Goal: Task Accomplishment & Management: Manage account settings

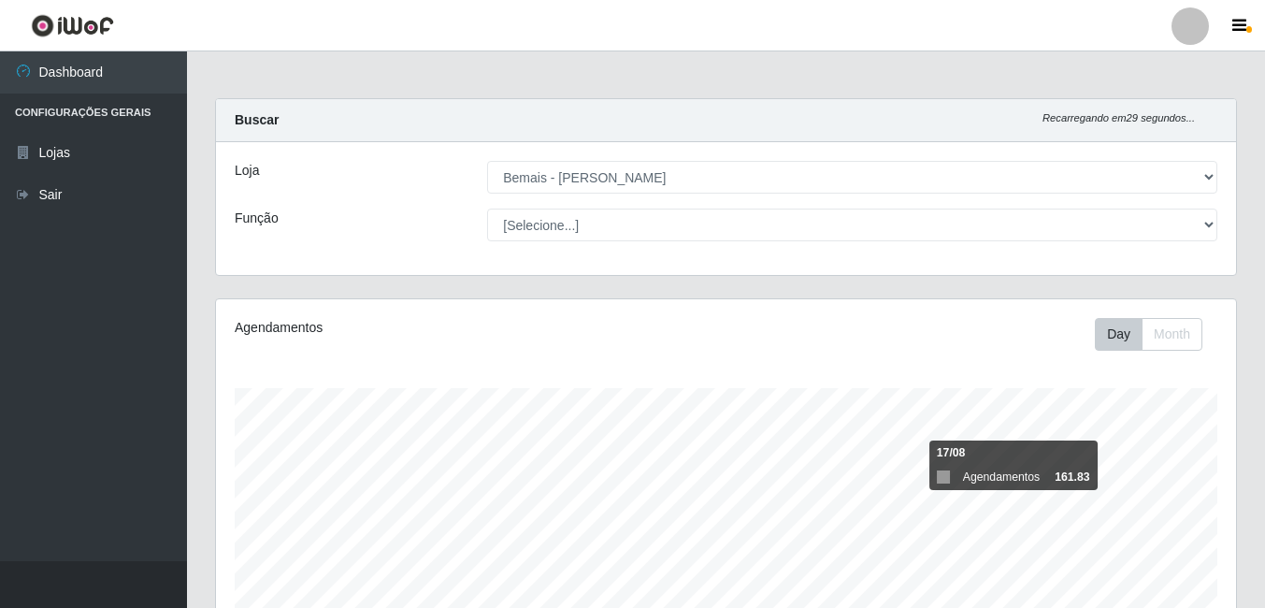
select select "230"
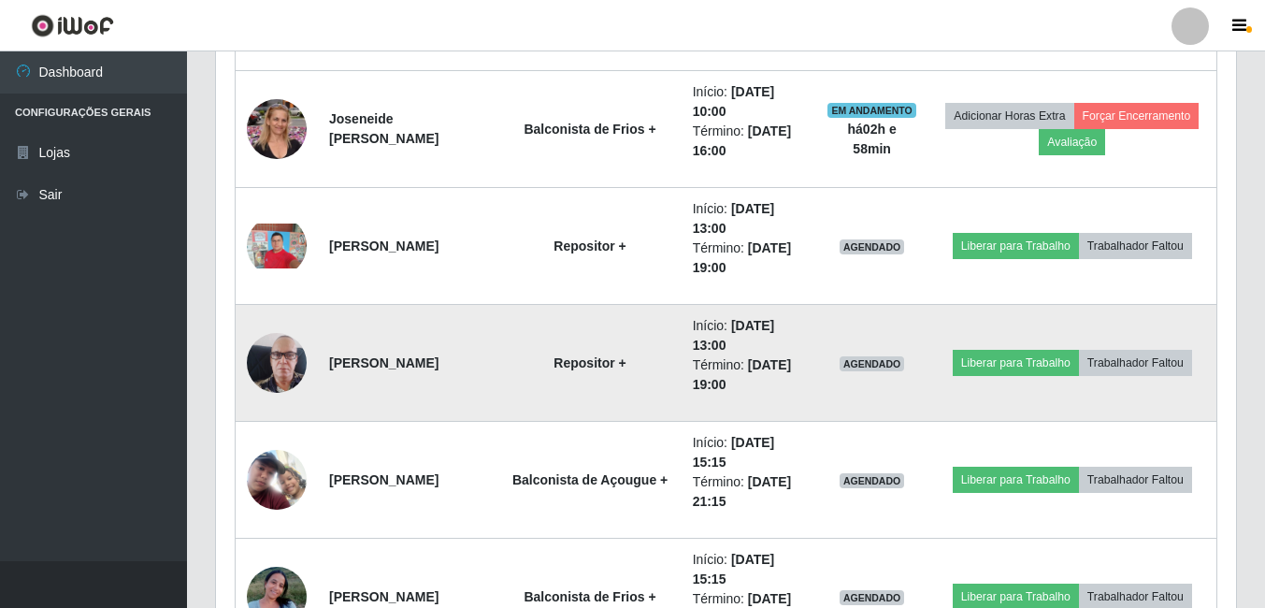
scroll to position [1777, 0]
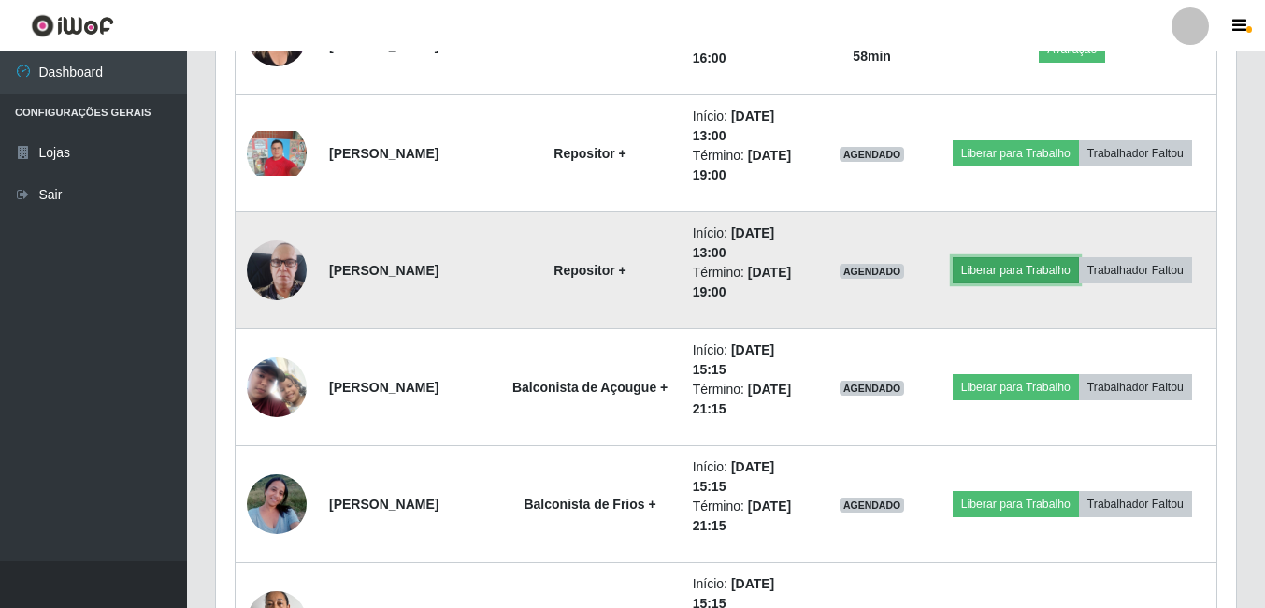
click at [1034, 271] on button "Liberar para Trabalho" at bounding box center [1016, 270] width 126 height 26
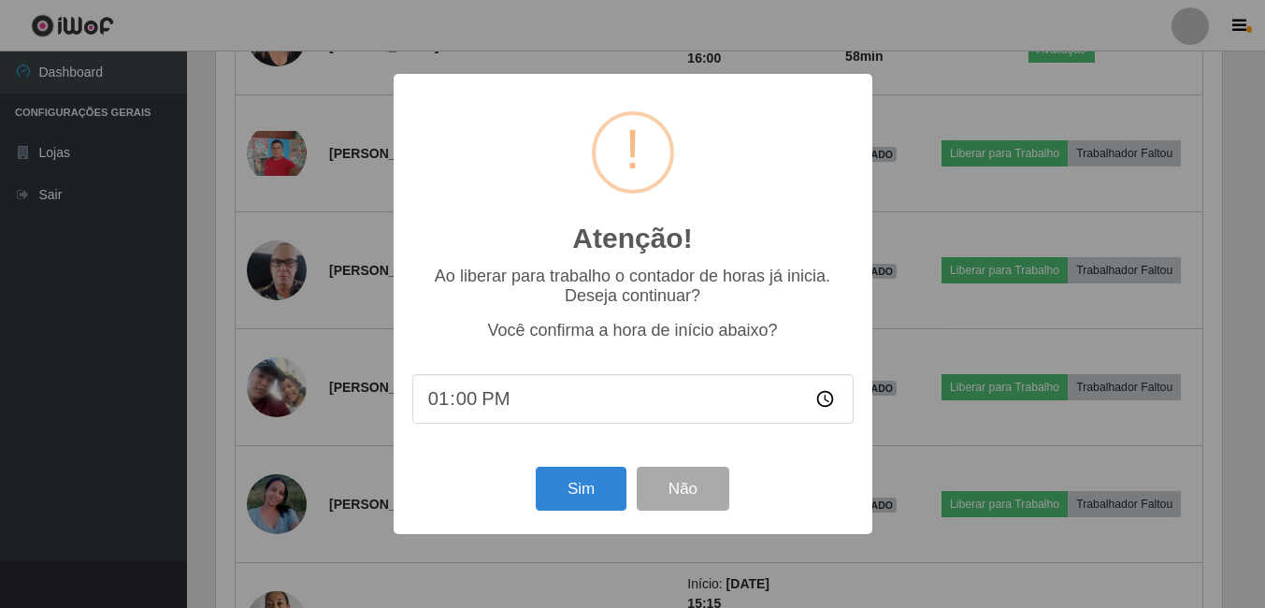
scroll to position [388, 1011]
click at [568, 501] on button "Sim" at bounding box center [583, 489] width 91 height 44
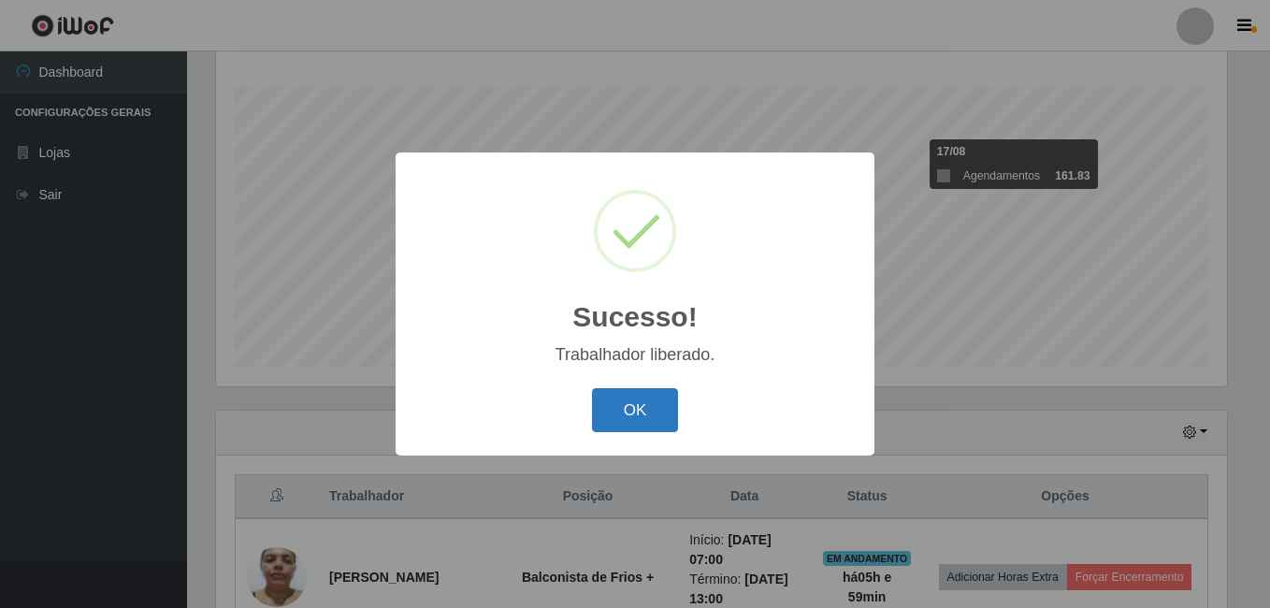
click at [656, 393] on button "OK" at bounding box center [635, 410] width 87 height 44
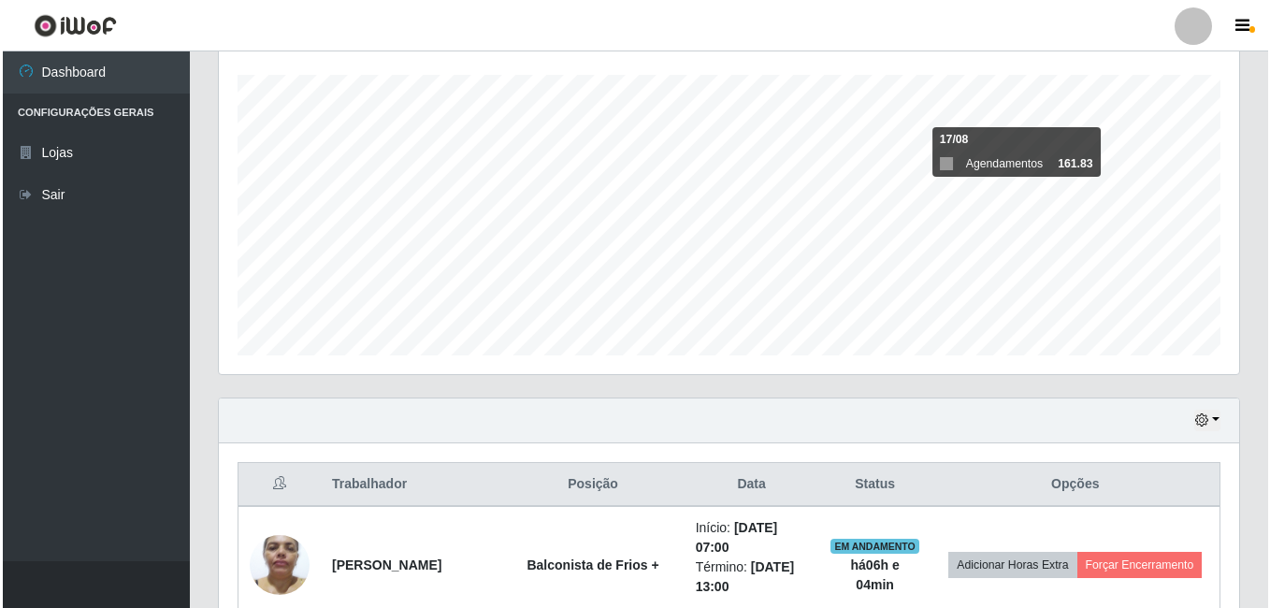
scroll to position [395, 0]
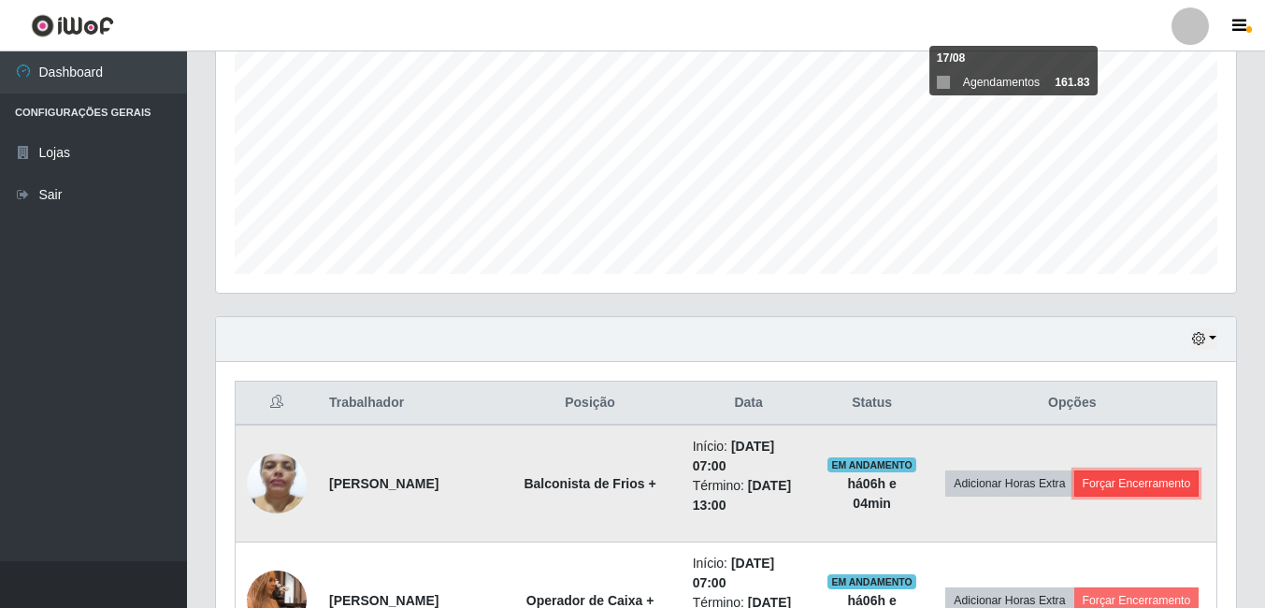
click at [1074, 497] on button "Forçar Encerramento" at bounding box center [1136, 483] width 125 height 26
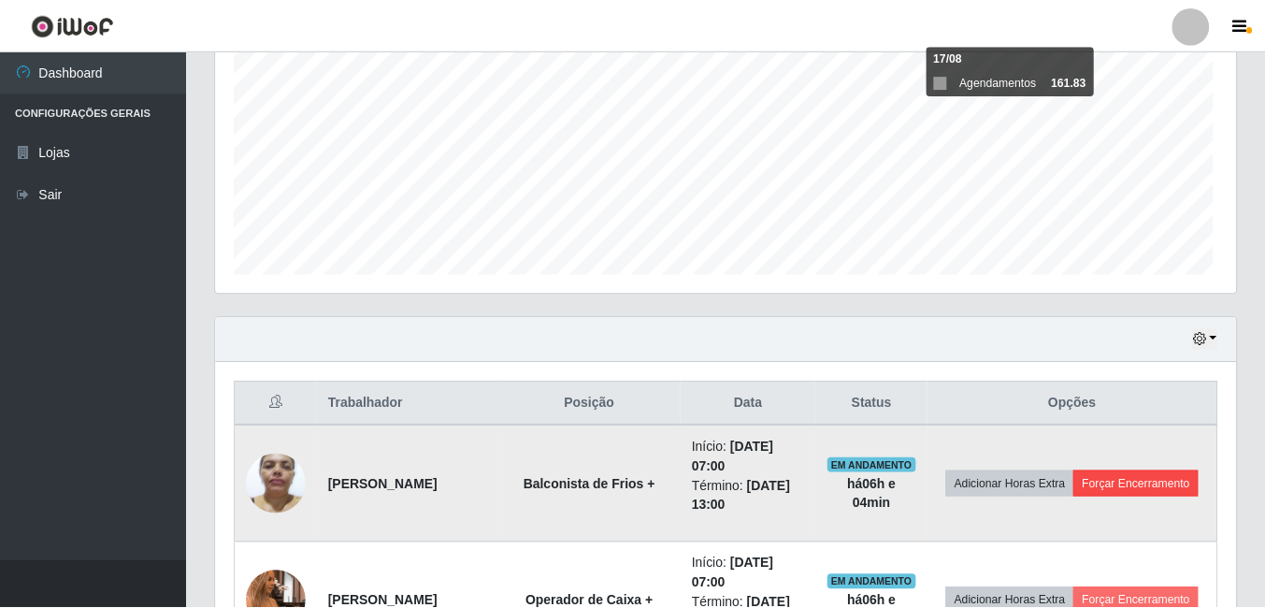
scroll to position [388, 1011]
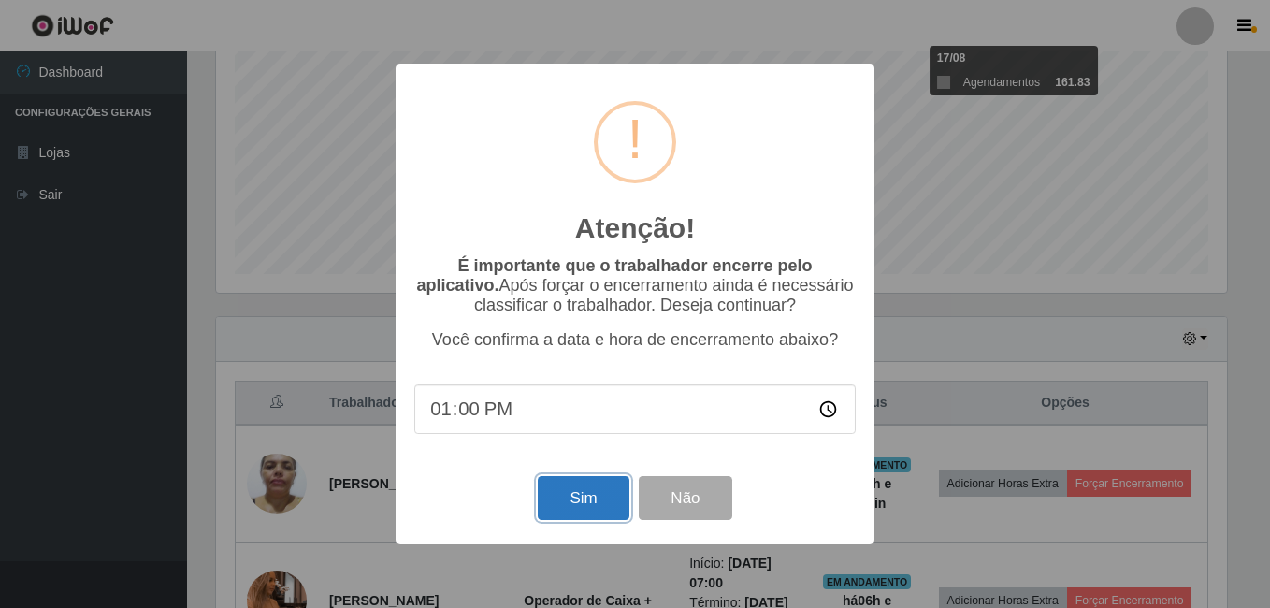
click at [583, 498] on button "Sim" at bounding box center [583, 498] width 91 height 44
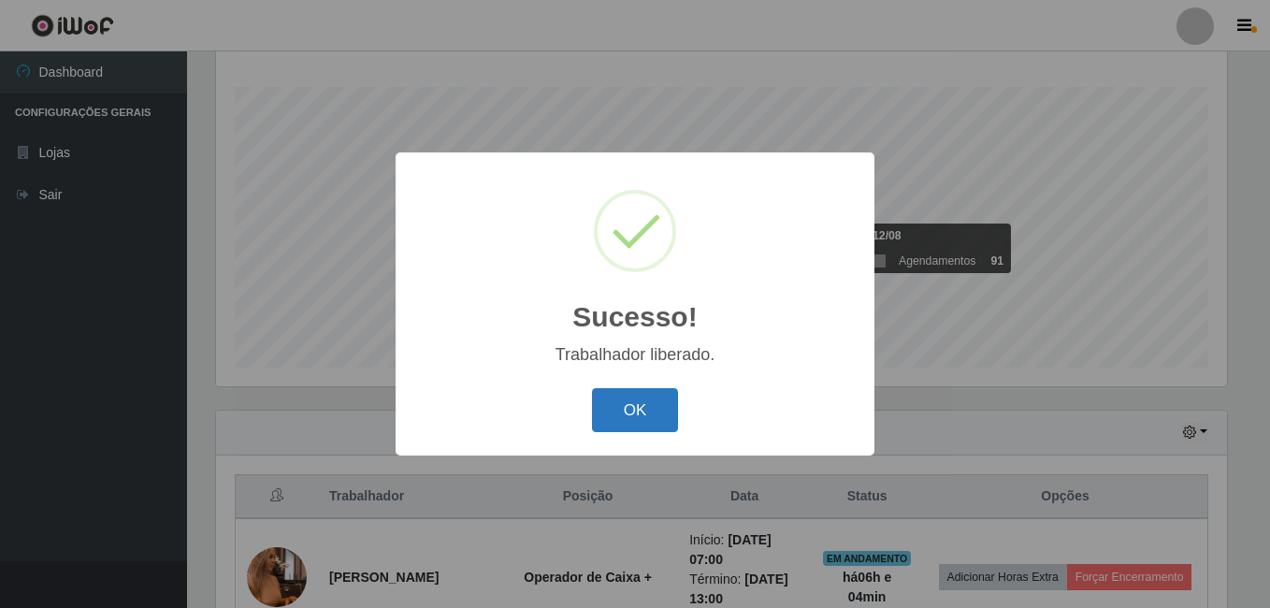
click at [658, 421] on button "OK" at bounding box center [635, 410] width 87 height 44
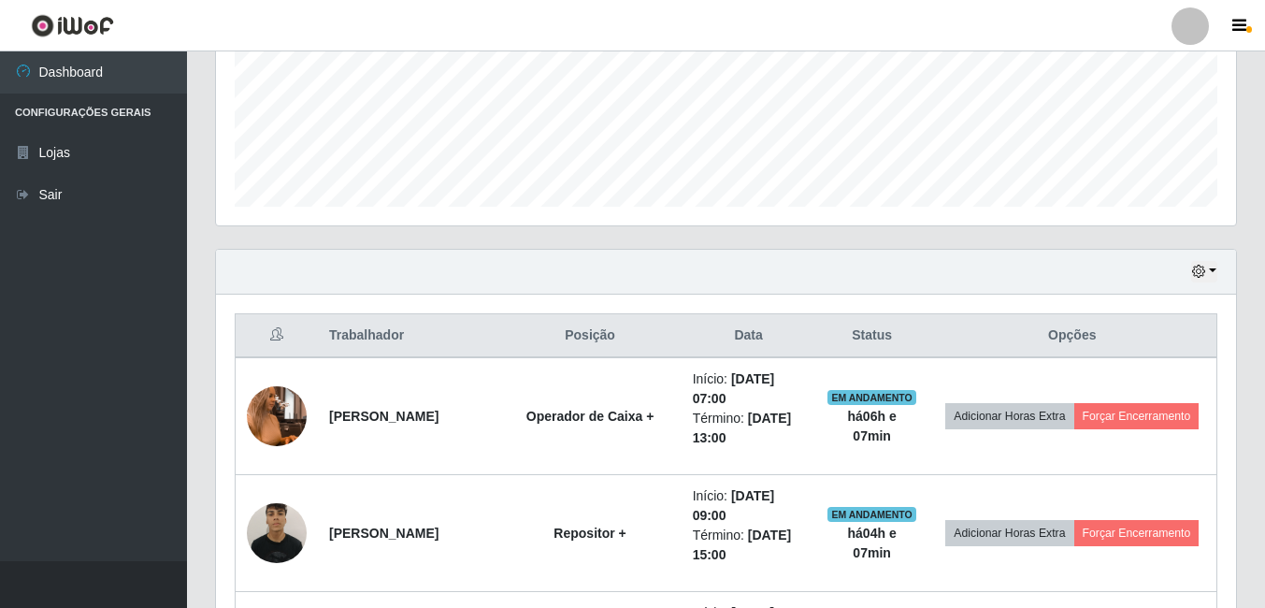
scroll to position [488, 0]
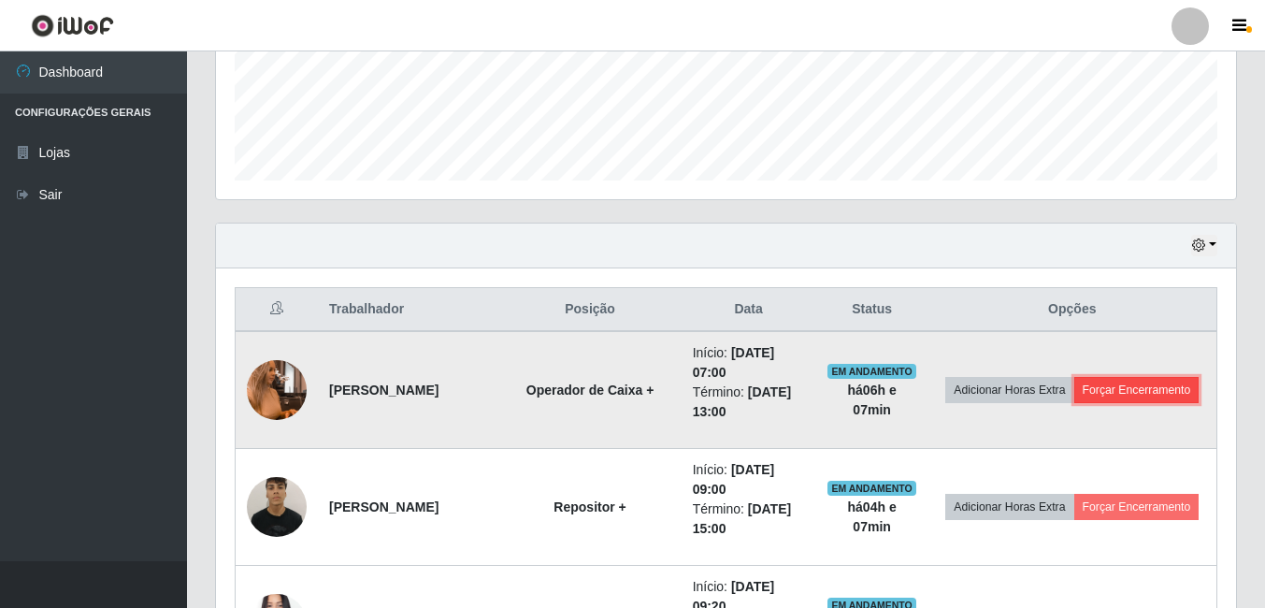
click at [1074, 403] on button "Forçar Encerramento" at bounding box center [1136, 390] width 125 height 26
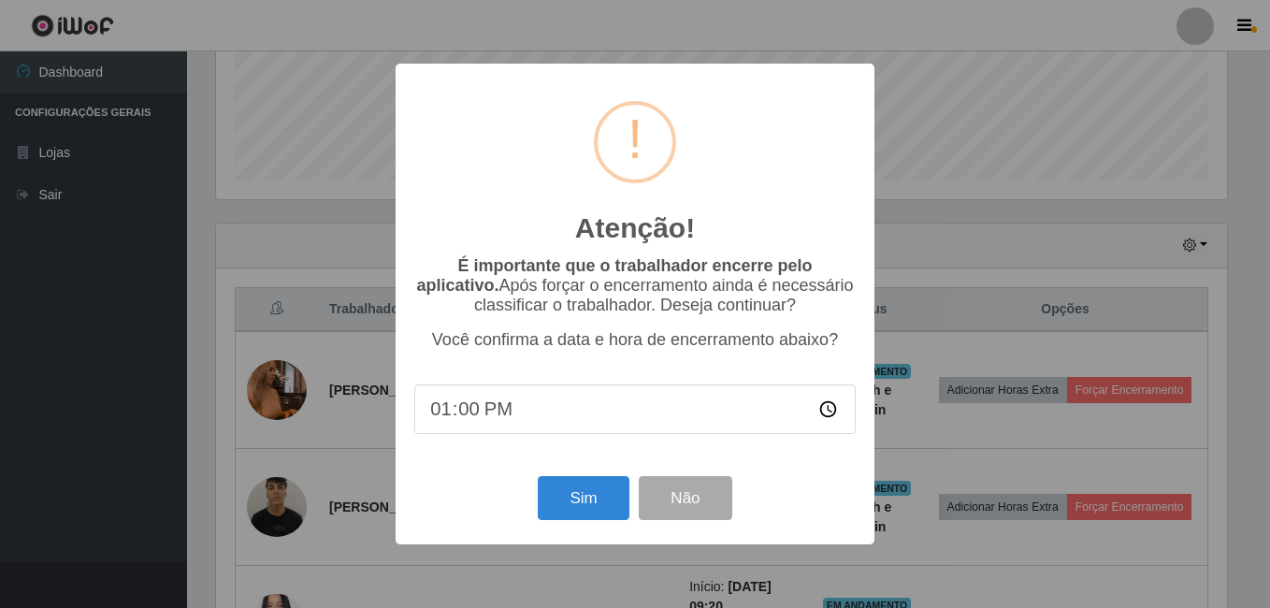
click at [469, 425] on input "13:00" at bounding box center [634, 409] width 441 height 50
type input "13:08"
click at [565, 498] on button "Sim" at bounding box center [583, 498] width 91 height 44
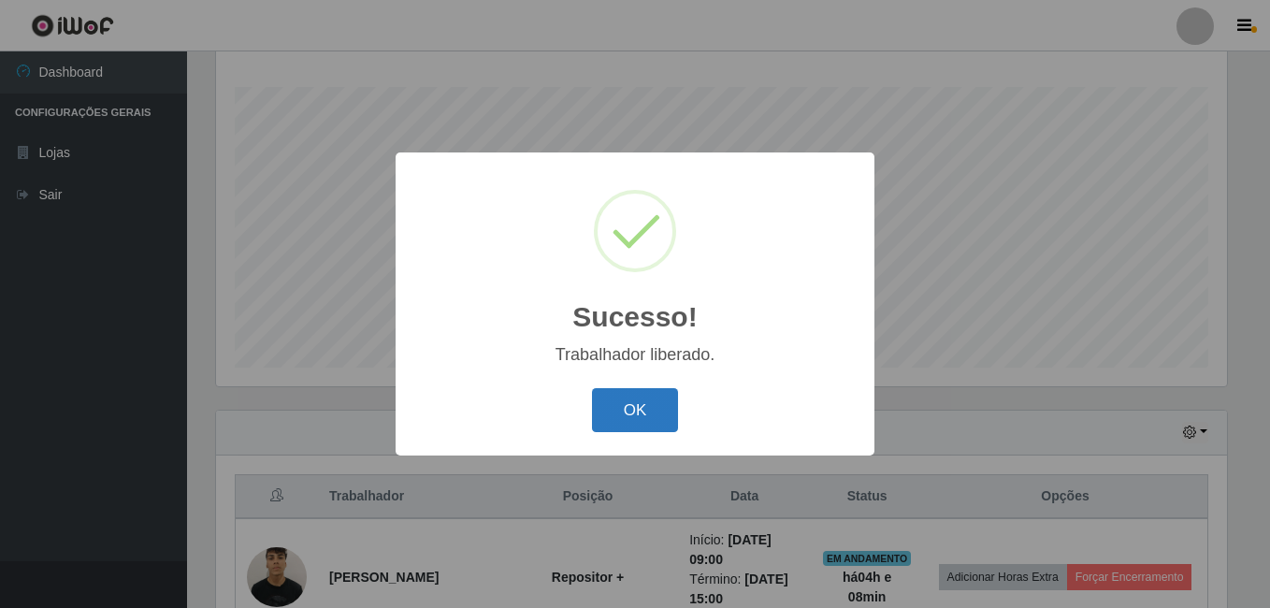
click at [643, 411] on button "OK" at bounding box center [635, 410] width 87 height 44
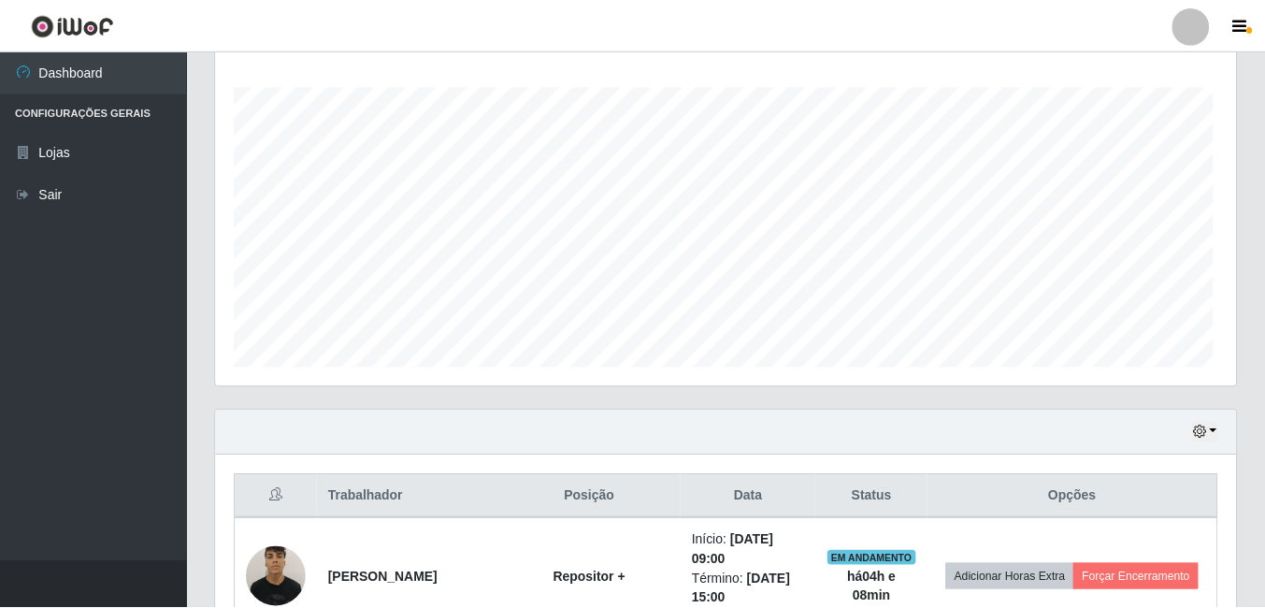
scroll to position [388, 1020]
click at [644, 411] on div "Hoje 1 dia 3 dias 1 Semana Não encerrados" at bounding box center [726, 433] width 1020 height 45
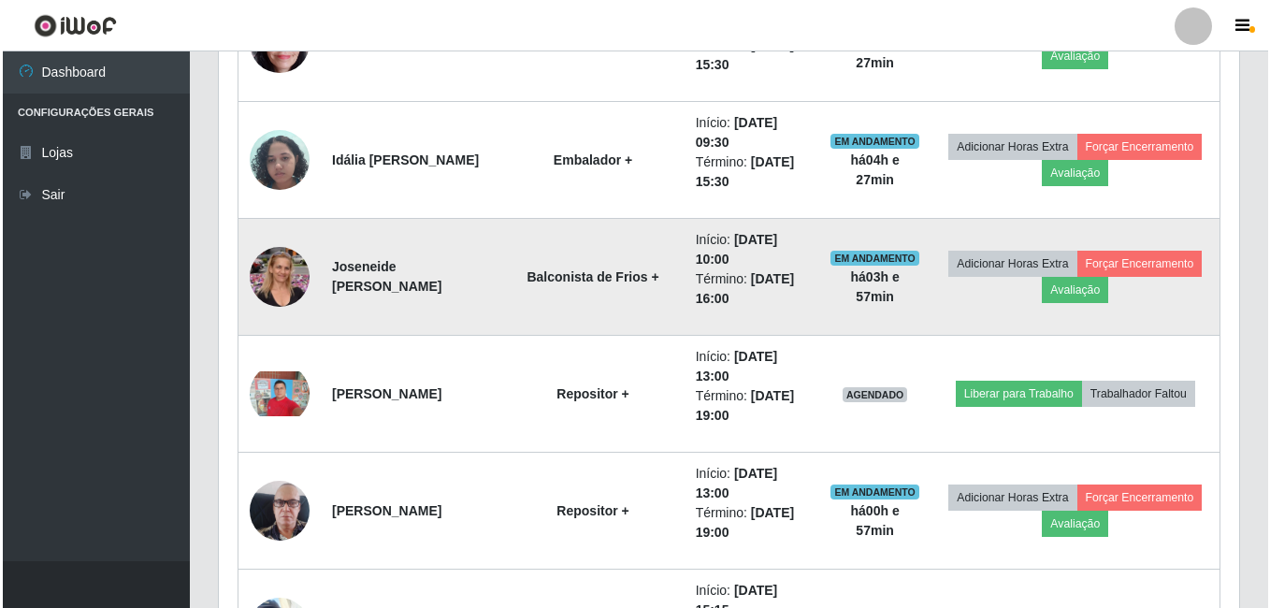
scroll to position [1423, 0]
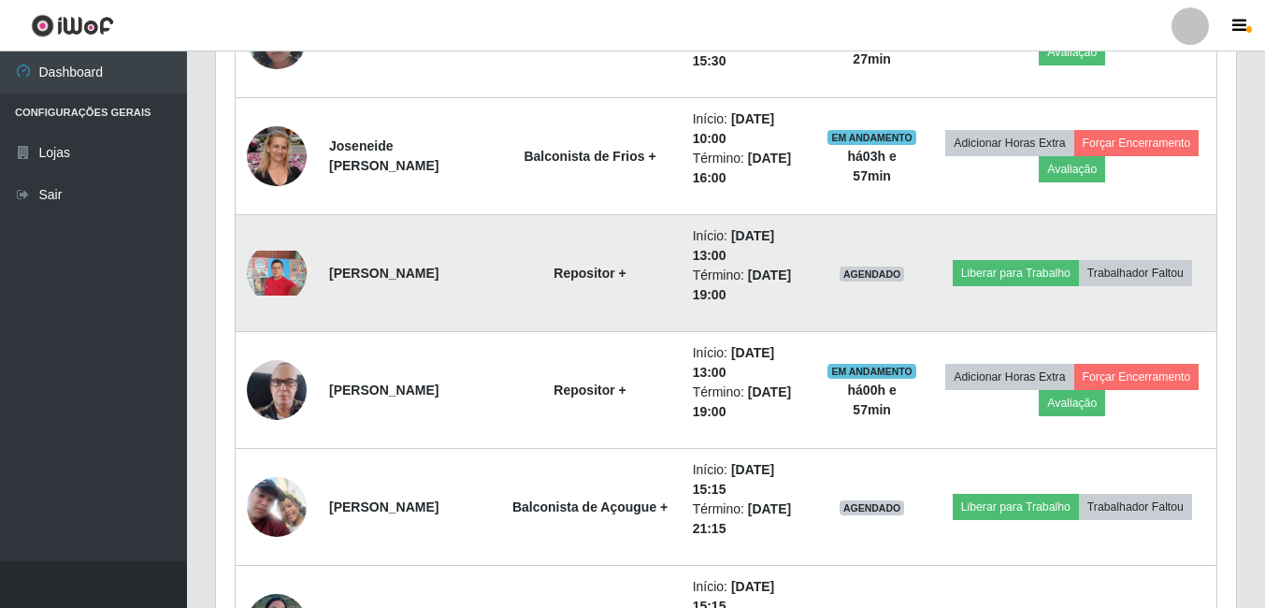
click at [264, 280] on img at bounding box center [277, 273] width 60 height 45
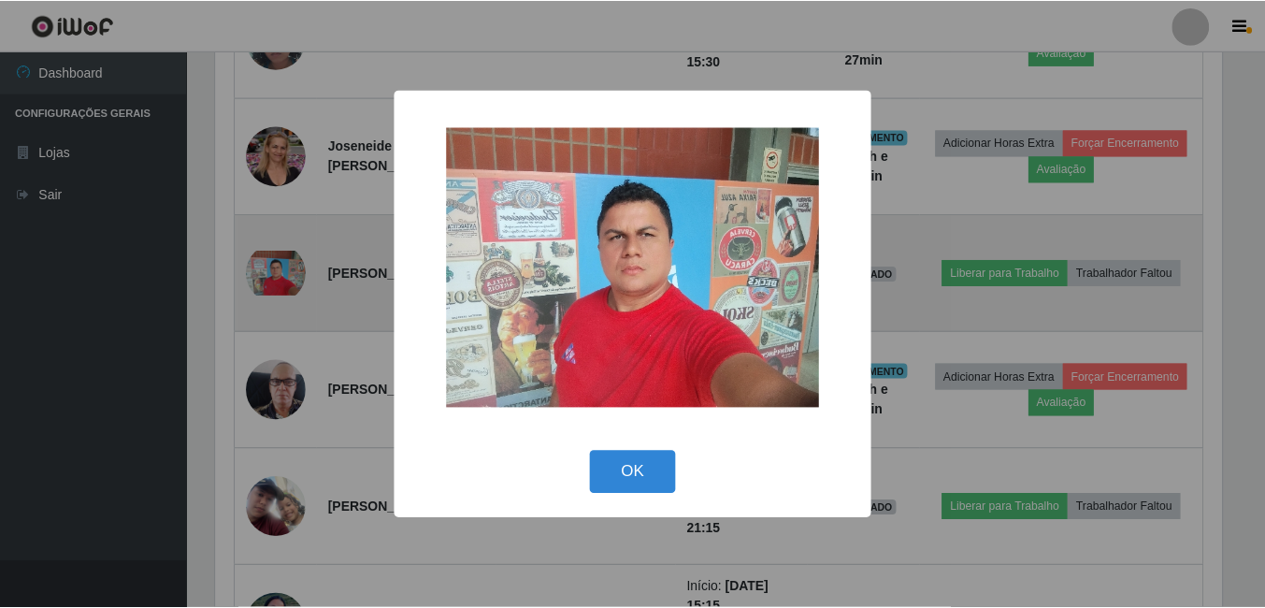
scroll to position [388, 1011]
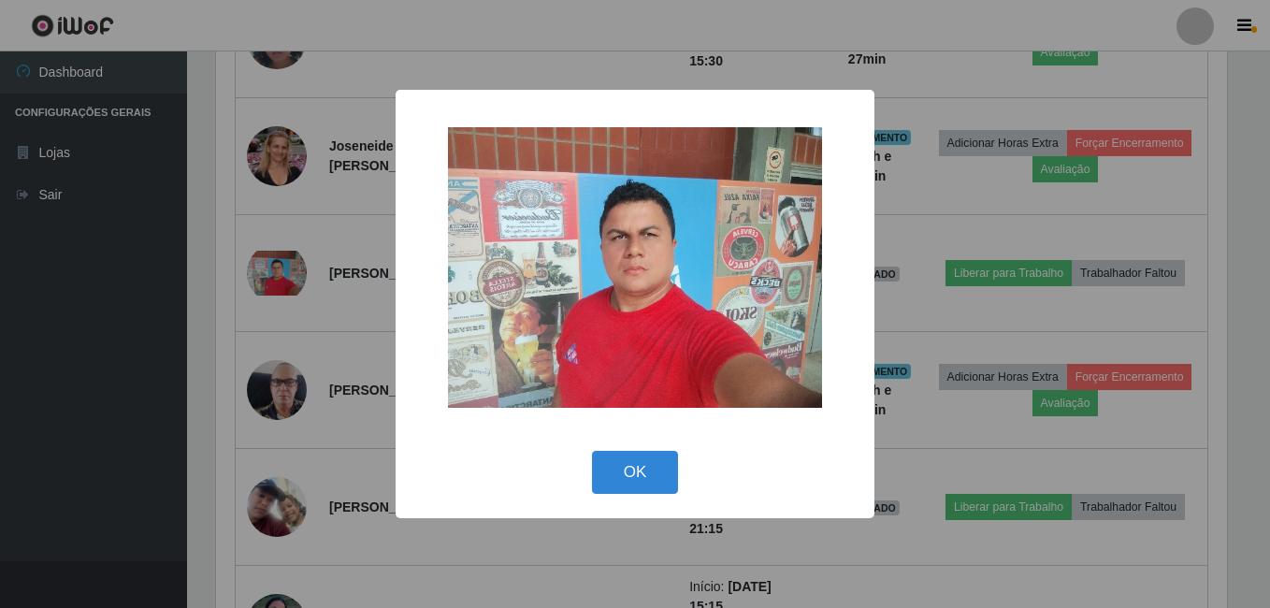
click at [352, 259] on div "× OK Cancel" at bounding box center [635, 304] width 1270 height 608
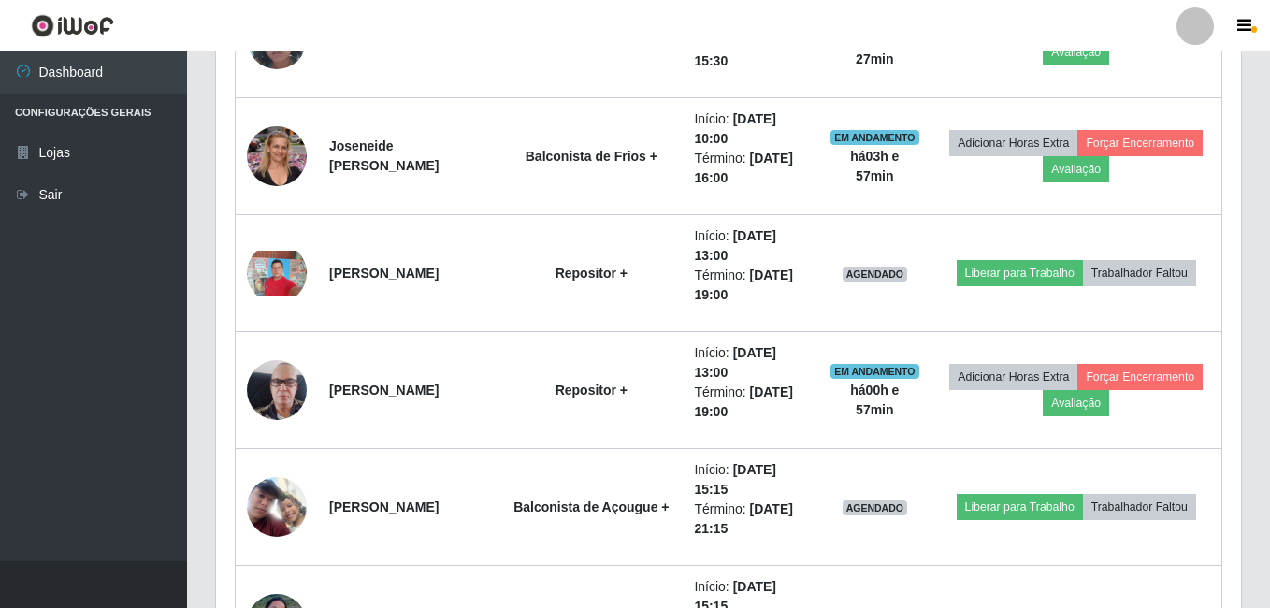
scroll to position [388, 1020]
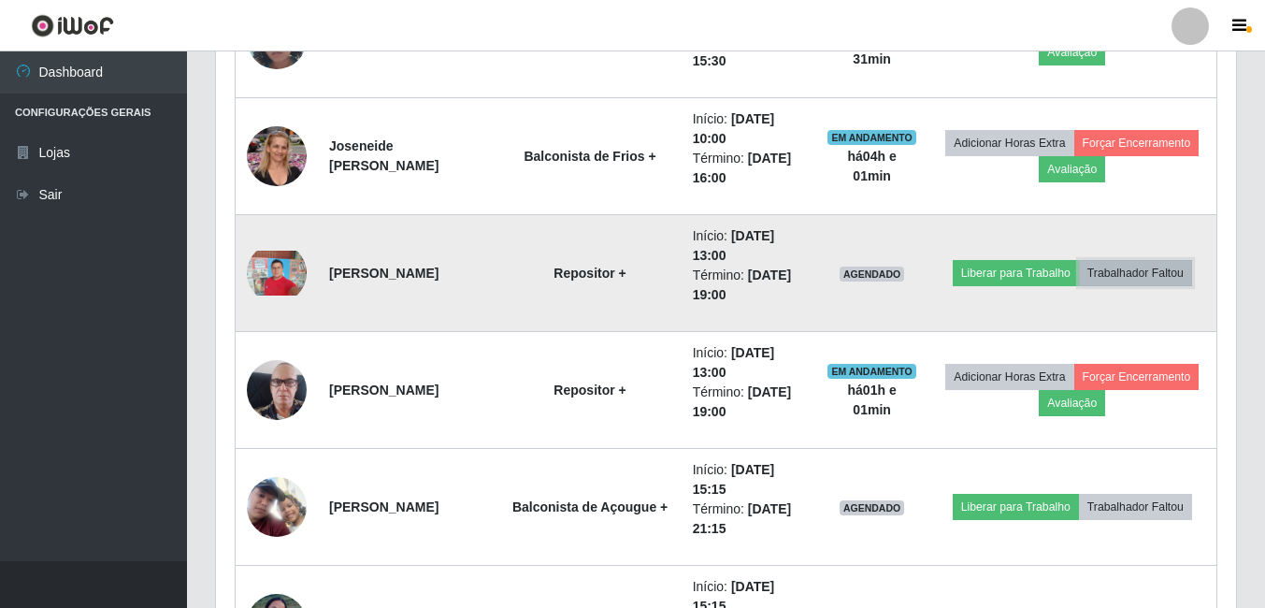
click at [1173, 273] on button "Trabalhador Faltou" at bounding box center [1135, 273] width 113 height 26
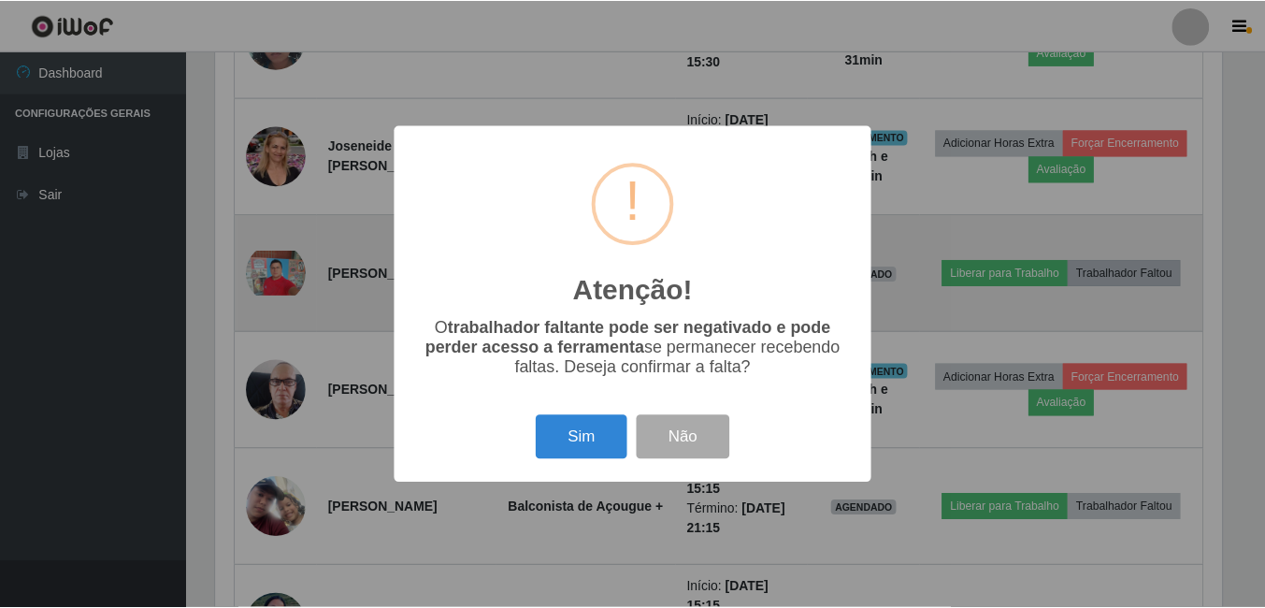
scroll to position [388, 1011]
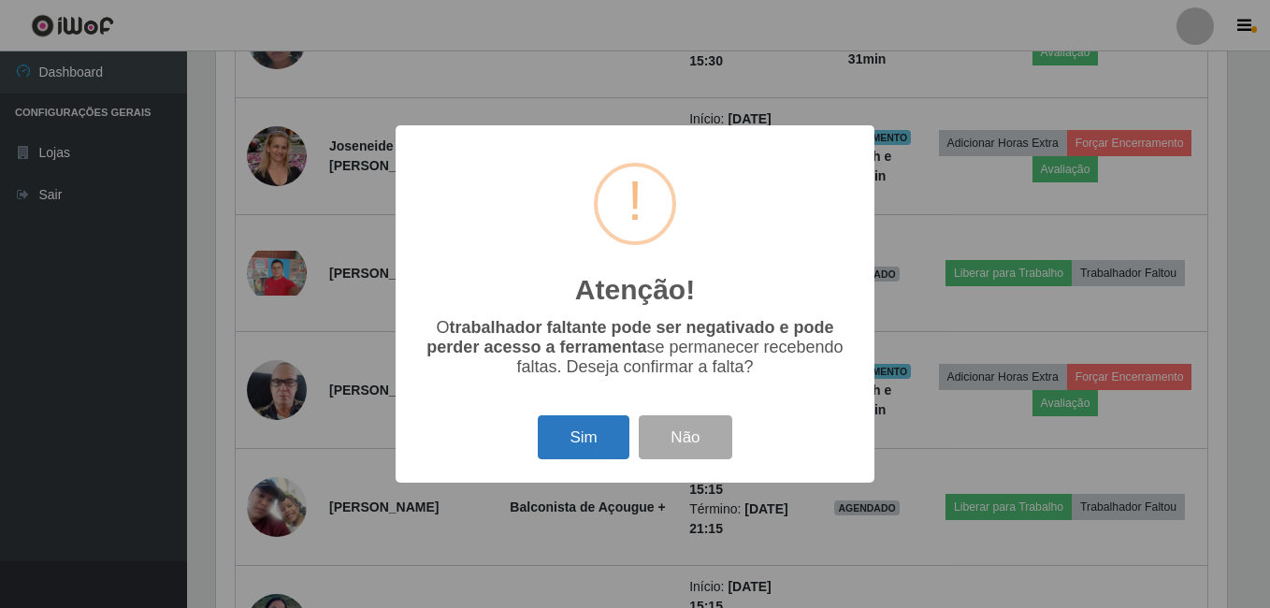
click at [572, 439] on button "Sim" at bounding box center [583, 437] width 91 height 44
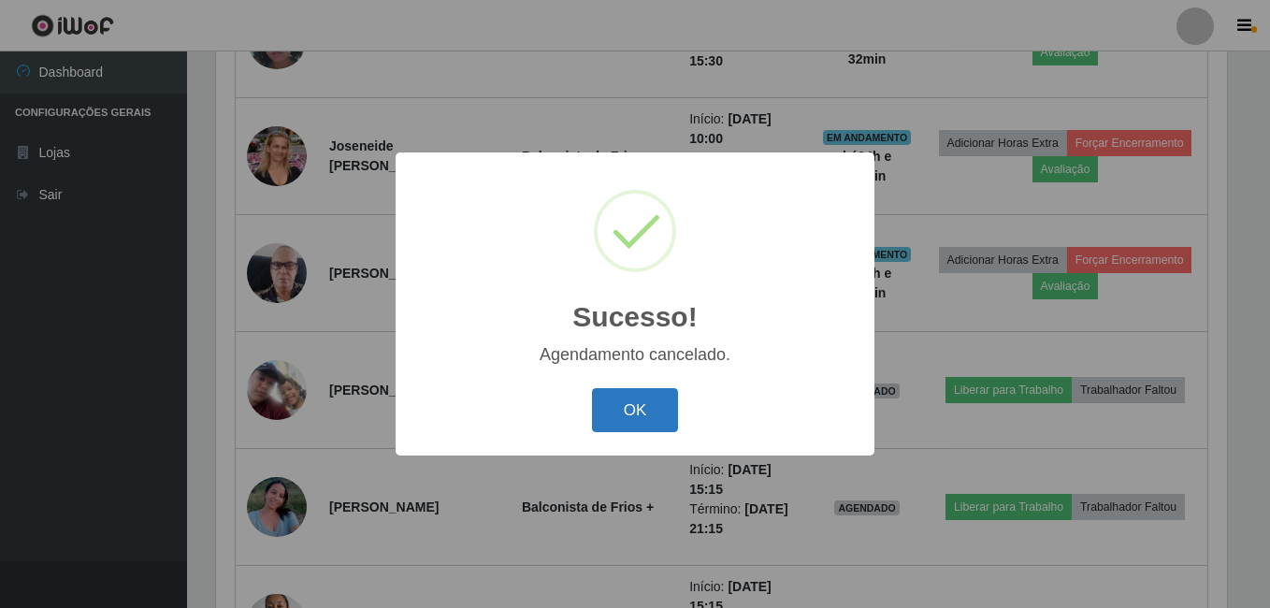
click at [615, 420] on button "OK" at bounding box center [635, 410] width 87 height 44
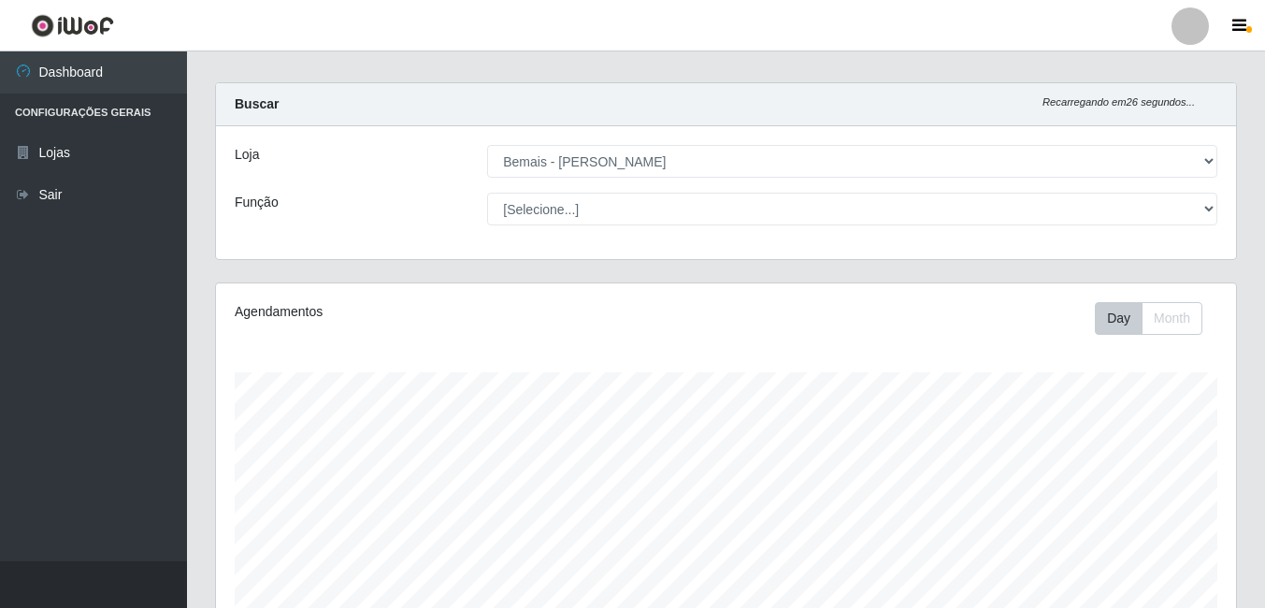
scroll to position [0, 0]
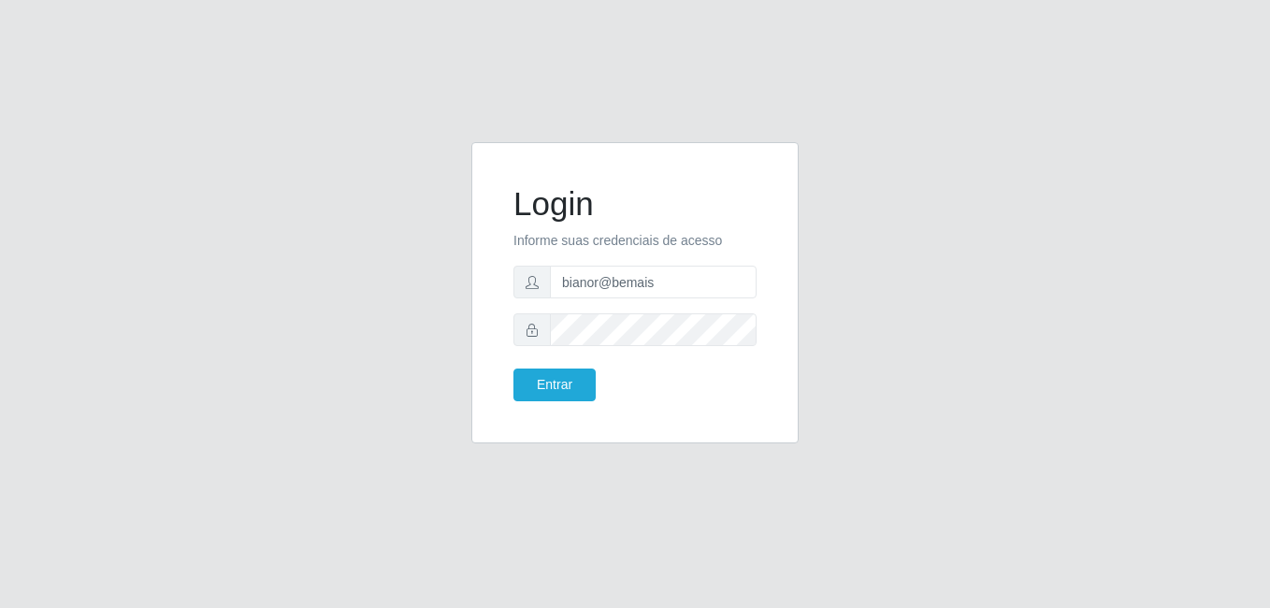
click at [693, 264] on form "Login Informe suas credenciais de acesso bianor@bemais Entrar" at bounding box center [634, 292] width 243 height 217
click at [682, 279] on input "bianor@bemais" at bounding box center [653, 282] width 207 height 33
type input "b"
type input "thiagol@bemais"
click at [537, 334] on div at bounding box center [634, 329] width 243 height 33
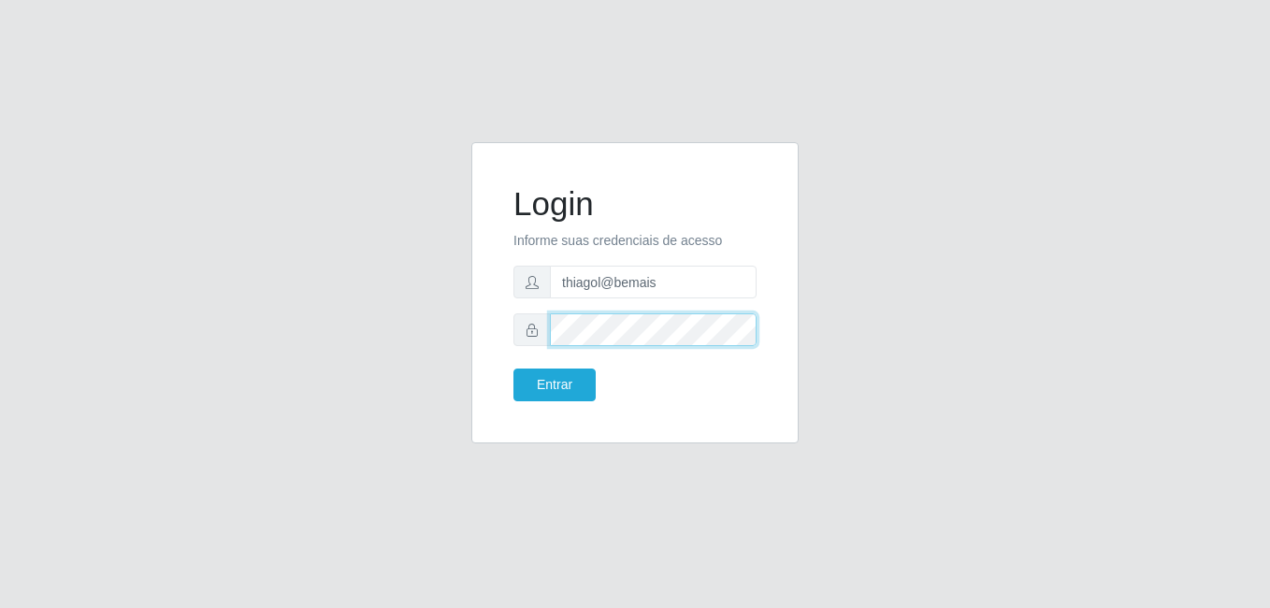
click at [513, 368] on button "Entrar" at bounding box center [554, 384] width 82 height 33
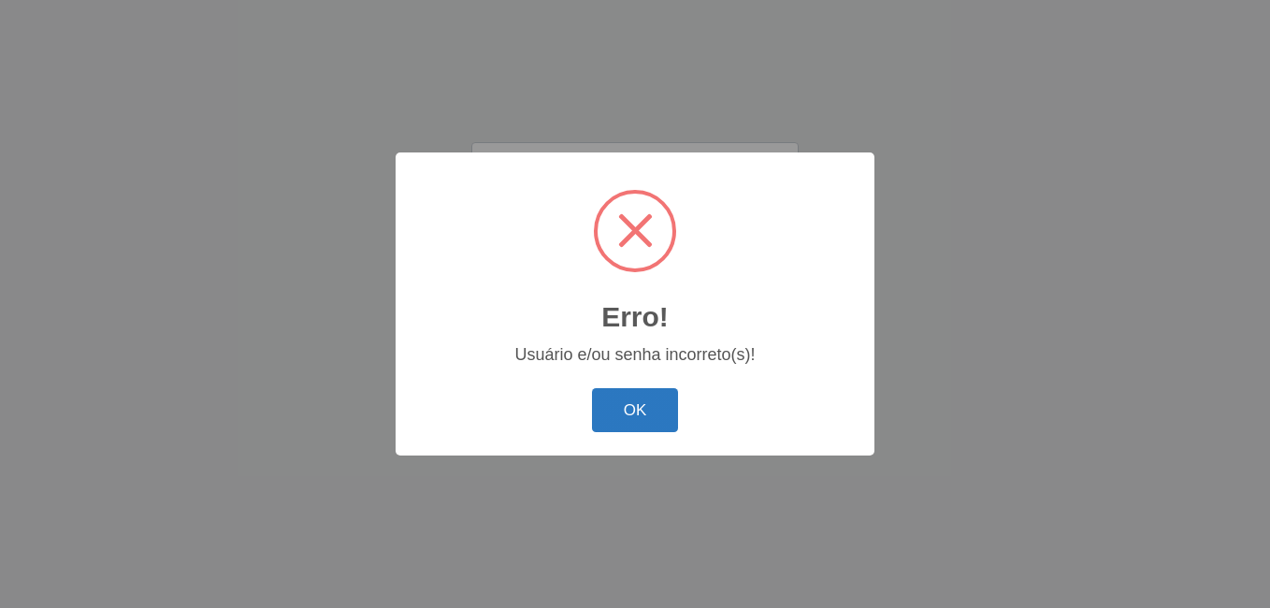
click at [639, 405] on button "OK" at bounding box center [635, 410] width 87 height 44
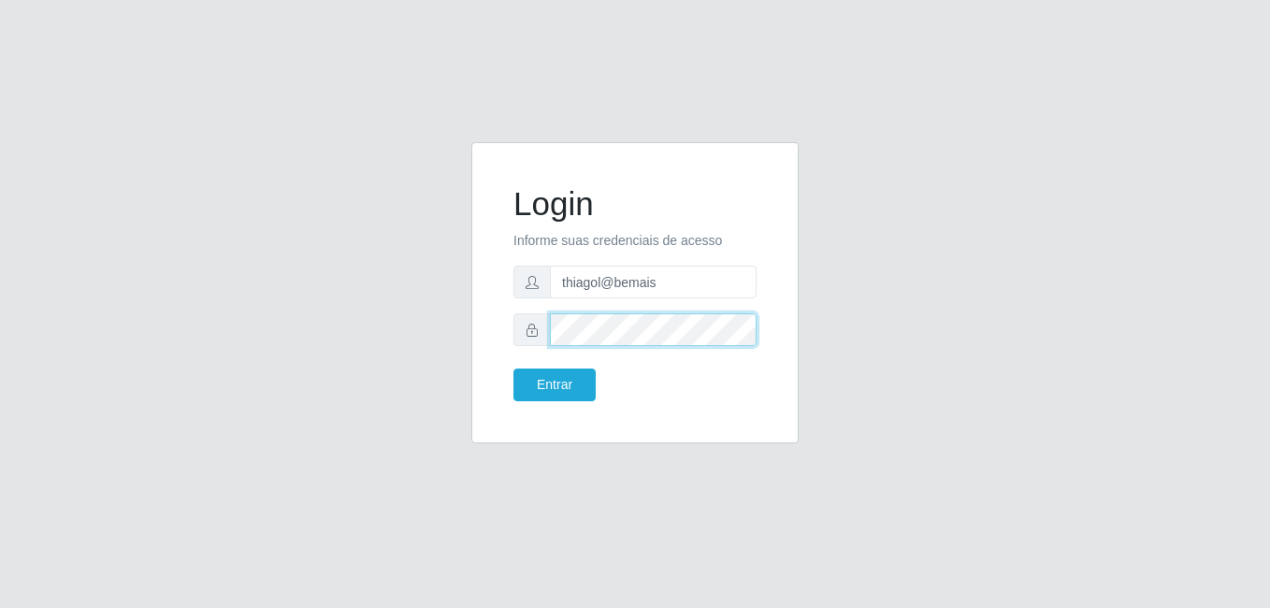
click at [555, 300] on form "Login Informe suas credenciais de acesso thiagol@bemais Entrar" at bounding box center [634, 292] width 243 height 217
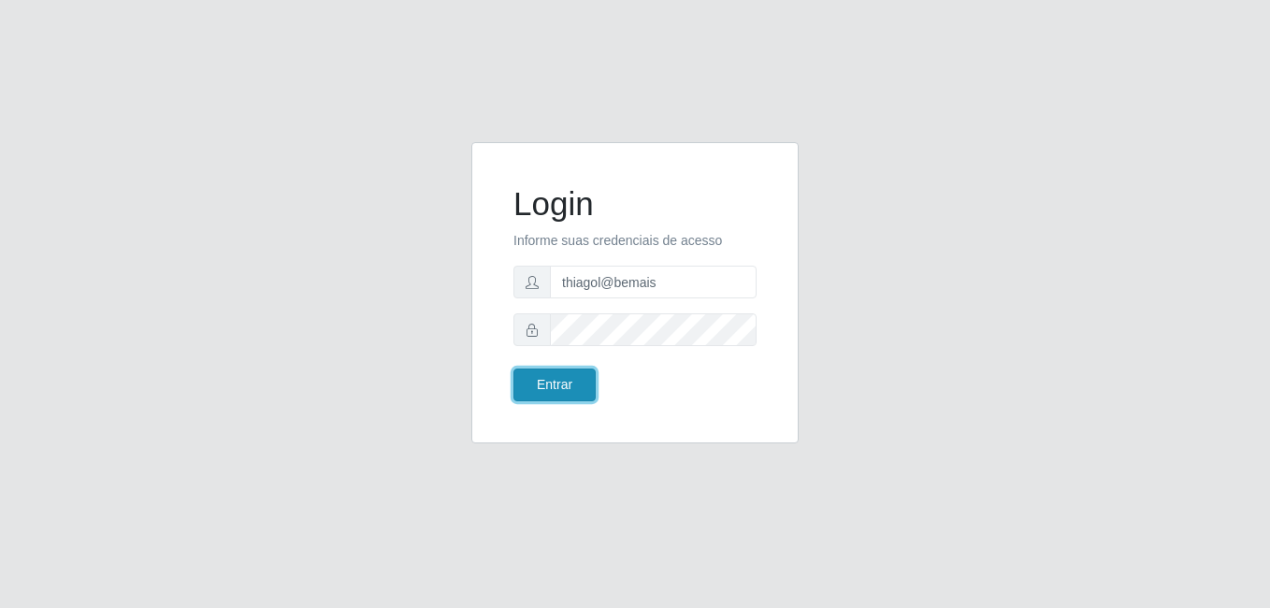
click at [572, 382] on button "Entrar" at bounding box center [554, 384] width 82 height 33
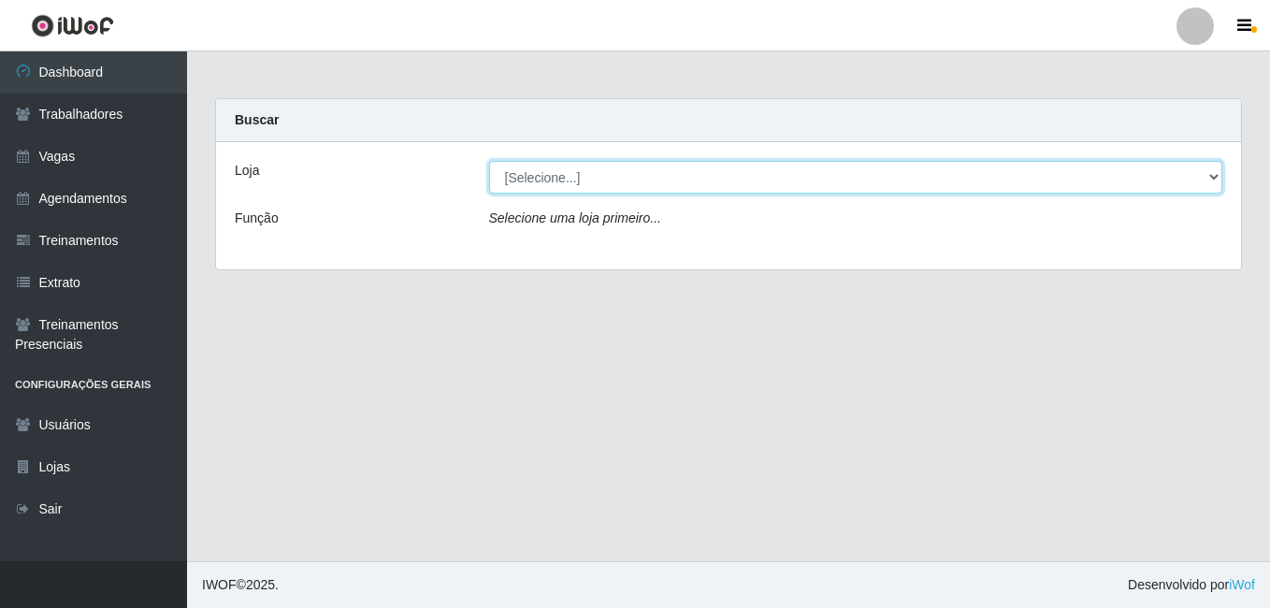
click at [519, 182] on select "[Selecione...] Bemais - Ruy Carneiro" at bounding box center [856, 177] width 734 height 33
select select "230"
click at [489, 161] on select "[Selecione...] Bemais - Ruy Carneiro" at bounding box center [856, 177] width 734 height 33
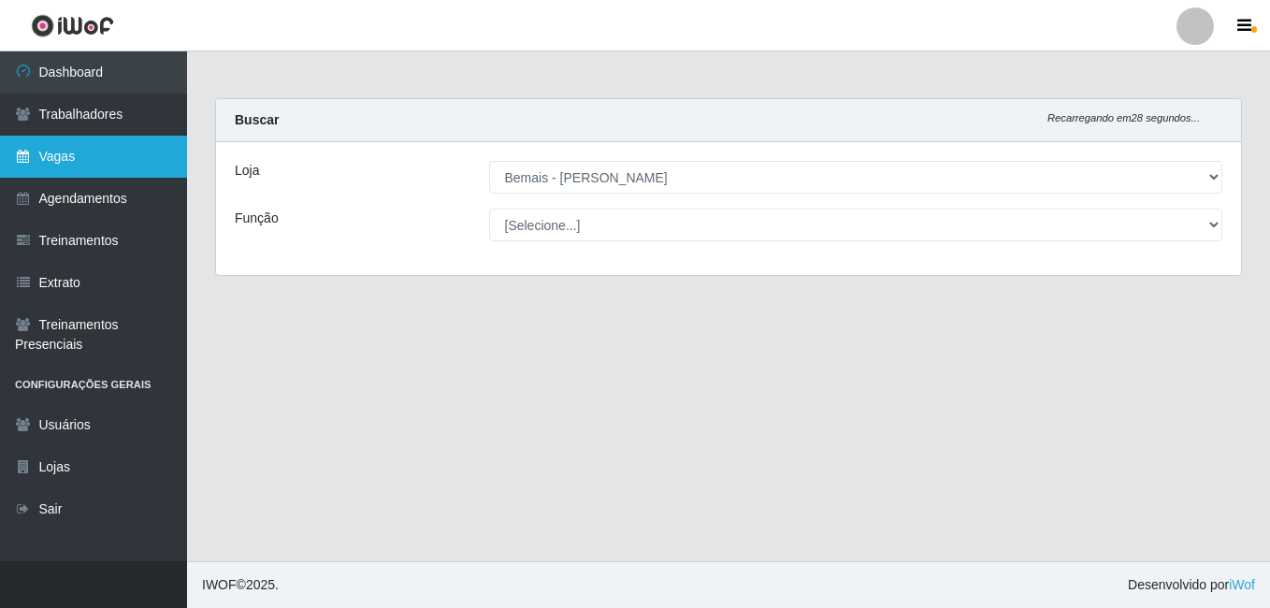
click at [36, 163] on link "Vagas" at bounding box center [93, 157] width 187 height 42
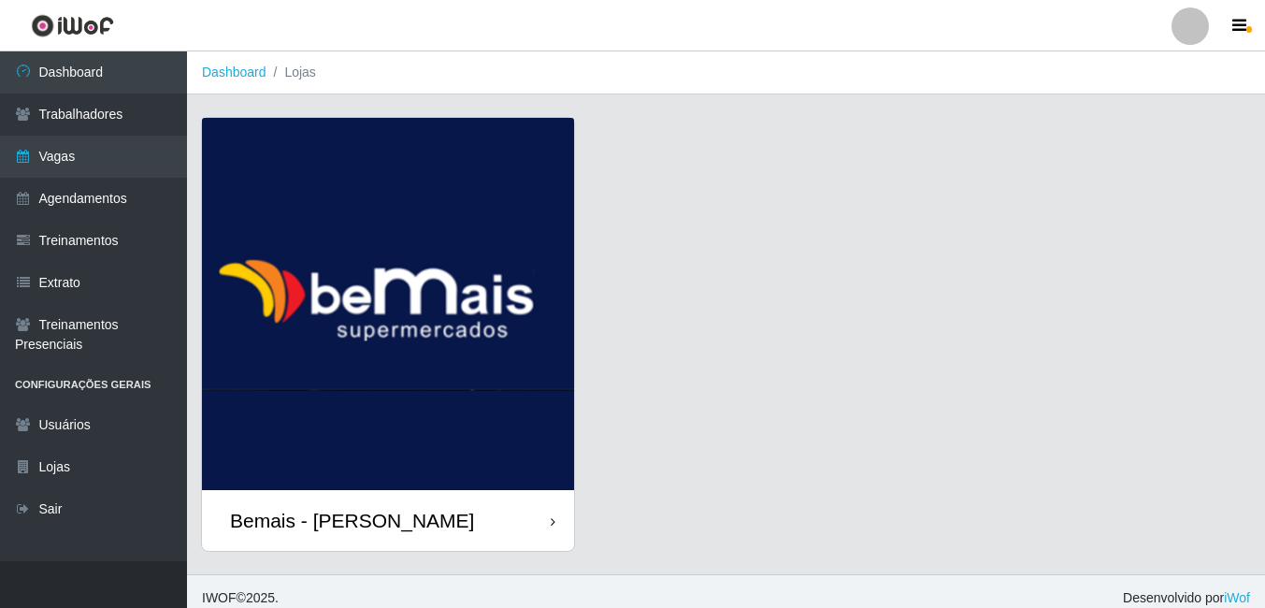
click at [348, 522] on div "Bemais - [PERSON_NAME]" at bounding box center [352, 520] width 244 height 23
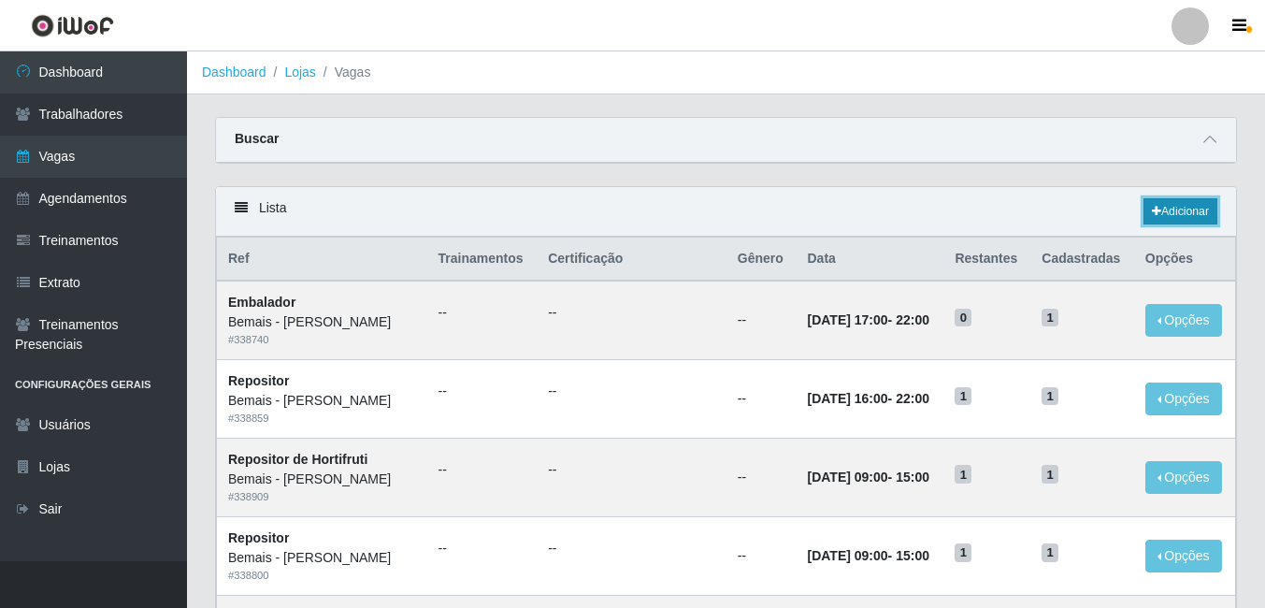
click at [1175, 219] on link "Adicionar" at bounding box center [1181, 211] width 74 height 26
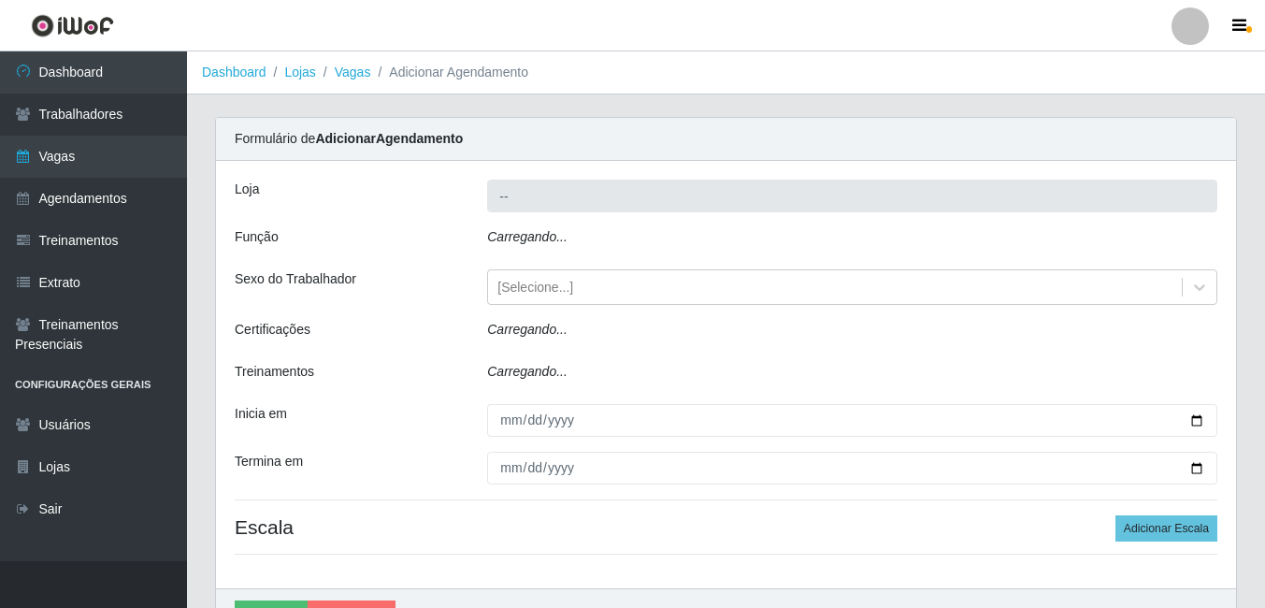
type input "Bemais - [PERSON_NAME]"
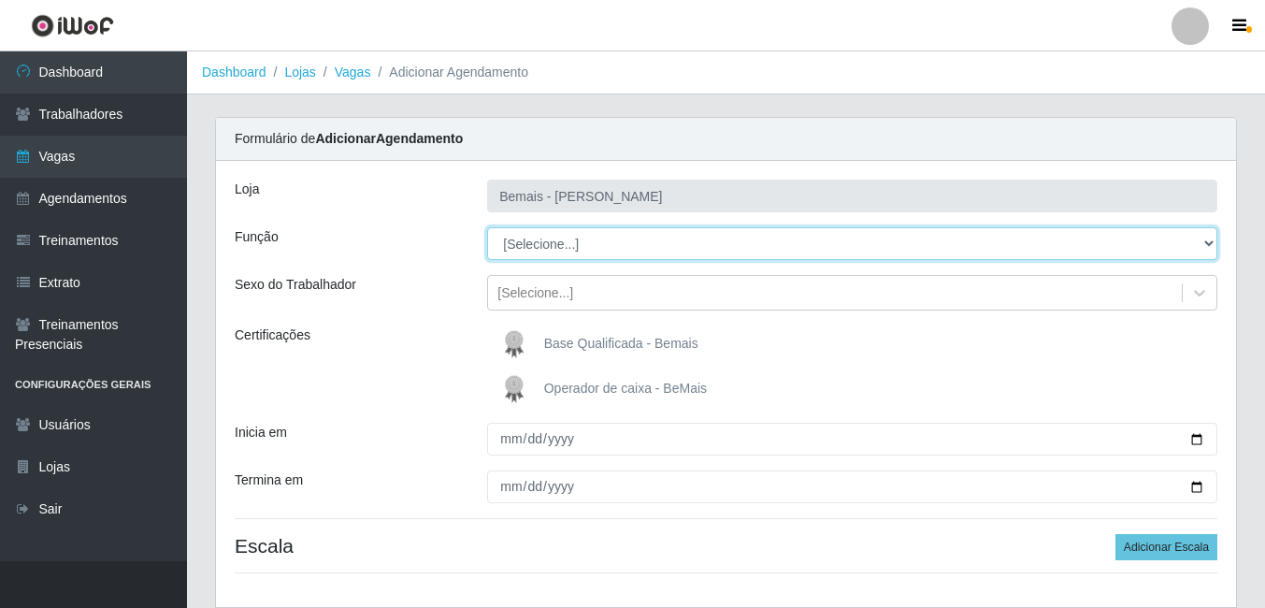
click at [670, 254] on select "[Selecione...] ASG ASG + ASG ++ Auxiliar de Depósito Auxiliar de Depósito + Aux…" at bounding box center [852, 243] width 730 height 33
select select "24"
click at [487, 227] on select "[Selecione...] ASG ASG + ASG ++ Auxiliar de Depósito Auxiliar de Depósito + Aux…" at bounding box center [852, 243] width 730 height 33
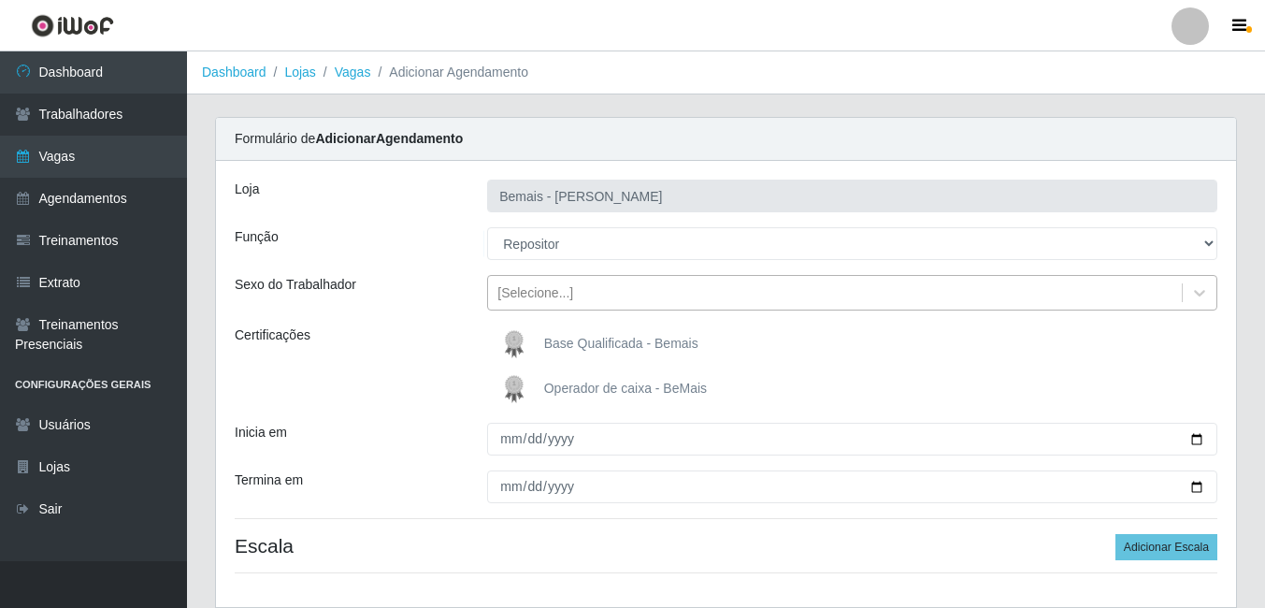
click at [688, 284] on div "[Selecione...]" at bounding box center [835, 293] width 694 height 31
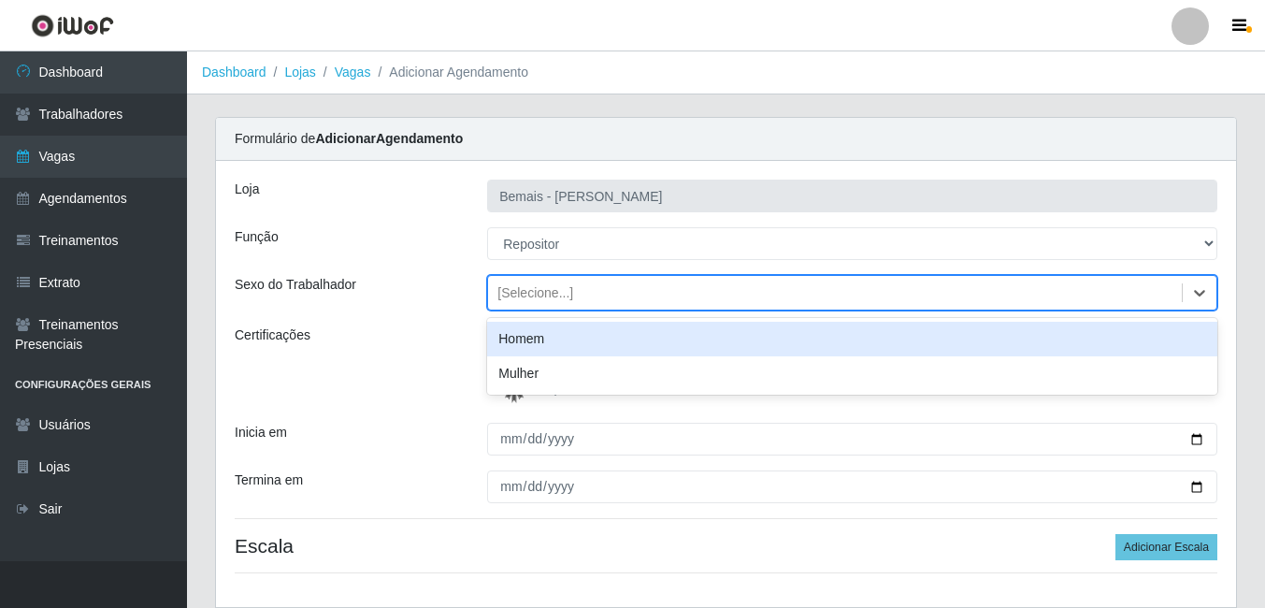
click at [375, 299] on div "Sexo do Trabalhador" at bounding box center [347, 293] width 252 height 36
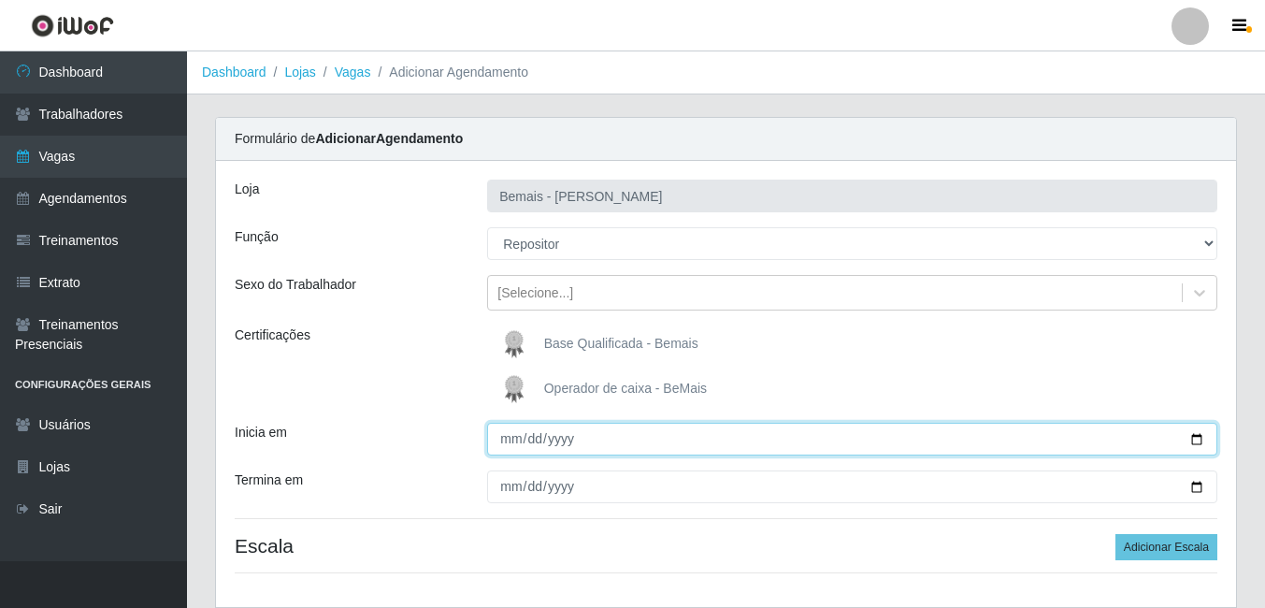
click at [506, 438] on input "Inicia em" at bounding box center [852, 439] width 730 height 33
type input "2025-09-01"
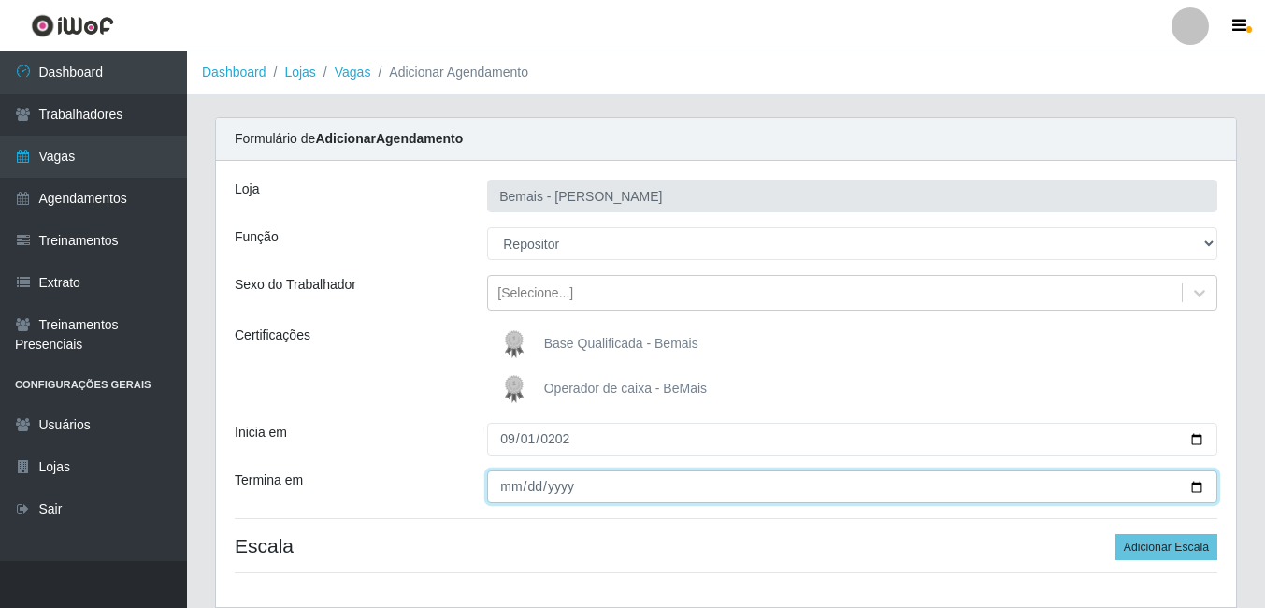
click at [503, 486] on input "Termina em" at bounding box center [852, 486] width 730 height 33
type input "2025-09-01"
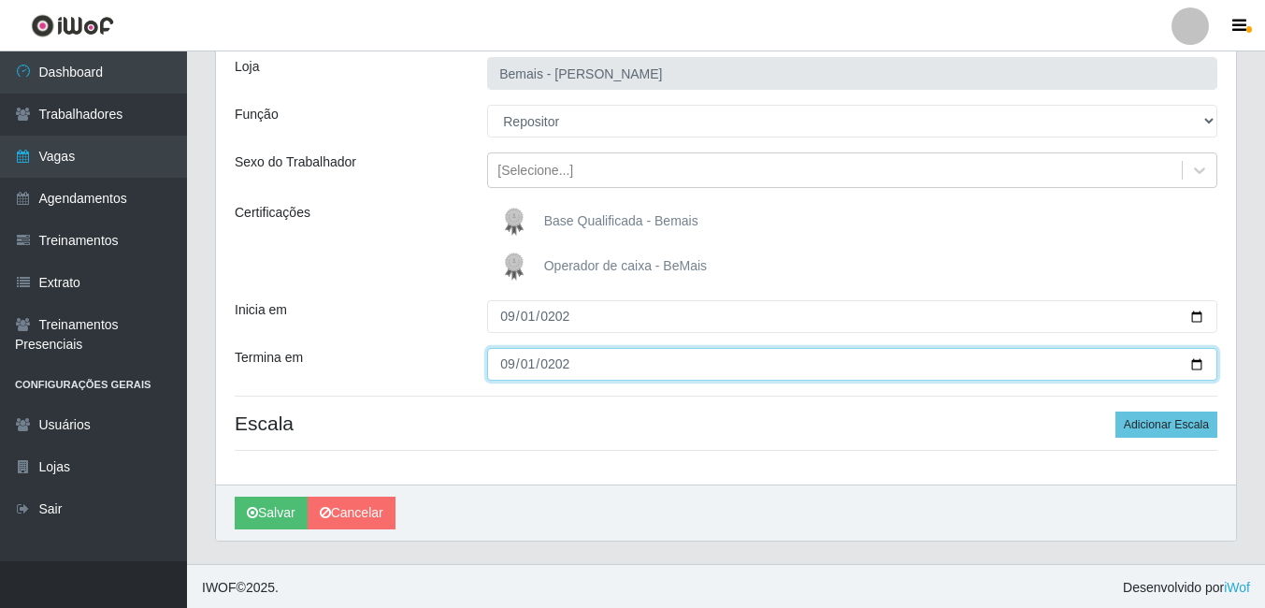
scroll to position [125, 0]
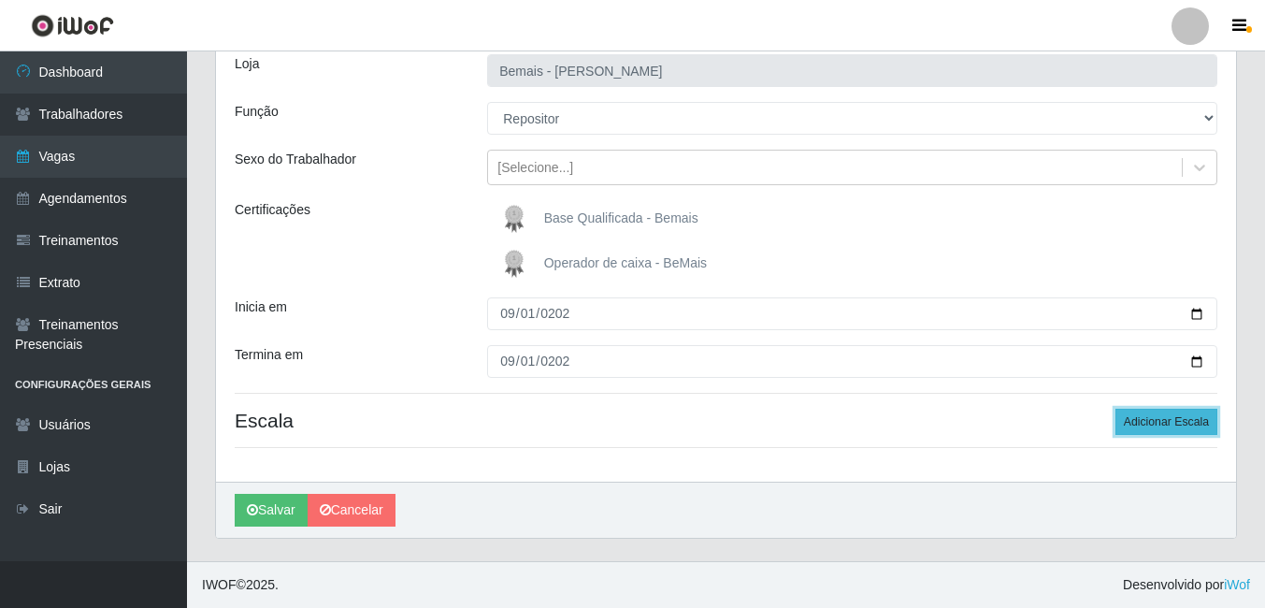
click at [1155, 419] on button "Adicionar Escala" at bounding box center [1167, 422] width 102 height 26
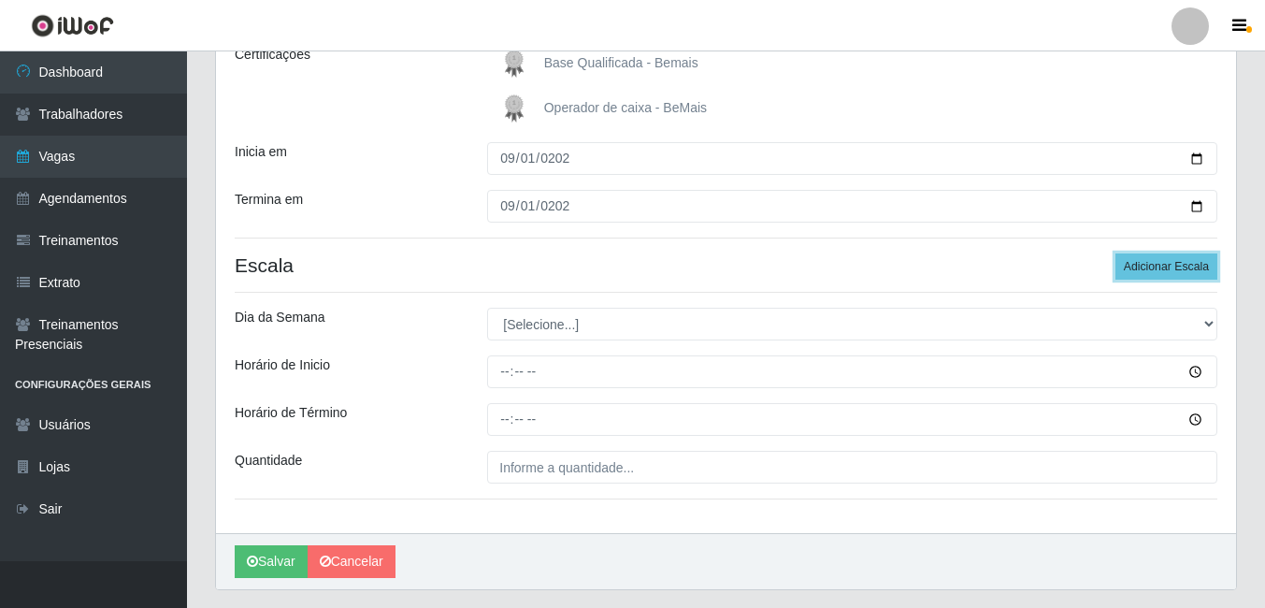
scroll to position [312, 0]
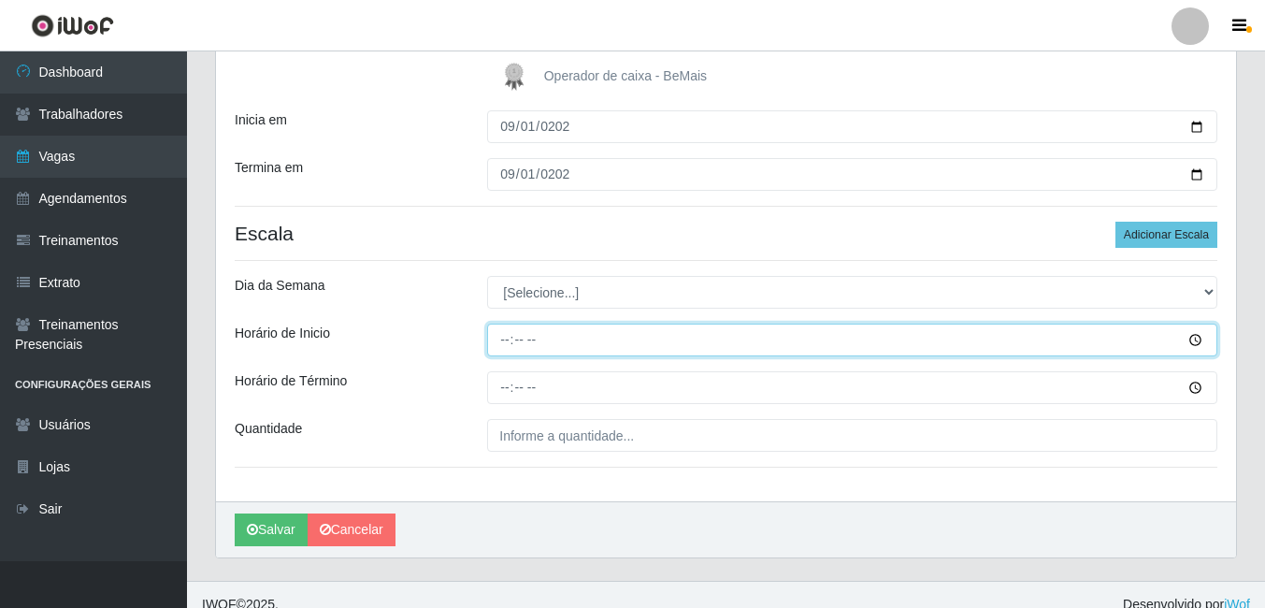
click at [507, 342] on input "Horário de Inicio" at bounding box center [852, 340] width 730 height 33
type input "16:00"
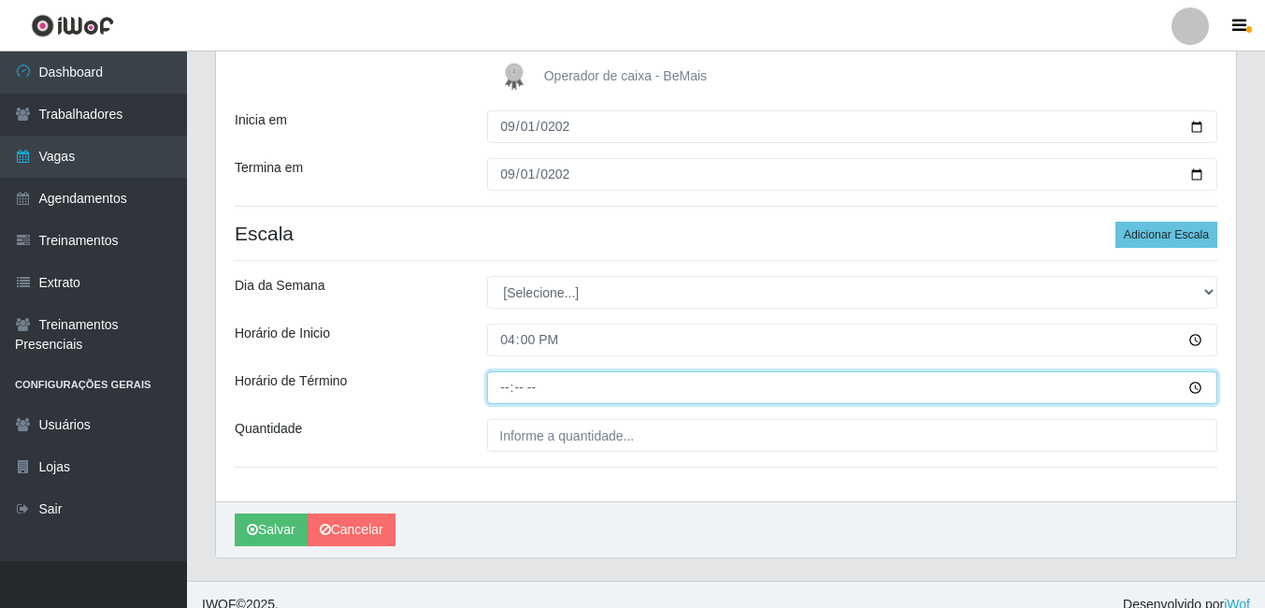
click at [509, 386] on input "Horário de Término" at bounding box center [852, 387] width 730 height 33
type input "22:00"
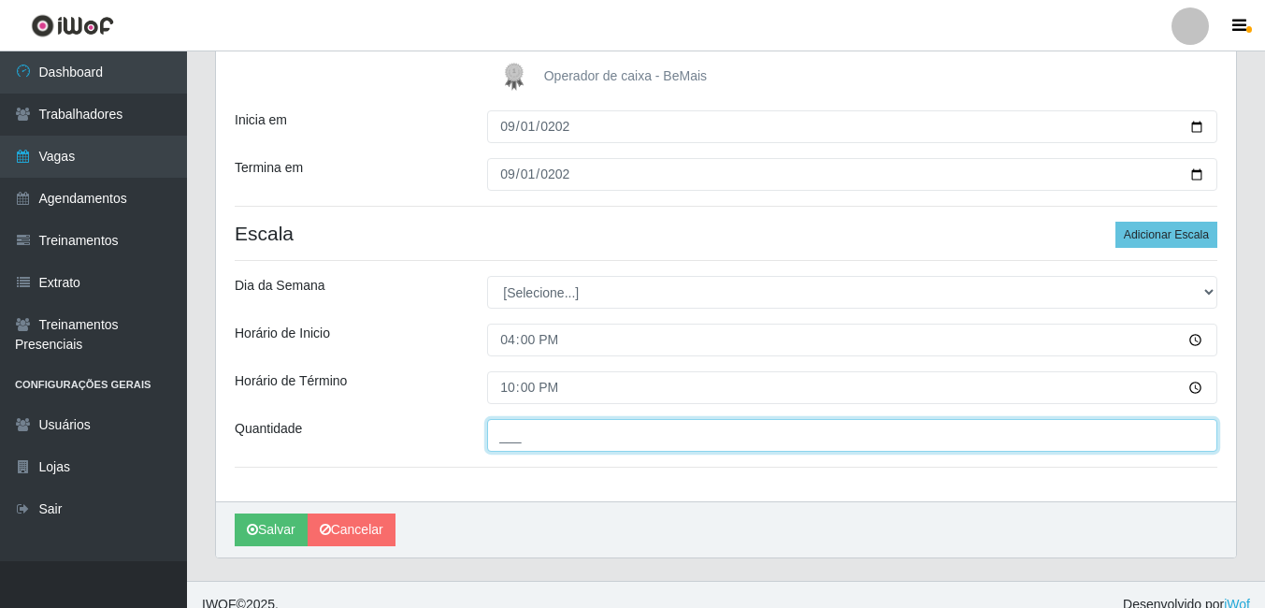
click at [565, 427] on input "___" at bounding box center [852, 435] width 730 height 33
type input "3__"
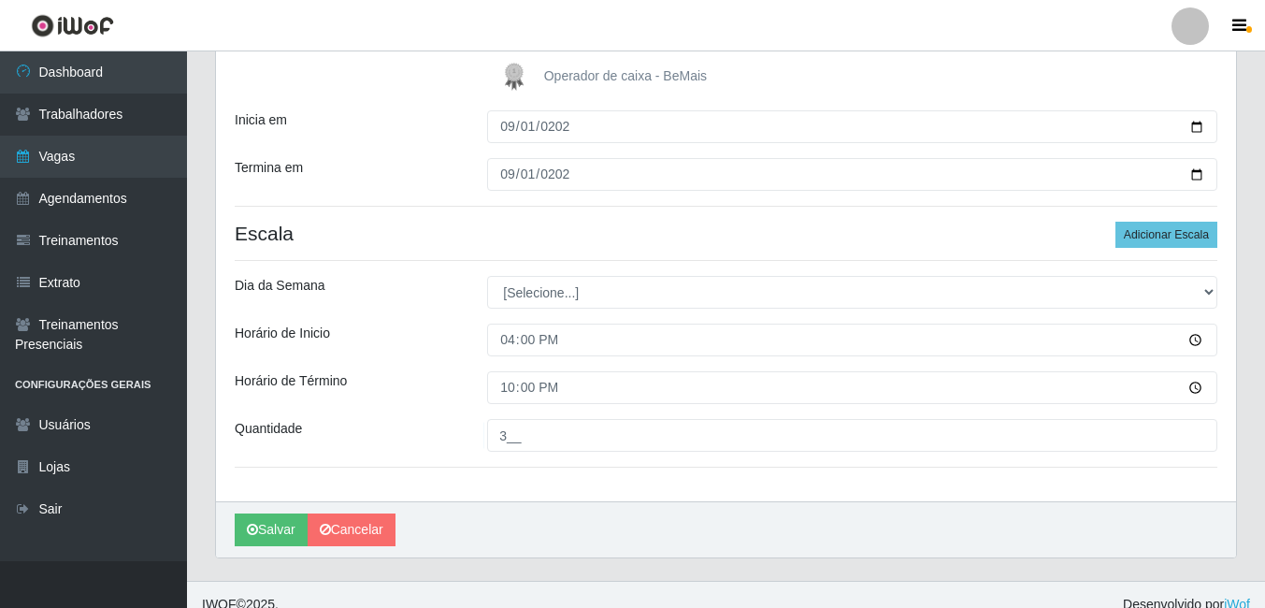
click at [555, 479] on div "Loja Bemais - Ruy Carneiro Função [Selecione...] ASG ASG + ASG ++ Auxiliar de D…" at bounding box center [726, 175] width 1020 height 653
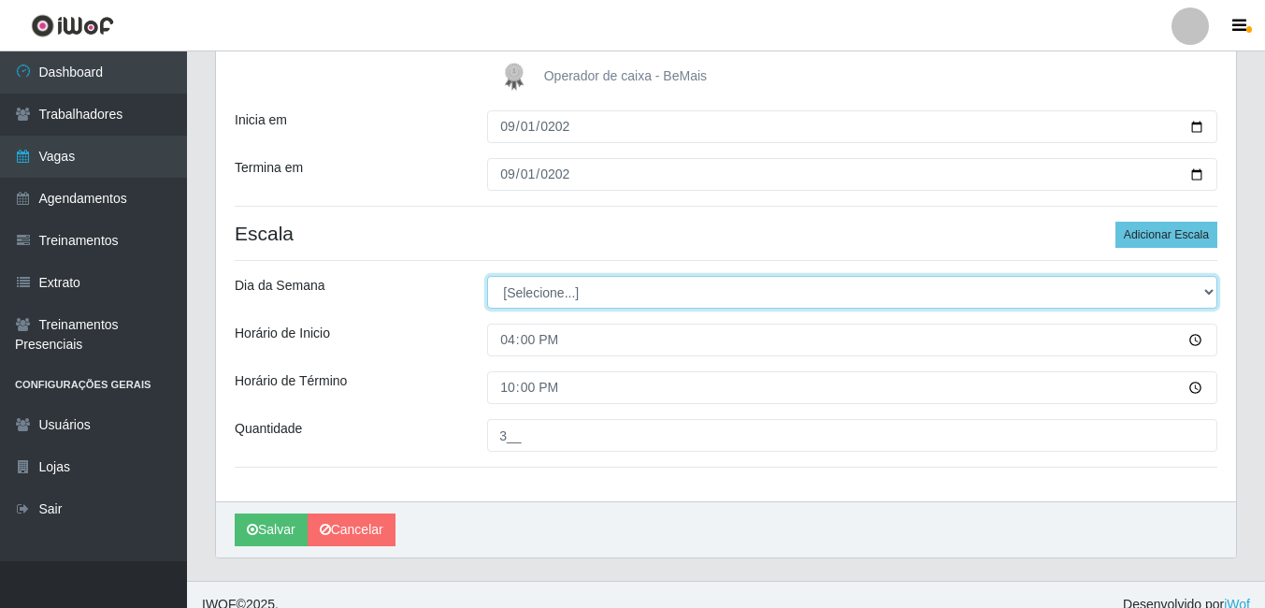
click at [588, 280] on select "[Selecione...] Segunda Terça Quarta Quinta Sexta Sábado Domingo" at bounding box center [852, 292] width 730 height 33
select select "1"
click at [487, 276] on select "[Selecione...] Segunda Terça Quarta Quinta Sexta Sábado Domingo" at bounding box center [852, 292] width 730 height 33
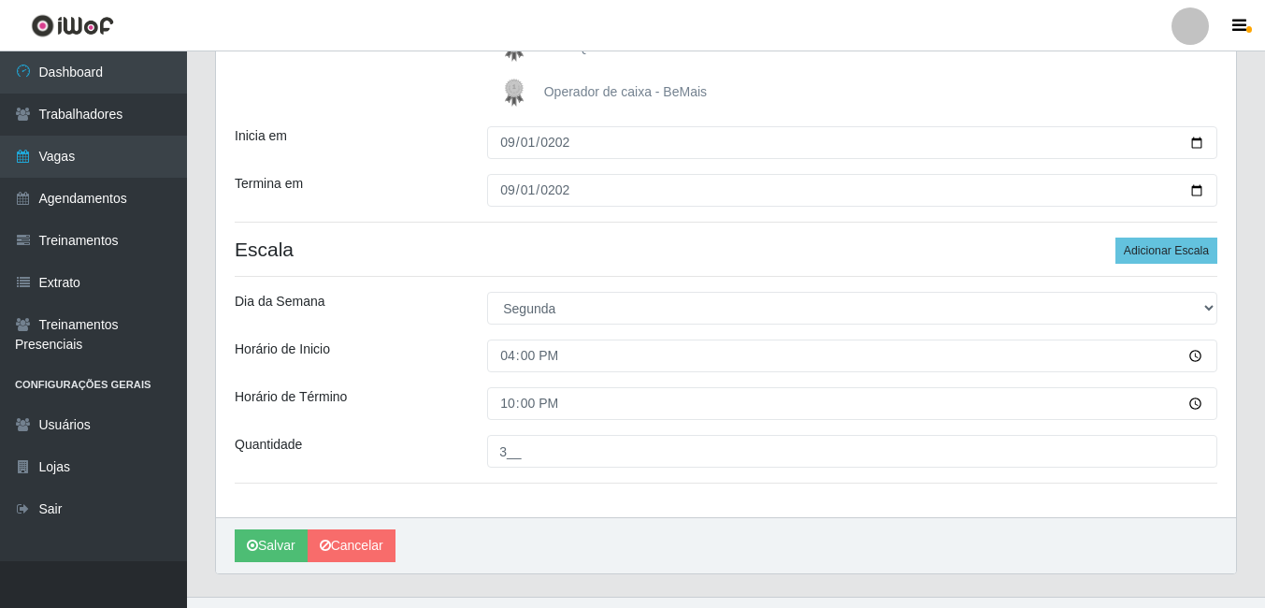
scroll to position [332, 0]
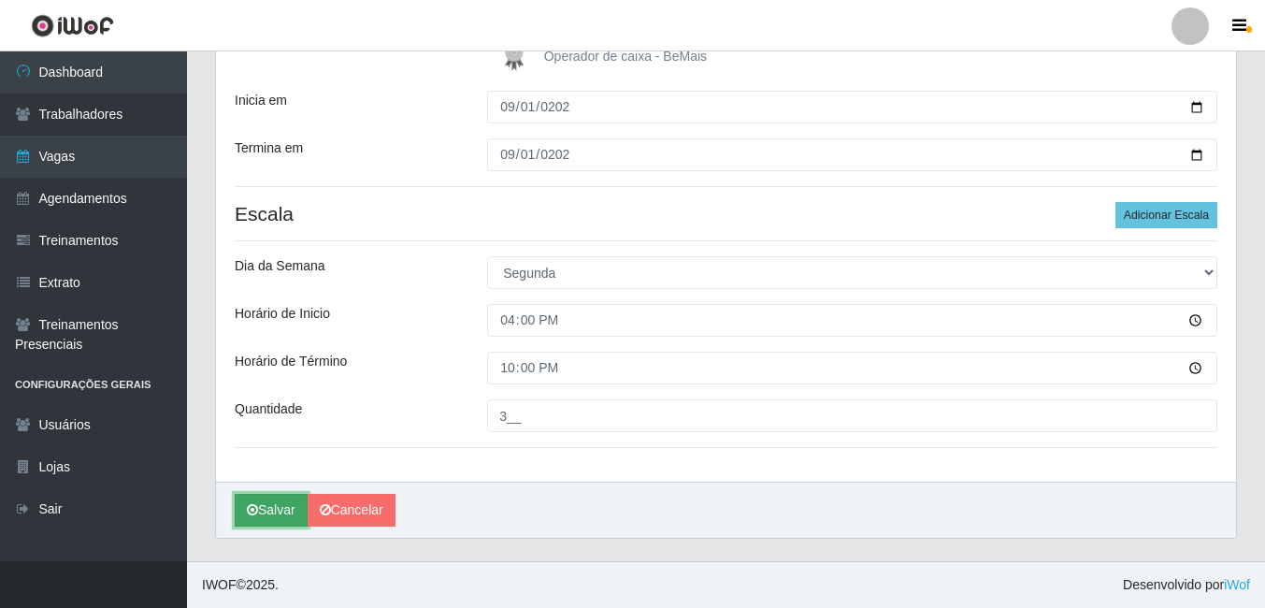
click at [282, 520] on button "Salvar" at bounding box center [271, 510] width 73 height 33
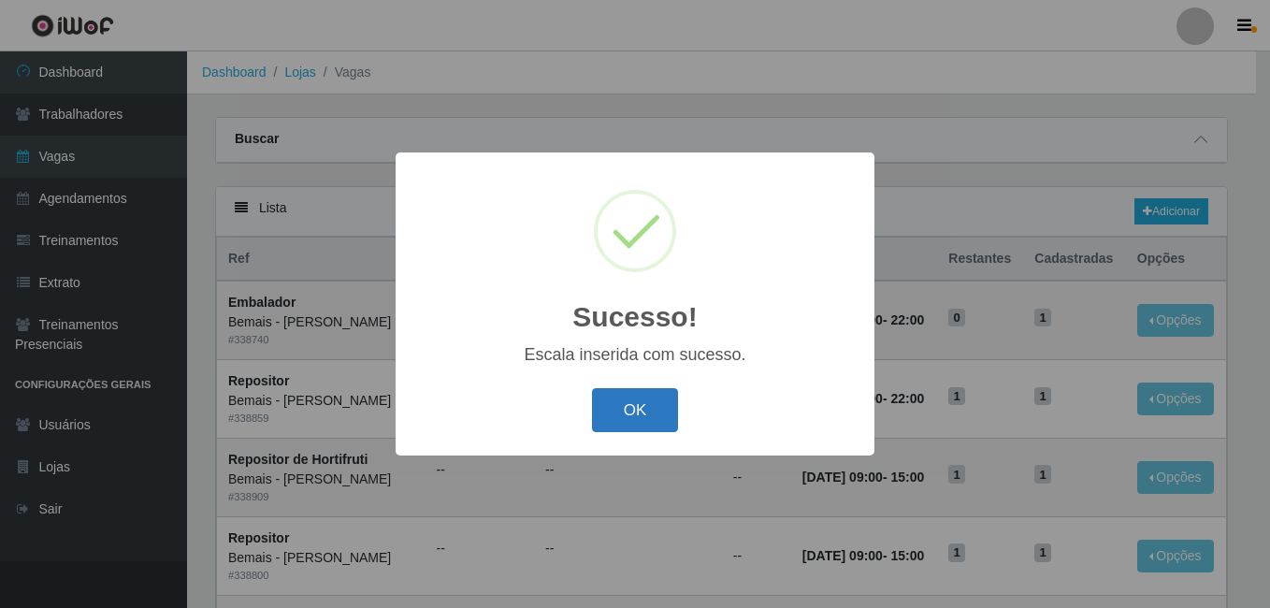
click at [623, 410] on button "OK" at bounding box center [635, 410] width 87 height 44
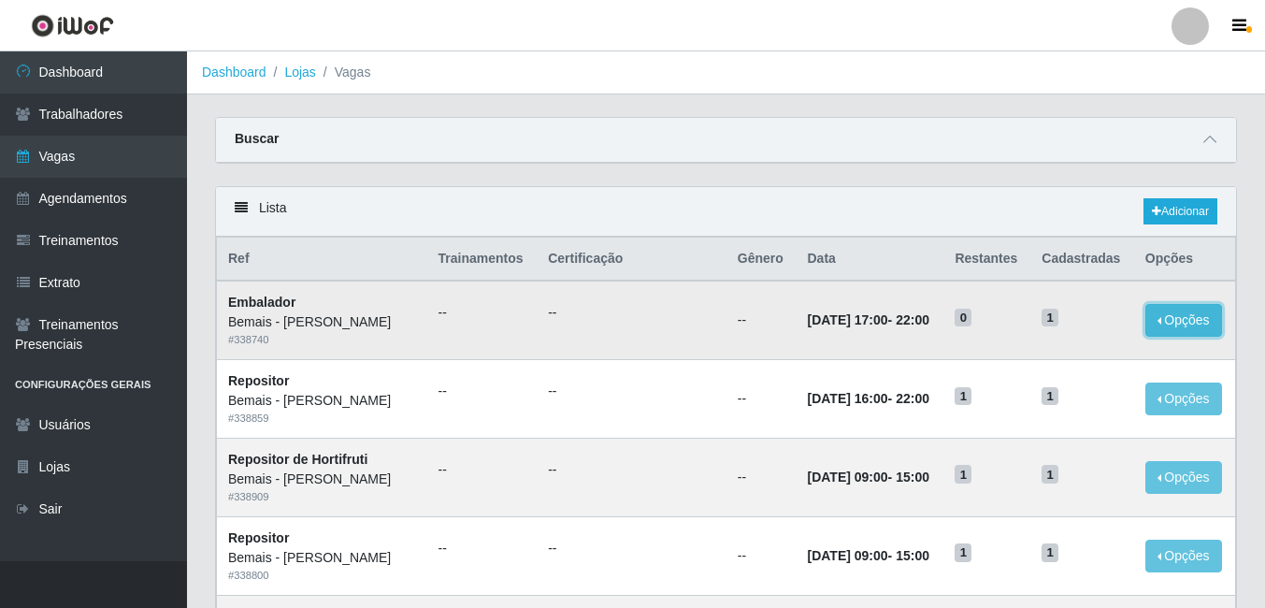
click at [1196, 318] on button "Opções" at bounding box center [1184, 320] width 77 height 33
click at [1067, 330] on link "Editar" at bounding box center [1040, 323] width 53 height 15
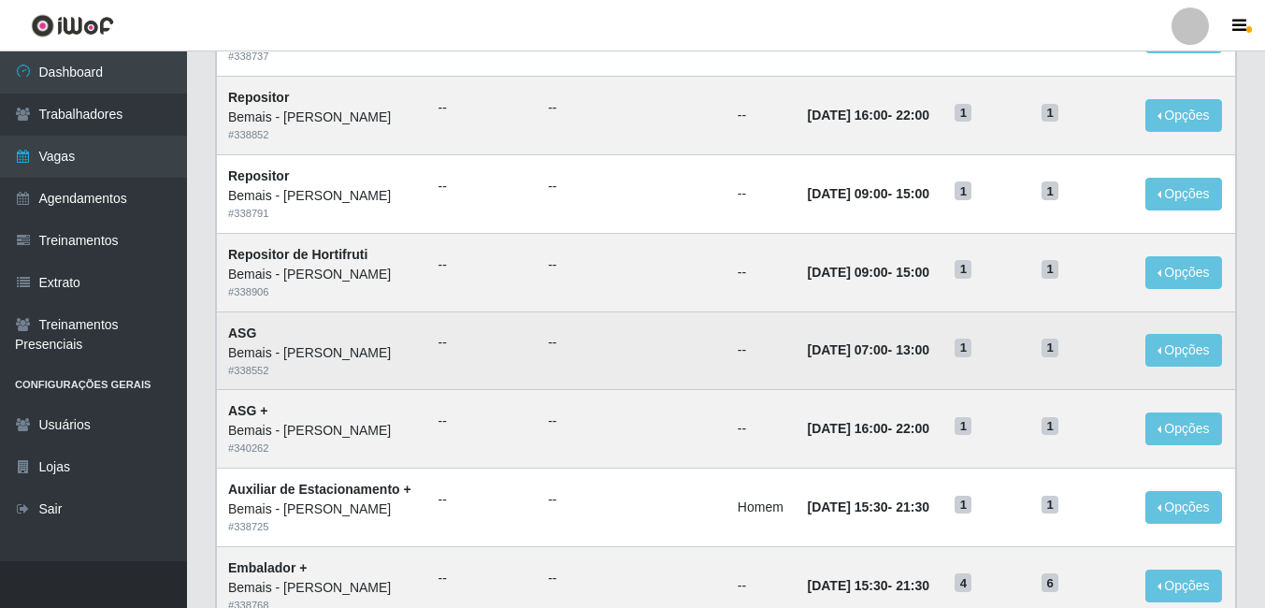
scroll to position [977, 0]
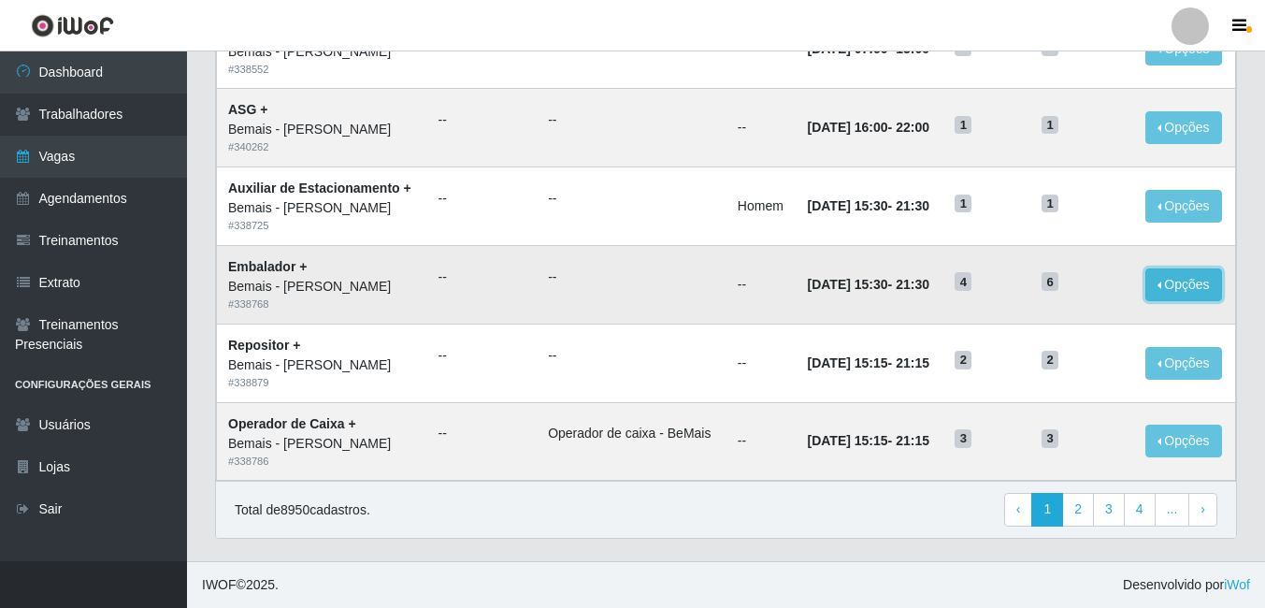
click at [1165, 284] on button "Opções" at bounding box center [1184, 284] width 77 height 33
click at [1039, 289] on link "Editar" at bounding box center [1040, 288] width 53 height 15
click at [1138, 499] on link "4" at bounding box center [1140, 510] width 32 height 34
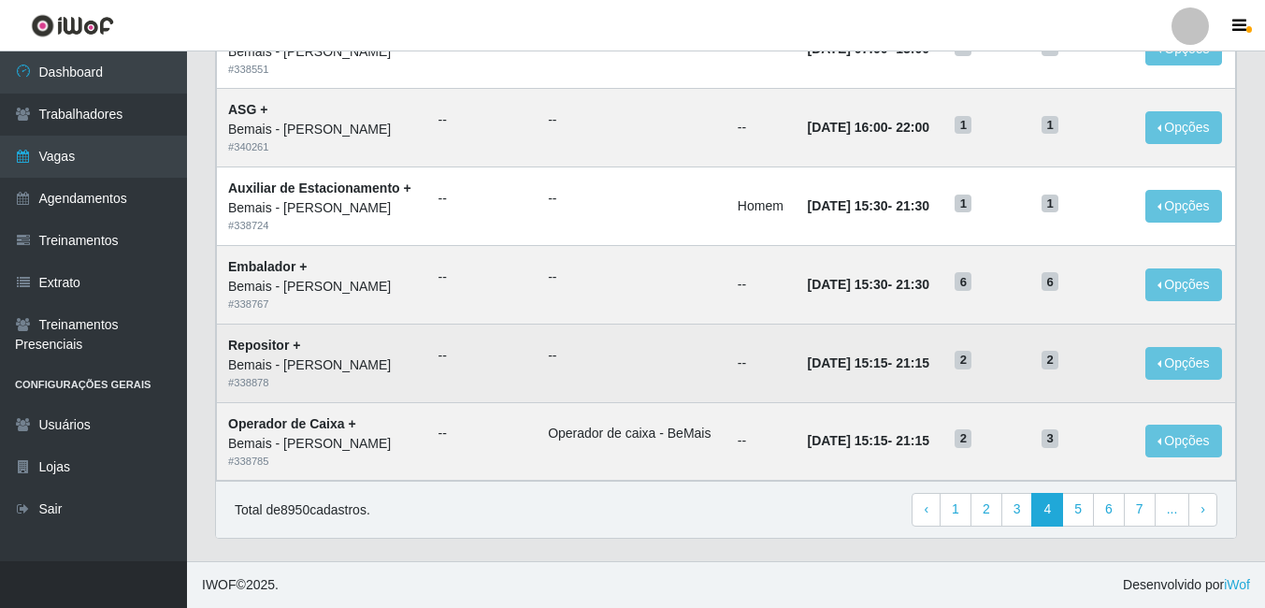
scroll to position [977, 0]
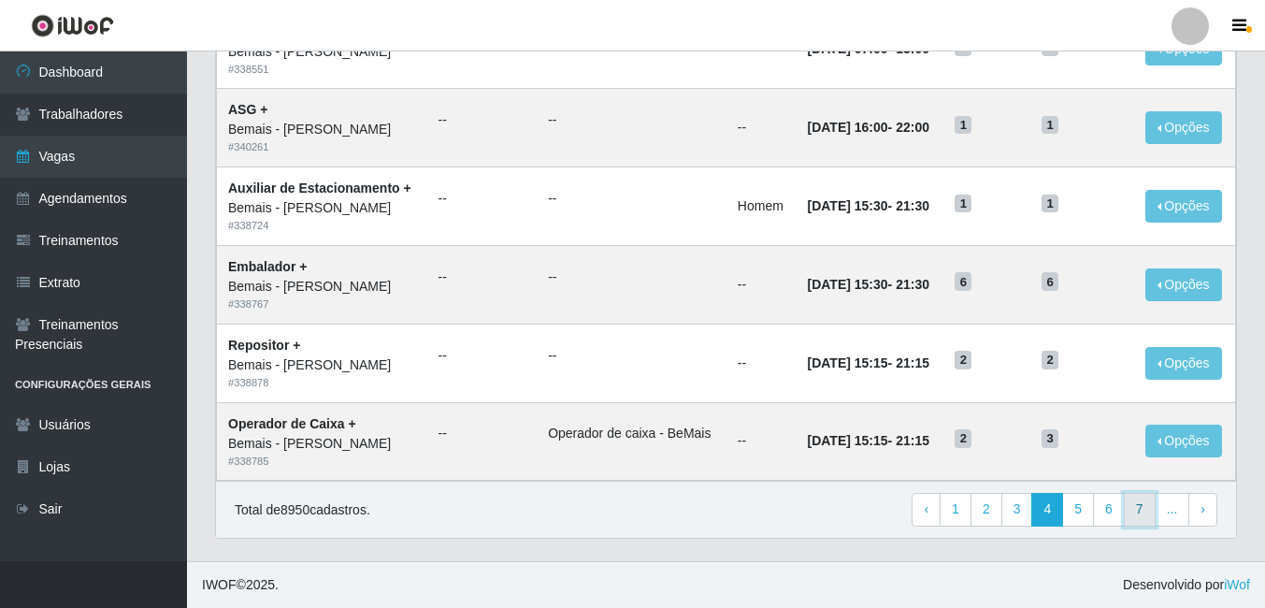
click at [1140, 513] on link "7" at bounding box center [1140, 510] width 32 height 34
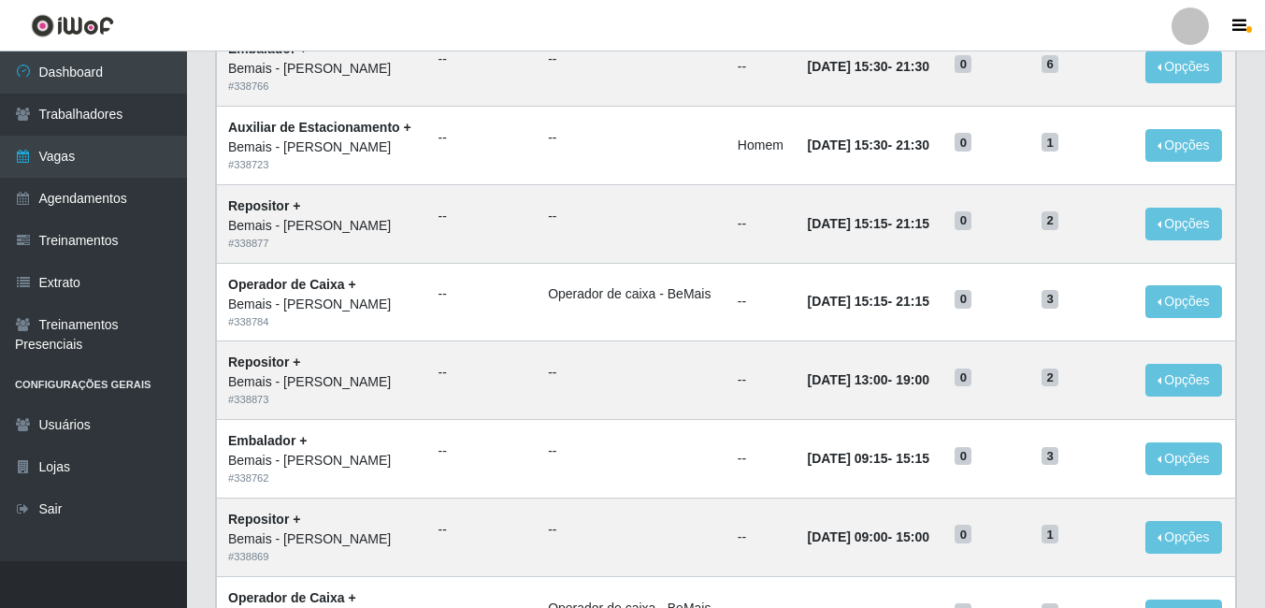
scroll to position [977, 0]
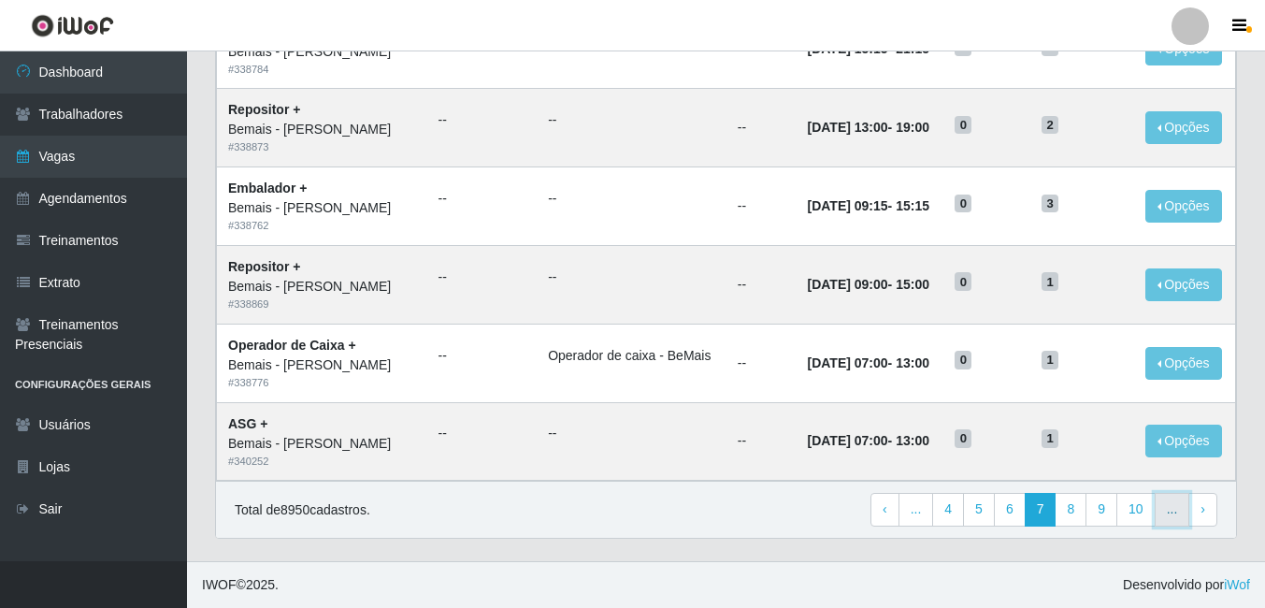
click at [1170, 516] on link "..." at bounding box center [1173, 510] width 36 height 34
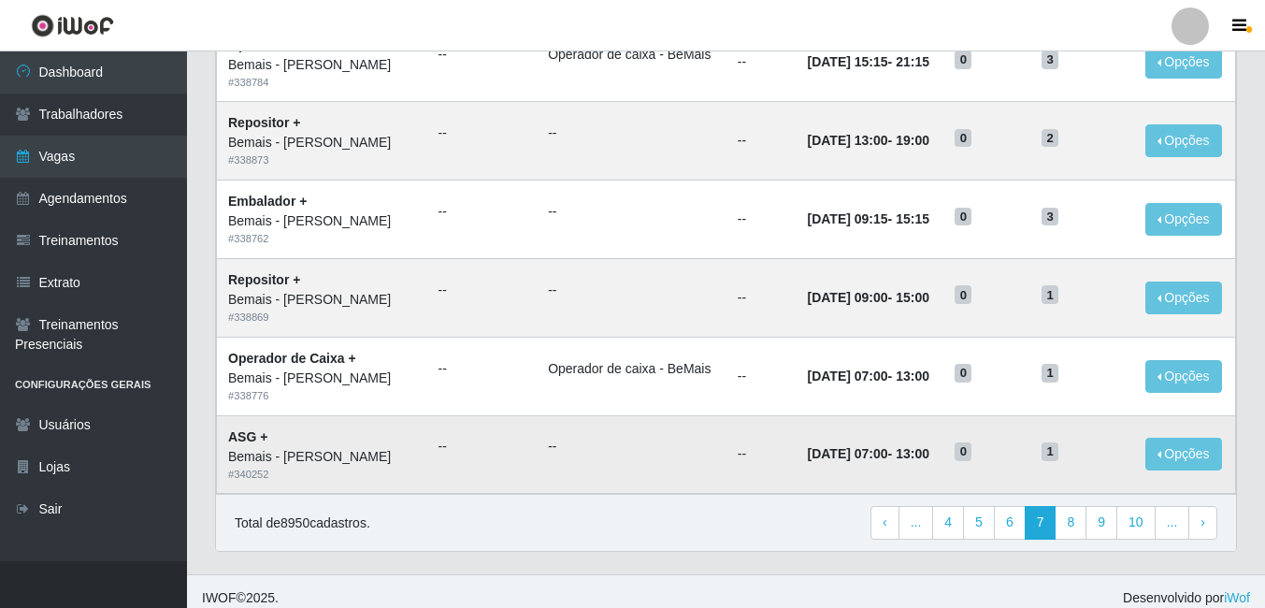
scroll to position [977, 0]
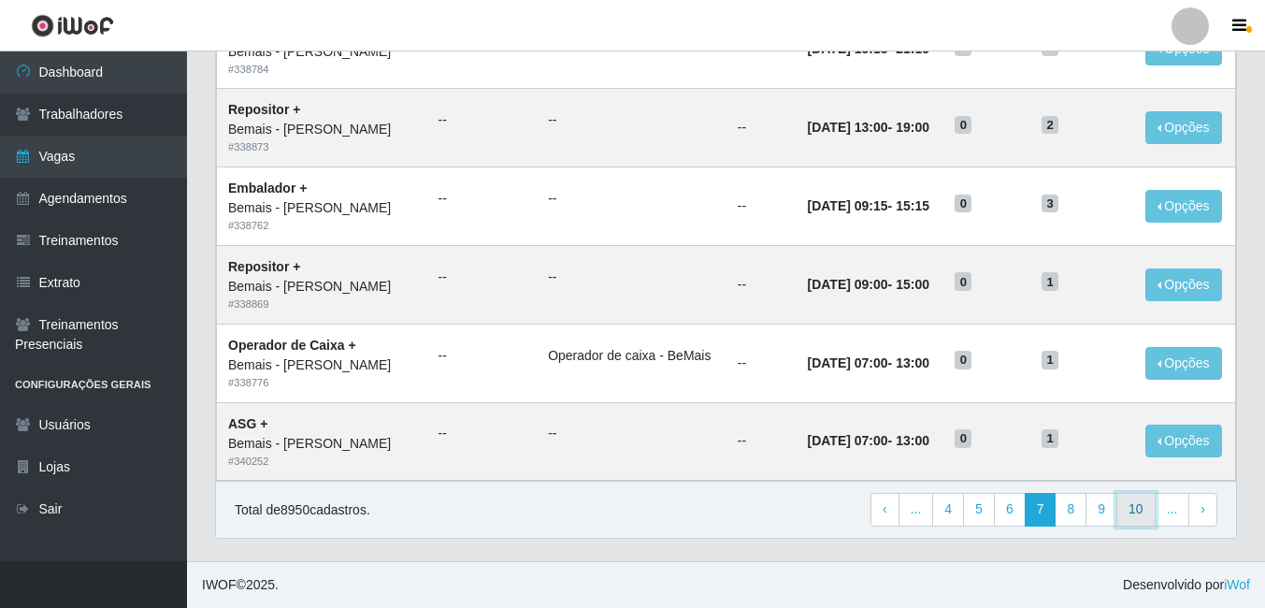
click at [1123, 499] on link "10" at bounding box center [1136, 510] width 39 height 34
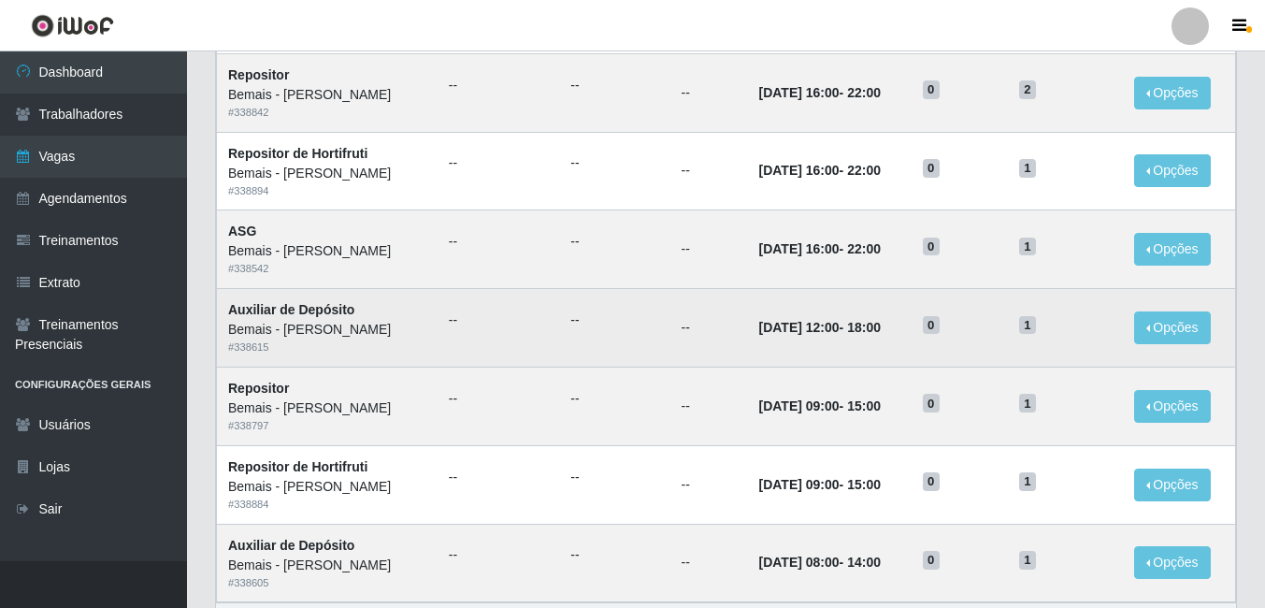
scroll to position [977, 0]
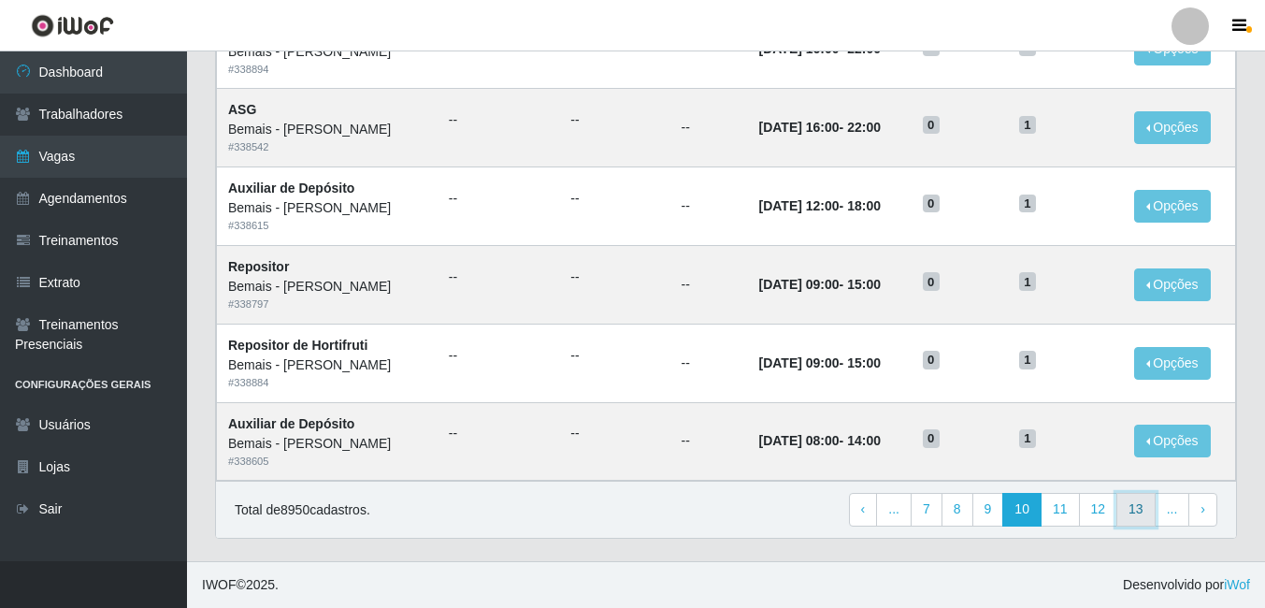
click at [1132, 517] on link "13" at bounding box center [1136, 510] width 39 height 34
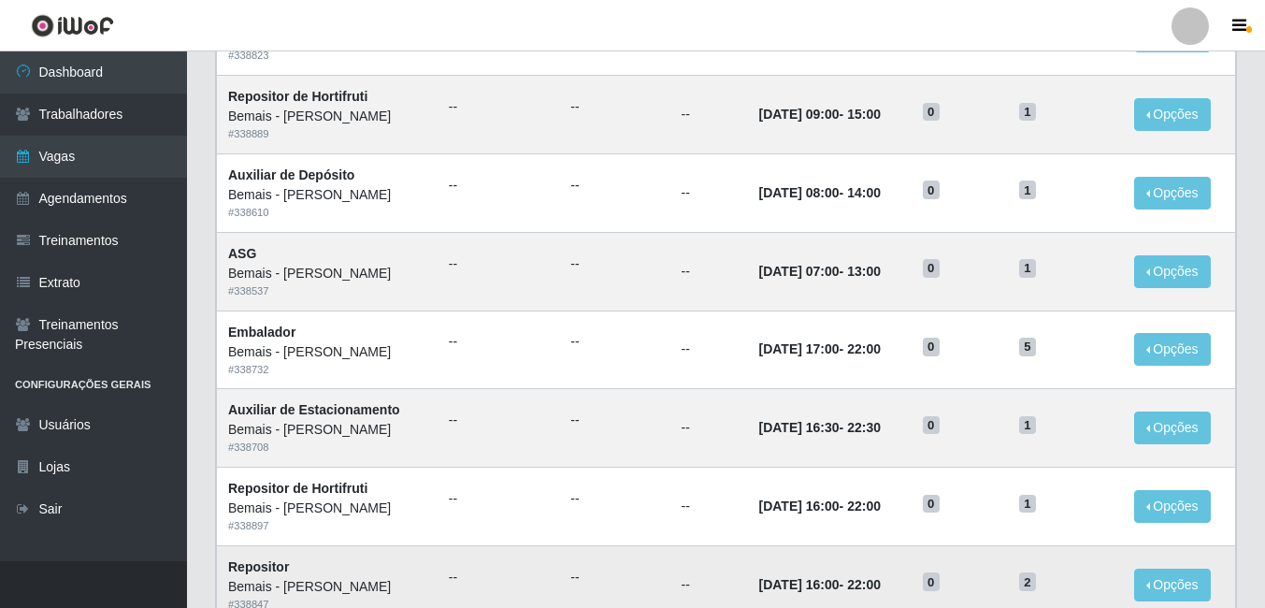
scroll to position [977, 0]
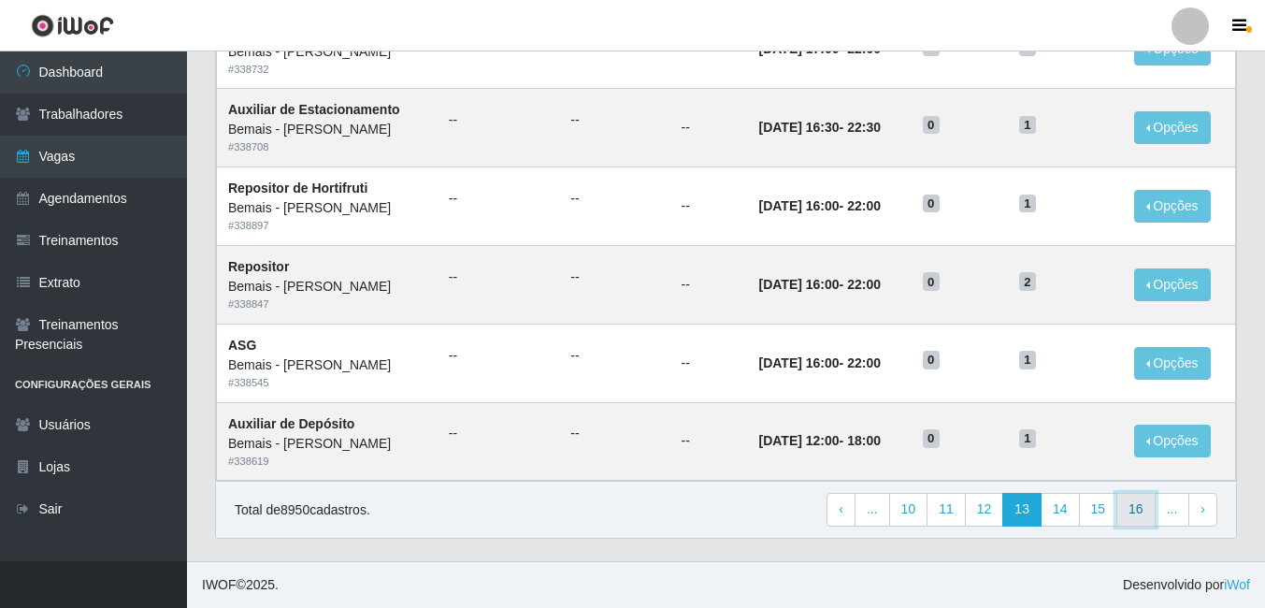
click at [1145, 518] on link "16" at bounding box center [1136, 510] width 39 height 34
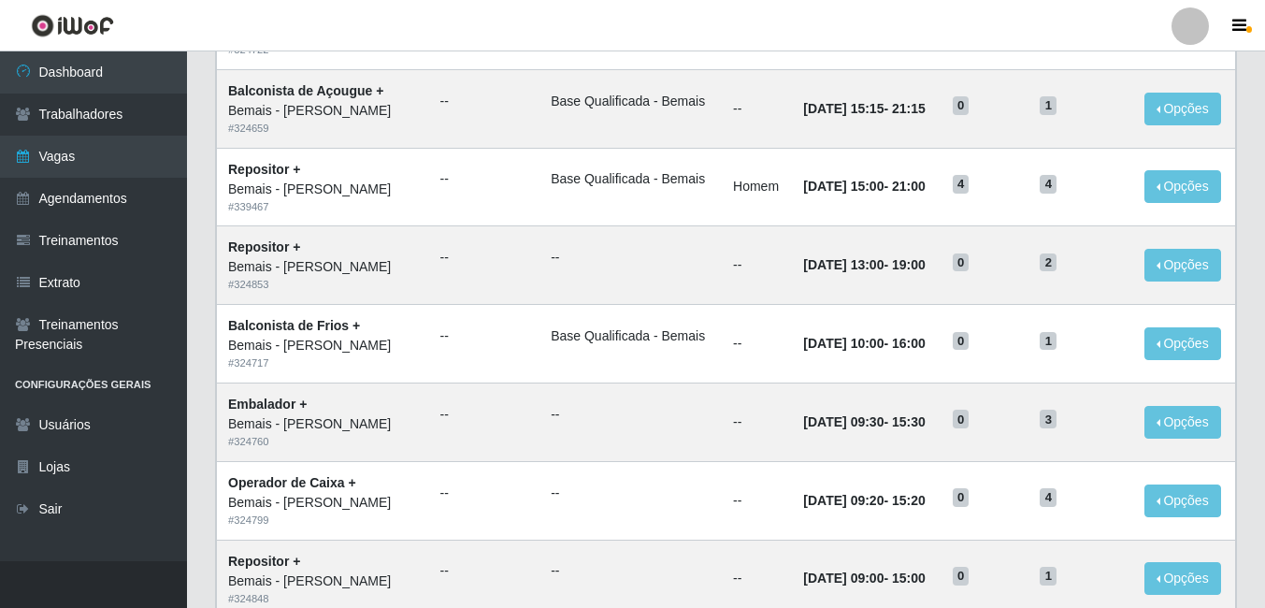
scroll to position [977, 0]
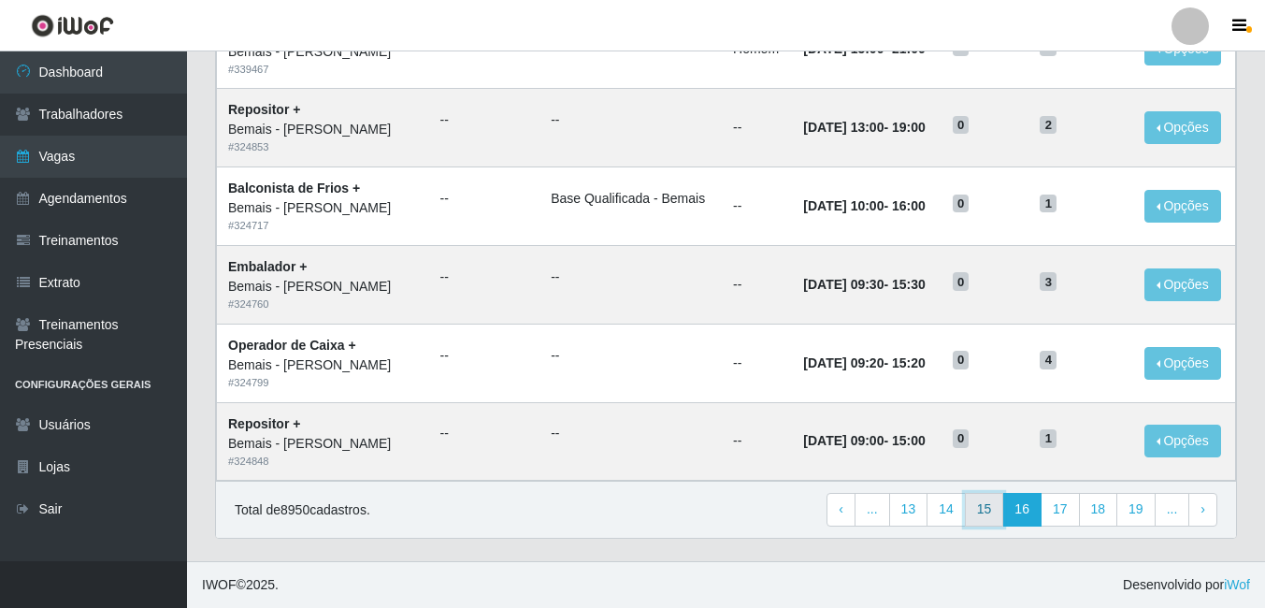
click at [992, 510] on link "15" at bounding box center [984, 510] width 39 height 34
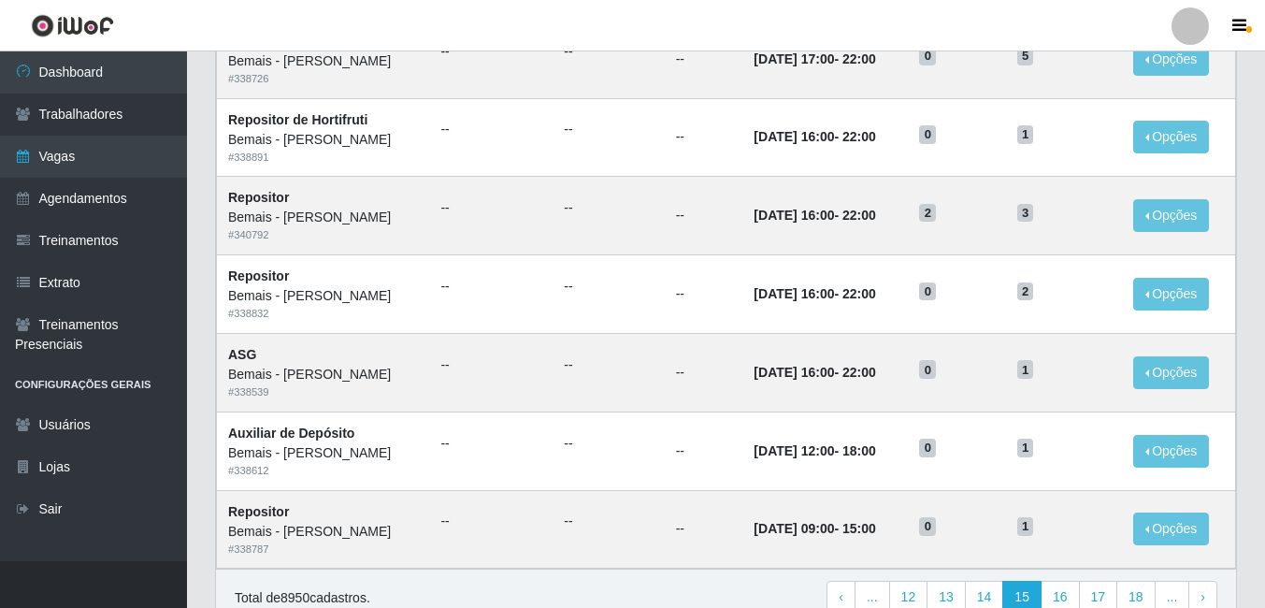
scroll to position [977, 0]
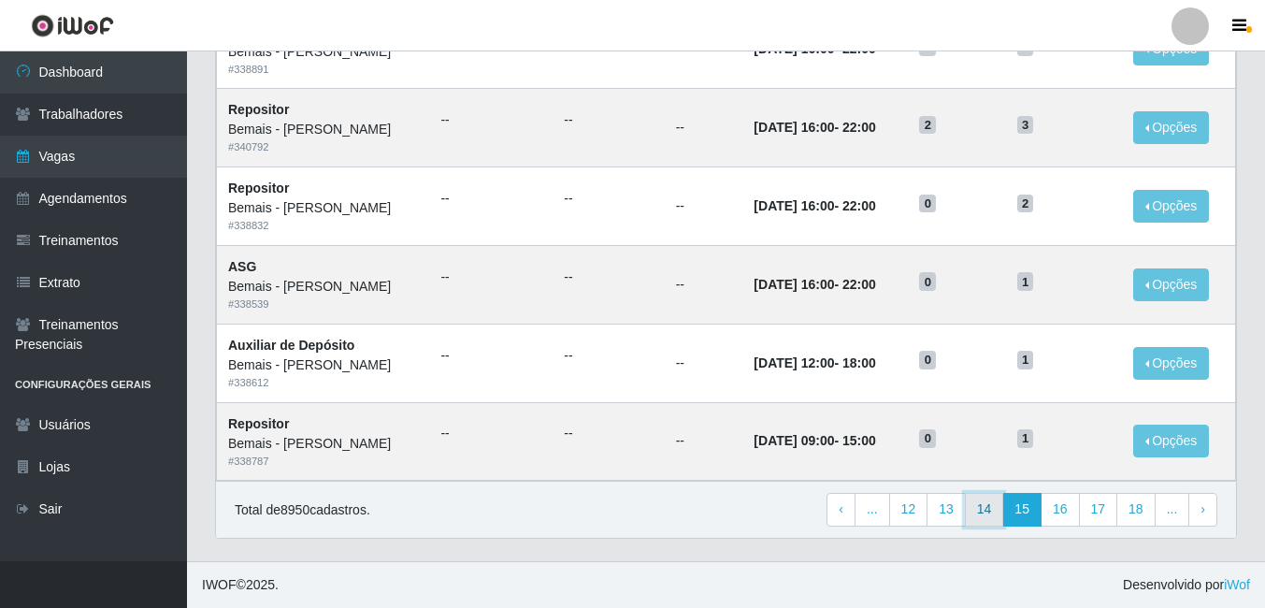
click at [998, 517] on link "14" at bounding box center [984, 510] width 39 height 34
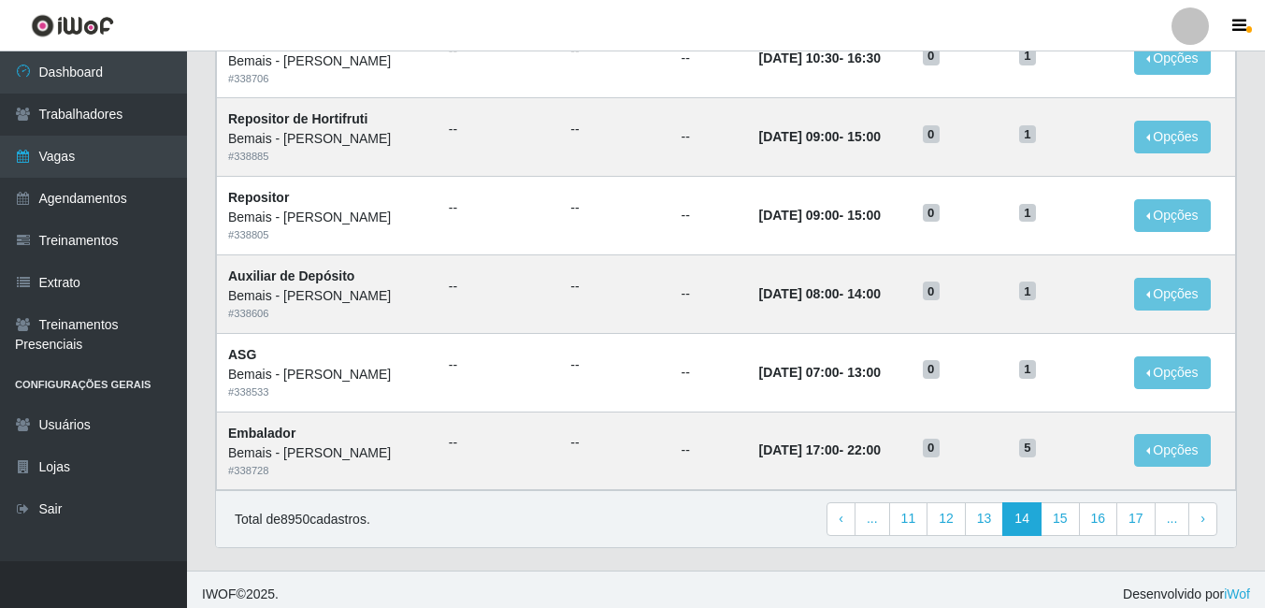
scroll to position [977, 0]
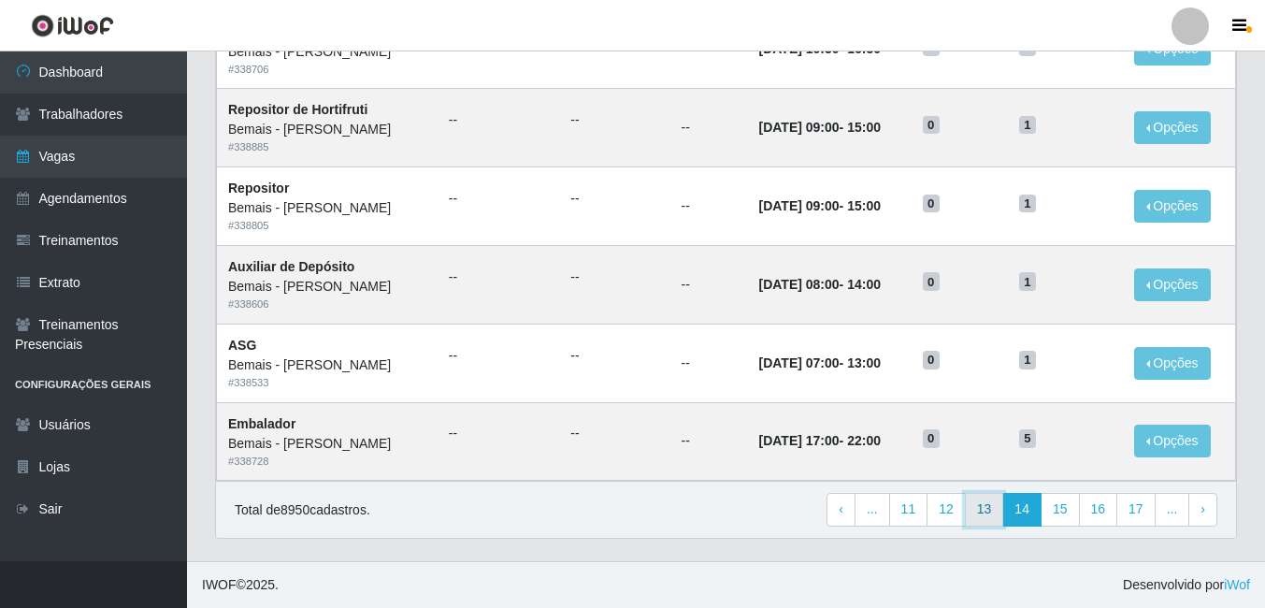
click at [989, 508] on link "13" at bounding box center [984, 510] width 39 height 34
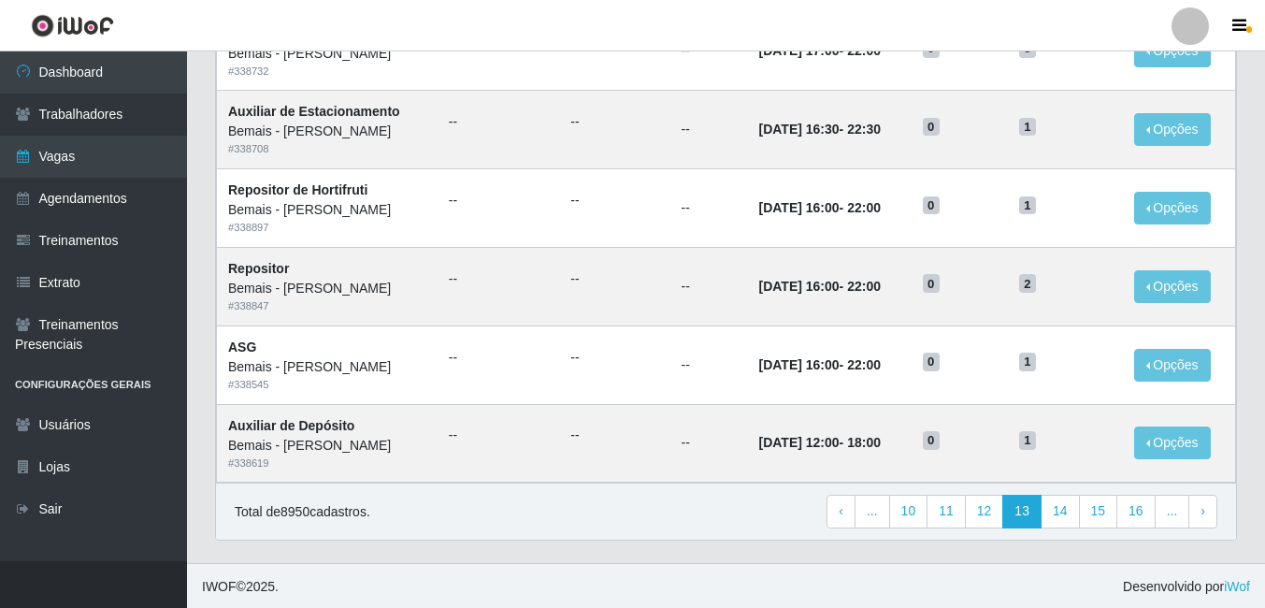
scroll to position [977, 0]
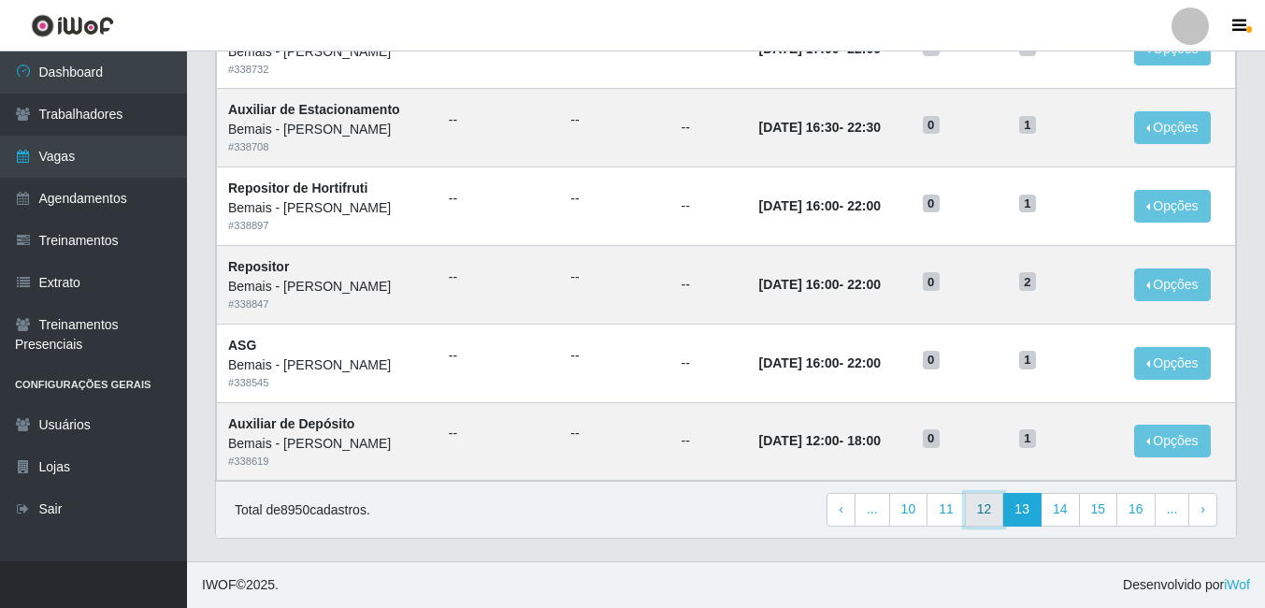
click at [976, 507] on link "12" at bounding box center [984, 510] width 39 height 34
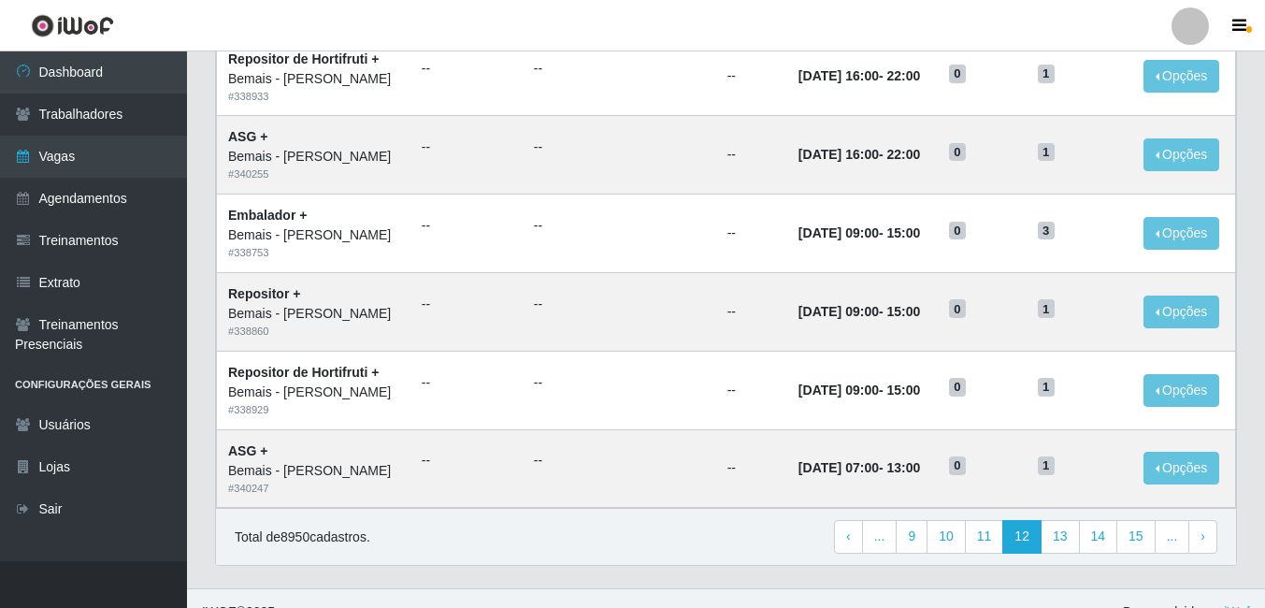
scroll to position [977, 0]
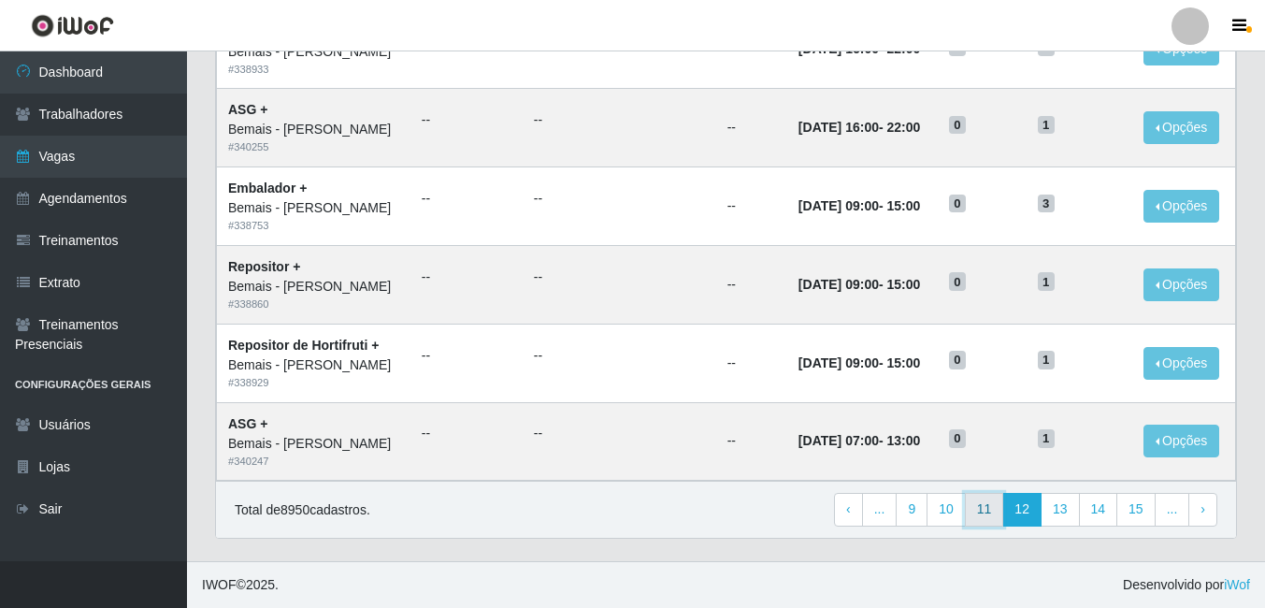
click at [981, 508] on link "11" at bounding box center [984, 510] width 39 height 34
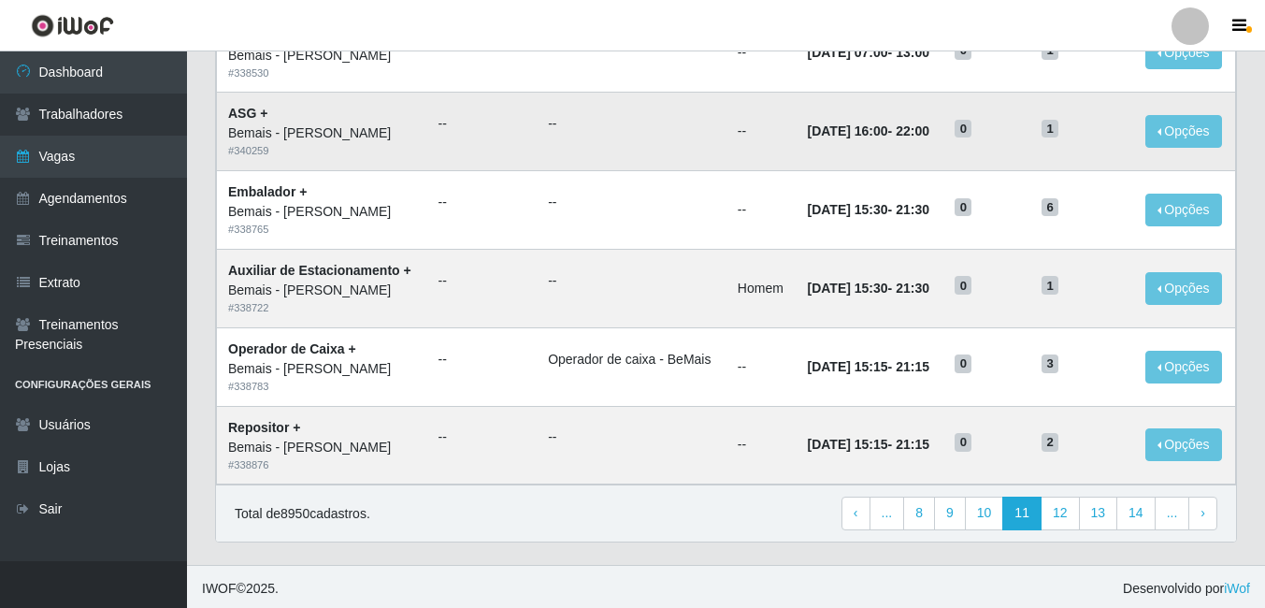
scroll to position [977, 0]
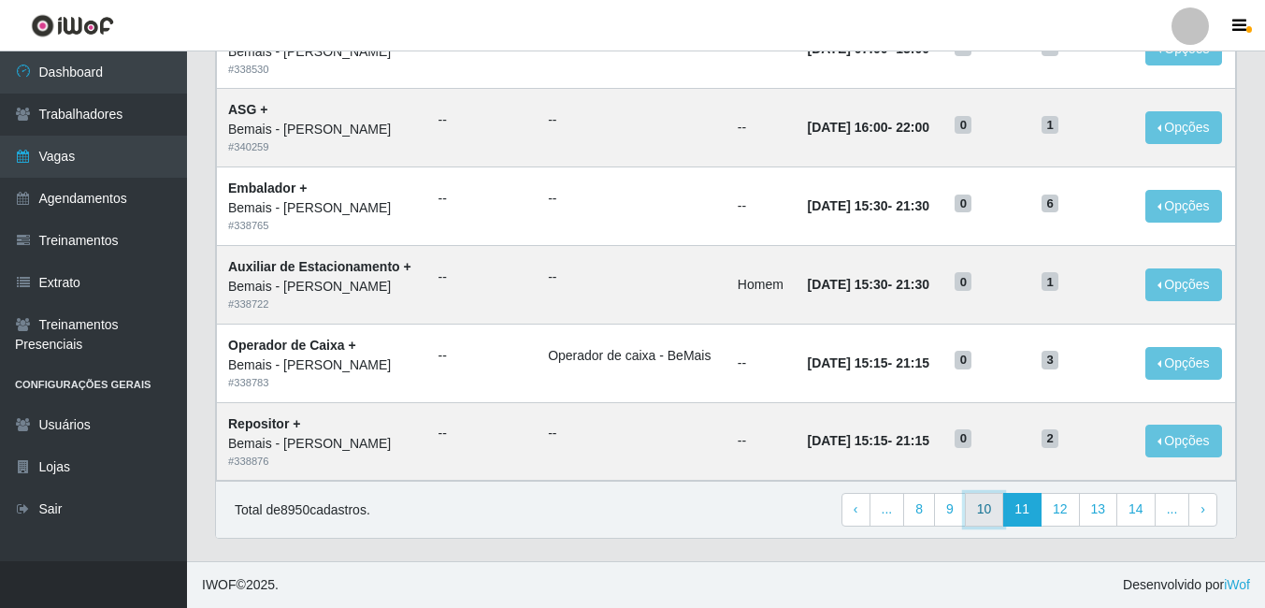
click at [981, 508] on link "10" at bounding box center [984, 510] width 39 height 34
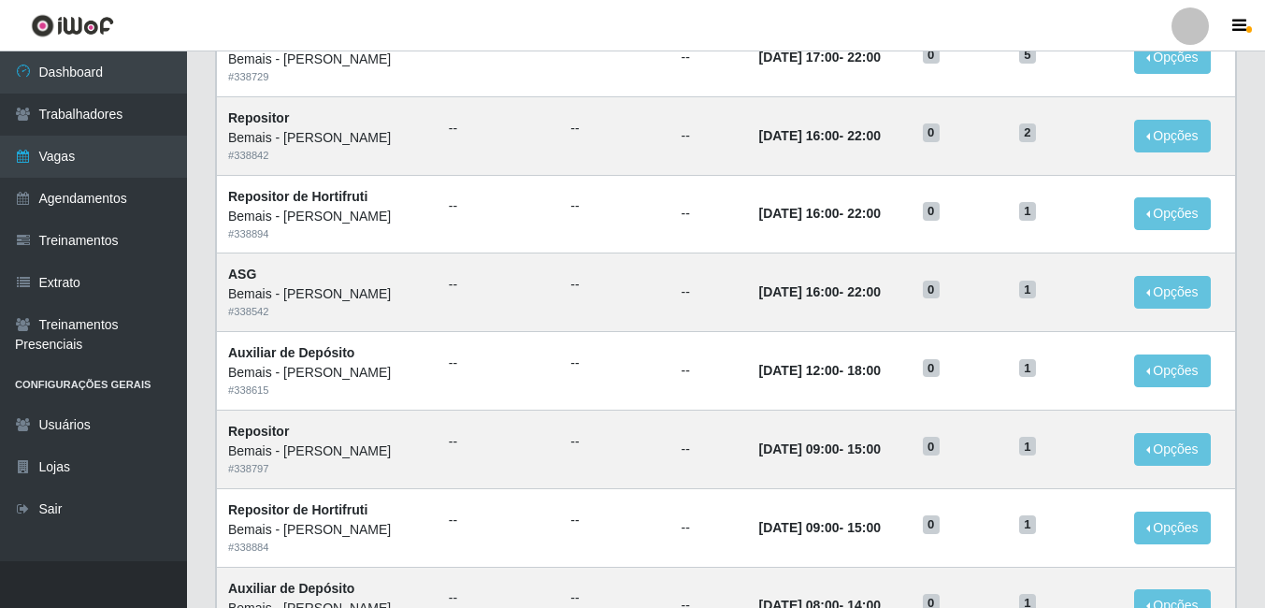
scroll to position [977, 0]
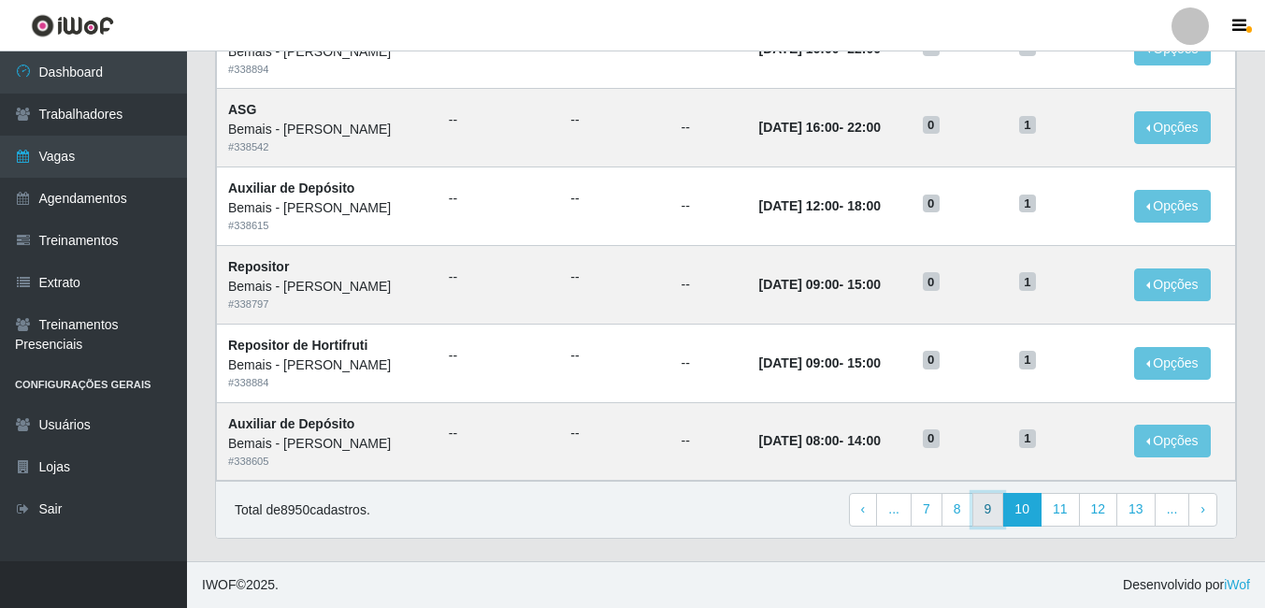
click at [983, 512] on link "9" at bounding box center [989, 510] width 32 height 34
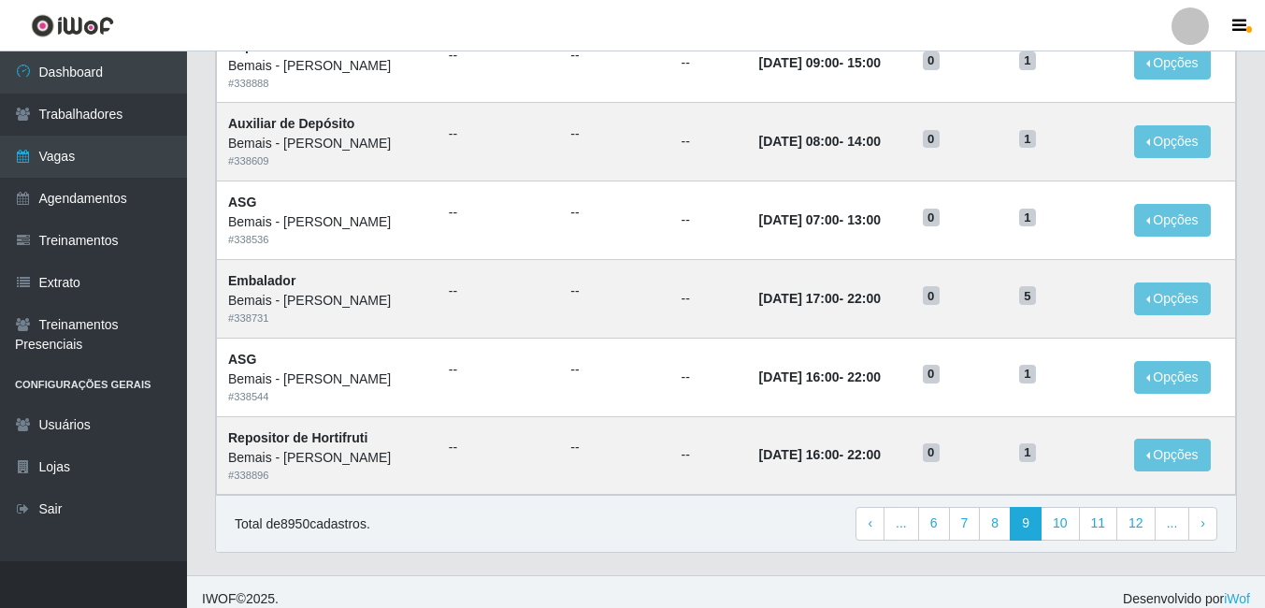
scroll to position [977, 0]
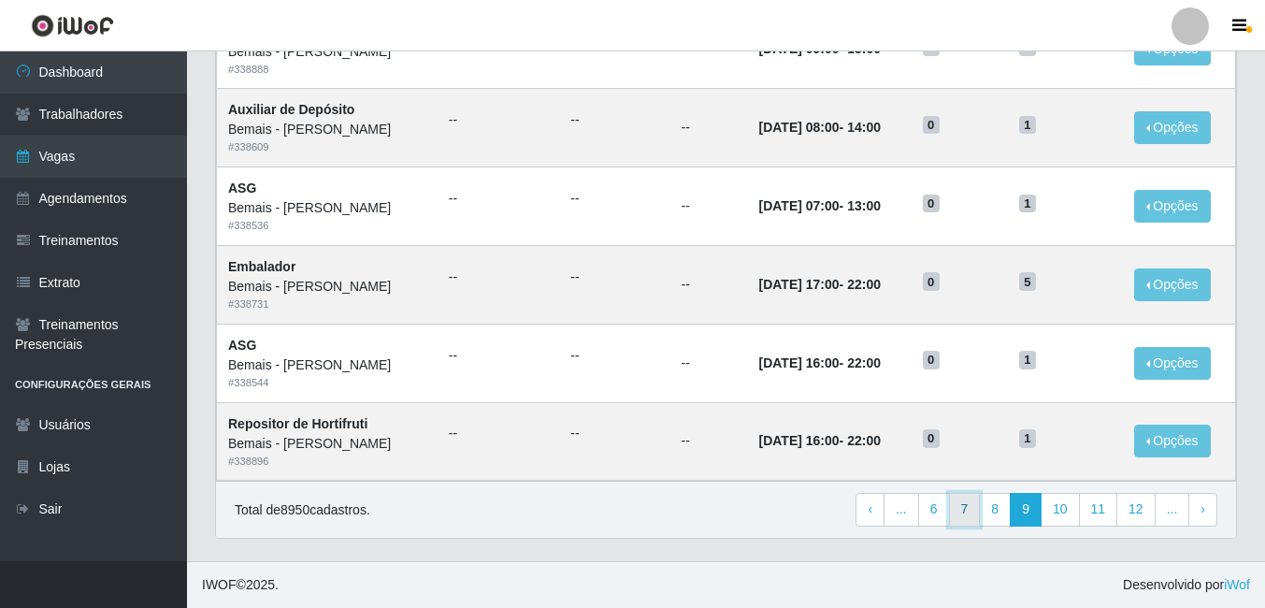
click at [975, 508] on link "7" at bounding box center [965, 510] width 32 height 34
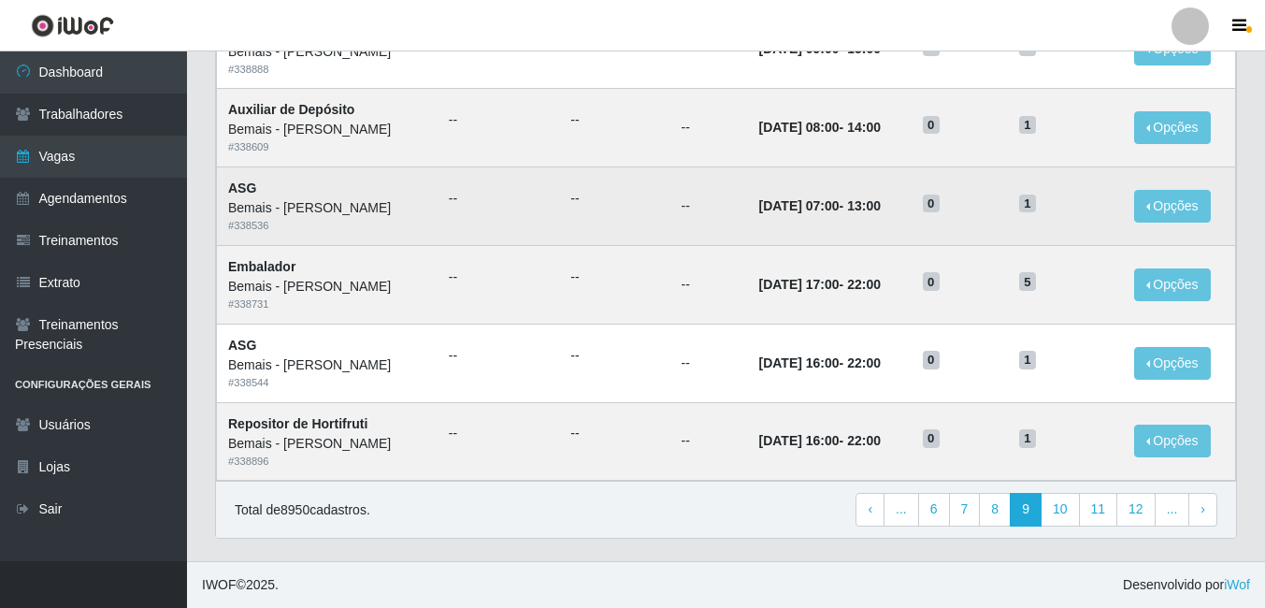
click at [575, 242] on td "--" at bounding box center [614, 206] width 110 height 79
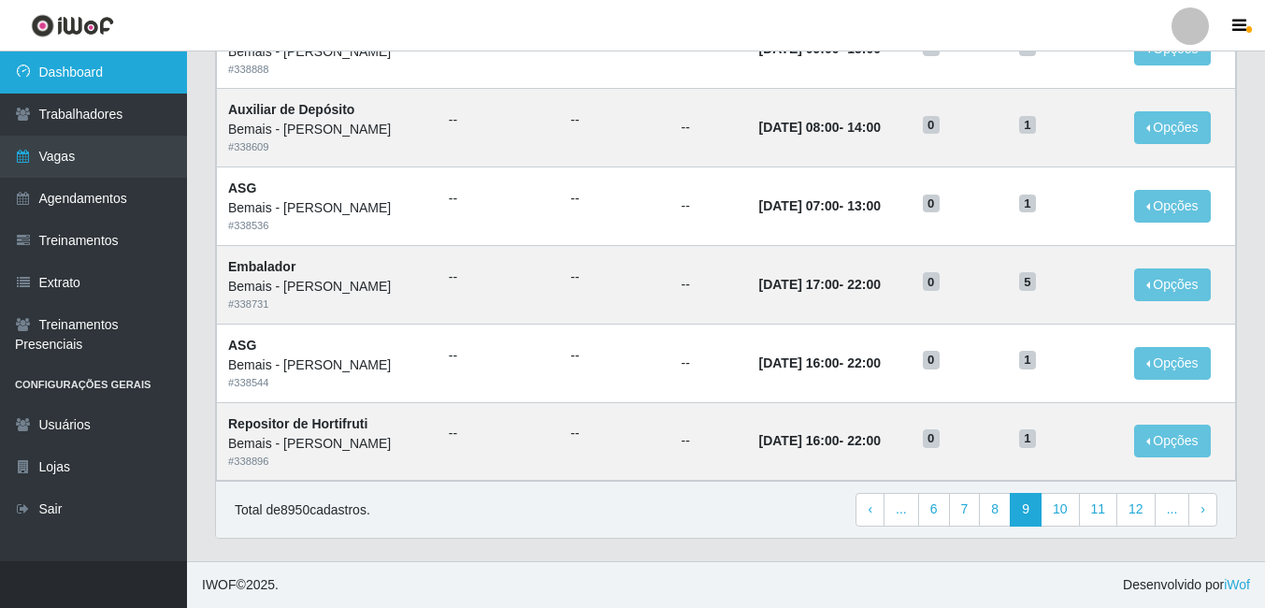
click at [46, 76] on link "Dashboard" at bounding box center [93, 72] width 187 height 42
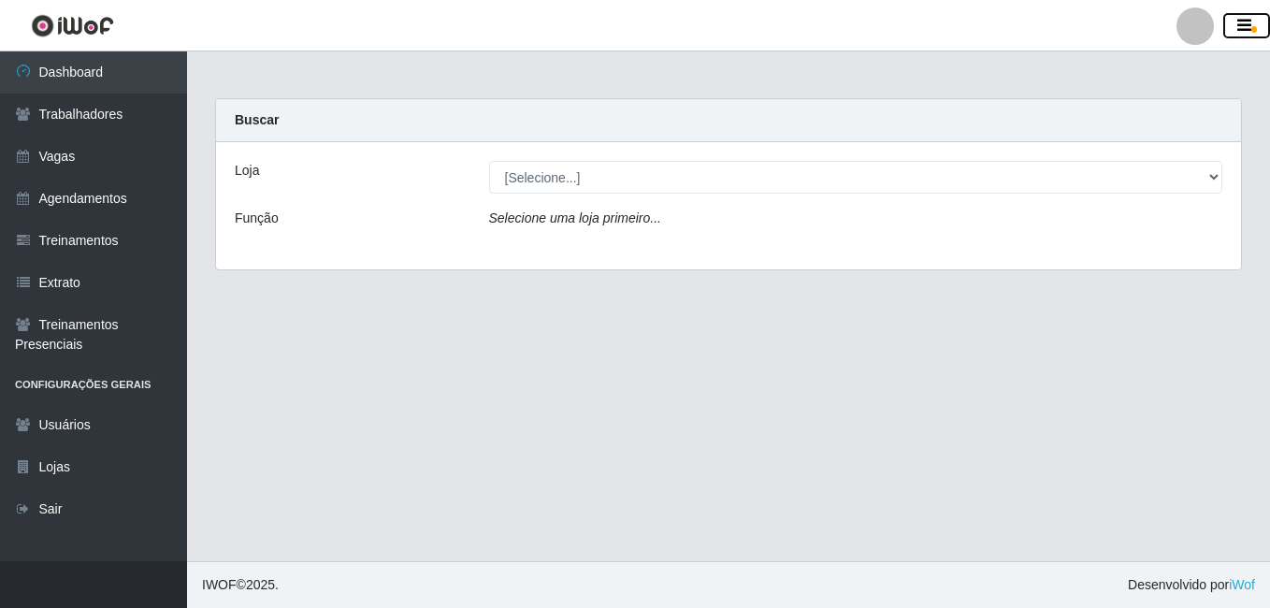
click at [1251, 19] on button "button" at bounding box center [1246, 26] width 47 height 26
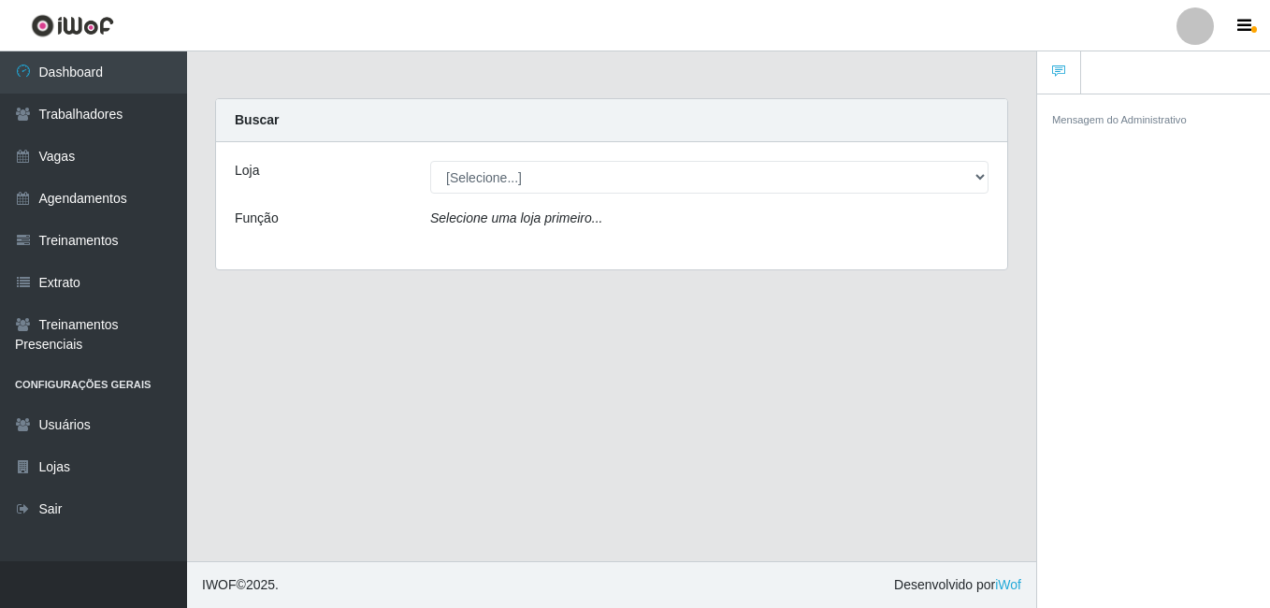
click at [1183, 33] on div at bounding box center [1194, 25] width 37 height 37
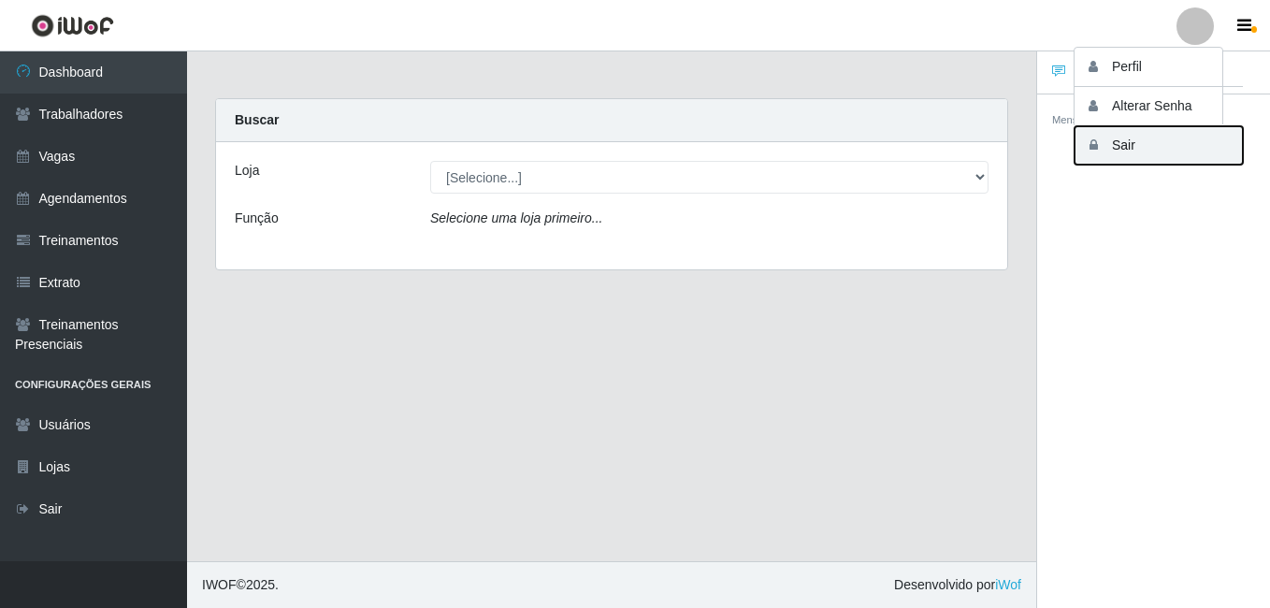
click at [1130, 137] on button "Sair" at bounding box center [1158, 145] width 168 height 38
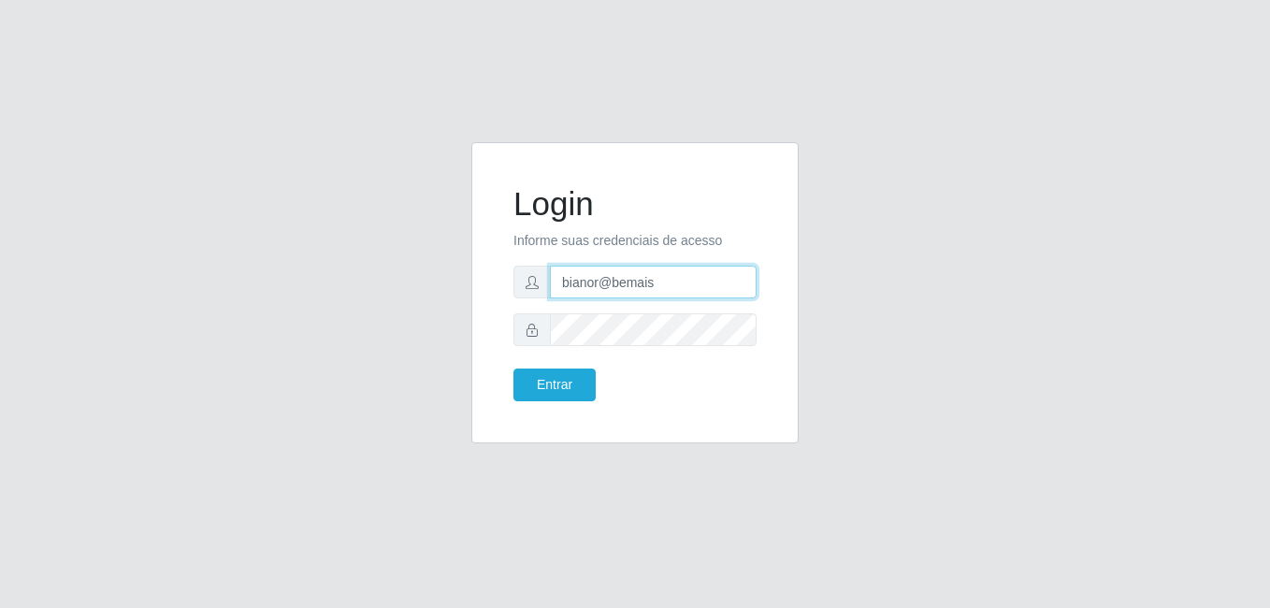
click at [581, 275] on input "bianor@bemais" at bounding box center [653, 282] width 207 height 33
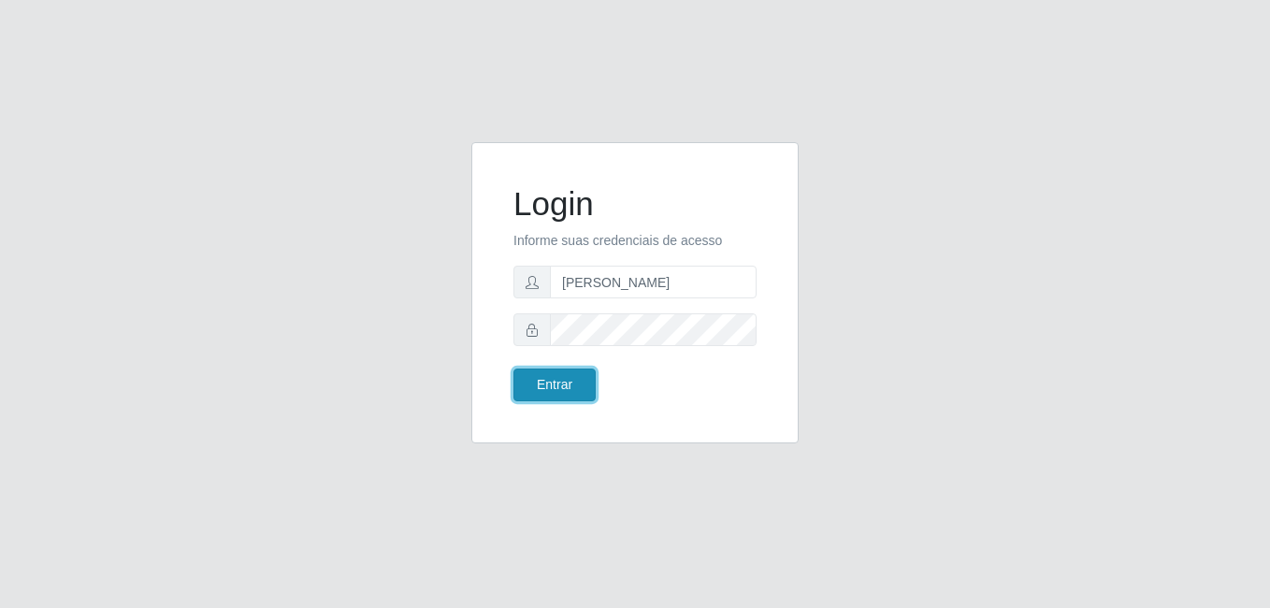
click at [569, 388] on button "Entrar" at bounding box center [554, 384] width 82 height 33
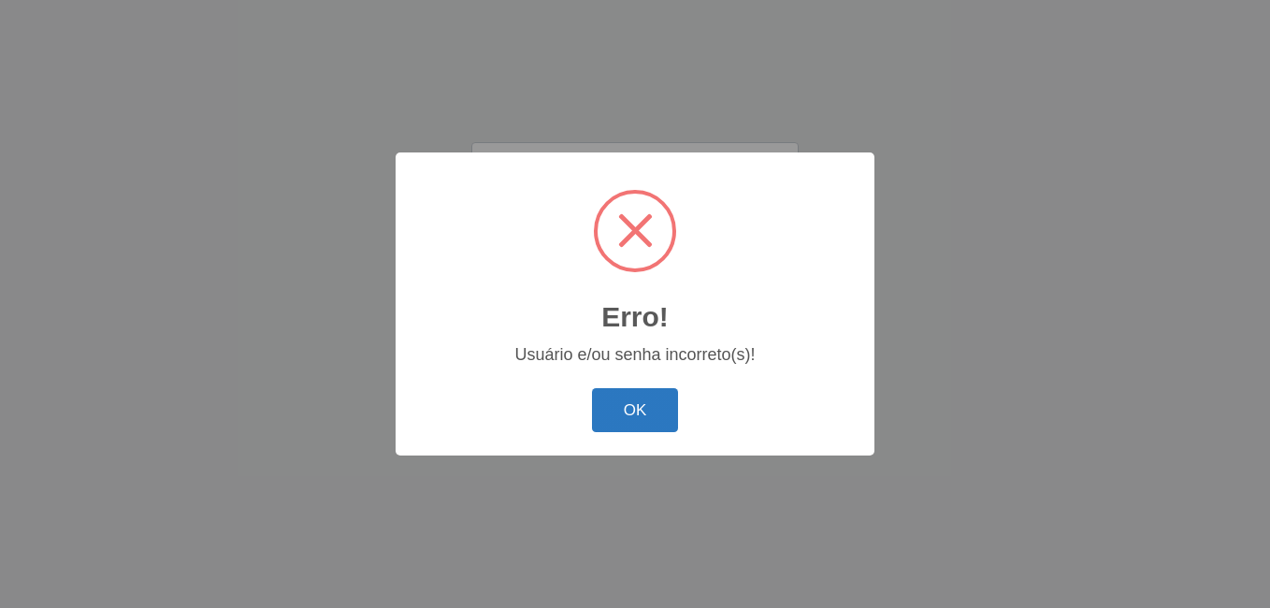
click at [627, 408] on button "OK" at bounding box center [635, 410] width 87 height 44
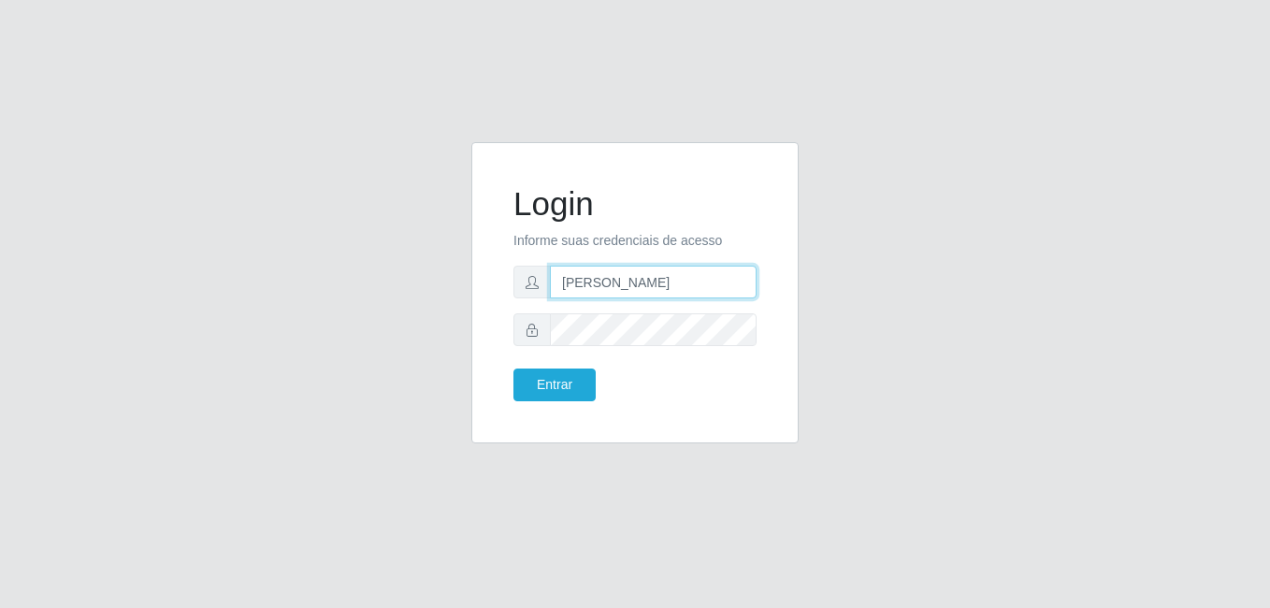
click at [666, 279] on input "karla@bemais" at bounding box center [653, 282] width 207 height 33
type input "bianor@bemais"
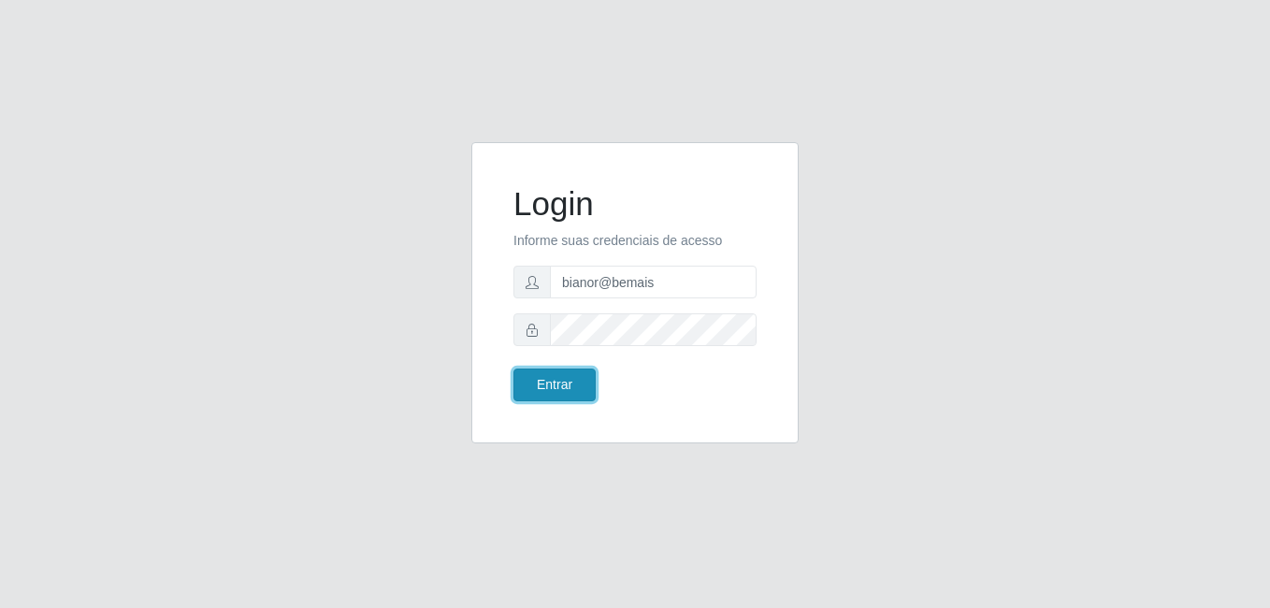
click at [571, 395] on button "Entrar" at bounding box center [554, 384] width 82 height 33
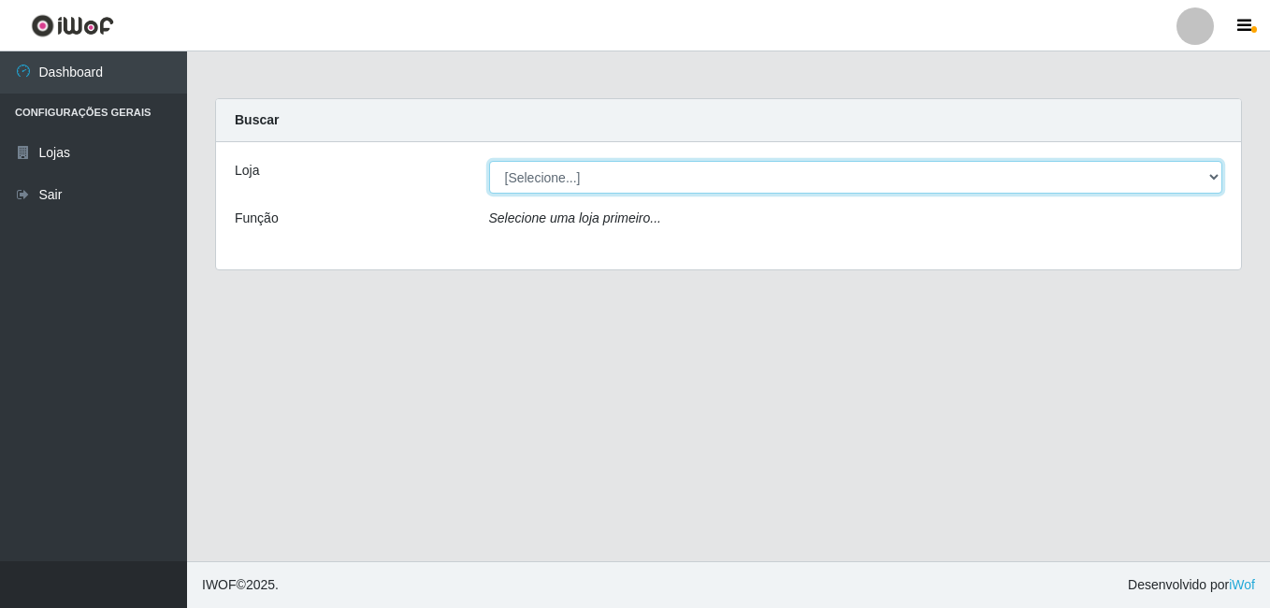
click at [539, 175] on select "[Selecione...] Bemais - Ruy Carneiro" at bounding box center [856, 177] width 734 height 33
select select "230"
click at [489, 161] on select "[Selecione...] Bemais - Ruy Carneiro" at bounding box center [856, 177] width 734 height 33
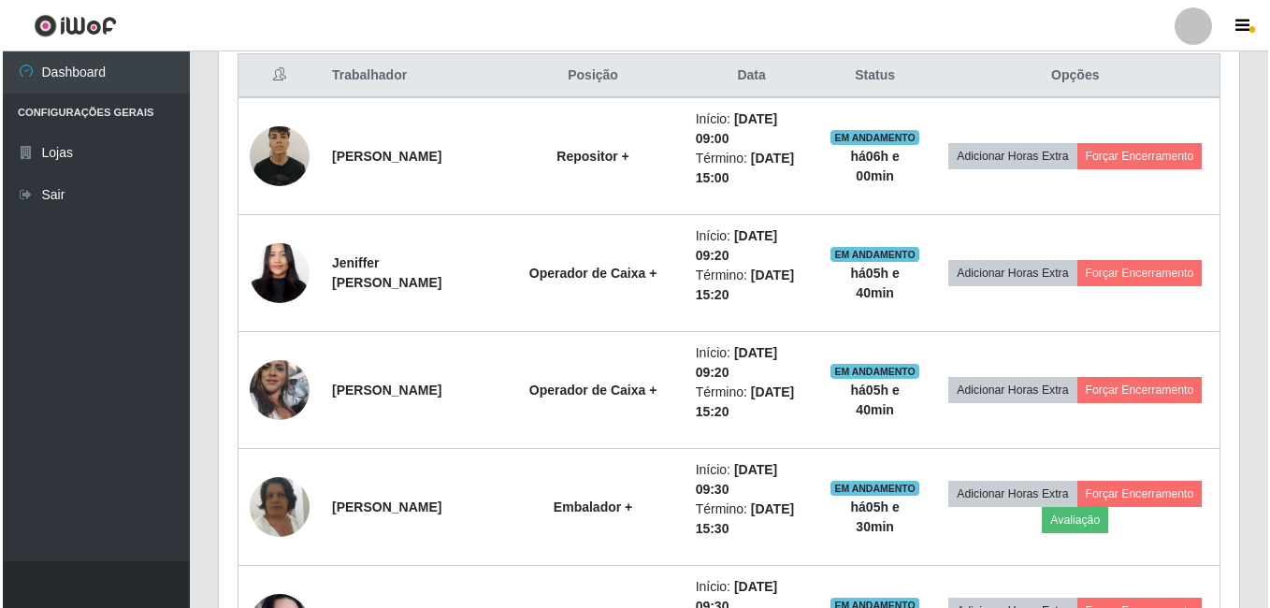
scroll to position [628, 0]
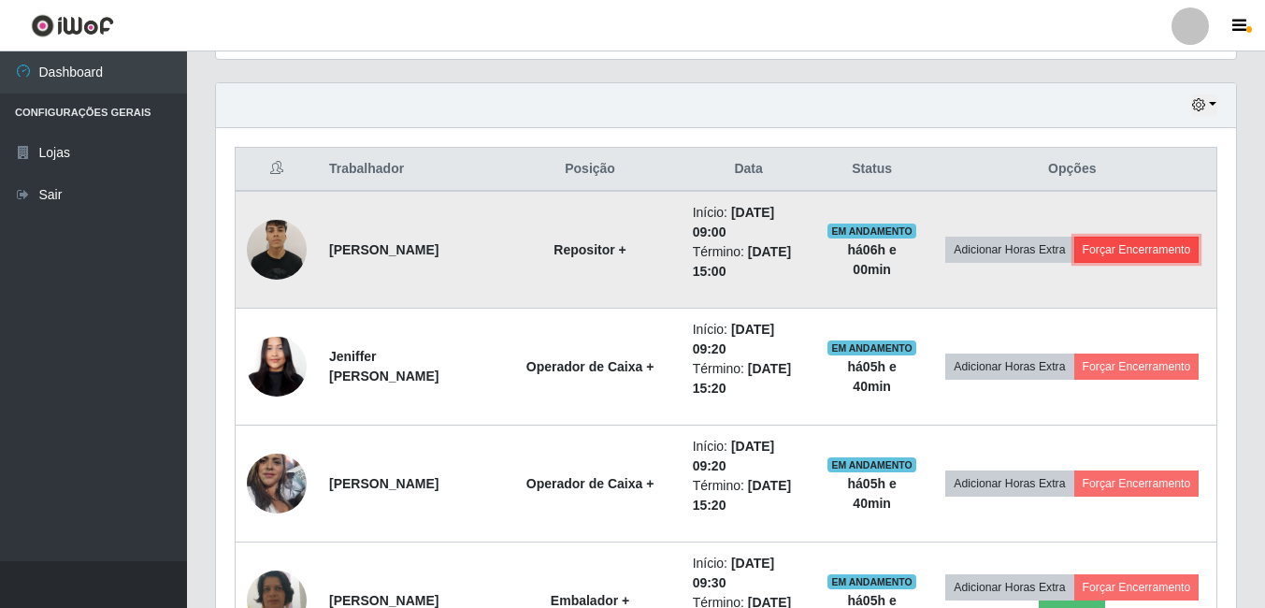
click at [1074, 257] on button "Forçar Encerramento" at bounding box center [1136, 250] width 125 height 26
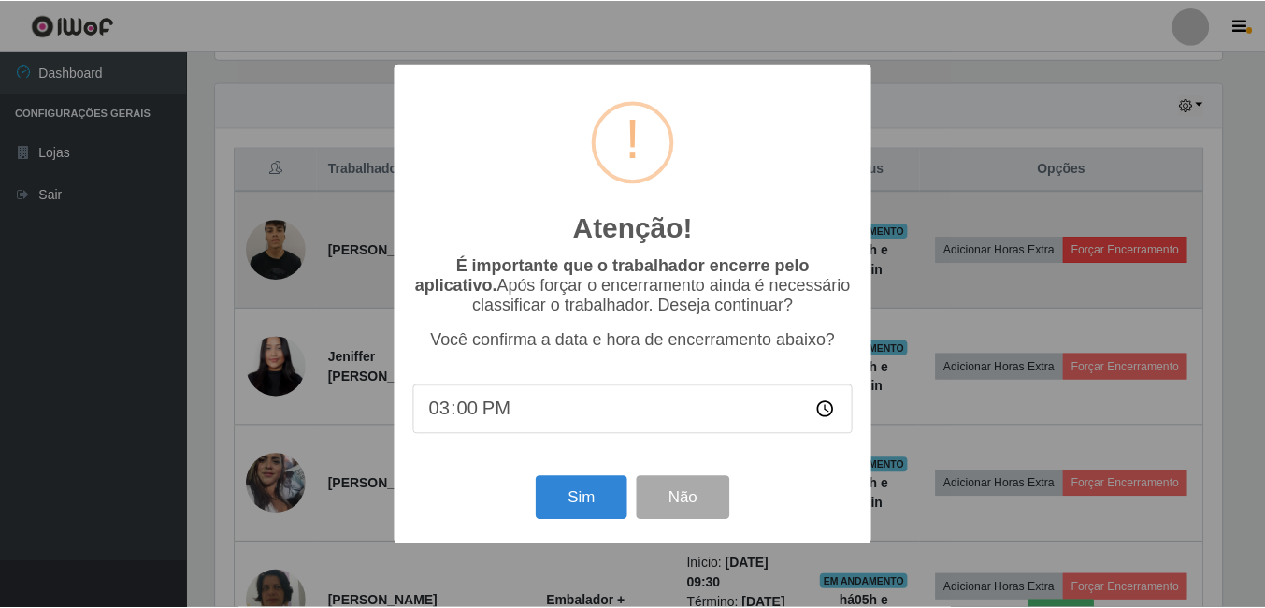
scroll to position [388, 1011]
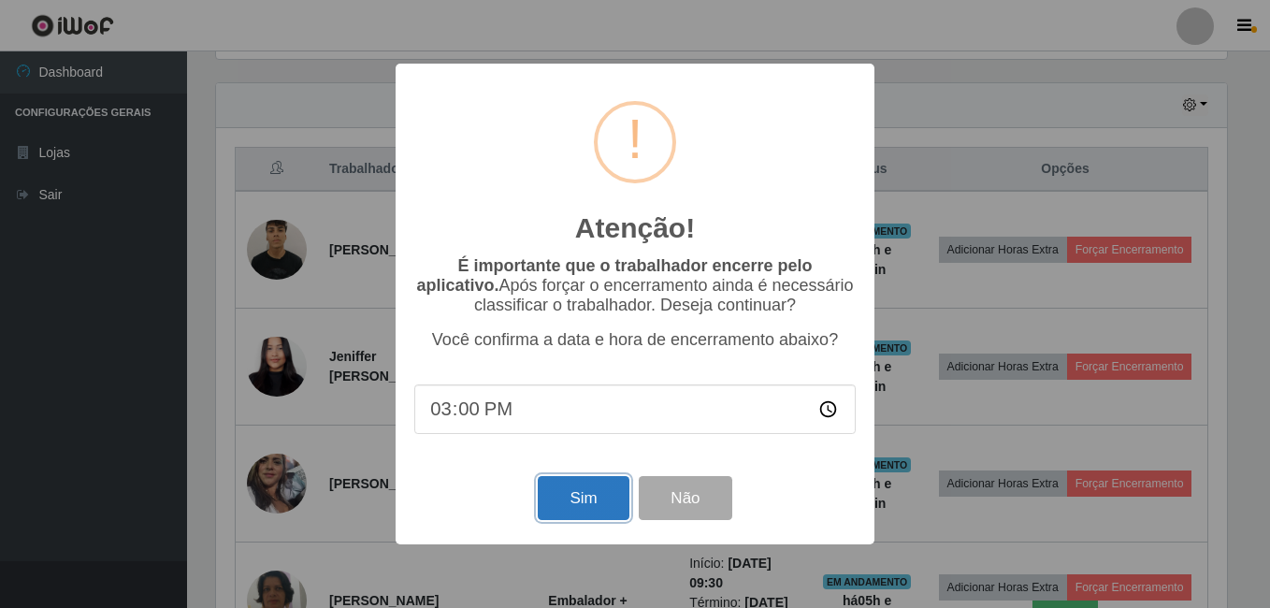
click at [555, 496] on button "Sim" at bounding box center [583, 498] width 91 height 44
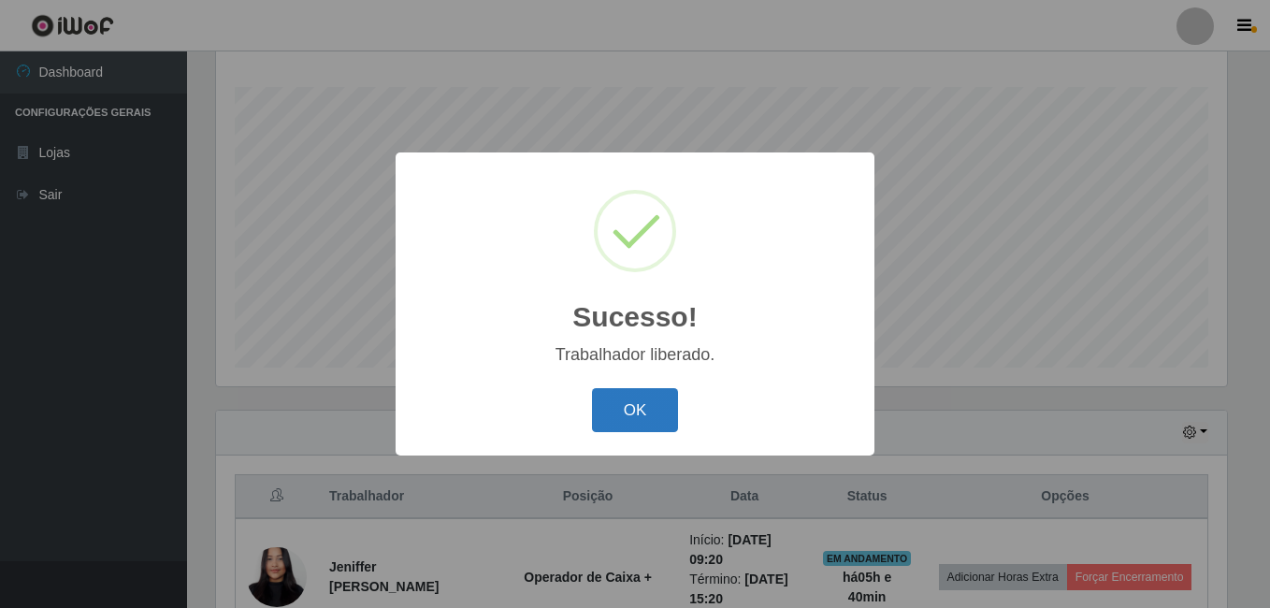
click at [622, 413] on button "OK" at bounding box center [635, 410] width 87 height 44
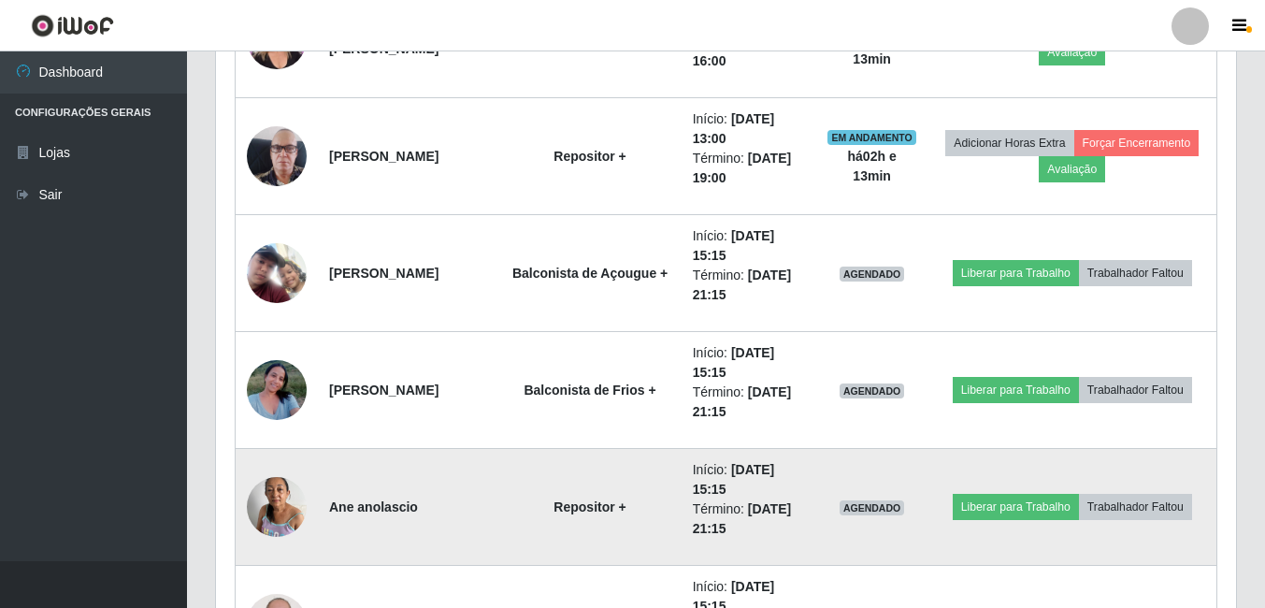
scroll to position [1517, 0]
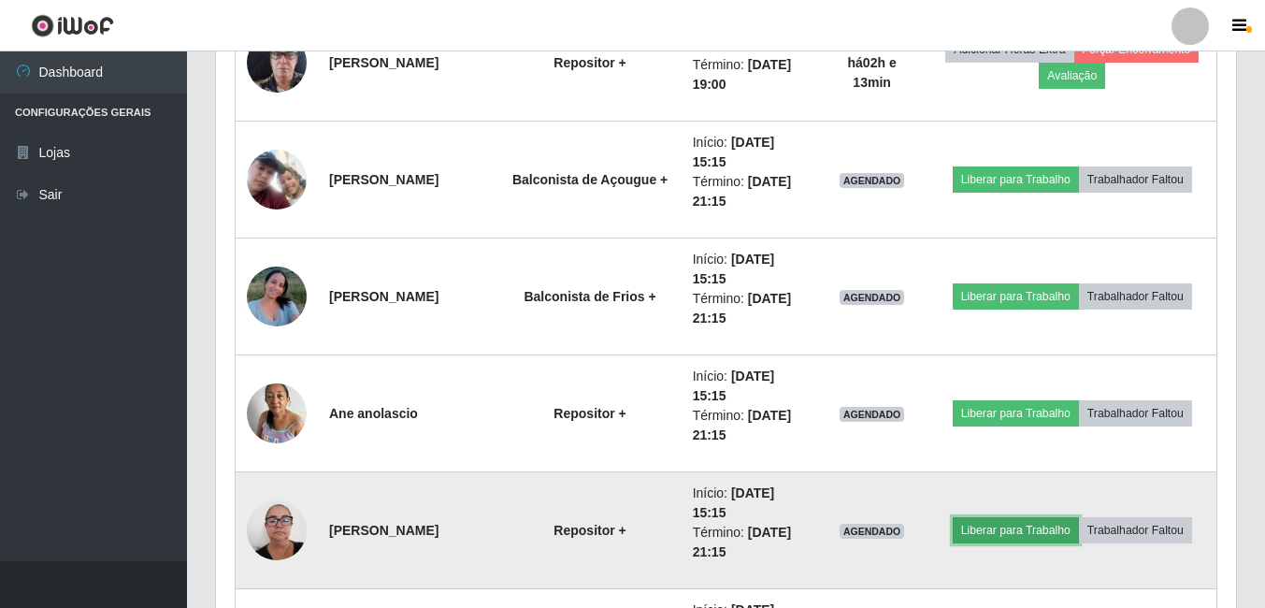
click at [1058, 532] on button "Liberar para Trabalho" at bounding box center [1016, 530] width 126 height 26
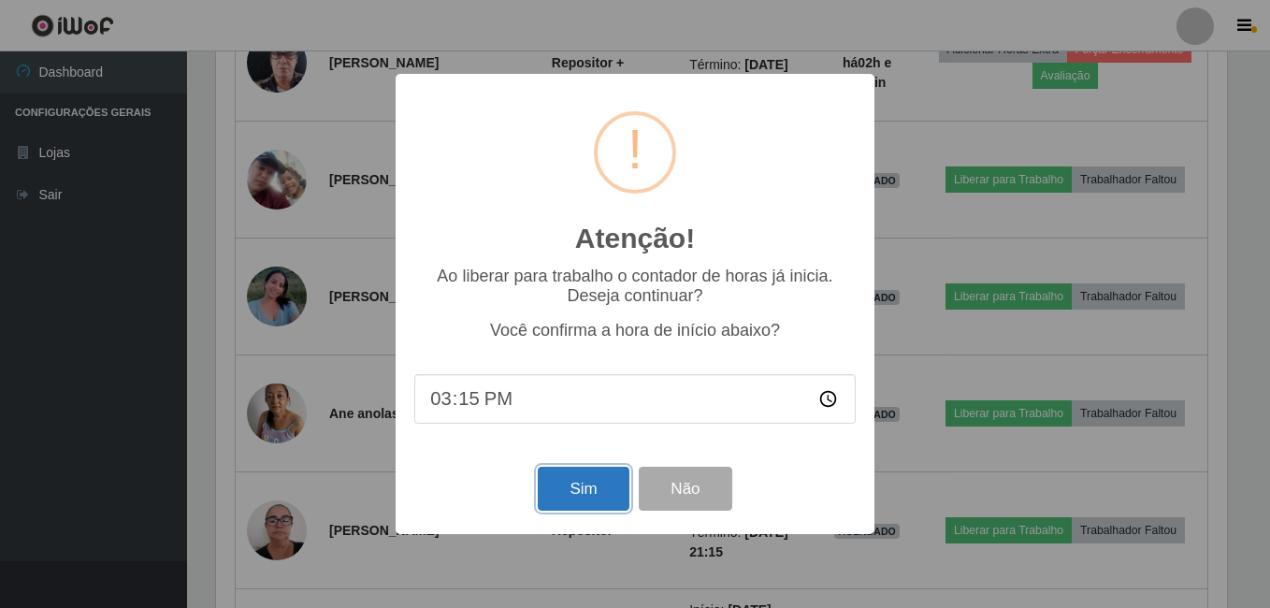
click at [554, 490] on button "Sim" at bounding box center [583, 489] width 91 height 44
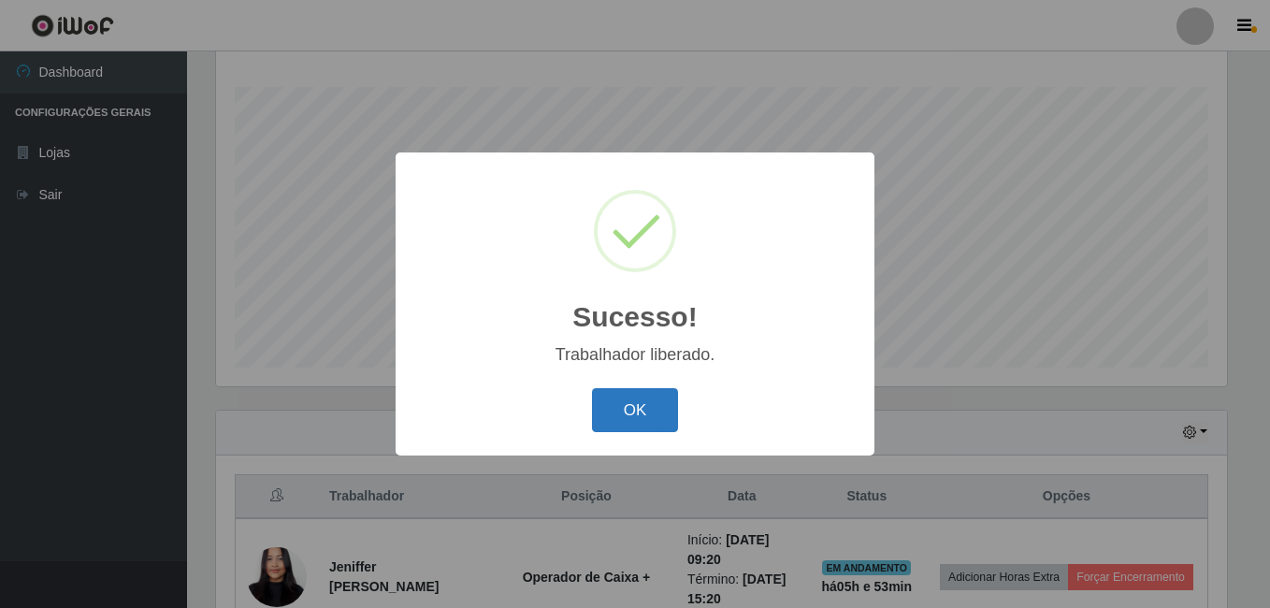
click at [658, 405] on button "OK" at bounding box center [635, 410] width 87 height 44
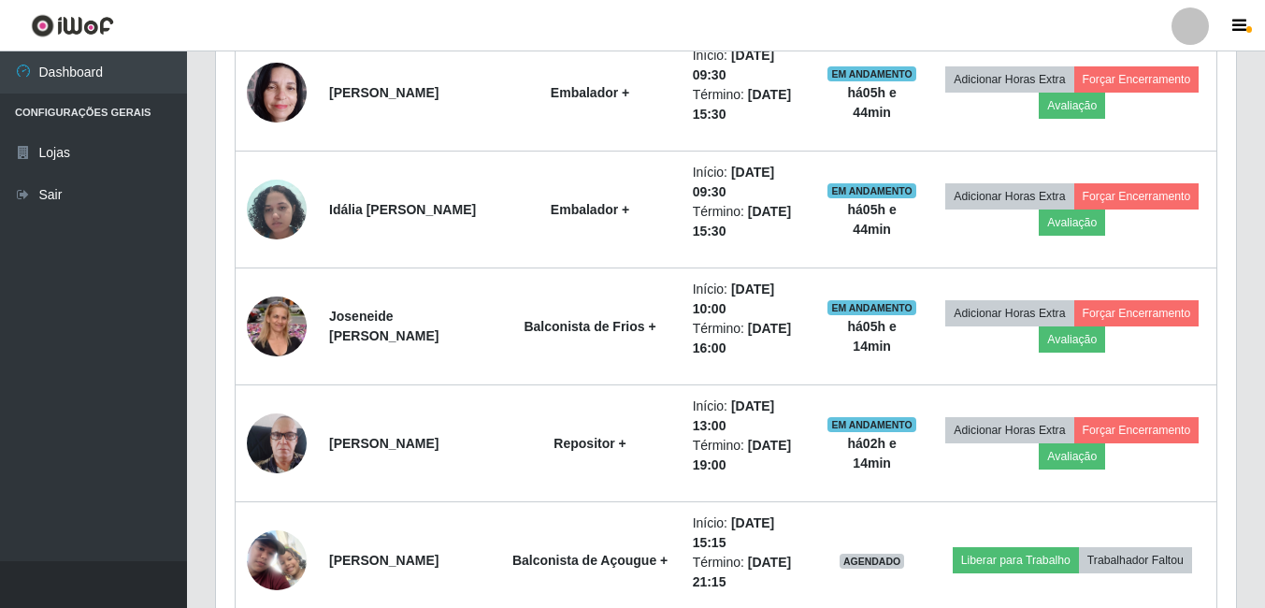
scroll to position [1236, 0]
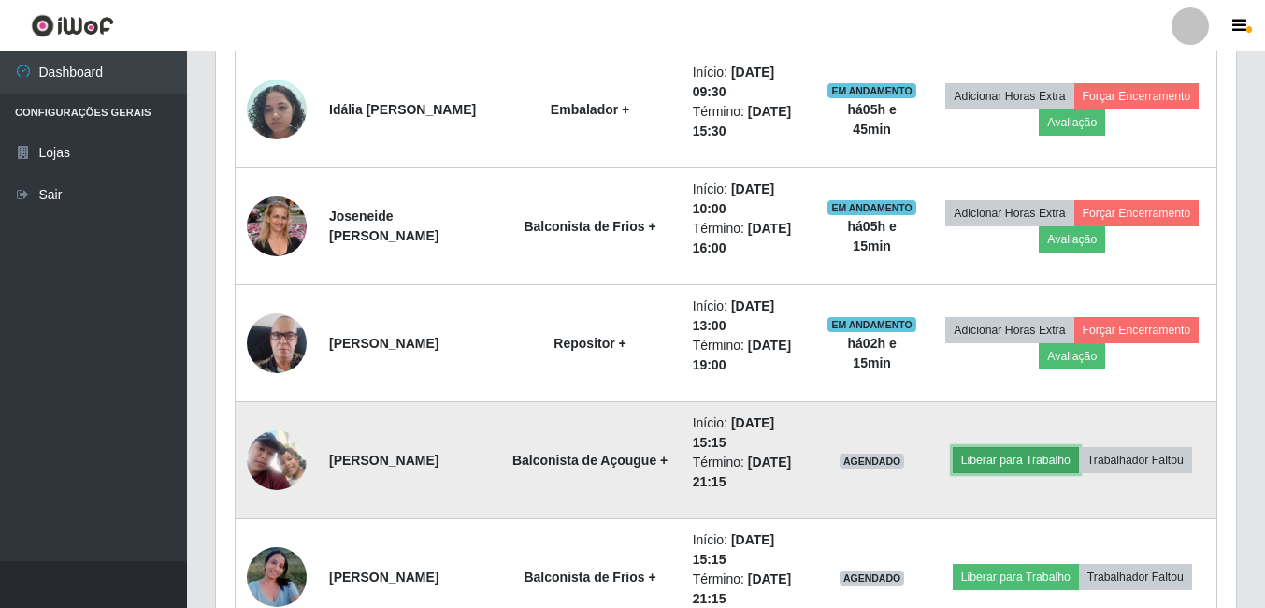
click at [1060, 460] on button "Liberar para Trabalho" at bounding box center [1016, 460] width 126 height 26
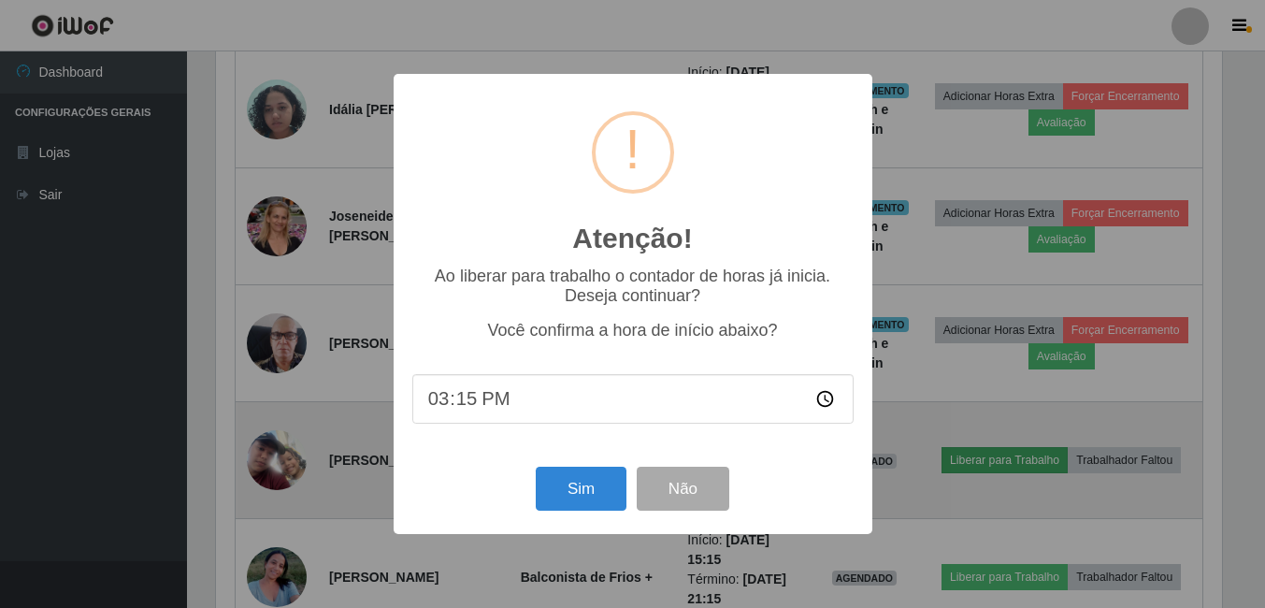
scroll to position [388, 1011]
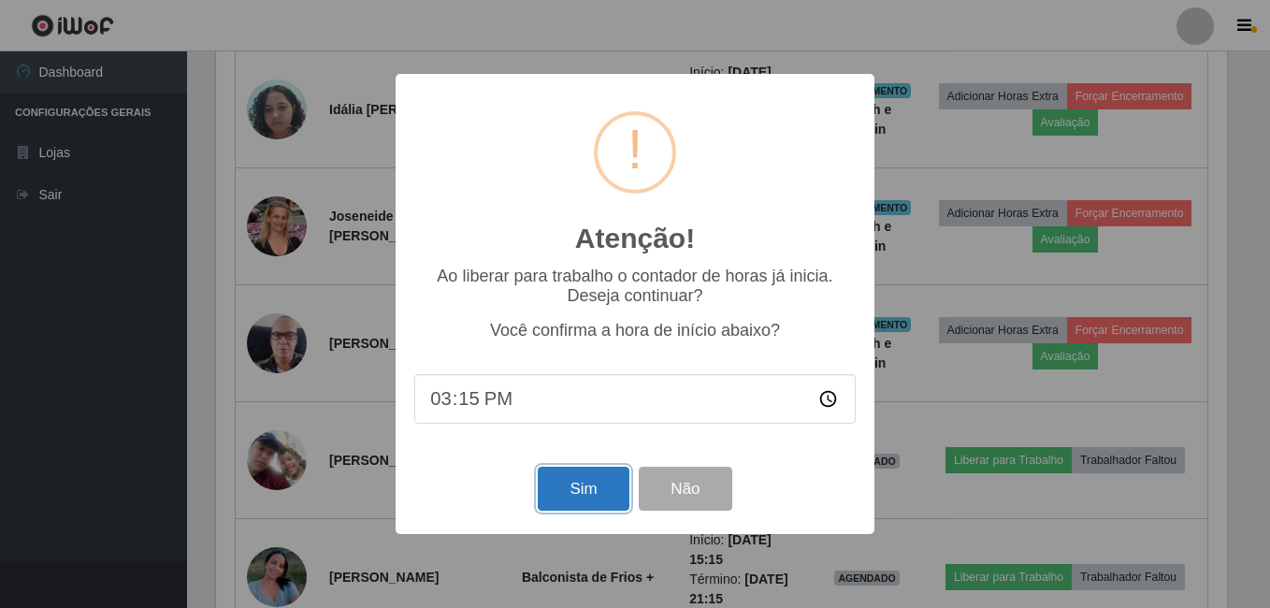
click at [601, 489] on button "Sim" at bounding box center [583, 489] width 91 height 44
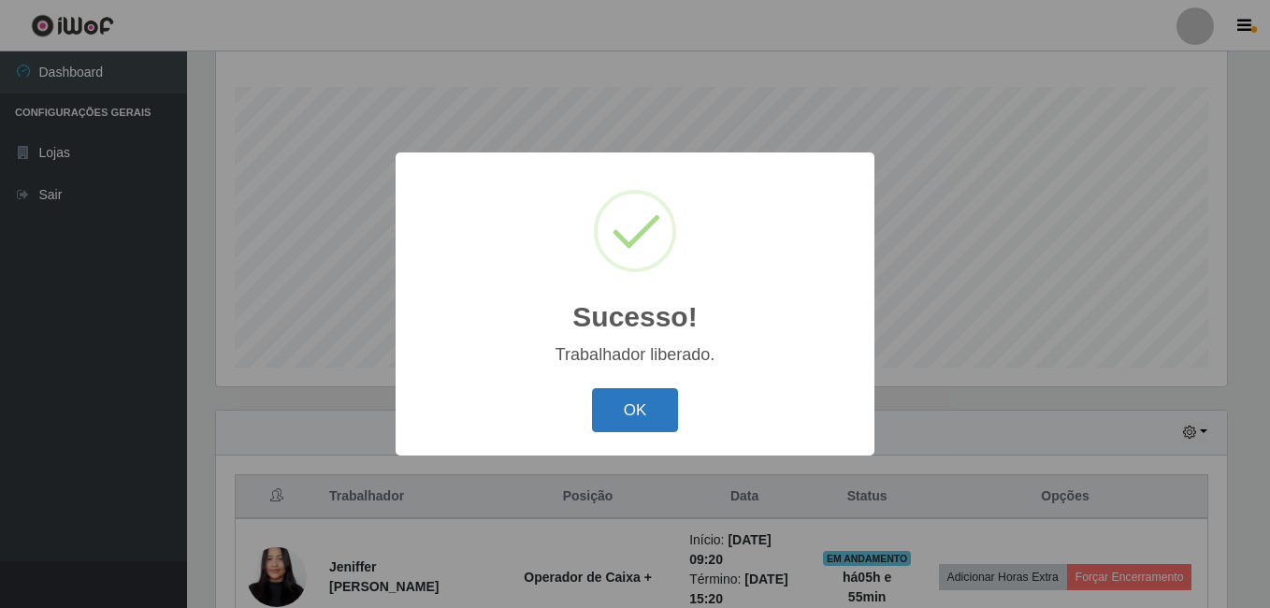
click at [624, 403] on button "OK" at bounding box center [635, 410] width 87 height 44
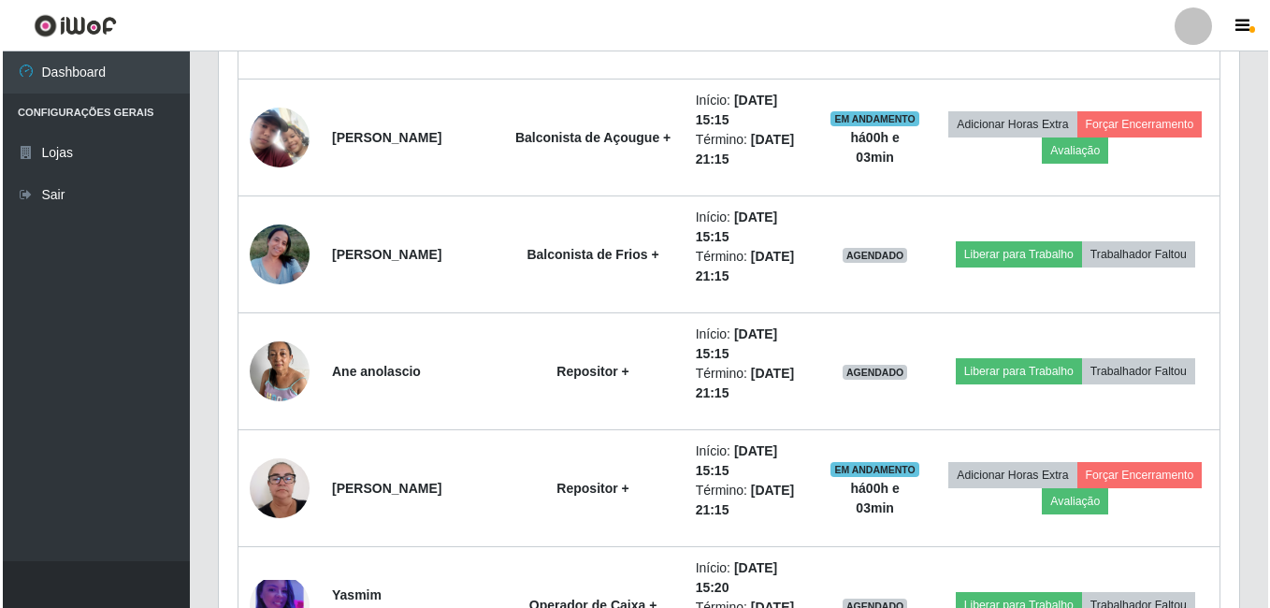
scroll to position [1610, 0]
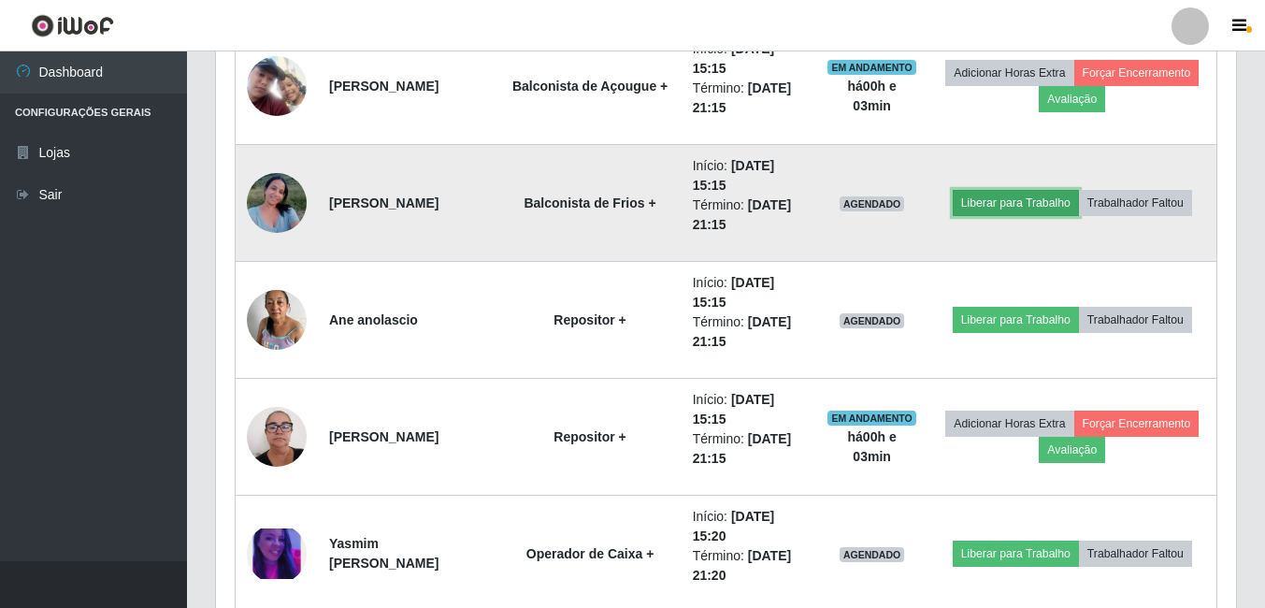
click at [997, 203] on button "Liberar para Trabalho" at bounding box center [1016, 203] width 126 height 26
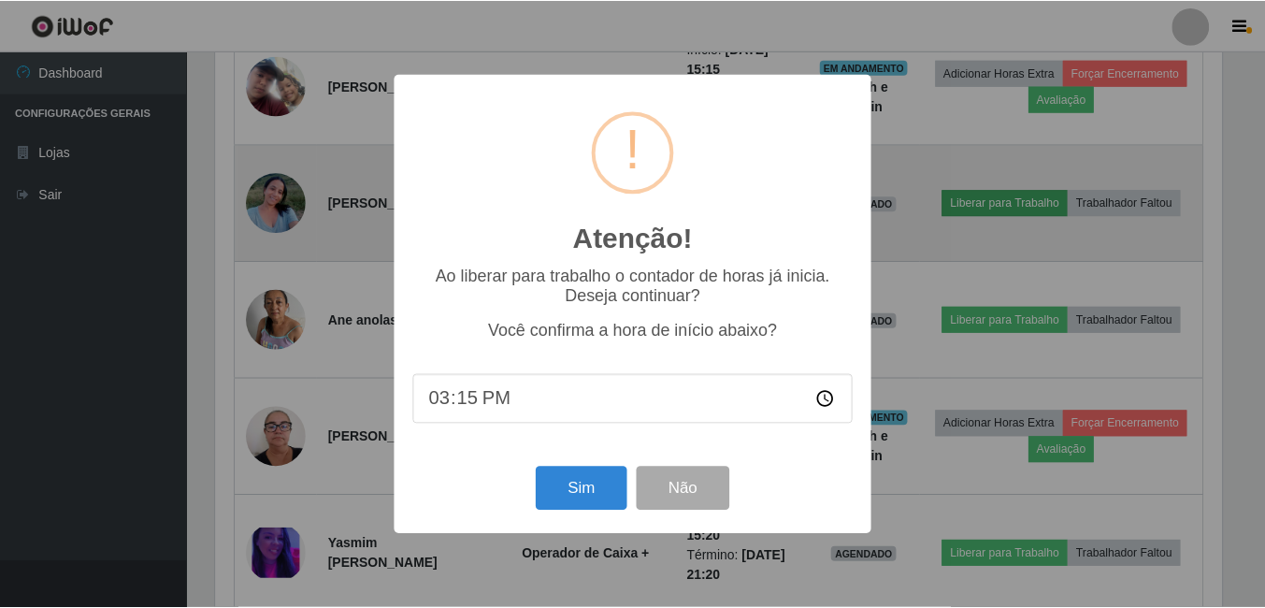
scroll to position [388, 1011]
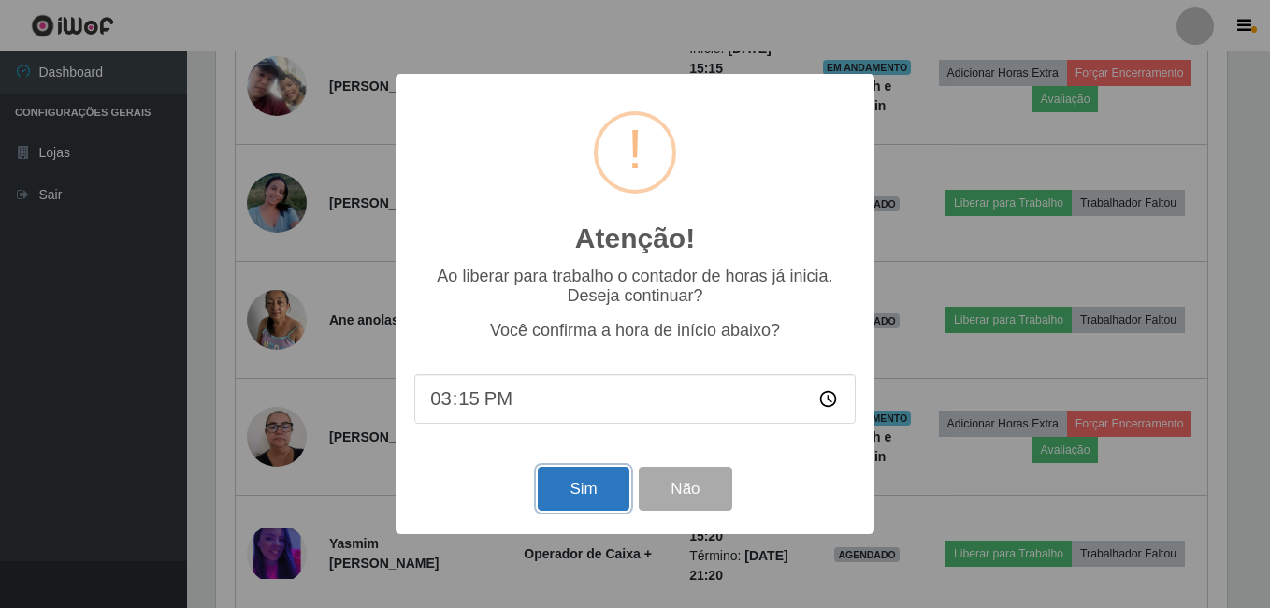
click at [541, 484] on button "Sim" at bounding box center [583, 489] width 91 height 44
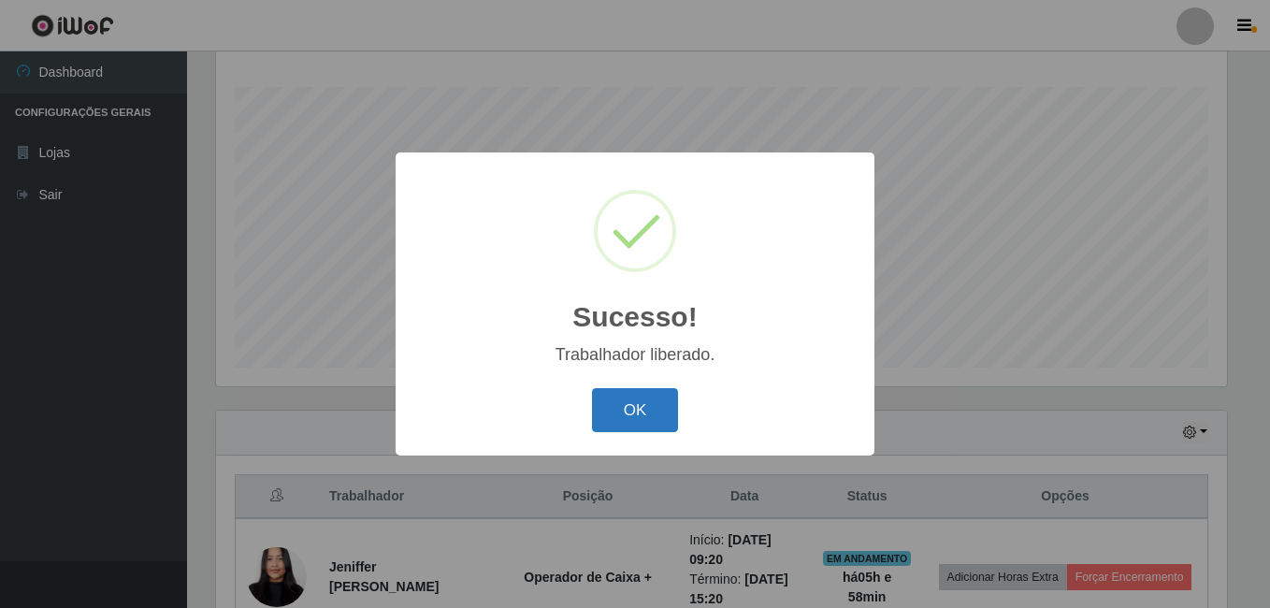
click at [621, 410] on button "OK" at bounding box center [635, 410] width 87 height 44
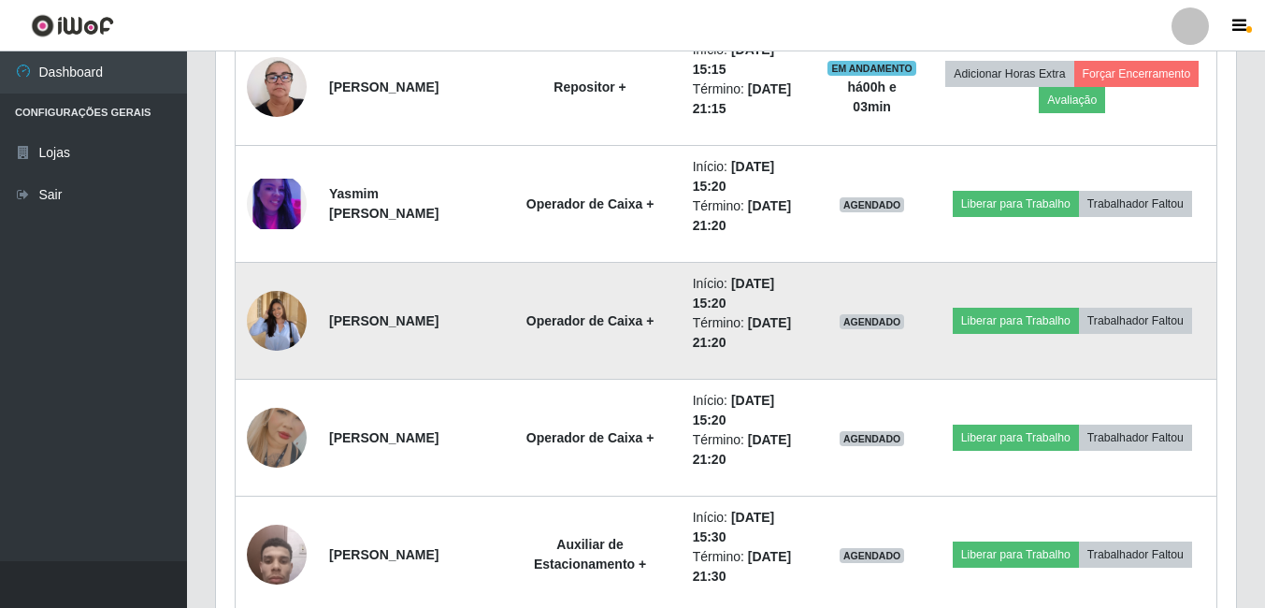
scroll to position [1984, 0]
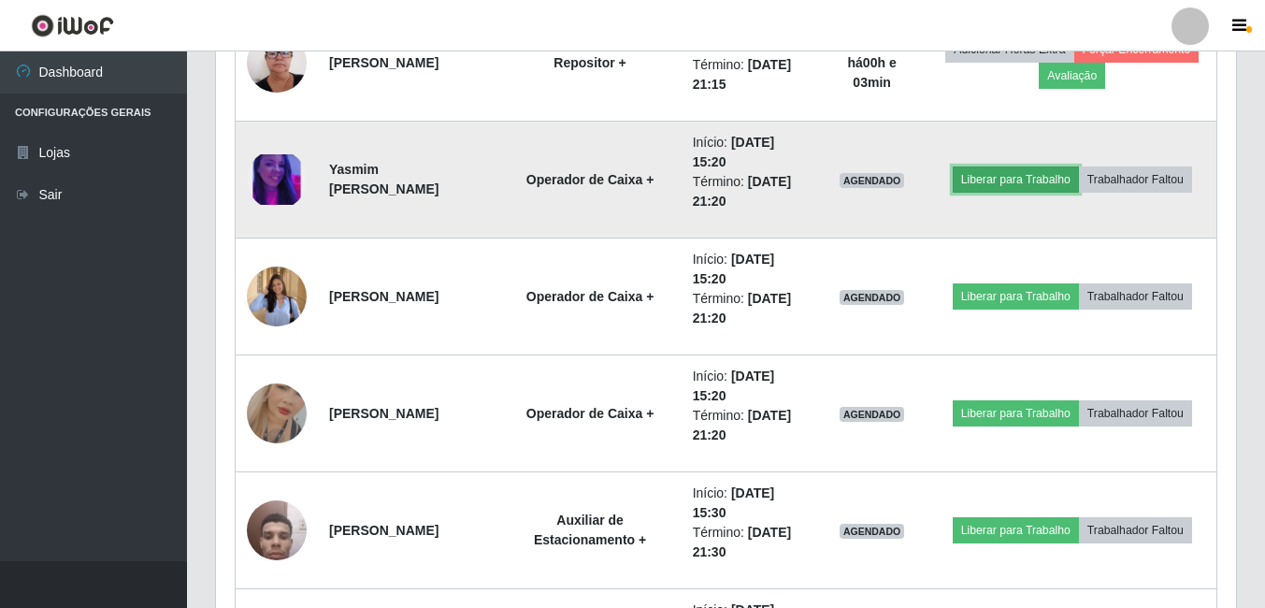
click at [1031, 177] on button "Liberar para Trabalho" at bounding box center [1016, 179] width 126 height 26
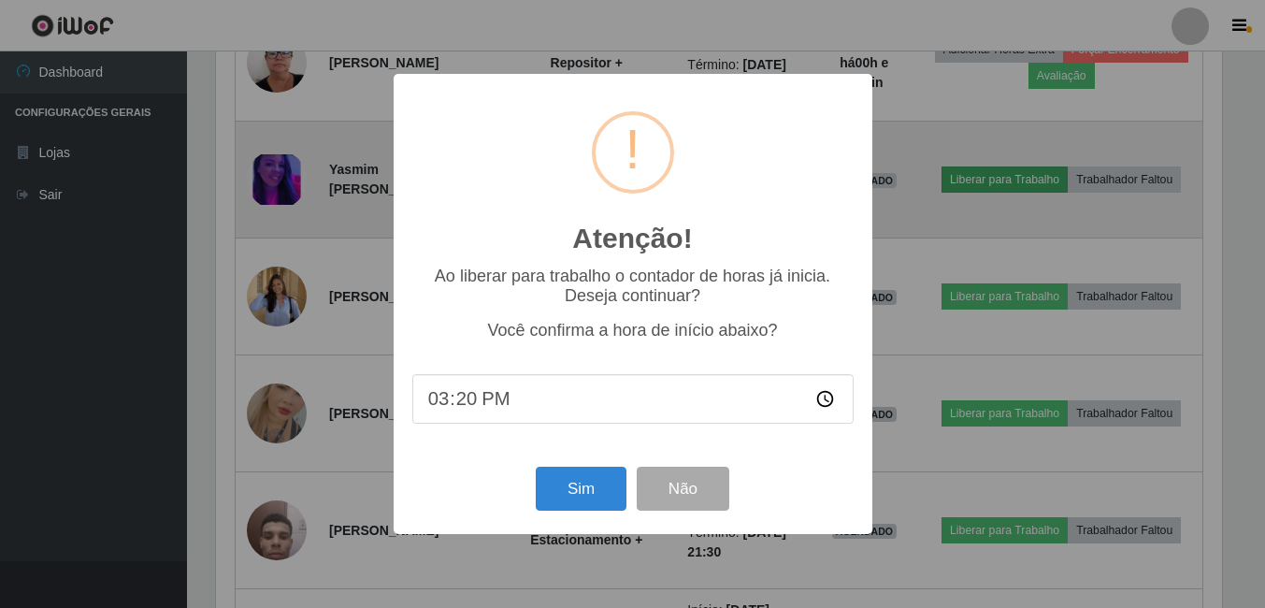
scroll to position [388, 1011]
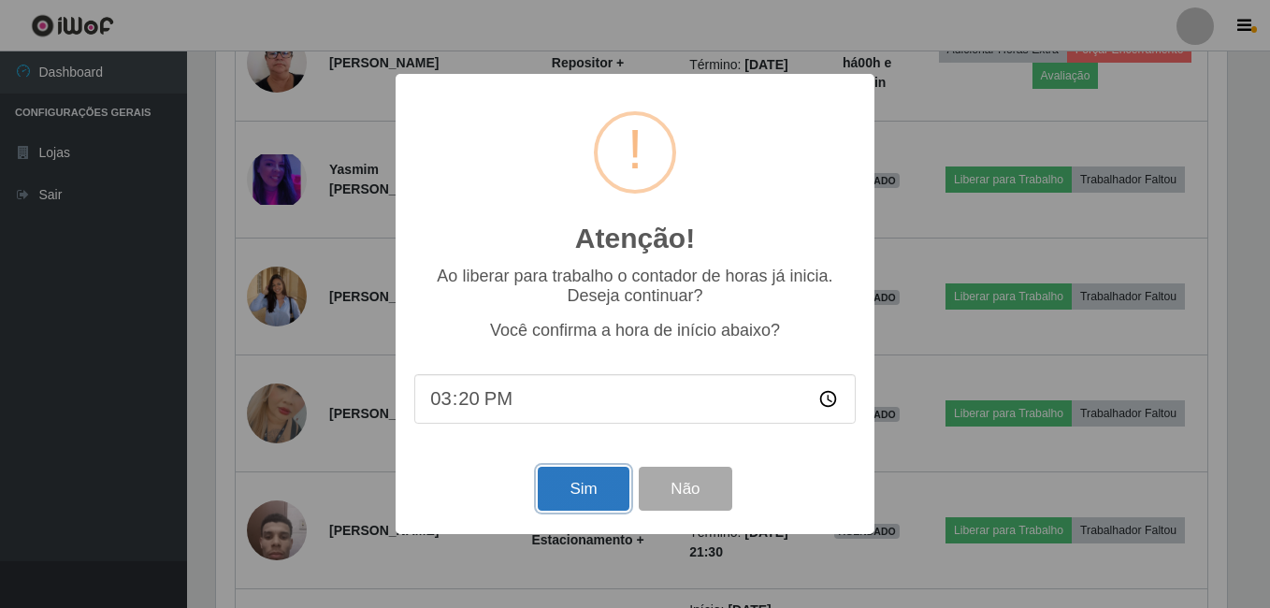
click at [589, 482] on button "Sim" at bounding box center [583, 489] width 91 height 44
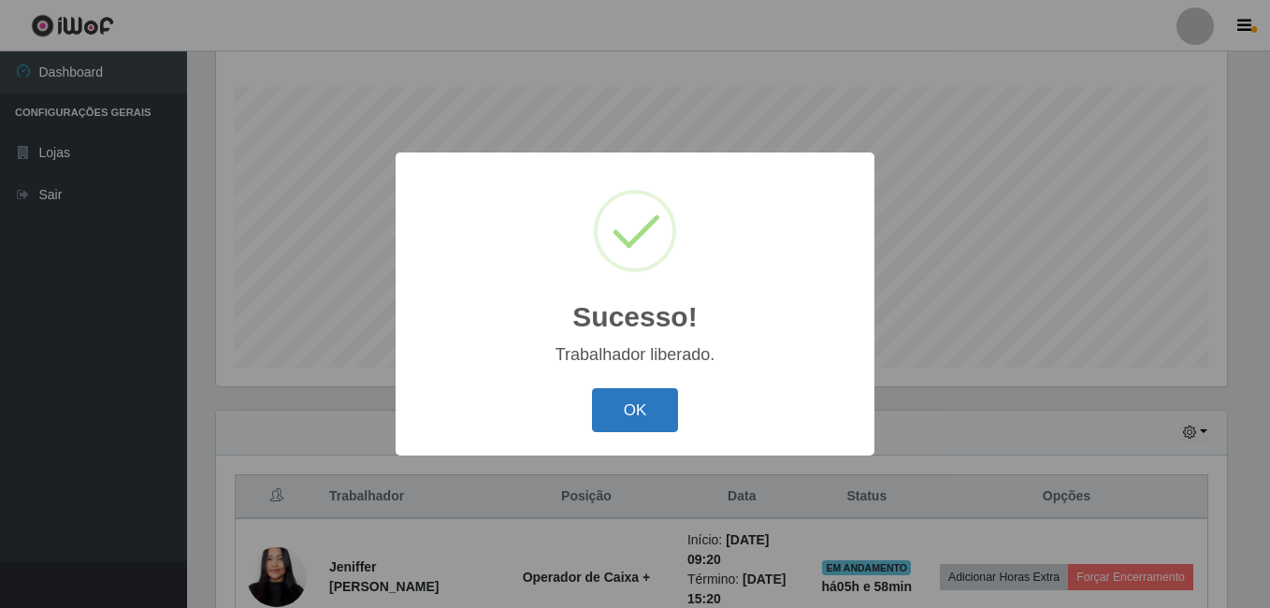
click at [611, 426] on button "OK" at bounding box center [635, 410] width 87 height 44
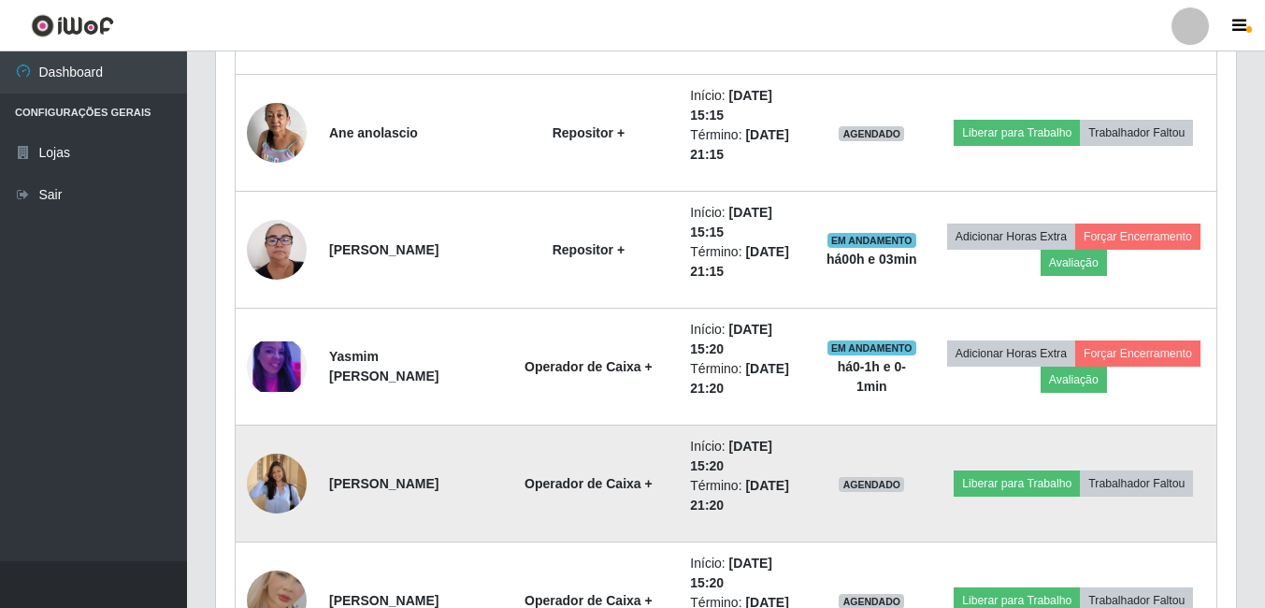
scroll to position [1891, 0]
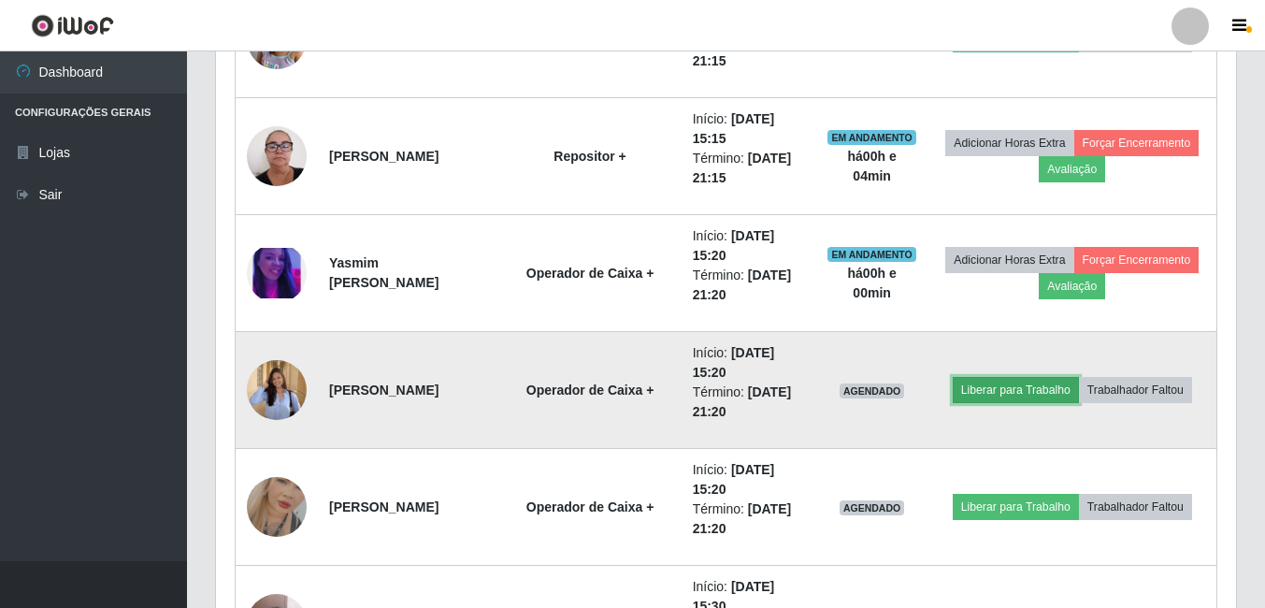
click at [985, 386] on button "Liberar para Trabalho" at bounding box center [1016, 390] width 126 height 26
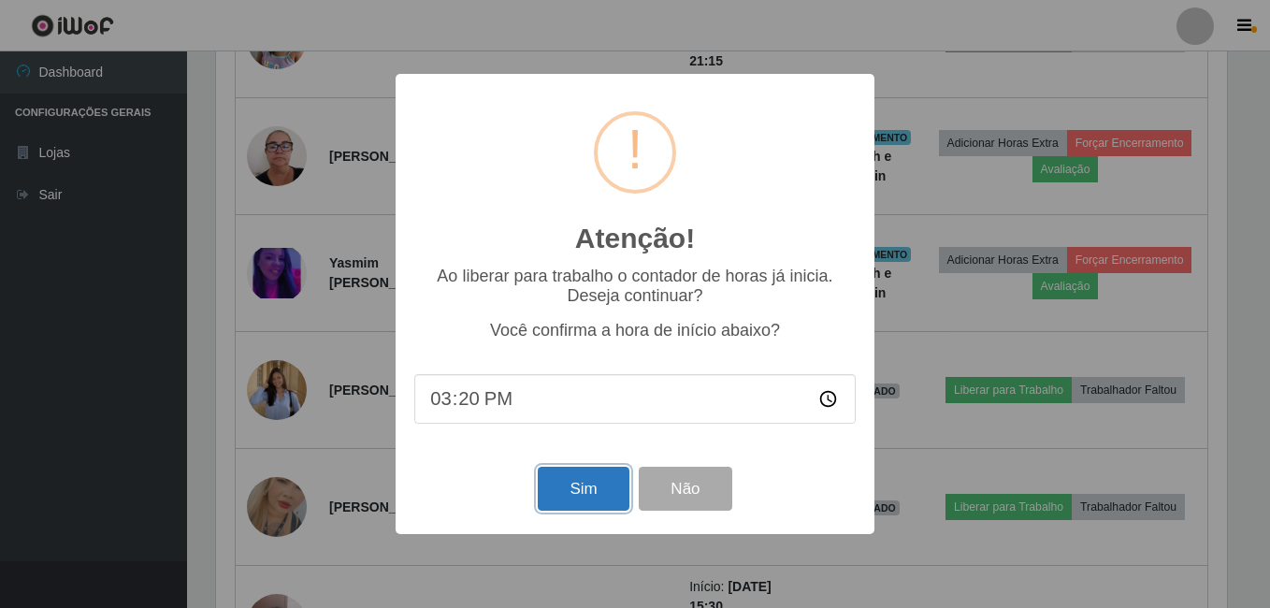
click at [609, 486] on button "Sim" at bounding box center [583, 489] width 91 height 44
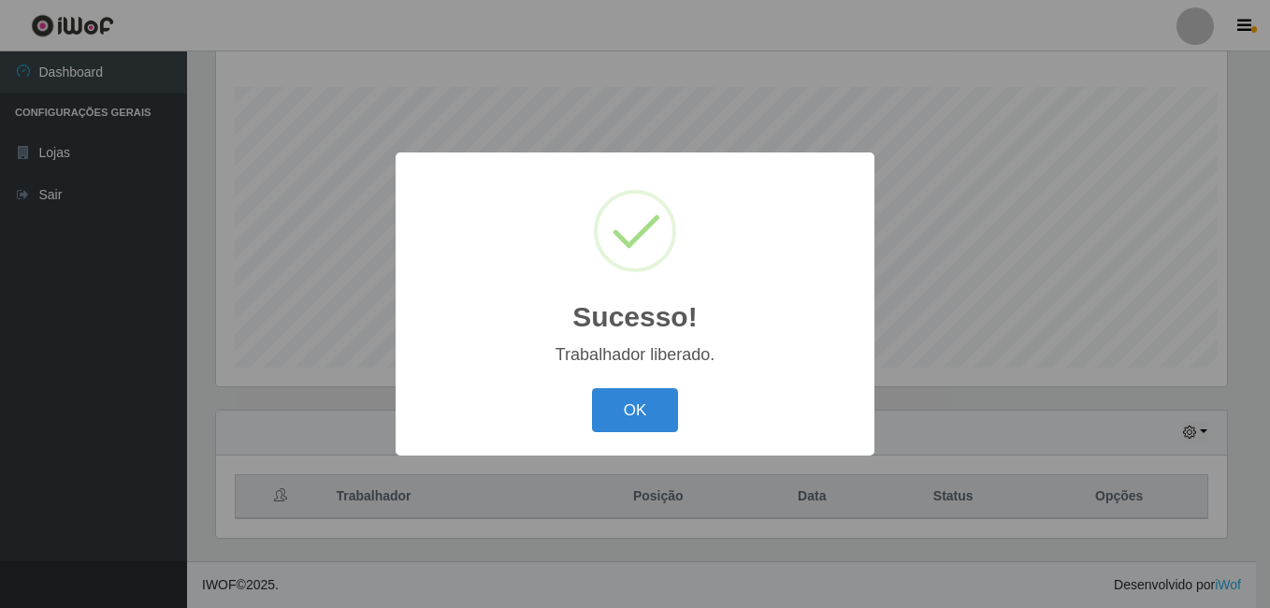
scroll to position [0, 0]
click at [651, 416] on button "OK" at bounding box center [635, 410] width 87 height 44
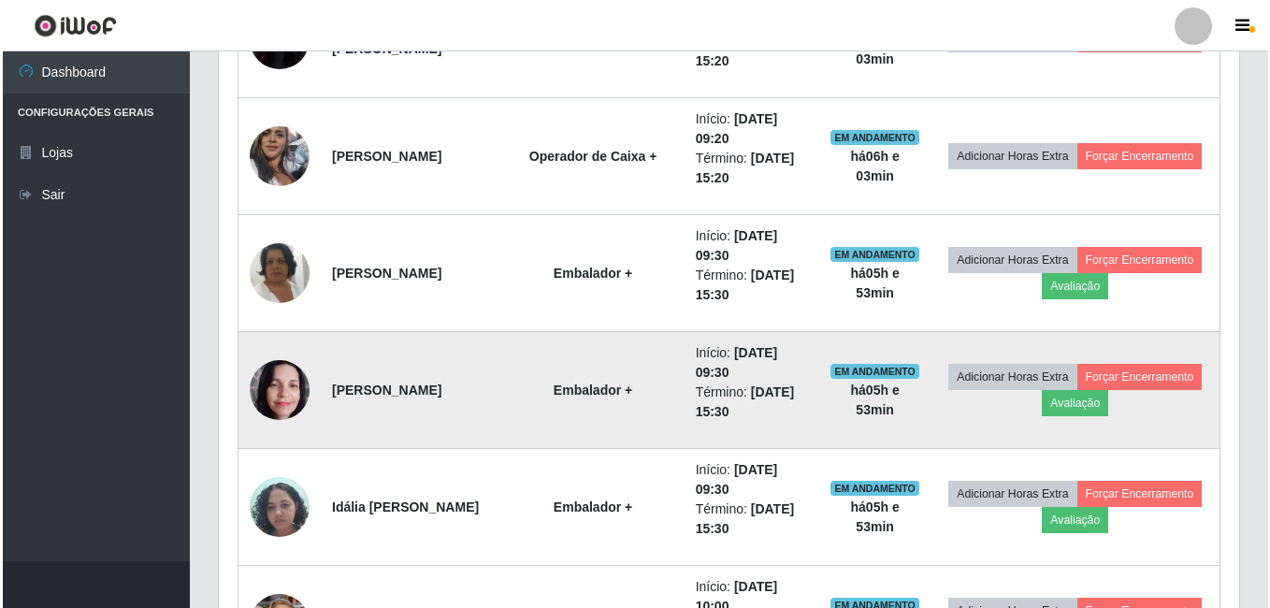
scroll to position [769, 0]
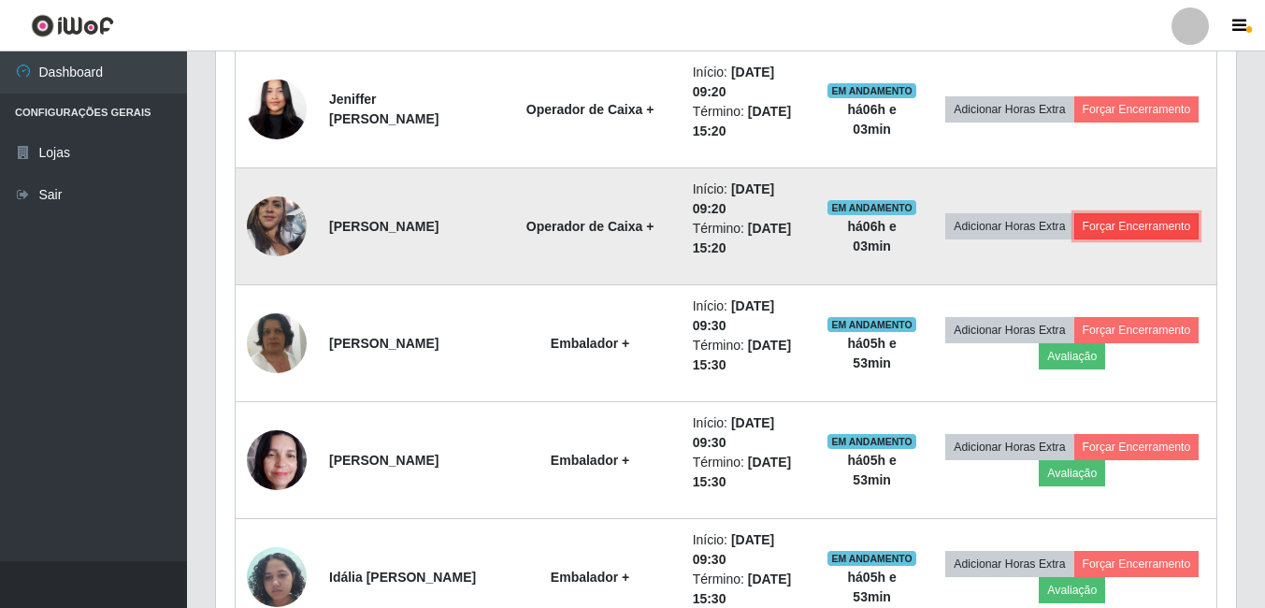
click at [1074, 239] on button "Forçar Encerramento" at bounding box center [1136, 226] width 125 height 26
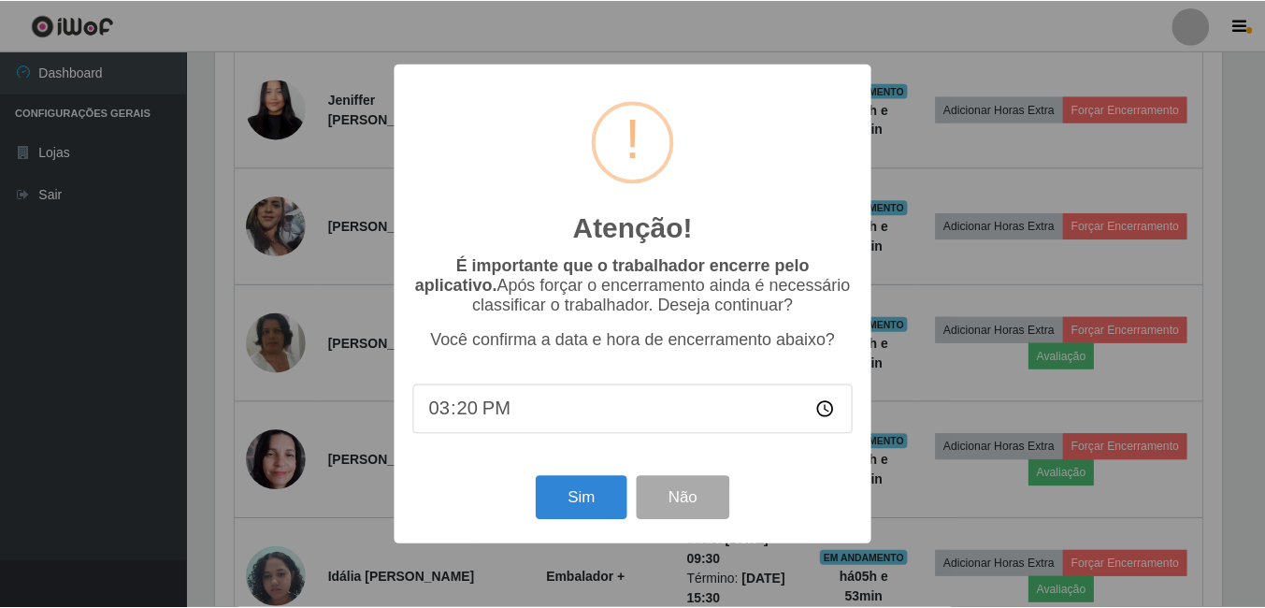
scroll to position [388, 1011]
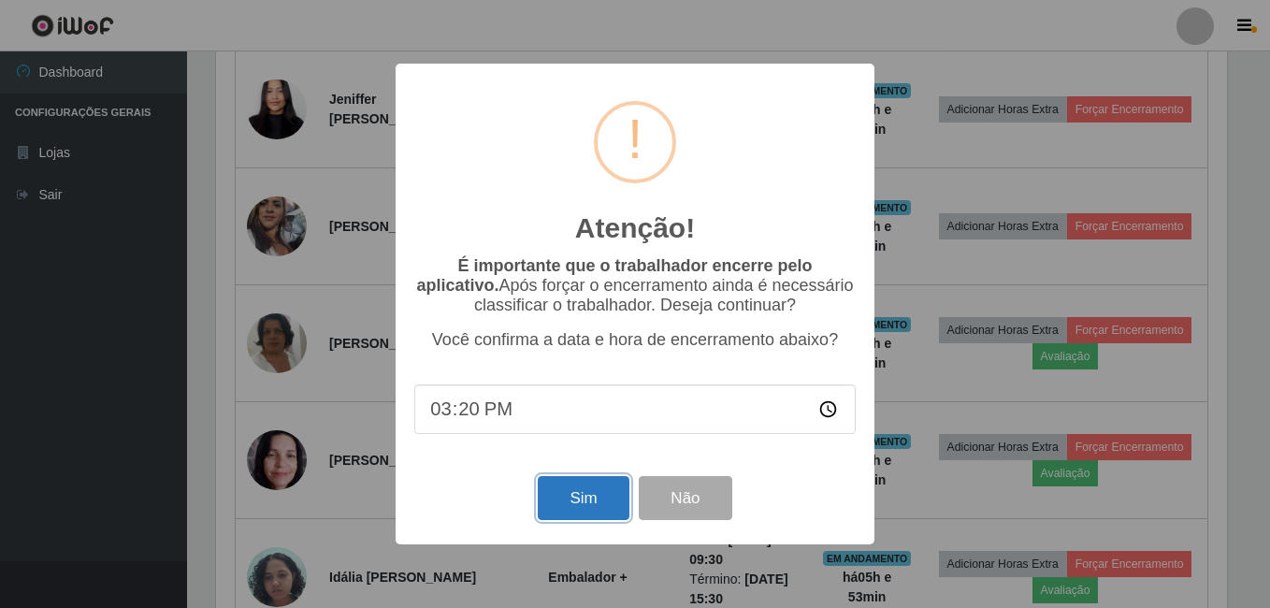
click at [567, 502] on button "Sim" at bounding box center [583, 498] width 91 height 44
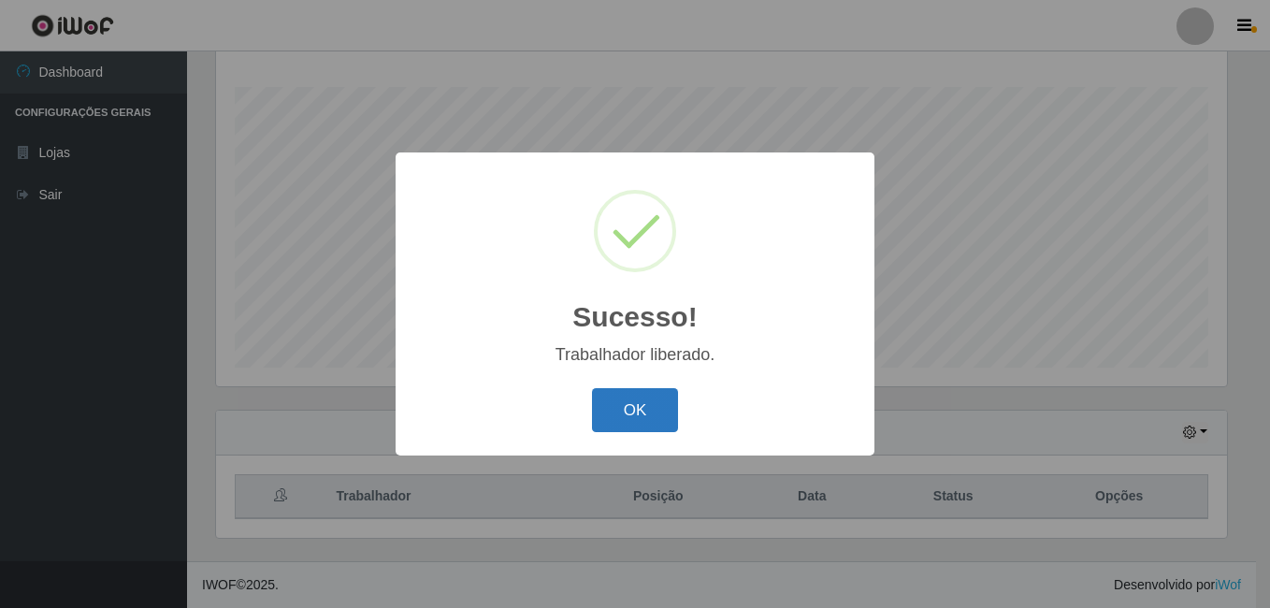
click at [612, 416] on button "OK" at bounding box center [635, 410] width 87 height 44
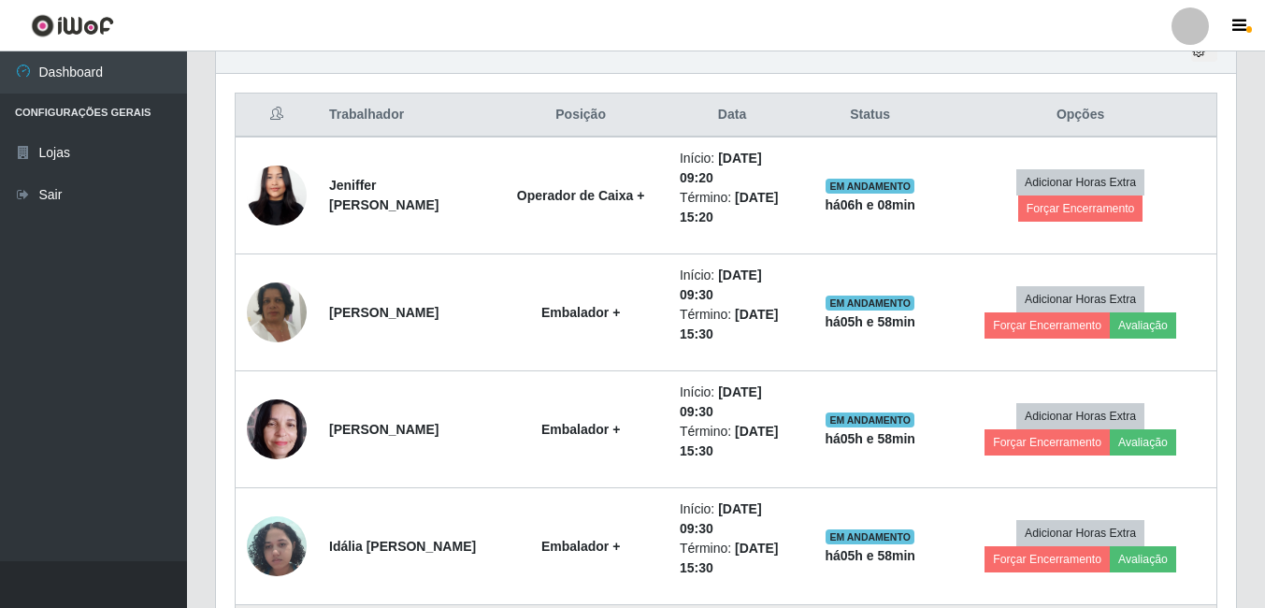
scroll to position [582, 0]
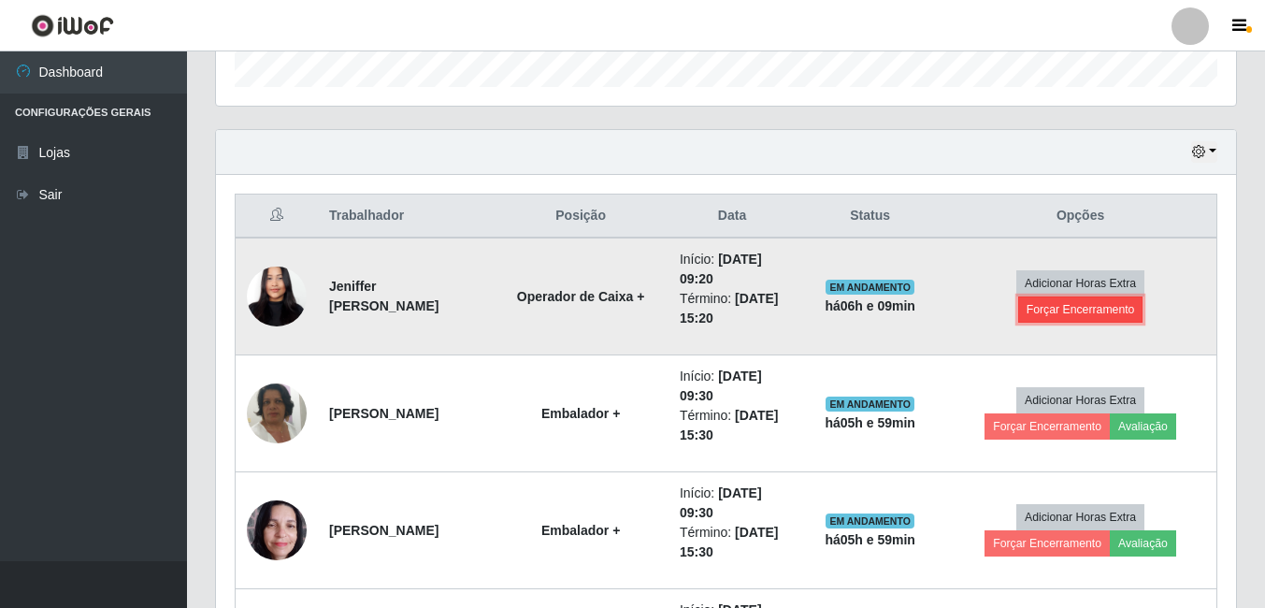
click at [1069, 314] on button "Forçar Encerramento" at bounding box center [1080, 309] width 125 height 26
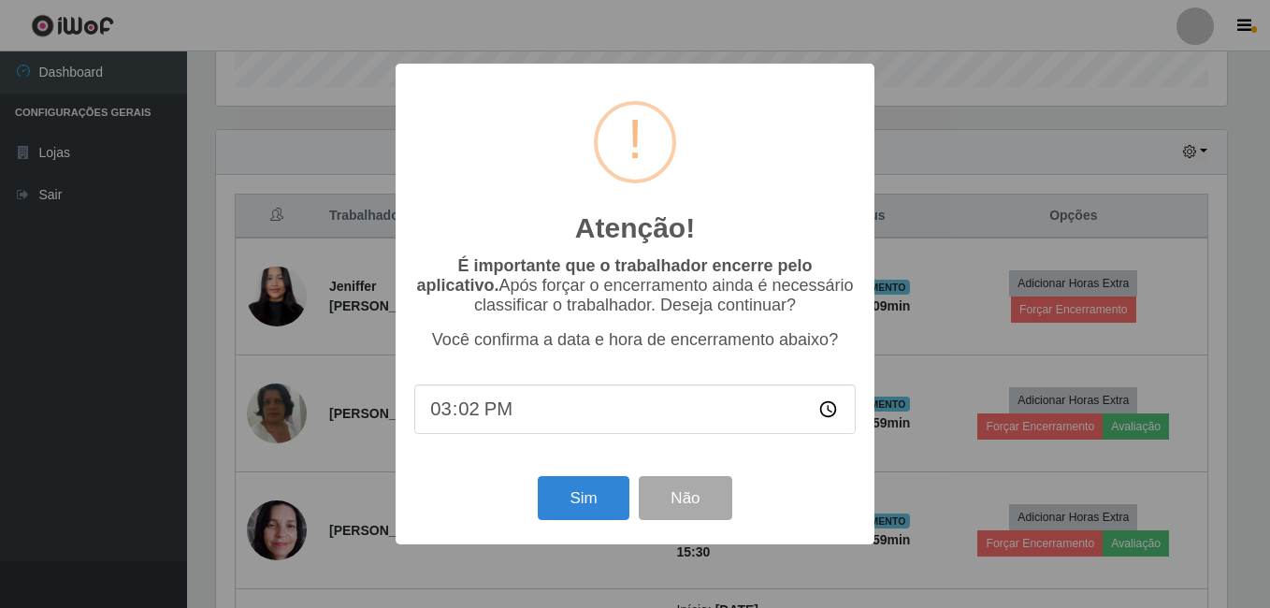
type input "15:29"
click at [574, 501] on button "Sim" at bounding box center [583, 498] width 91 height 44
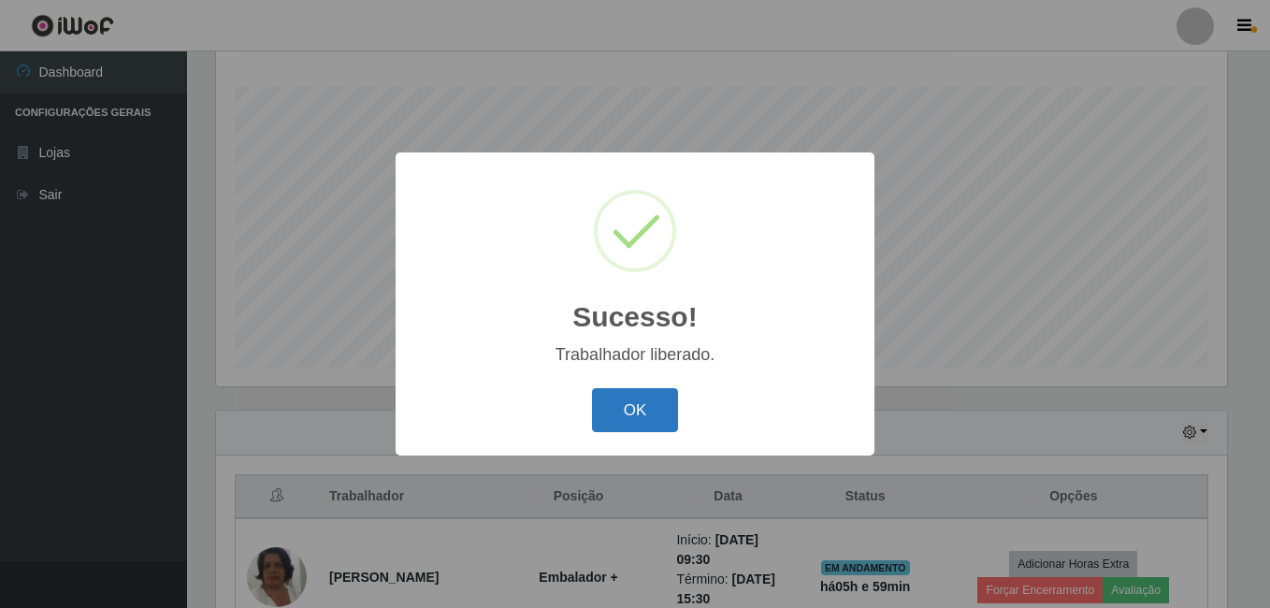
click at [639, 411] on button "OK" at bounding box center [635, 410] width 87 height 44
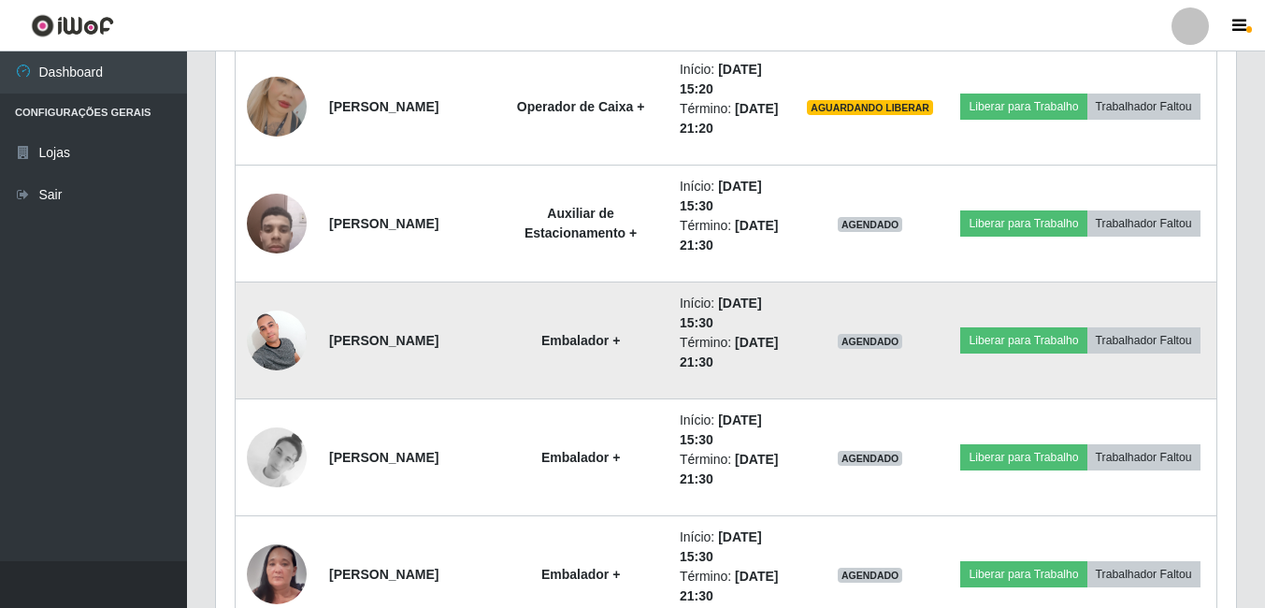
scroll to position [1961, 0]
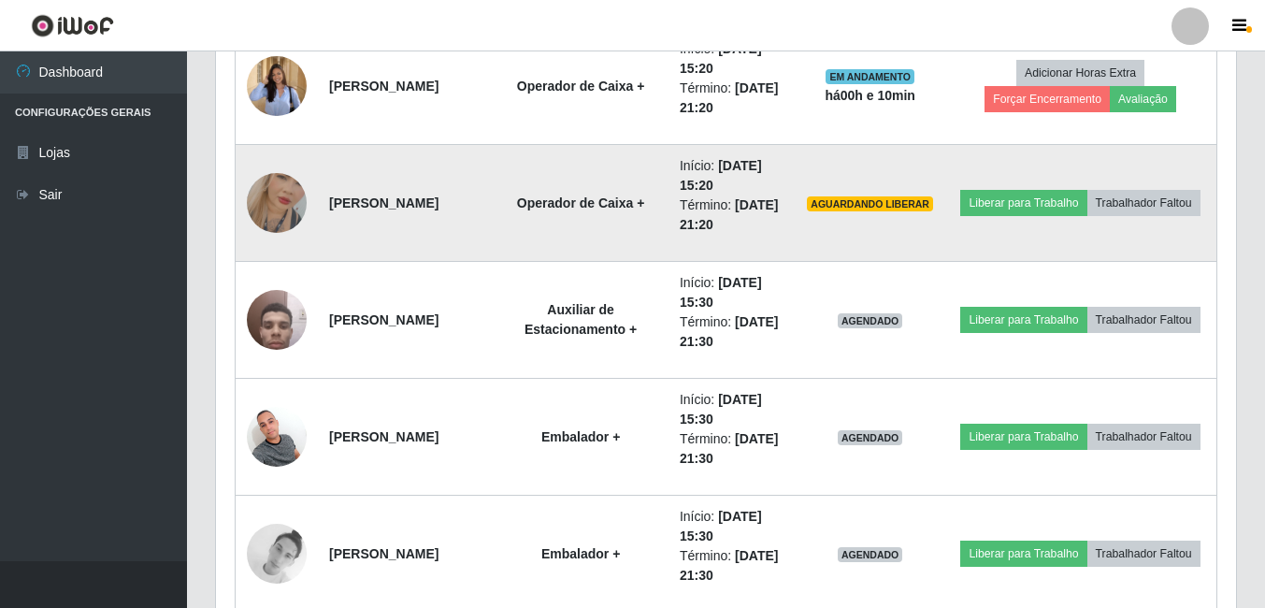
click at [267, 204] on img at bounding box center [277, 203] width 60 height 107
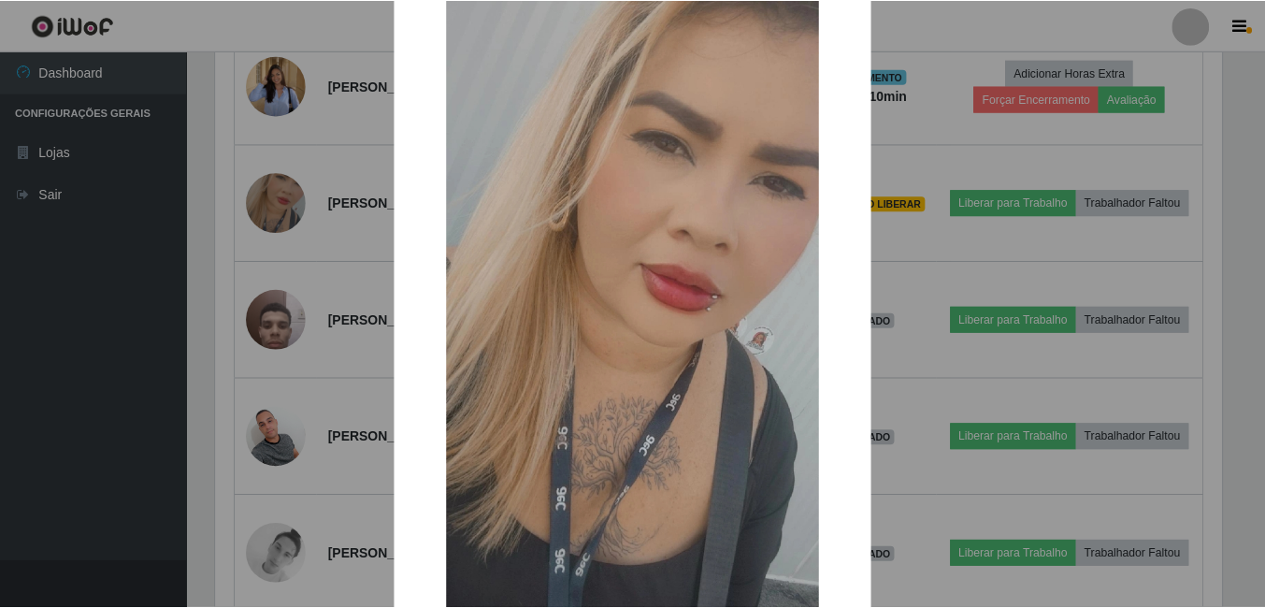
scroll to position [187, 0]
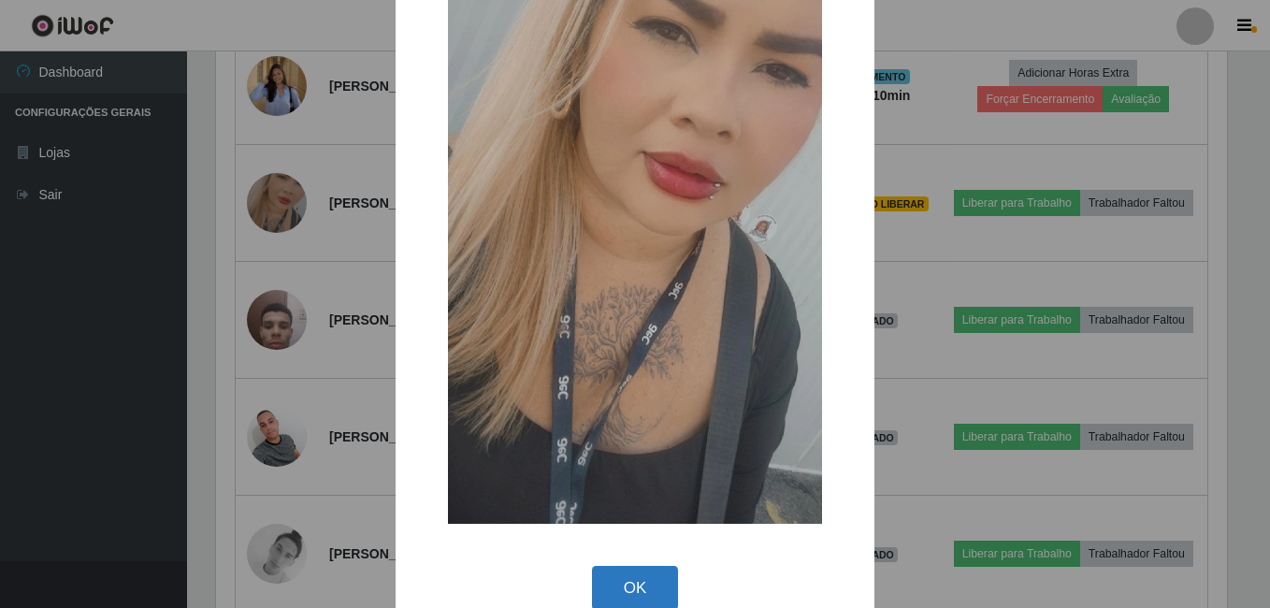
click at [644, 577] on button "OK" at bounding box center [635, 588] width 87 height 44
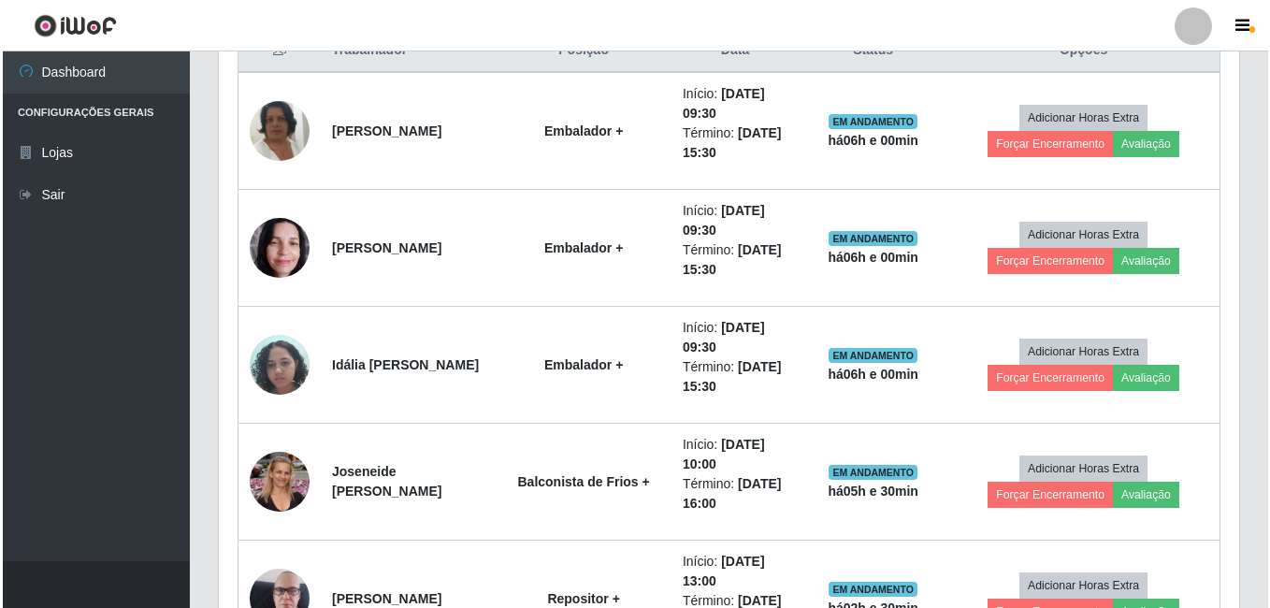
scroll to position [745, 0]
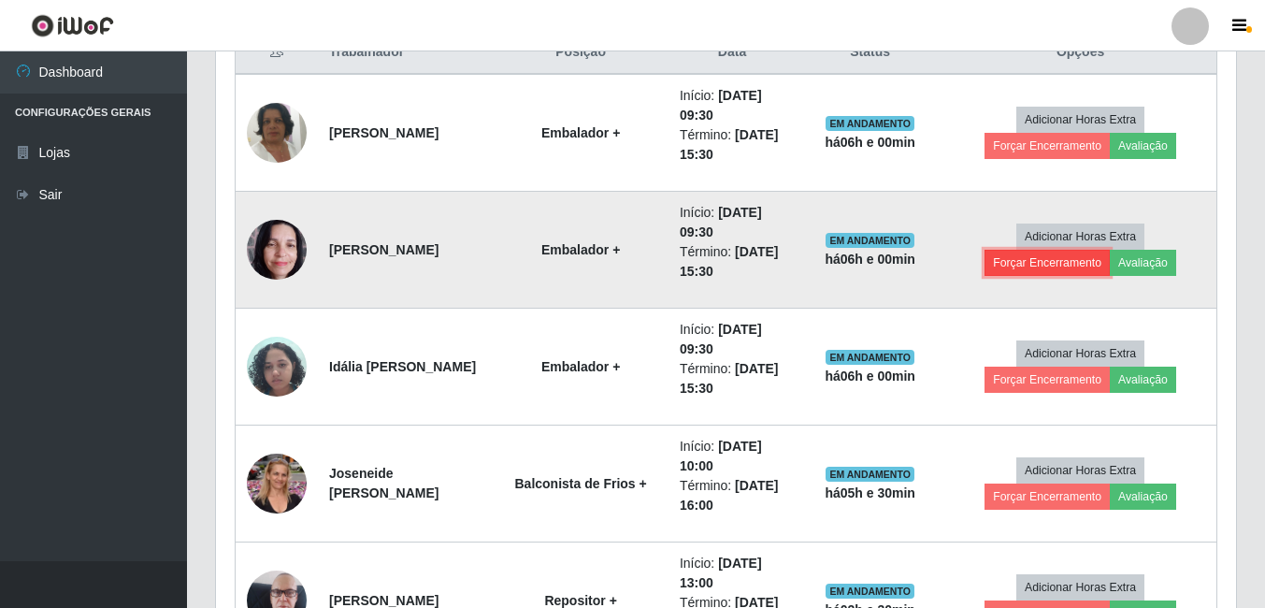
click at [1059, 268] on button "Forçar Encerramento" at bounding box center [1047, 263] width 125 height 26
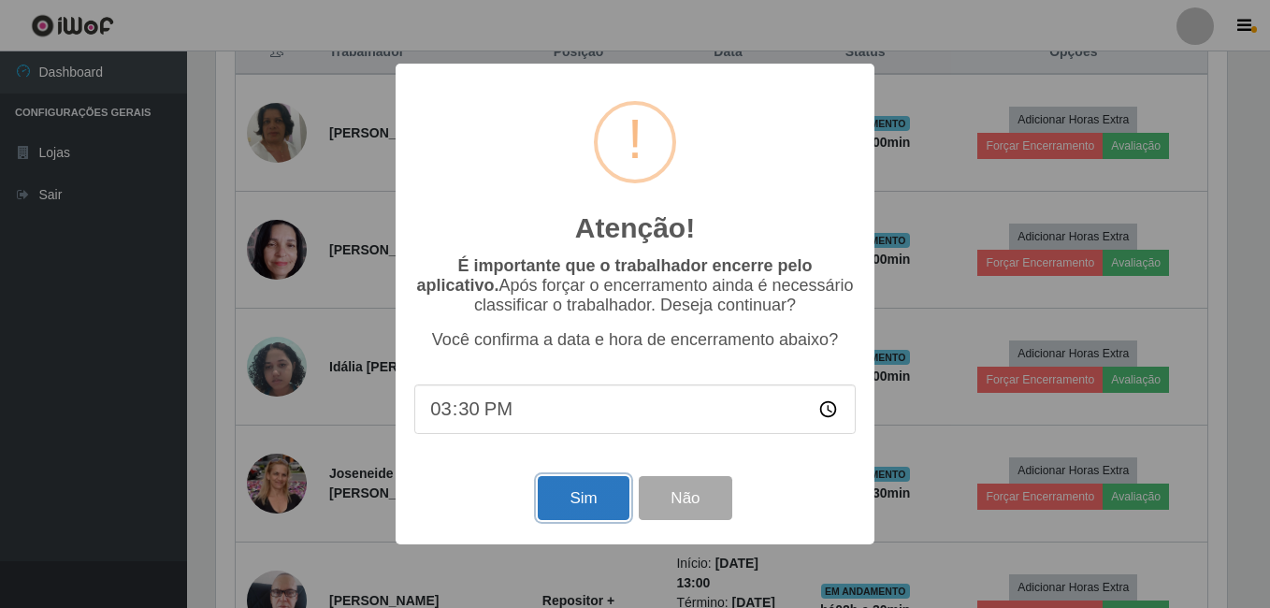
click at [584, 510] on button "Sim" at bounding box center [583, 498] width 91 height 44
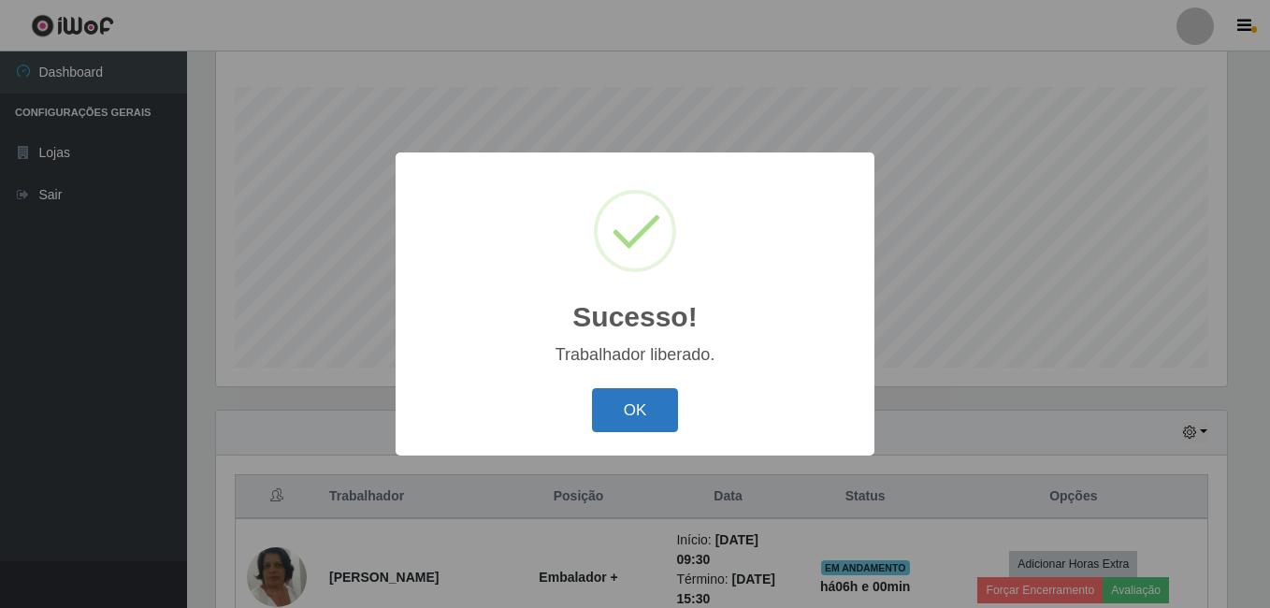
click at [635, 404] on button "OK" at bounding box center [635, 410] width 87 height 44
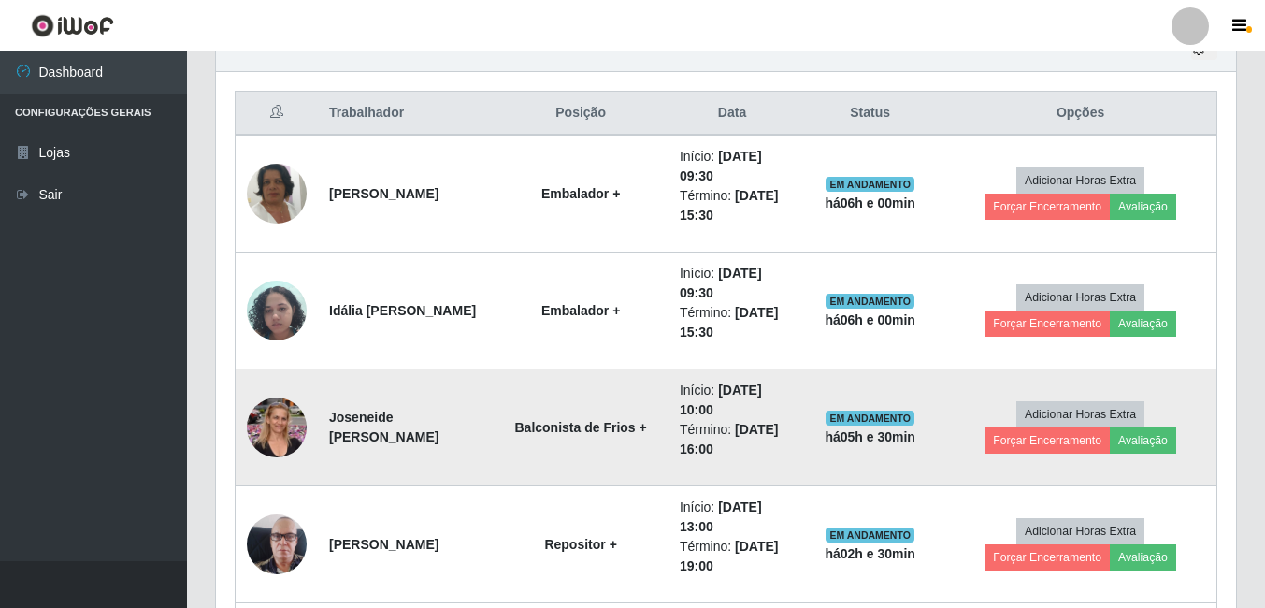
scroll to position [675, 0]
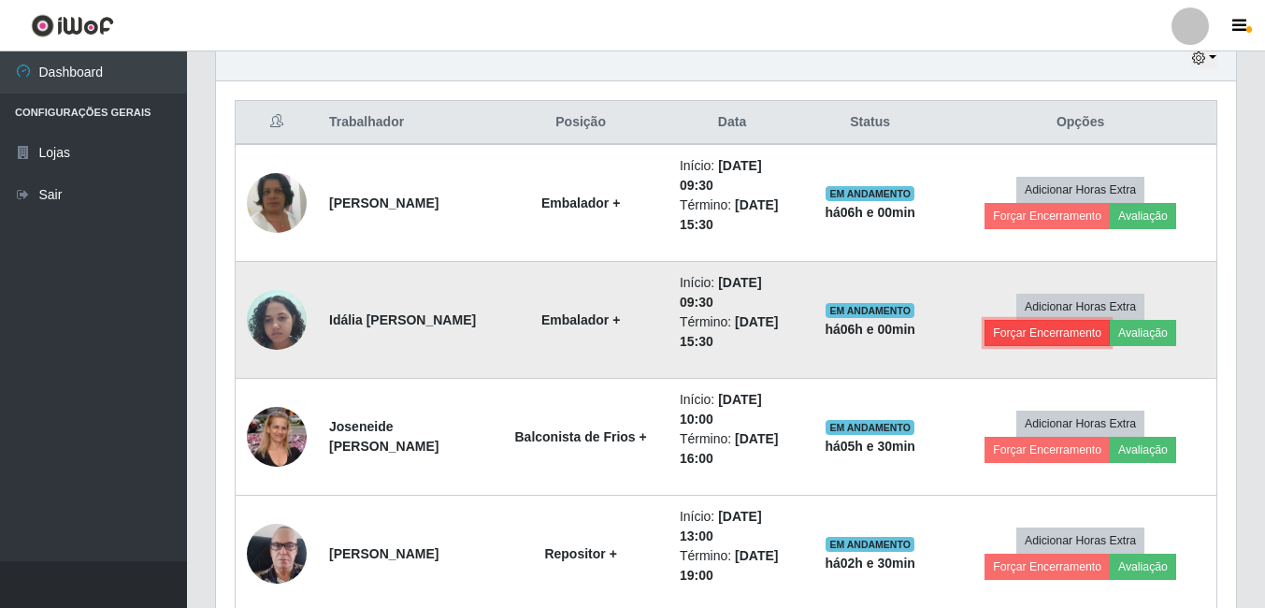
click at [1003, 334] on button "Forçar Encerramento" at bounding box center [1047, 333] width 125 height 26
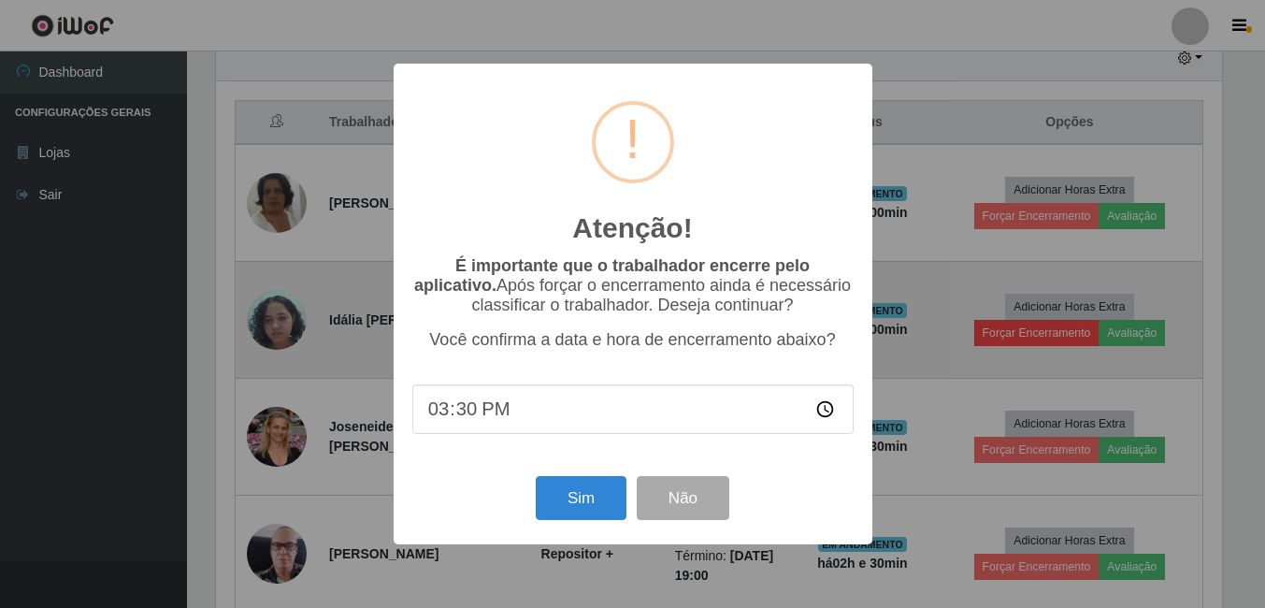
scroll to position [388, 1011]
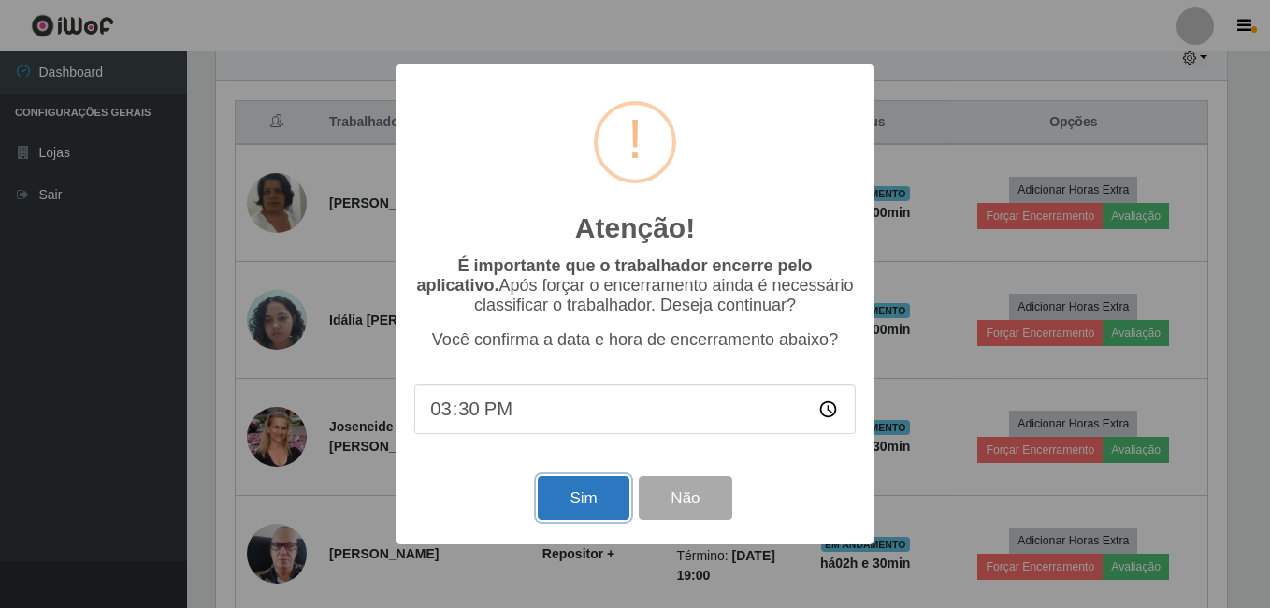
click at [600, 496] on button "Sim" at bounding box center [583, 498] width 91 height 44
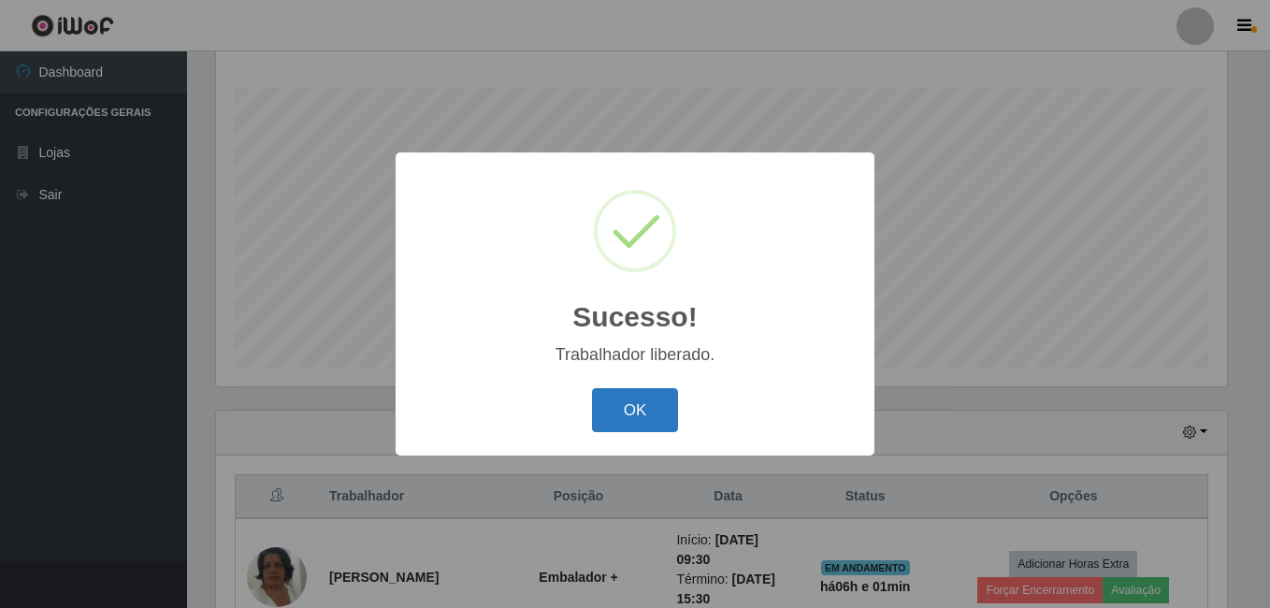
click at [643, 414] on button "OK" at bounding box center [635, 410] width 87 height 44
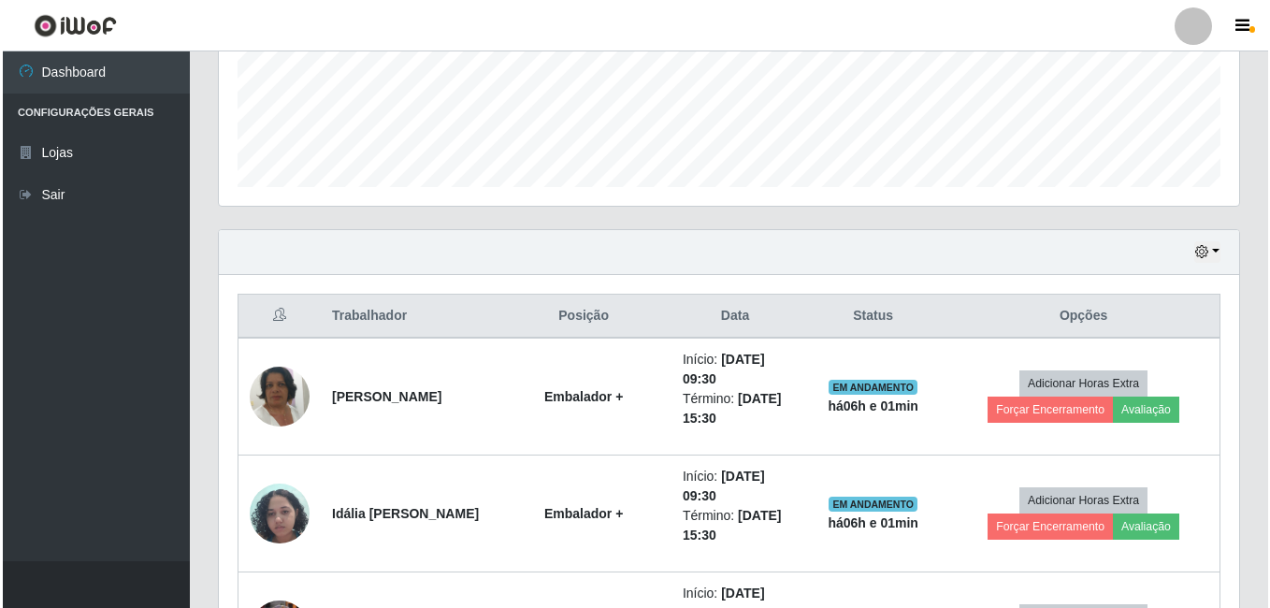
scroll to position [488, 0]
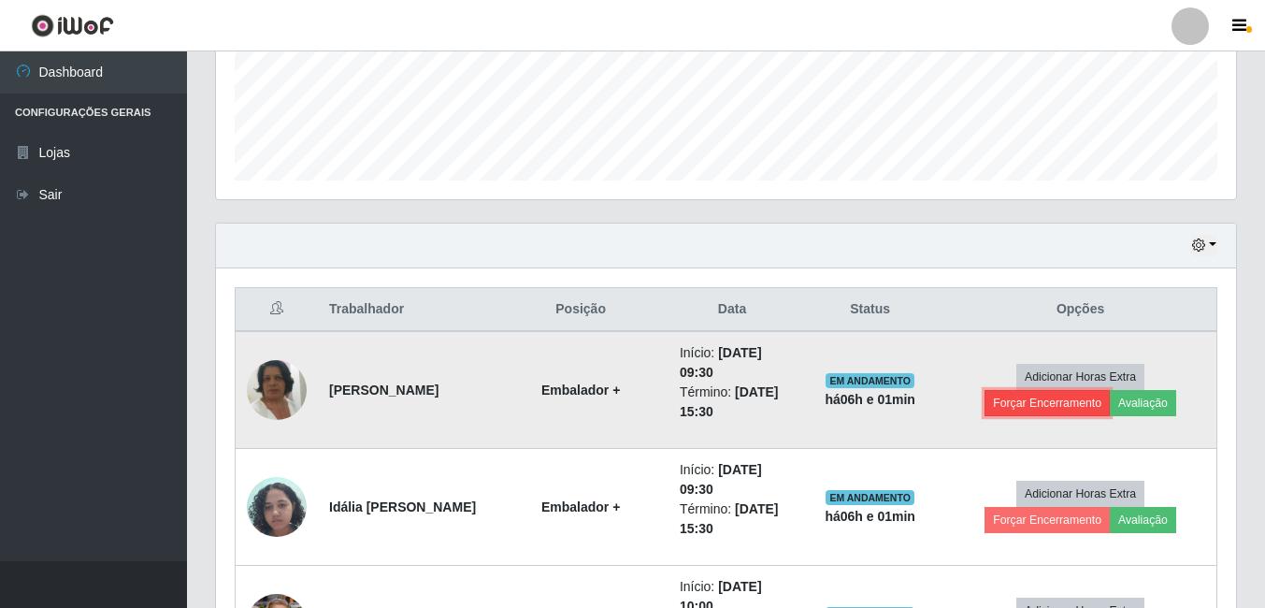
click at [1031, 406] on button "Forçar Encerramento" at bounding box center [1047, 403] width 125 height 26
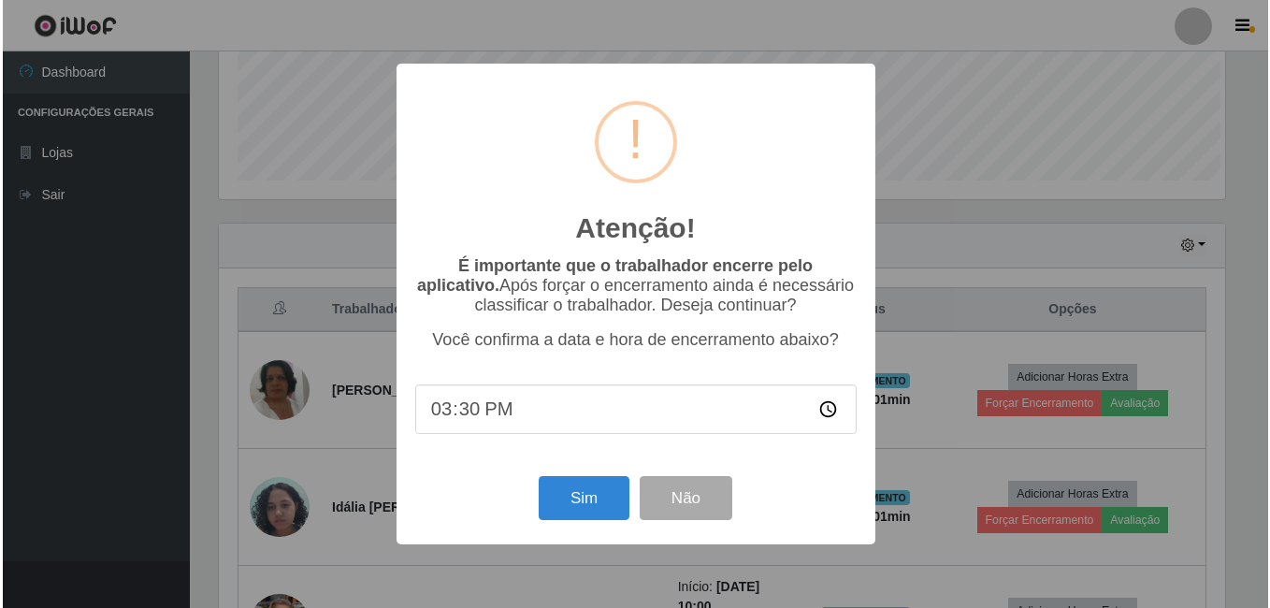
scroll to position [934772, 934149]
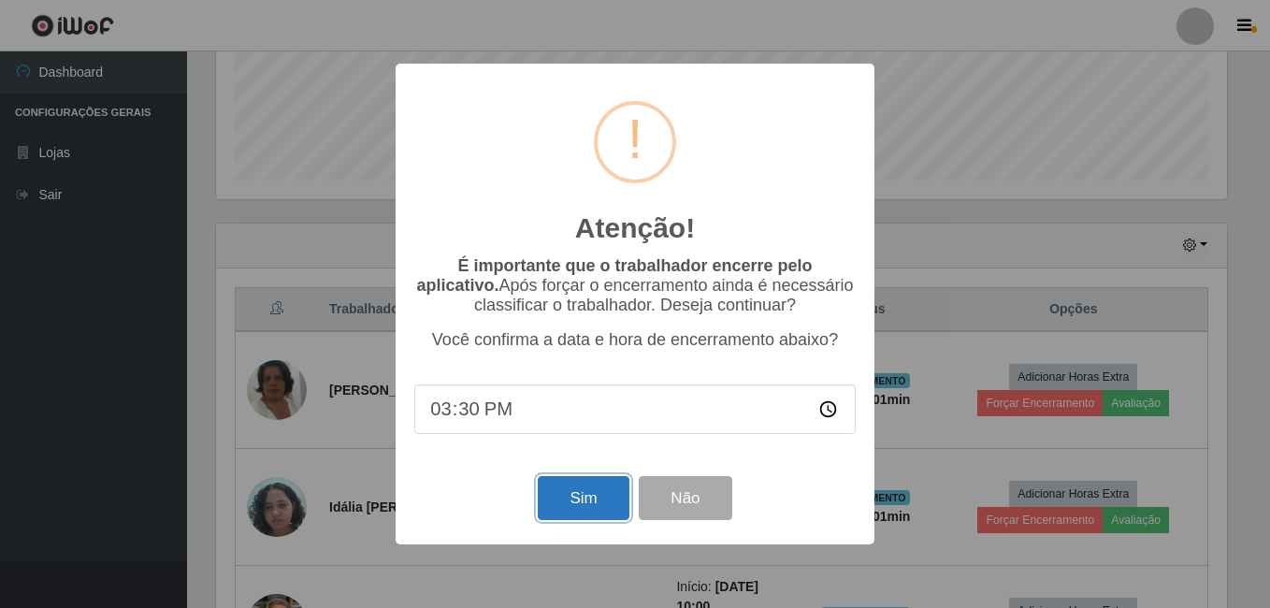
click at [559, 517] on button "Sim" at bounding box center [583, 498] width 91 height 44
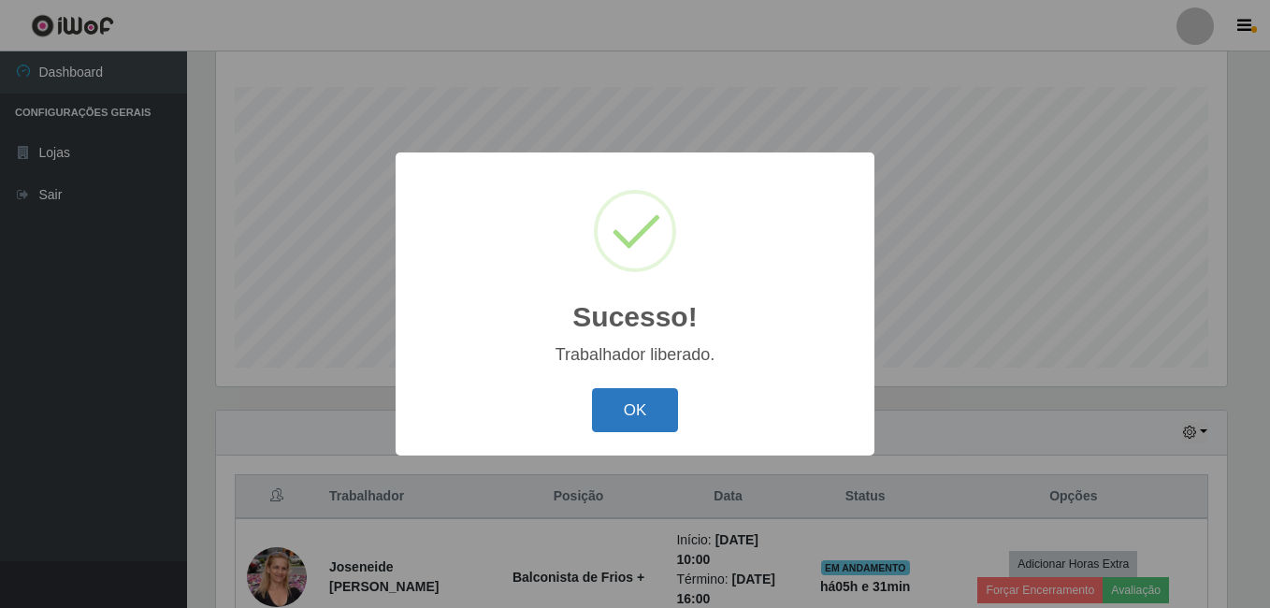
click at [655, 411] on button "OK" at bounding box center [635, 410] width 87 height 44
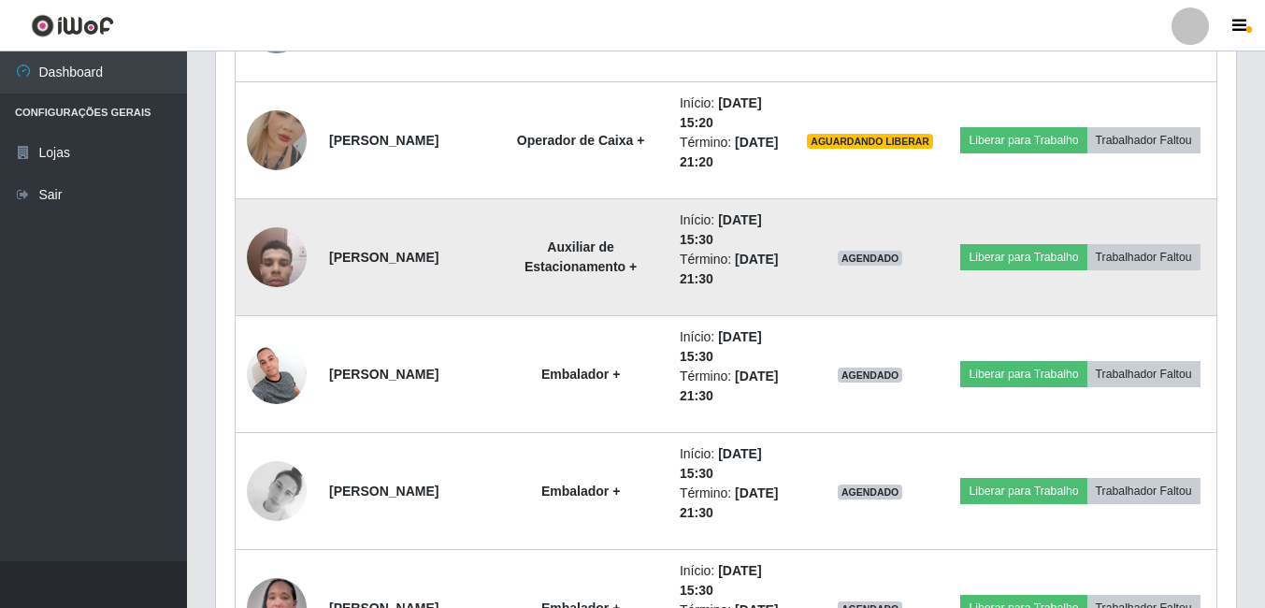
scroll to position [1704, 0]
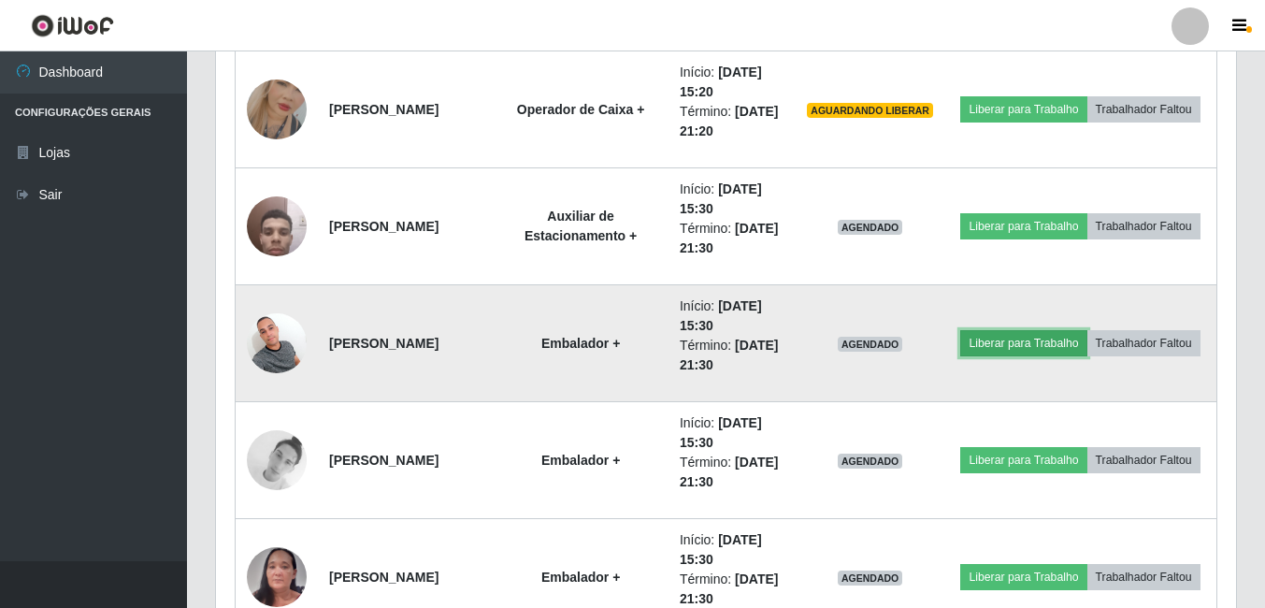
click at [1079, 330] on button "Liberar para Trabalho" at bounding box center [1023, 343] width 126 height 26
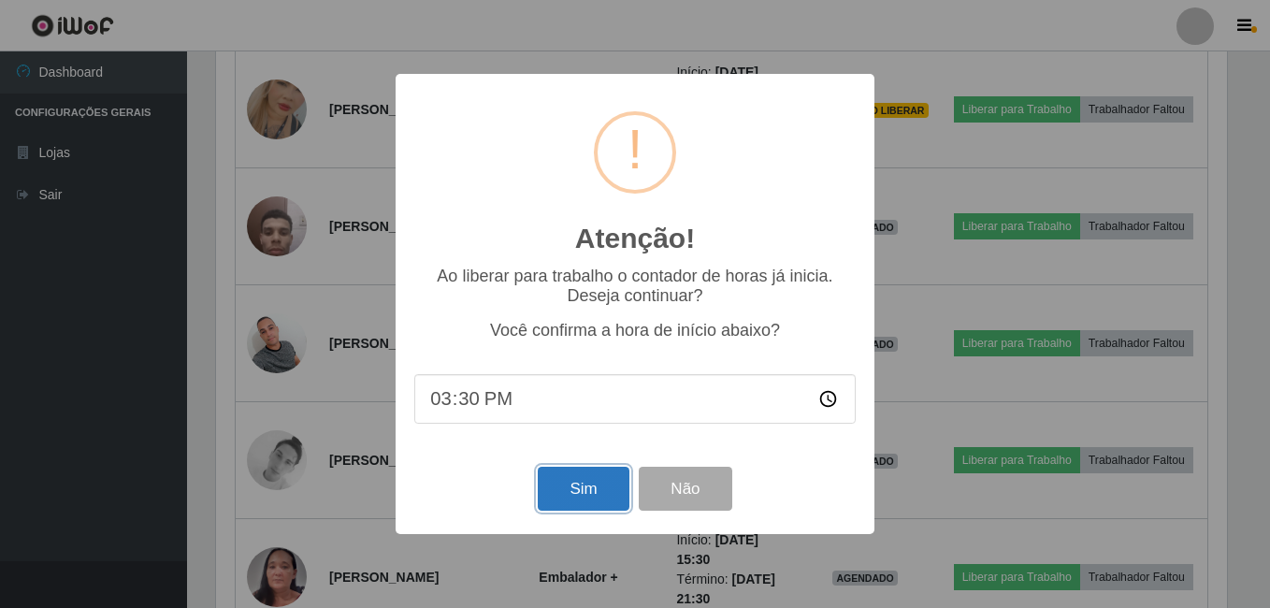
click at [599, 499] on button "Sim" at bounding box center [583, 489] width 91 height 44
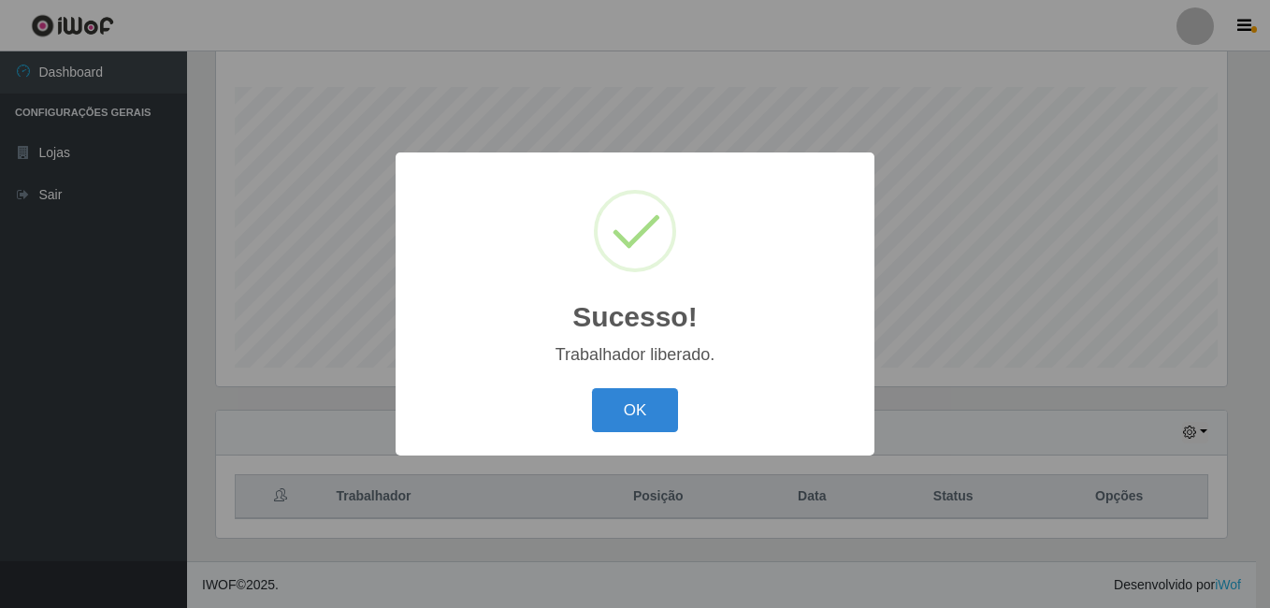
scroll to position [934772, 934149]
click at [627, 420] on button "OK" at bounding box center [635, 410] width 87 height 44
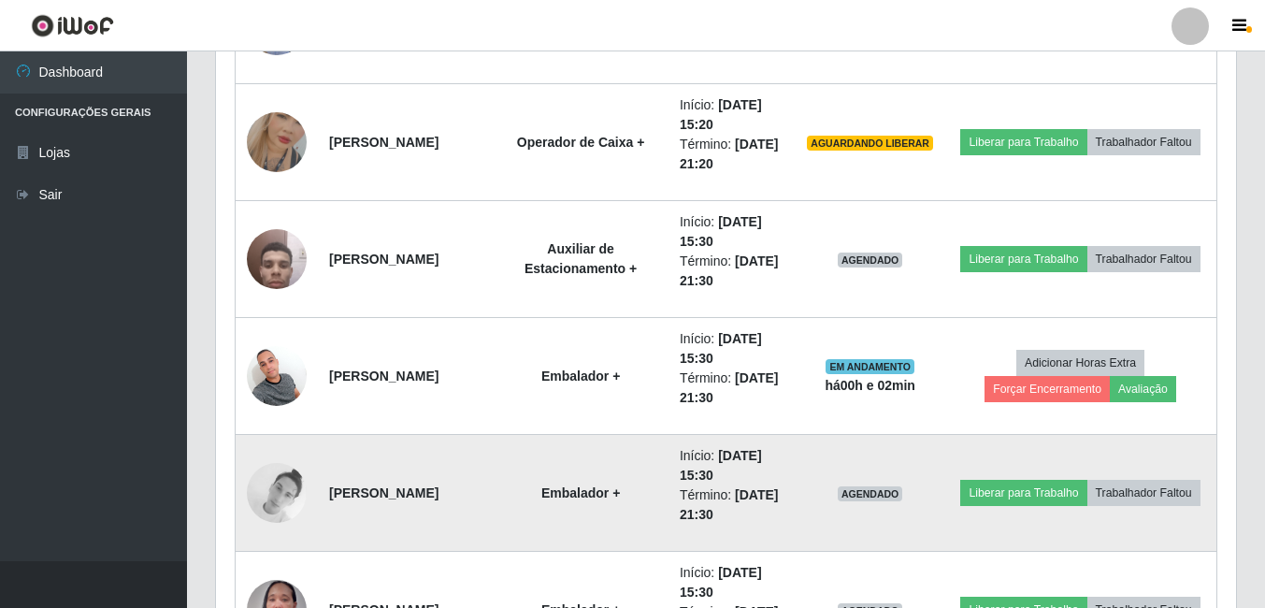
scroll to position [1704, 0]
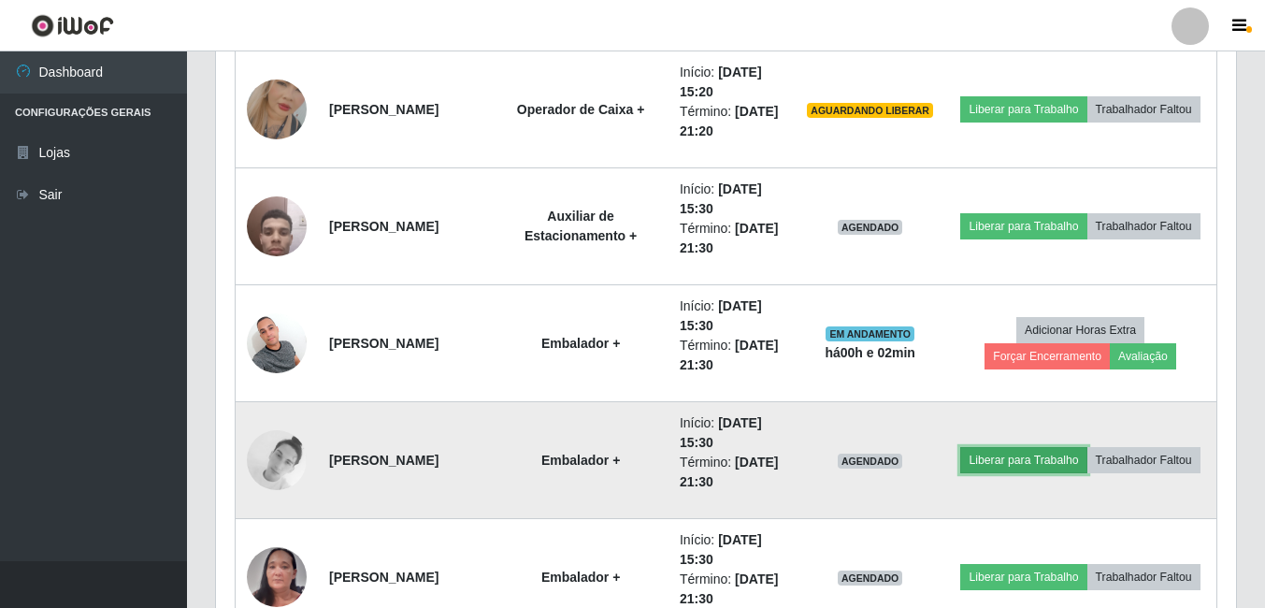
click at [1051, 448] on button "Liberar para Trabalho" at bounding box center [1023, 460] width 126 height 26
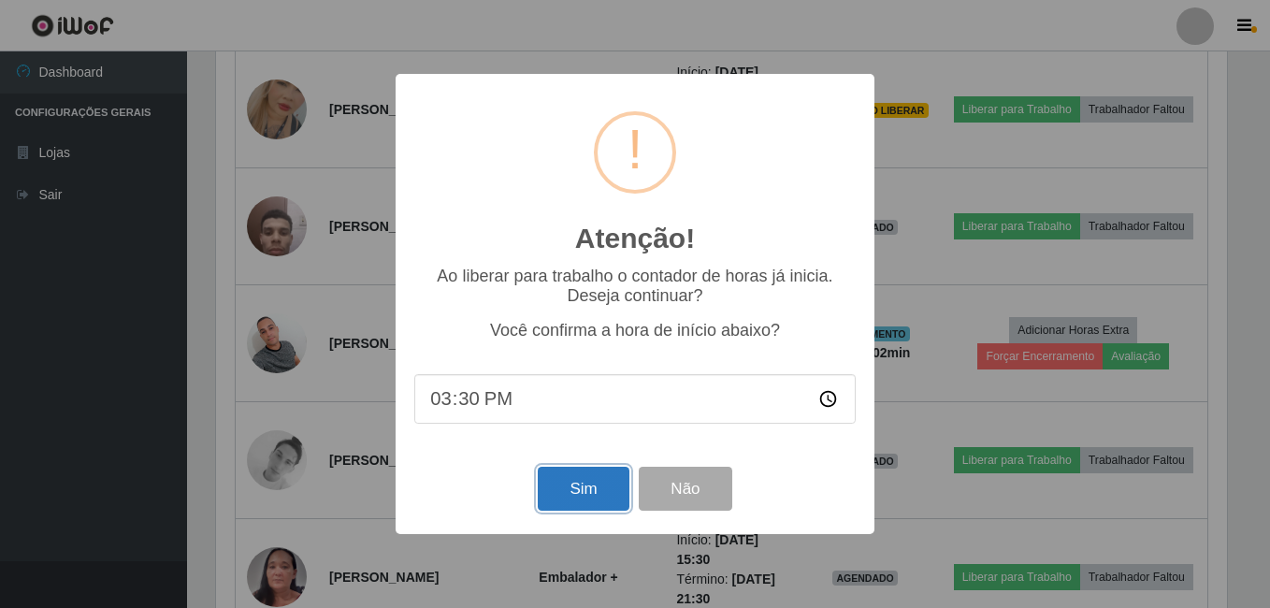
click at [568, 507] on button "Sim" at bounding box center [583, 489] width 91 height 44
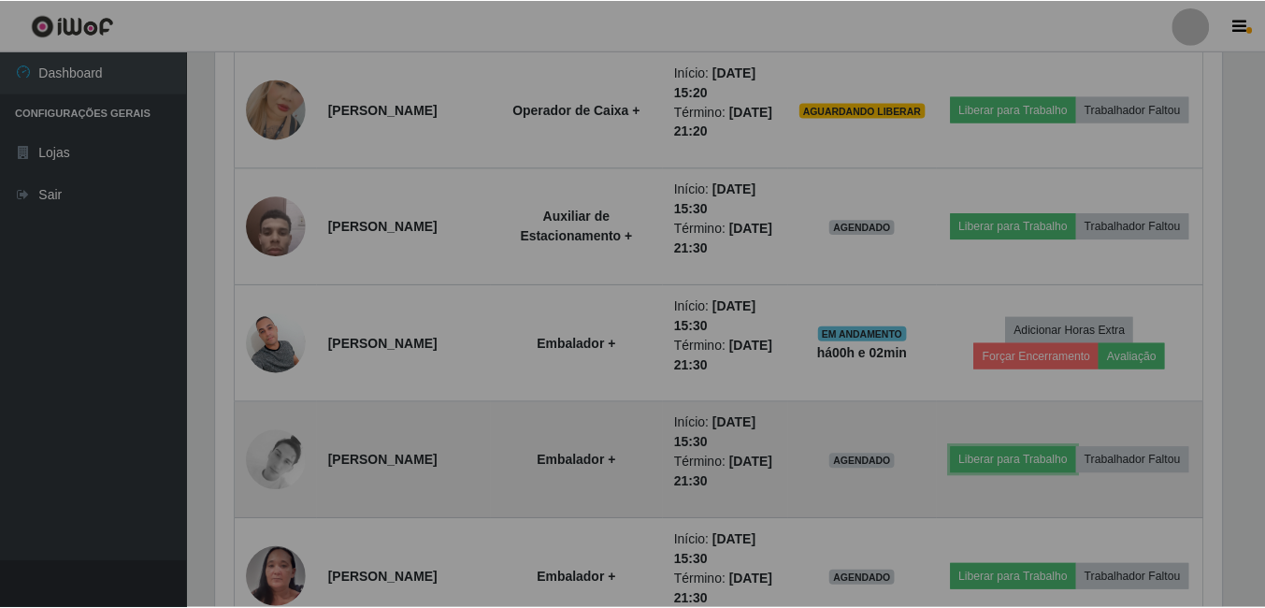
scroll to position [934772, 934140]
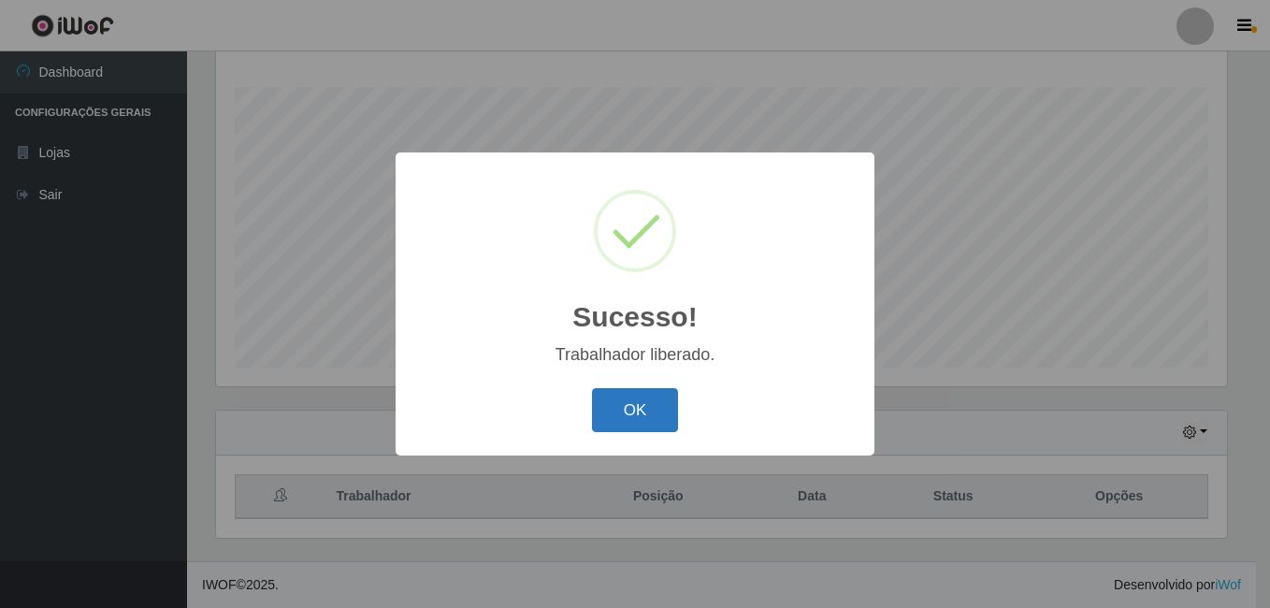
click at [632, 412] on button "OK" at bounding box center [635, 410] width 87 height 44
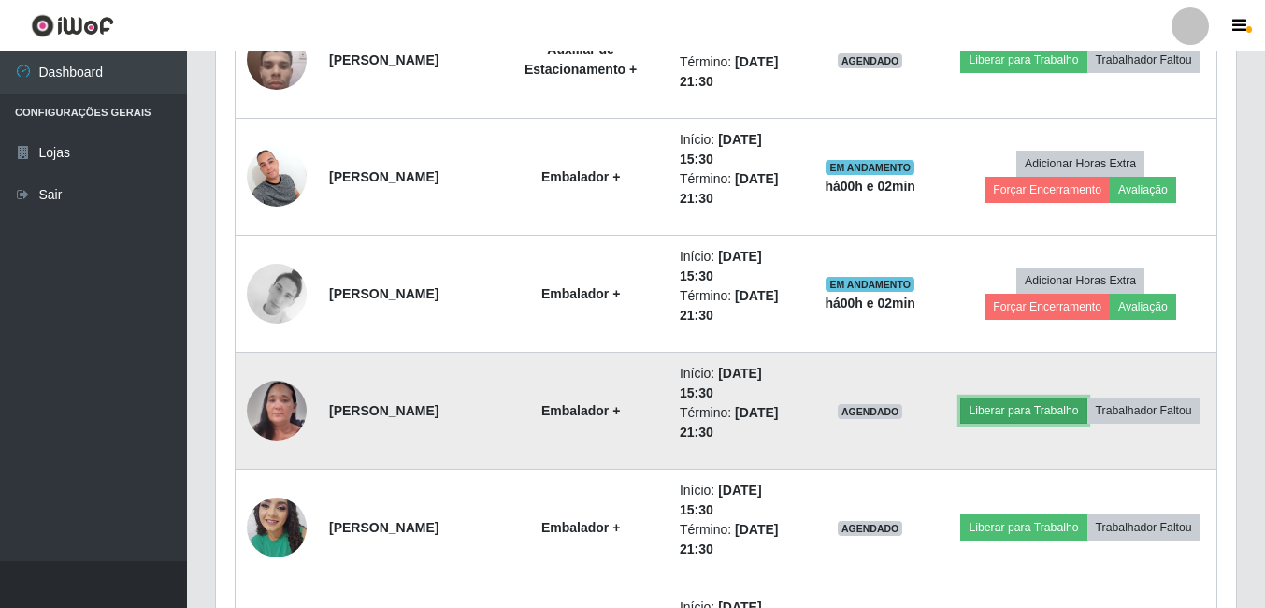
click at [1046, 397] on button "Liberar para Trabalho" at bounding box center [1023, 410] width 126 height 26
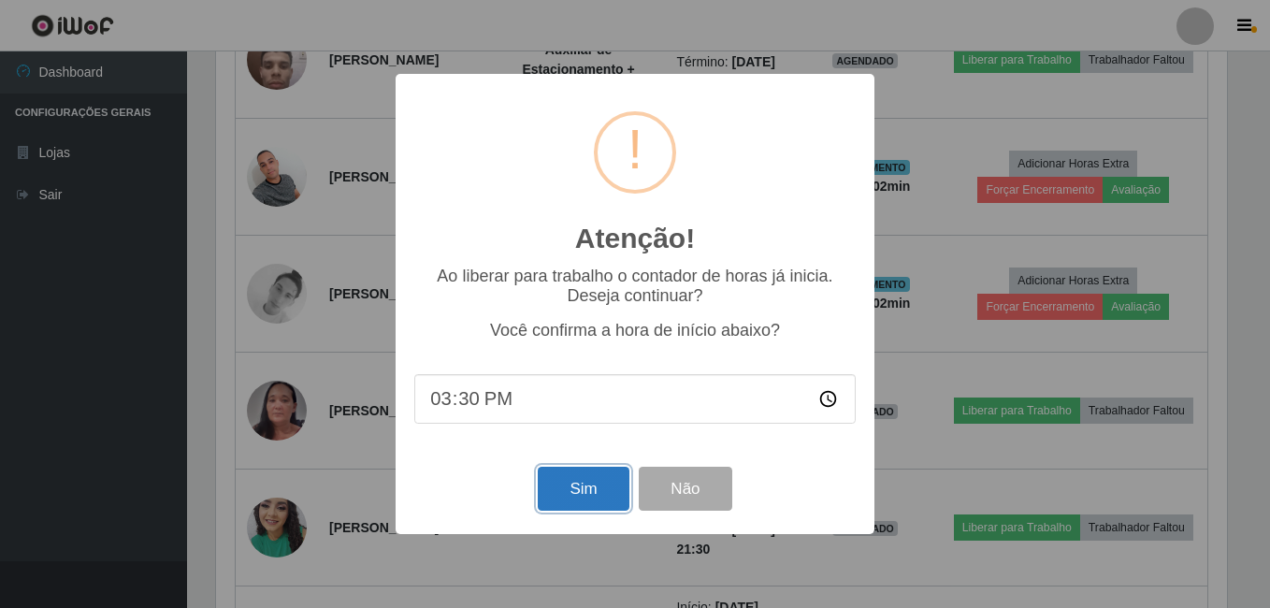
click at [607, 489] on button "Sim" at bounding box center [583, 489] width 91 height 44
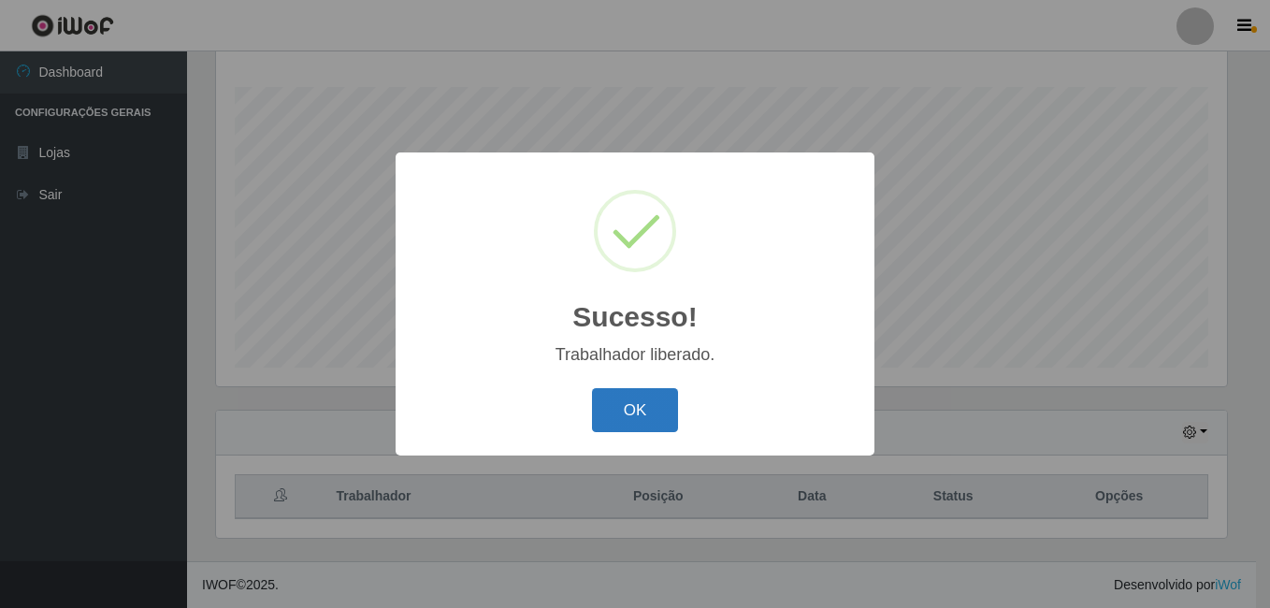
click at [627, 412] on button "OK" at bounding box center [635, 410] width 87 height 44
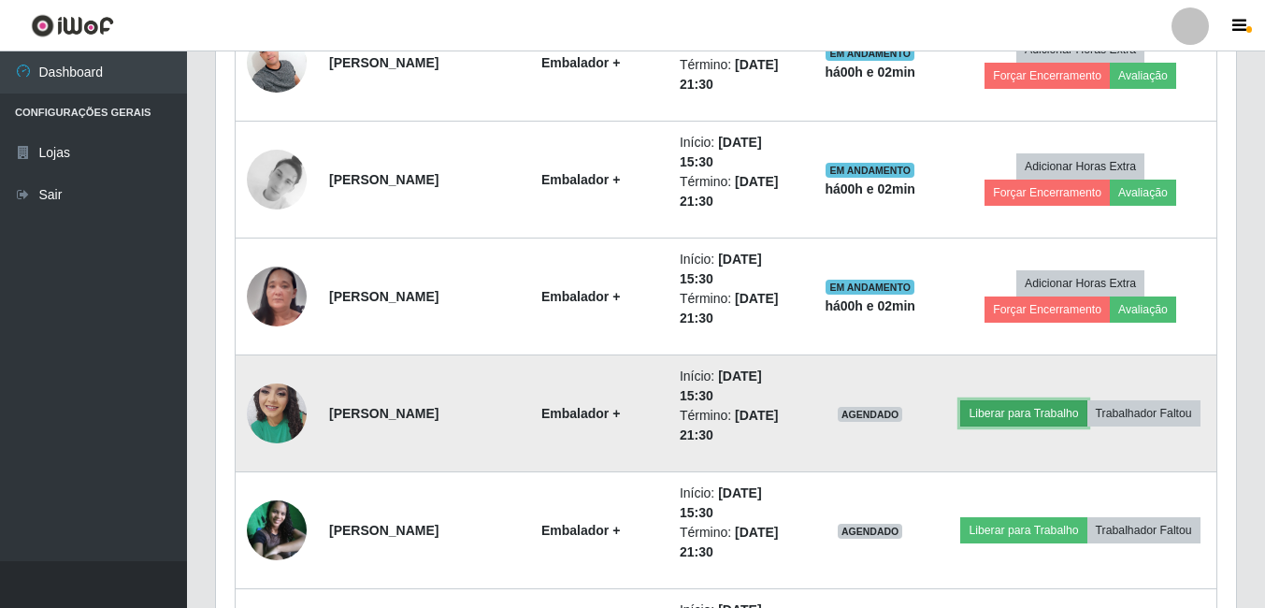
click at [1041, 400] on button "Liberar para Trabalho" at bounding box center [1023, 413] width 126 height 26
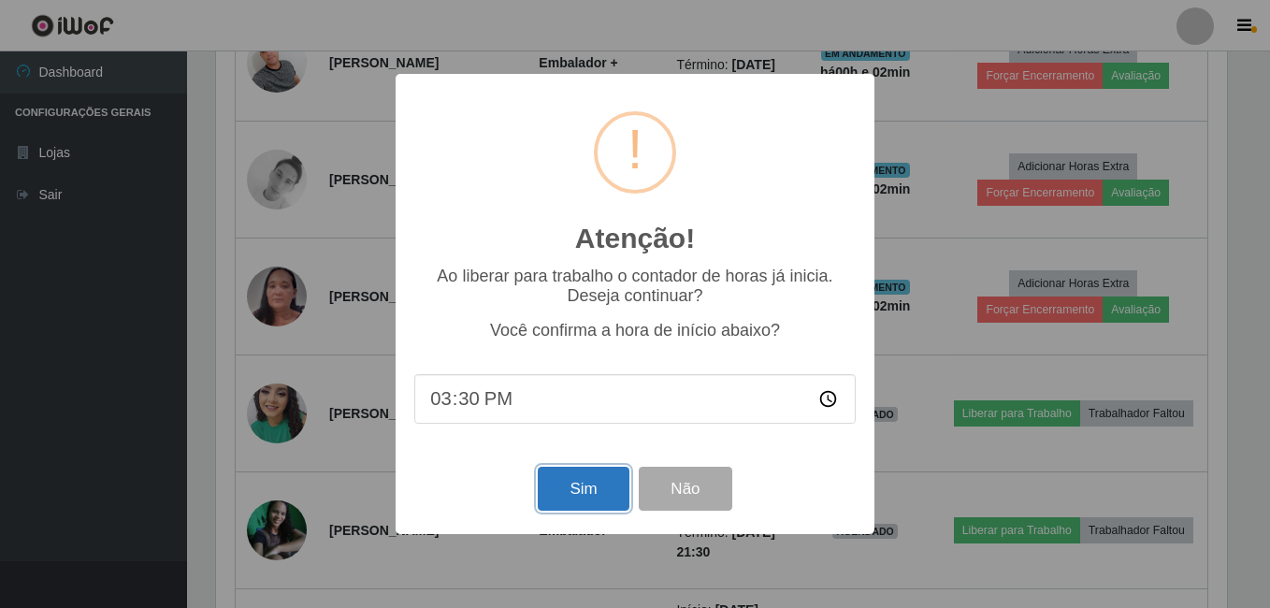
click at [599, 498] on button "Sim" at bounding box center [583, 489] width 91 height 44
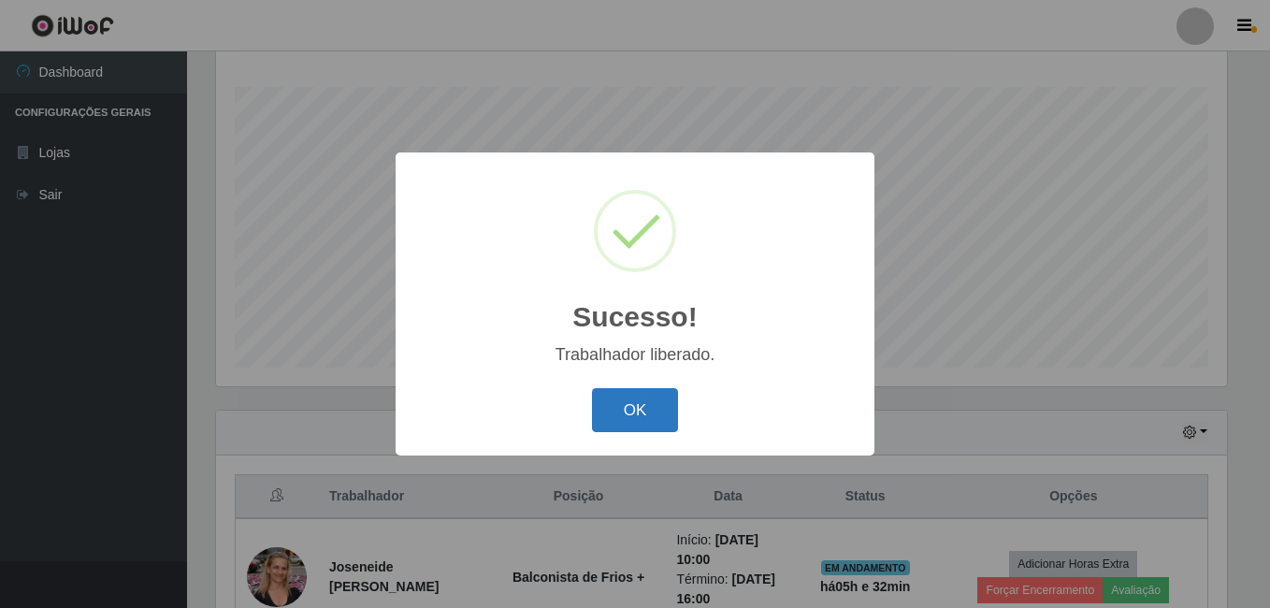
click at [639, 411] on button "OK" at bounding box center [635, 410] width 87 height 44
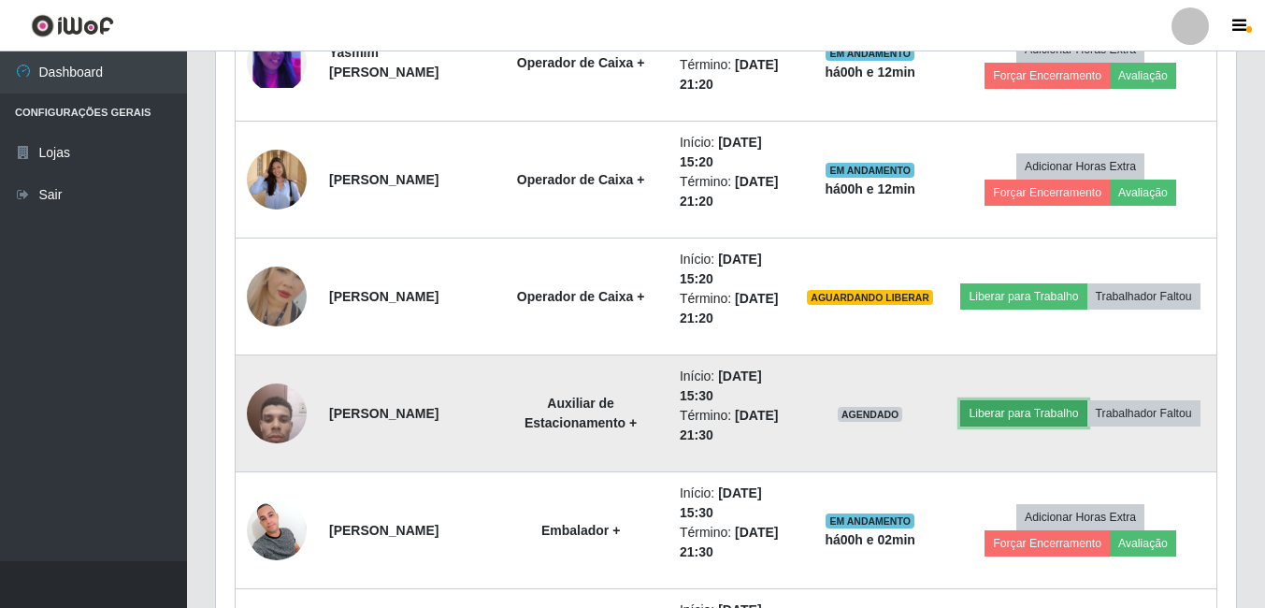
click at [1038, 400] on button "Liberar para Trabalho" at bounding box center [1023, 413] width 126 height 26
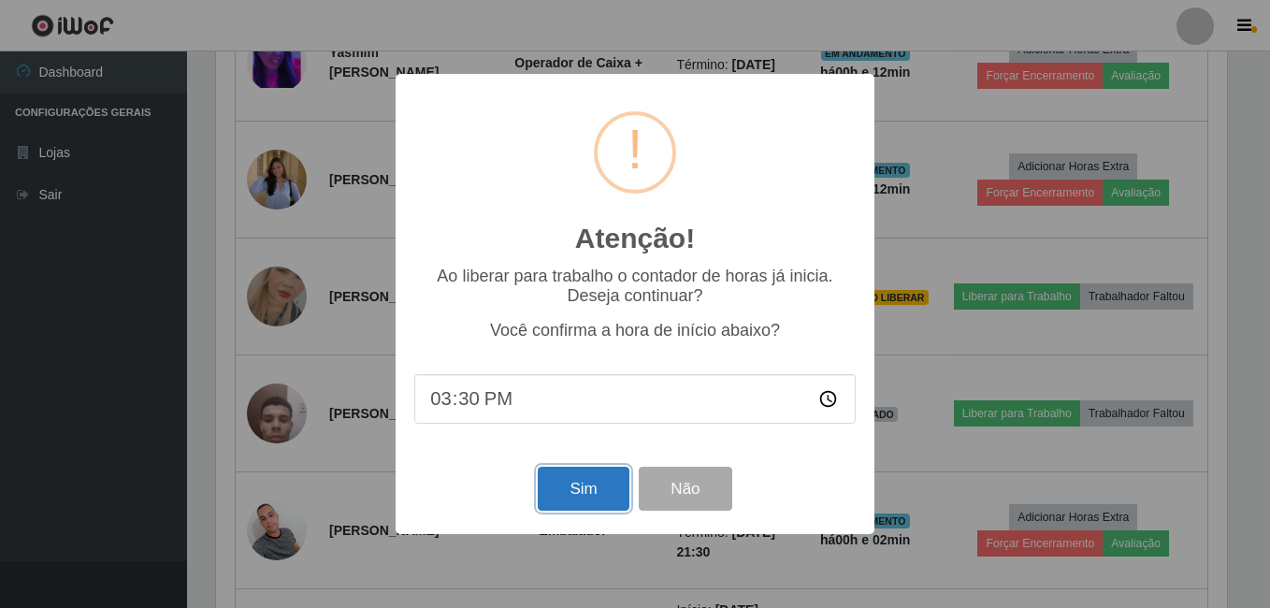
click at [589, 498] on button "Sim" at bounding box center [583, 489] width 91 height 44
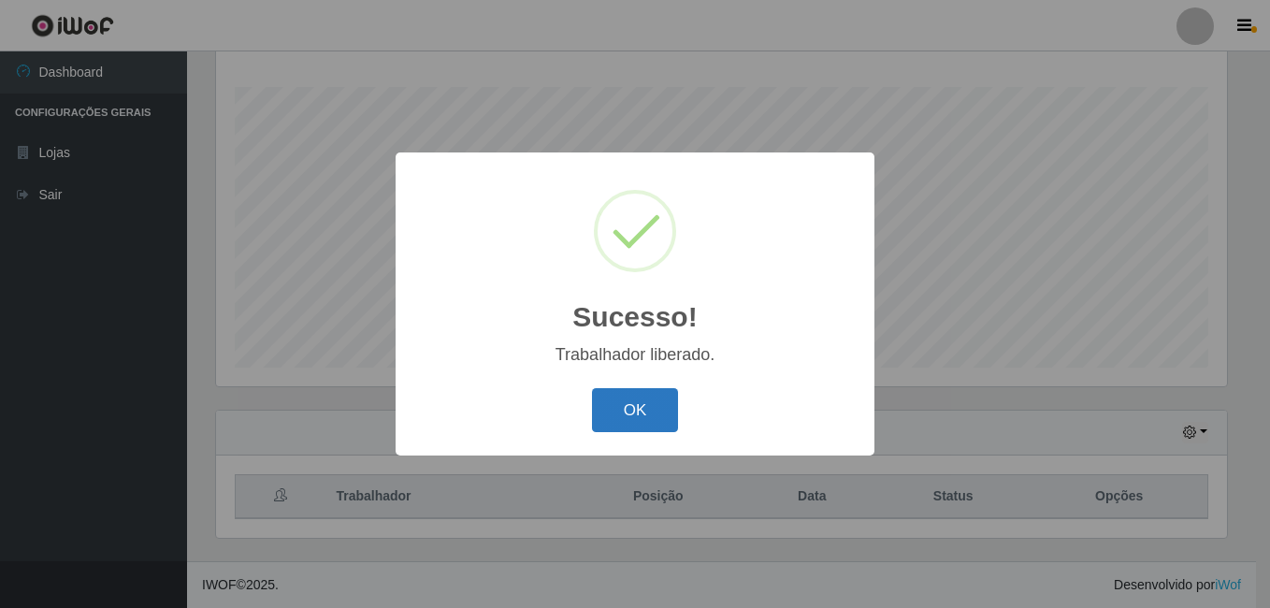
click at [649, 410] on button "OK" at bounding box center [635, 410] width 87 height 44
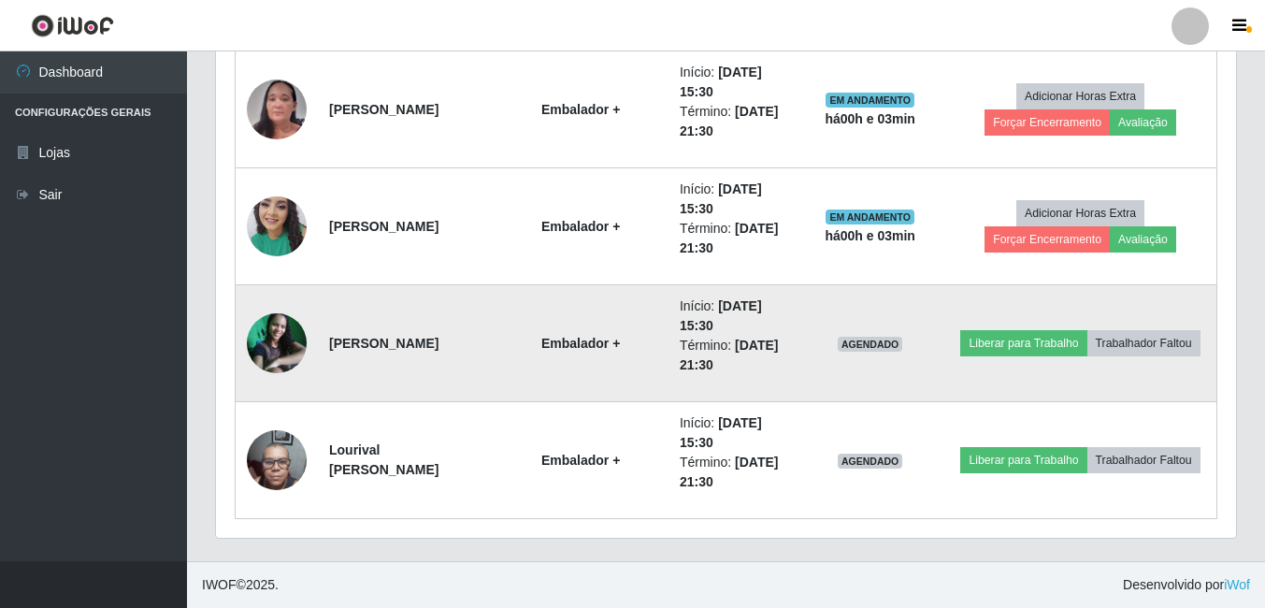
click at [265, 341] on img at bounding box center [277, 343] width 60 height 60
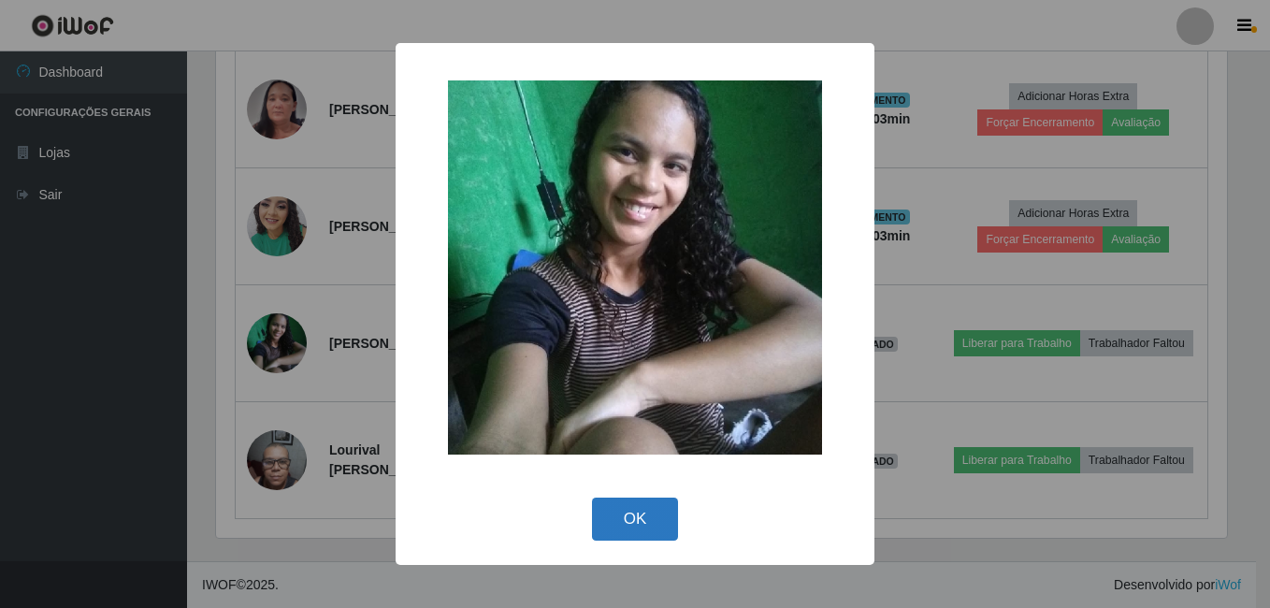
click at [622, 517] on button "OK" at bounding box center [635, 520] width 87 height 44
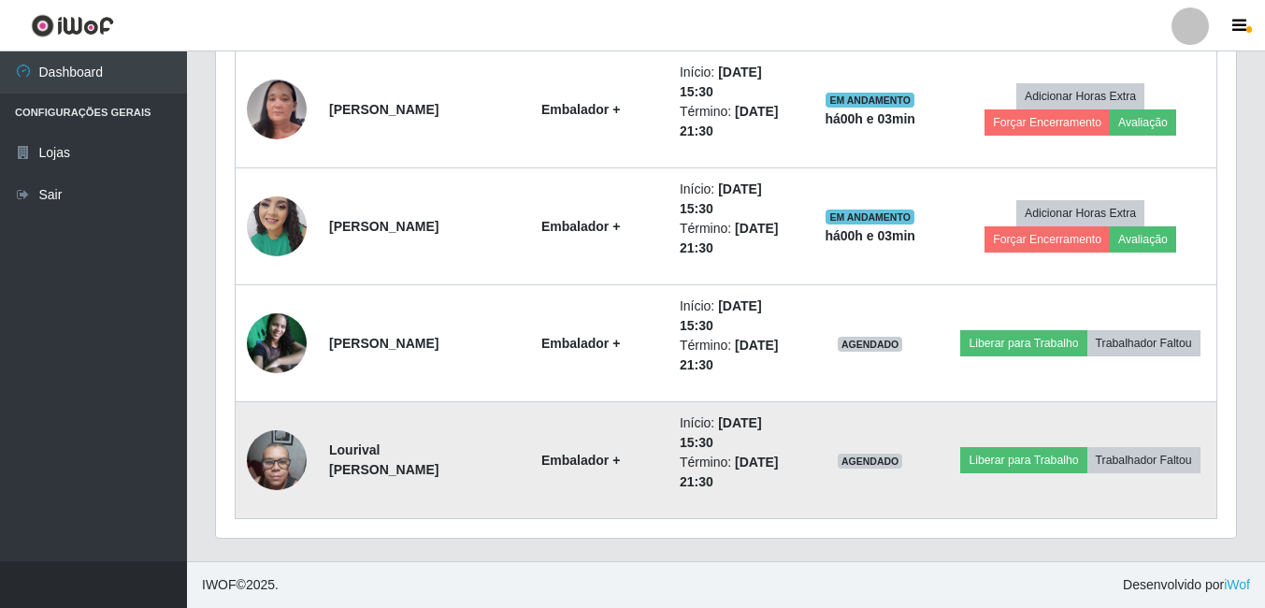
click at [272, 457] on img at bounding box center [277, 459] width 60 height 79
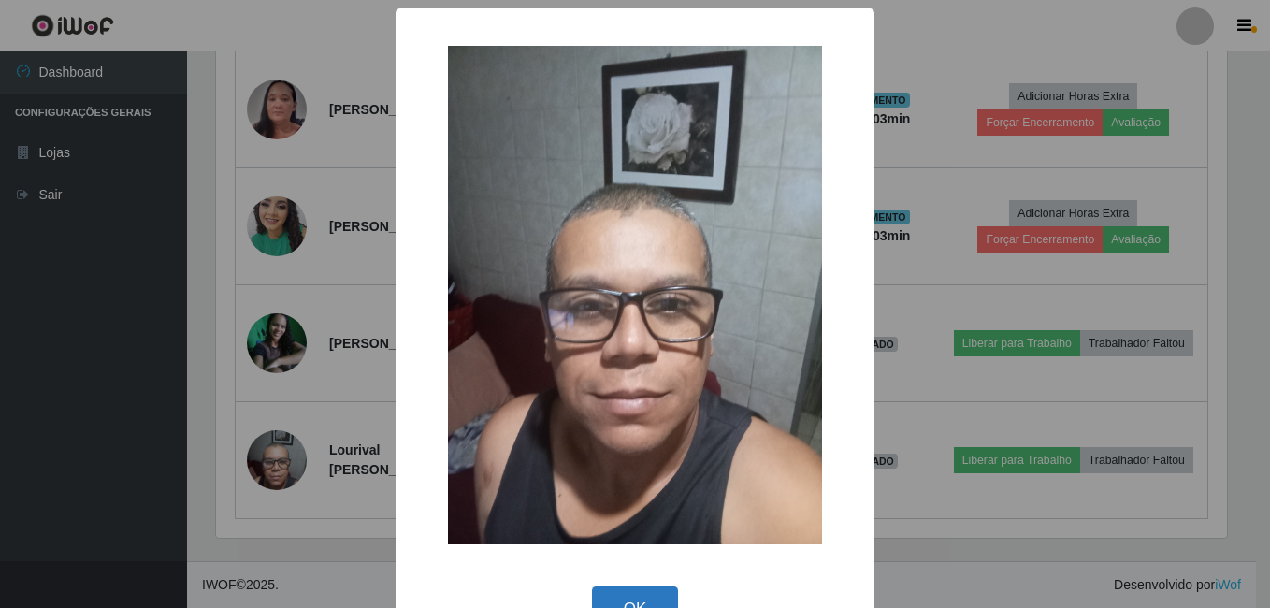
click at [643, 596] on button "OK" at bounding box center [635, 608] width 87 height 44
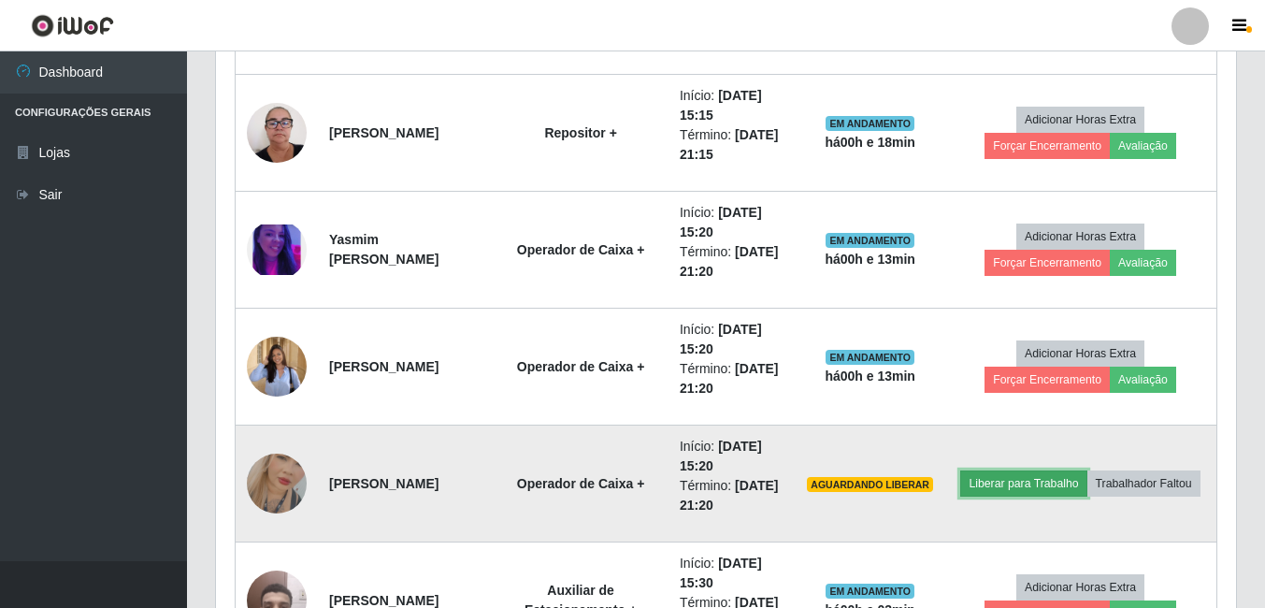
click at [1072, 470] on button "Liberar para Trabalho" at bounding box center [1023, 483] width 126 height 26
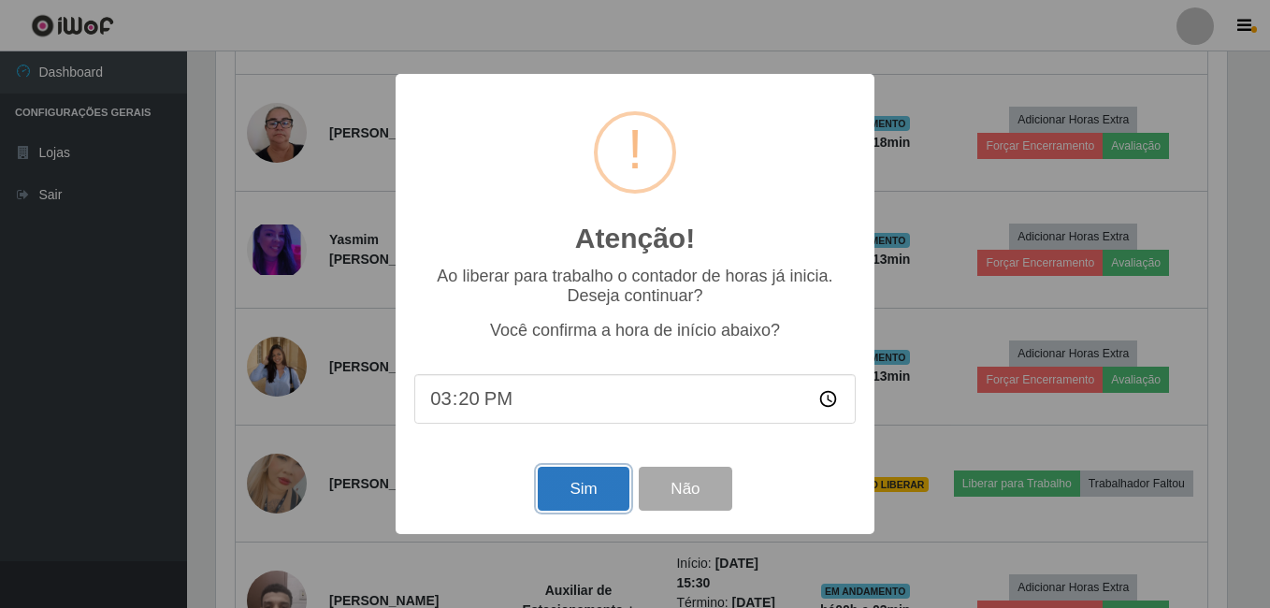
click at [572, 499] on button "Sim" at bounding box center [583, 489] width 91 height 44
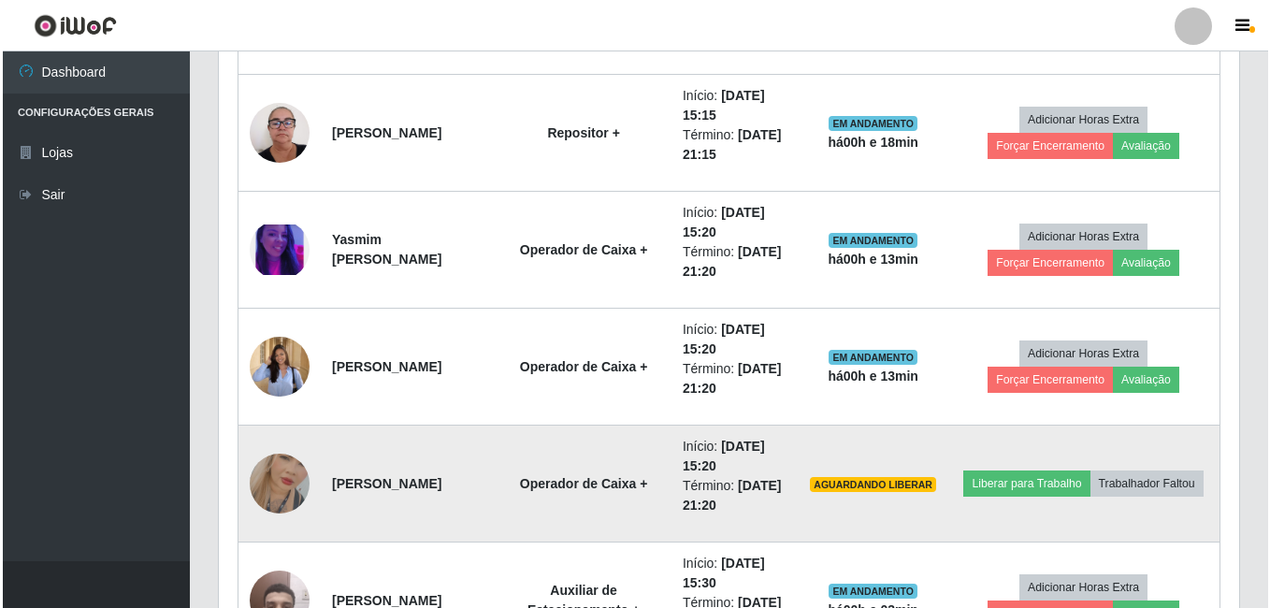
scroll to position [301, 0]
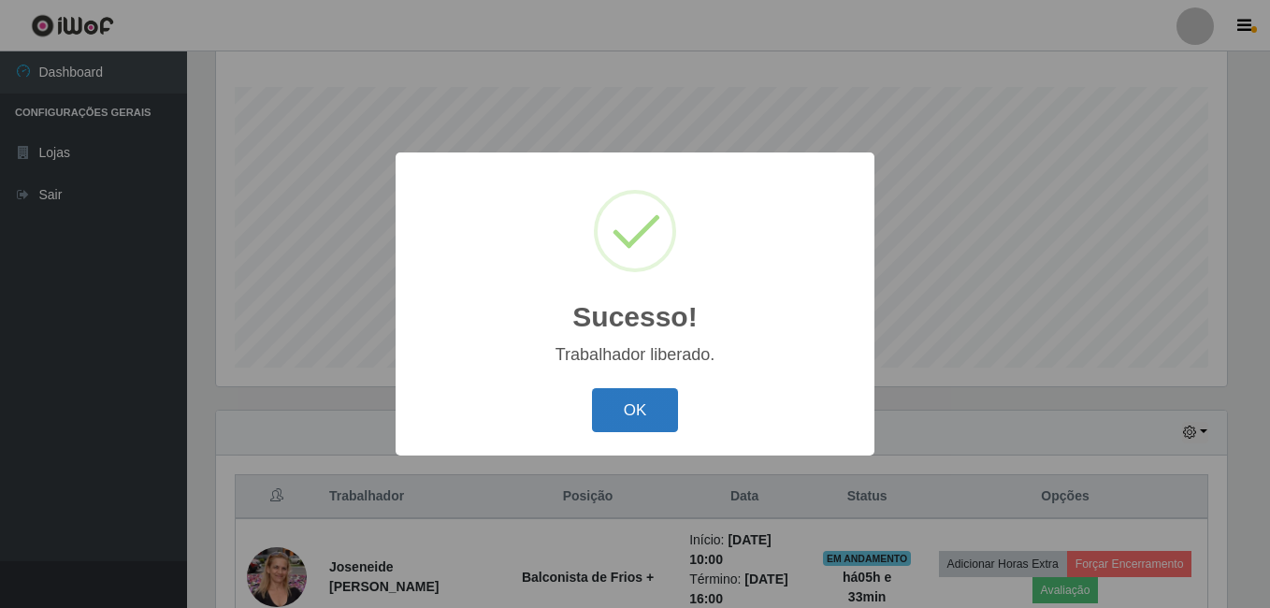
click at [628, 405] on button "OK" at bounding box center [635, 410] width 87 height 44
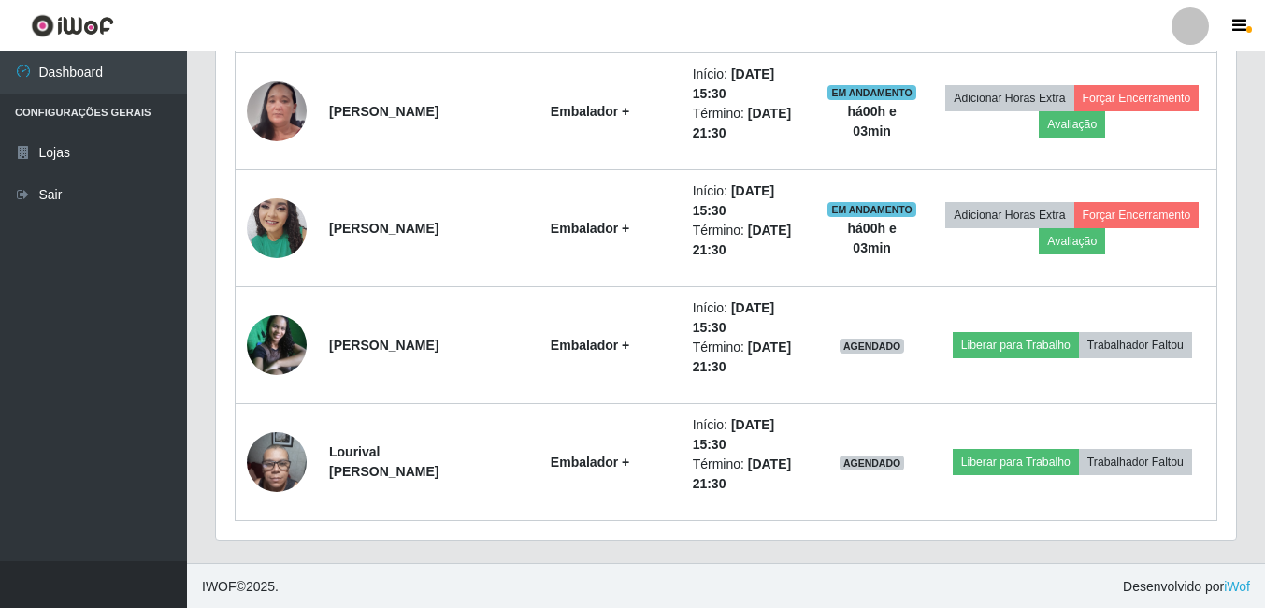
scroll to position [2171, 0]
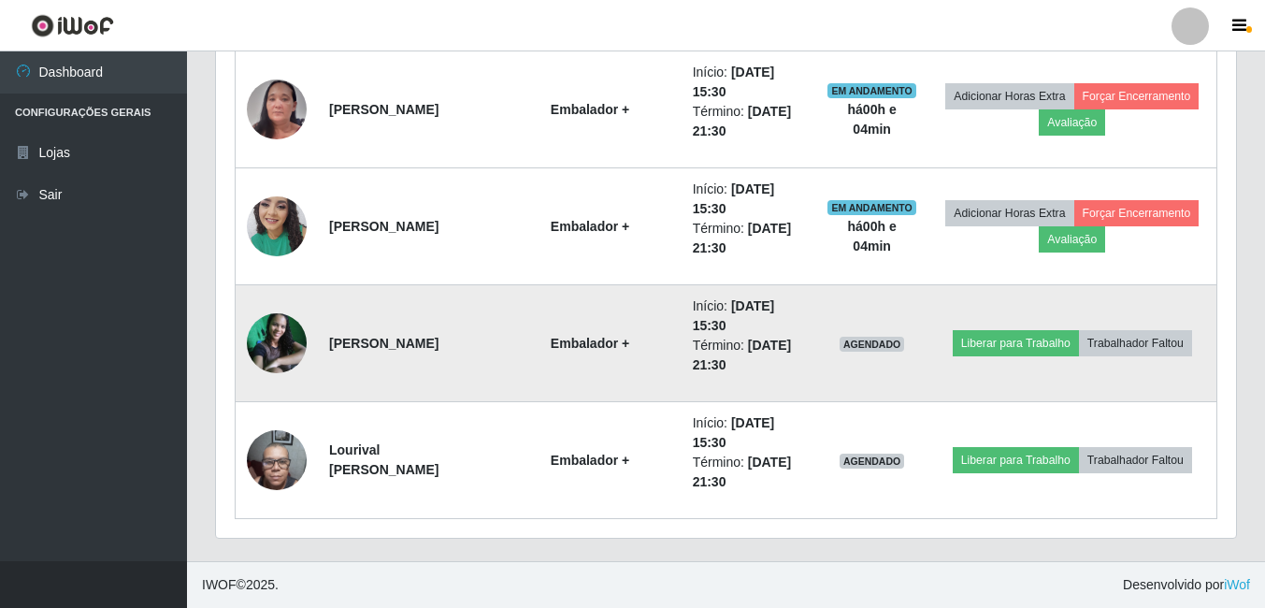
click at [280, 337] on img at bounding box center [277, 343] width 60 height 60
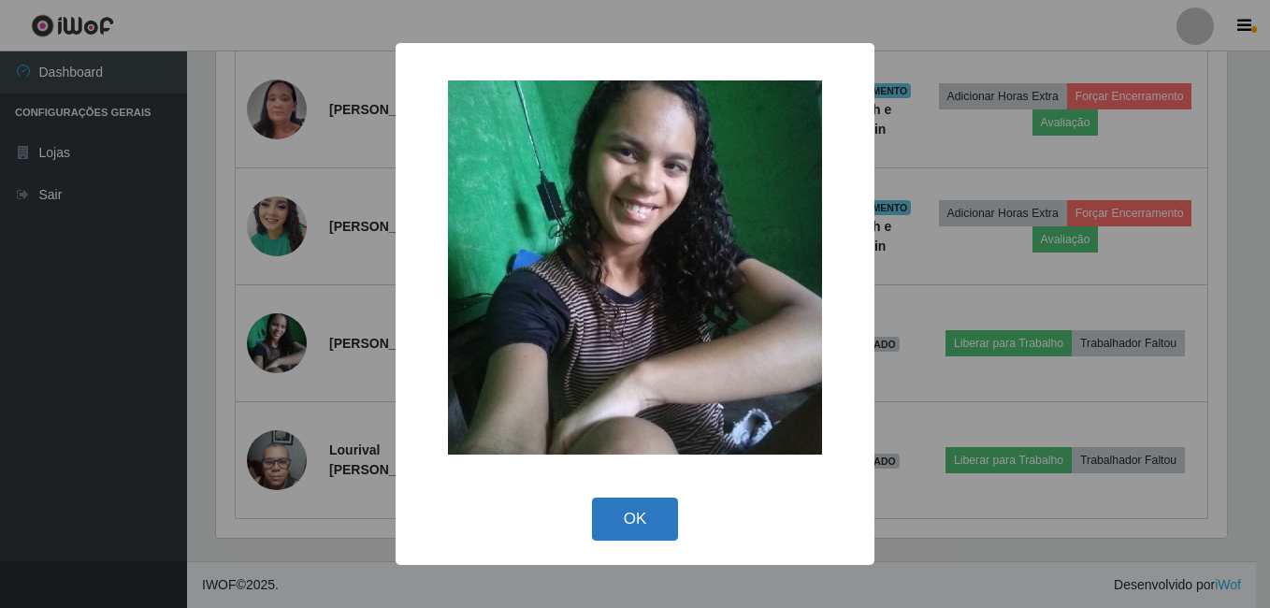
click at [646, 512] on button "OK" at bounding box center [635, 520] width 87 height 44
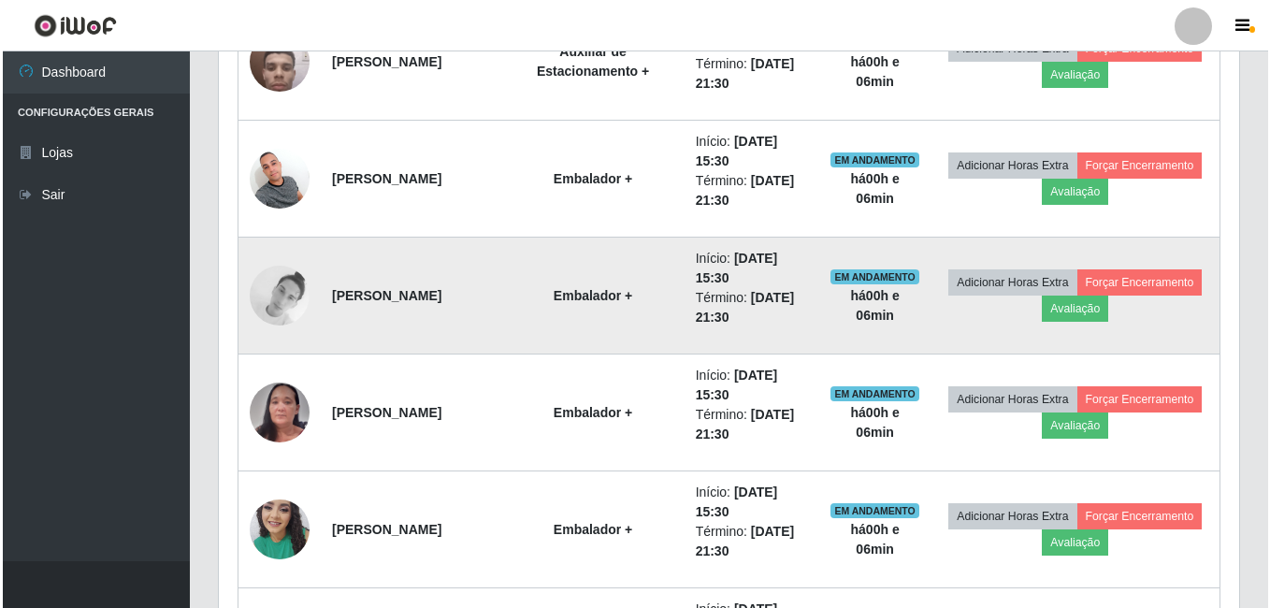
scroll to position [1891, 0]
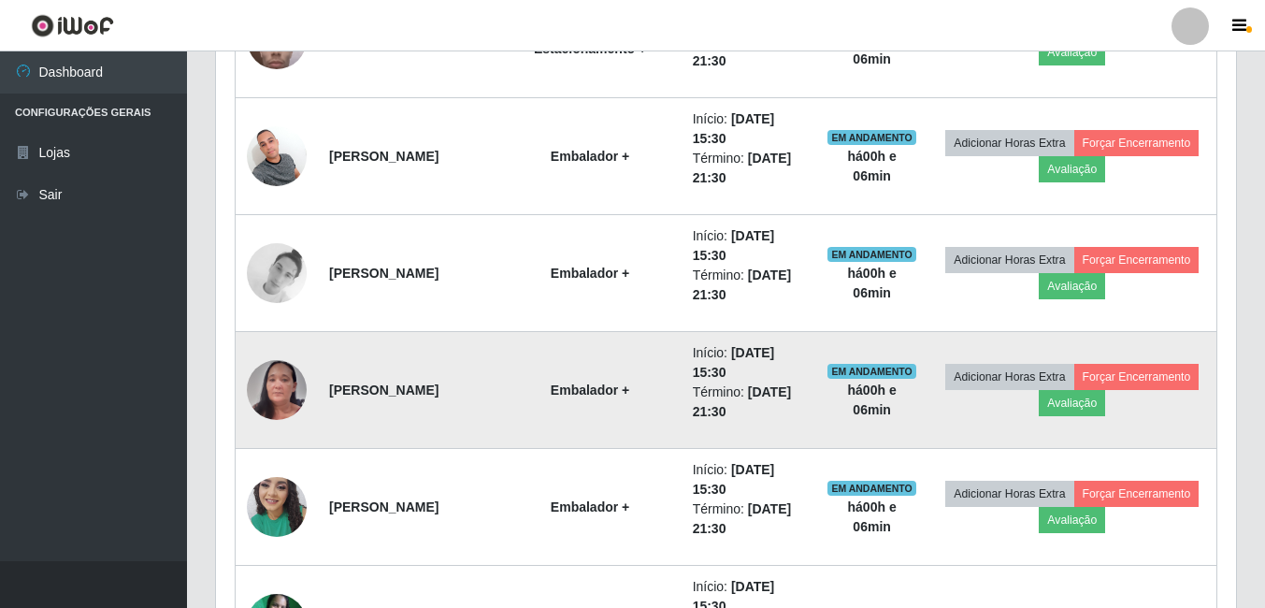
click at [278, 411] on img at bounding box center [277, 390] width 60 height 130
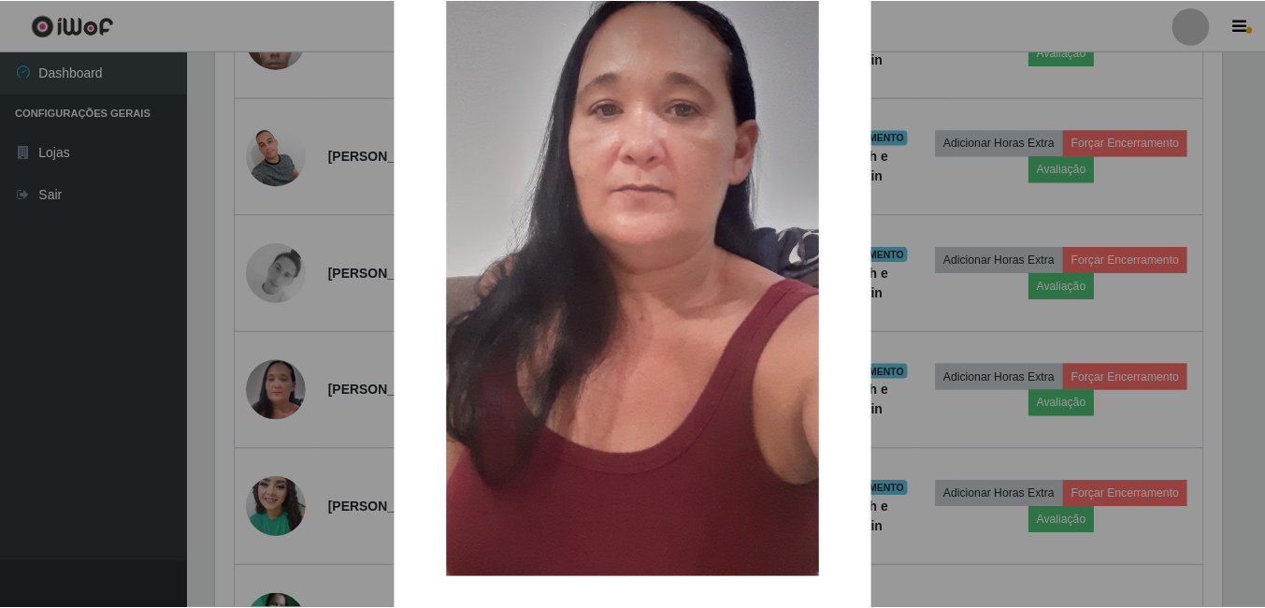
scroll to position [368, 0]
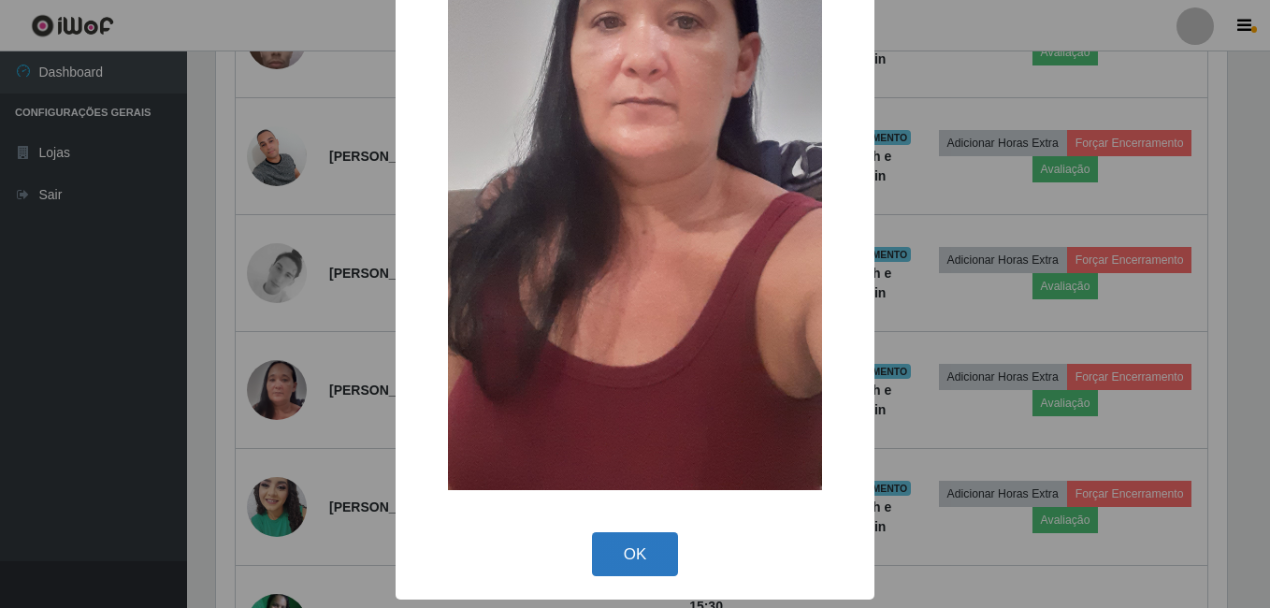
click at [642, 561] on button "OK" at bounding box center [635, 554] width 87 height 44
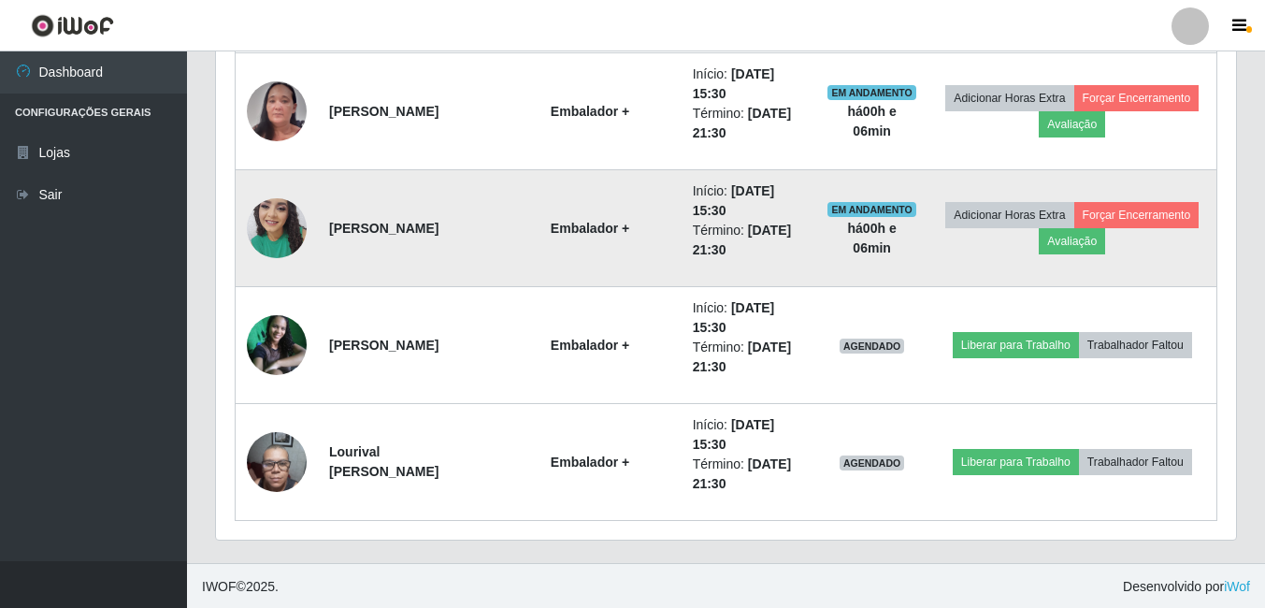
scroll to position [2171, 0]
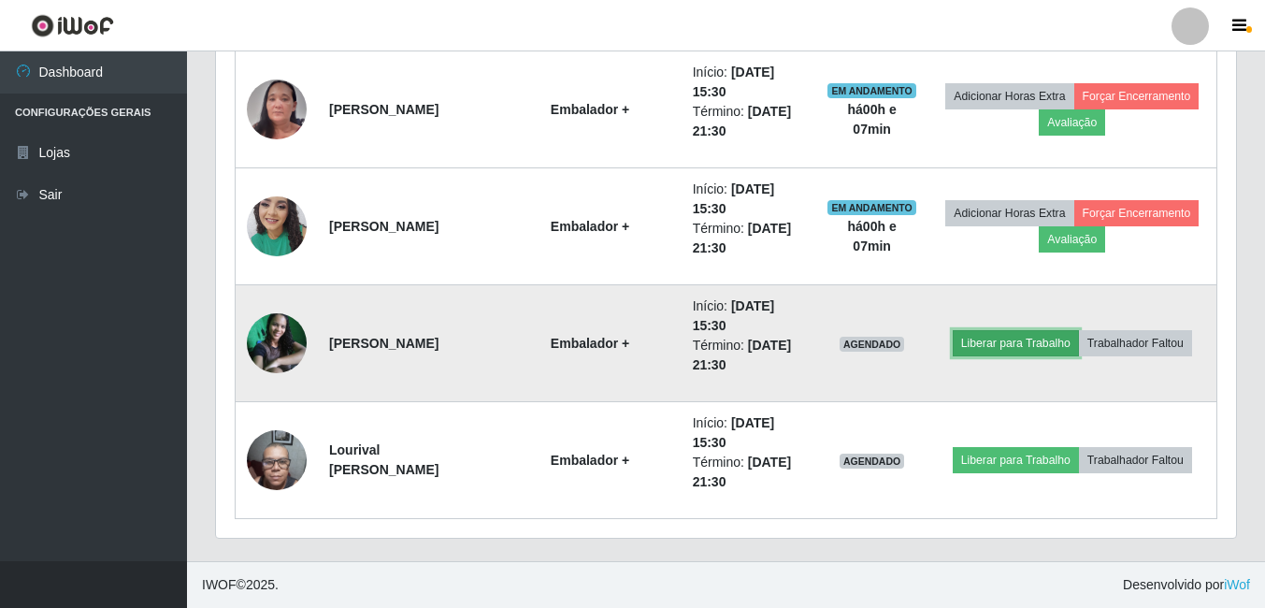
click at [1016, 341] on button "Liberar para Trabalho" at bounding box center [1016, 343] width 126 height 26
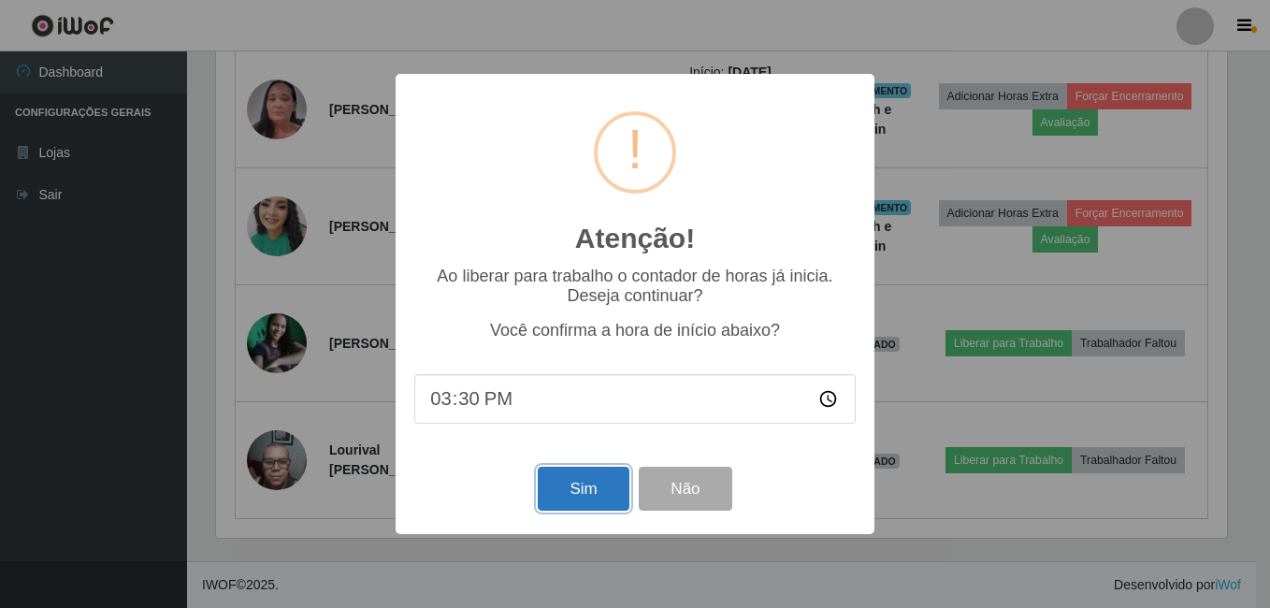
click at [575, 477] on button "Sim" at bounding box center [583, 489] width 91 height 44
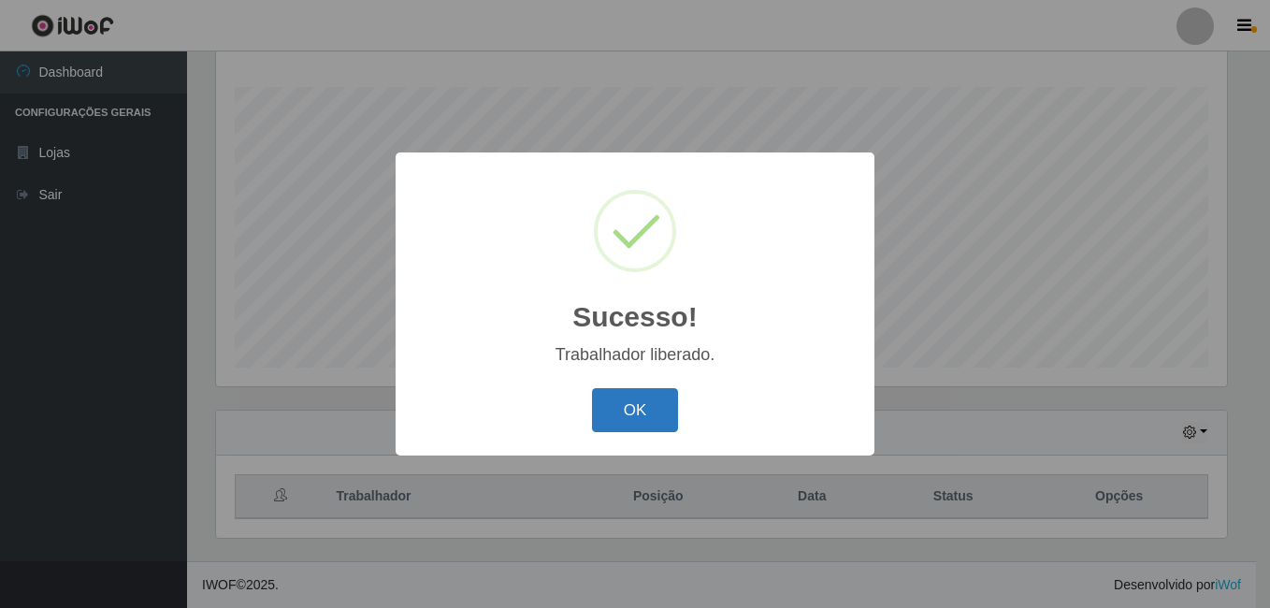
click at [640, 404] on button "OK" at bounding box center [635, 410] width 87 height 44
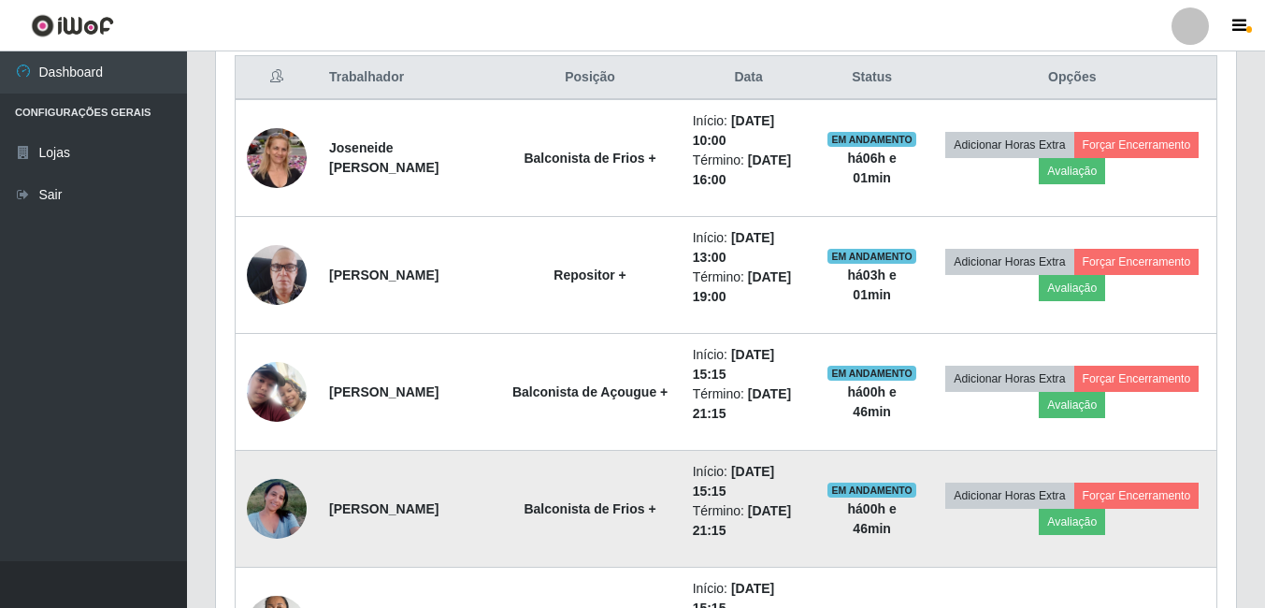
scroll to position [675, 0]
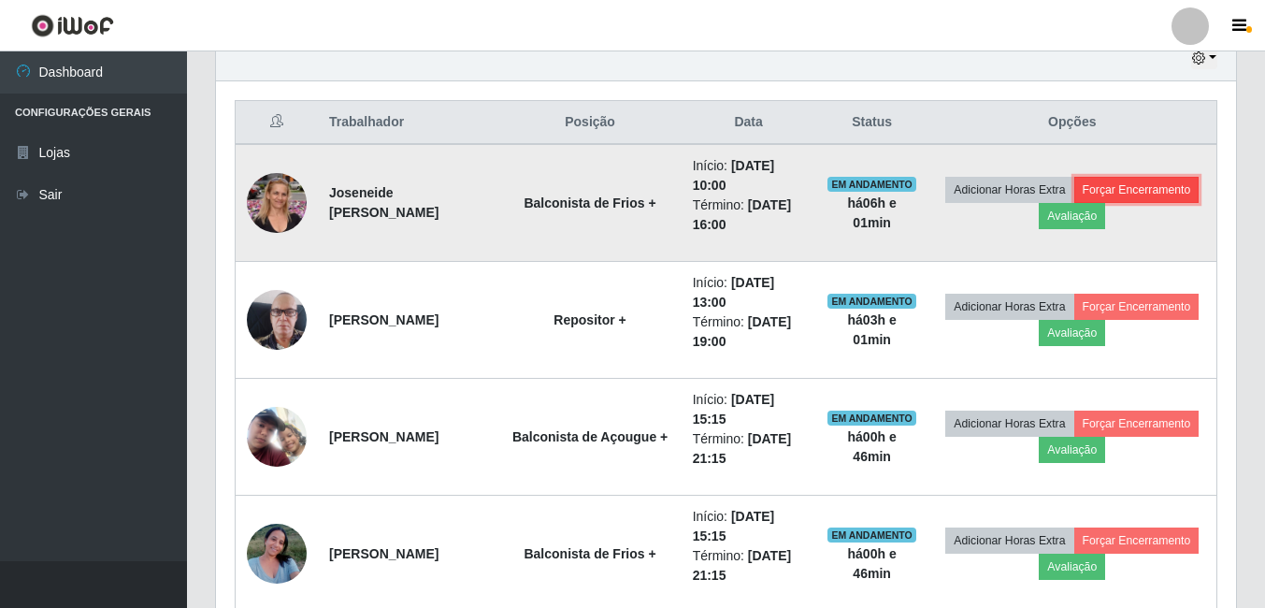
click at [1074, 203] on button "Forçar Encerramento" at bounding box center [1136, 190] width 125 height 26
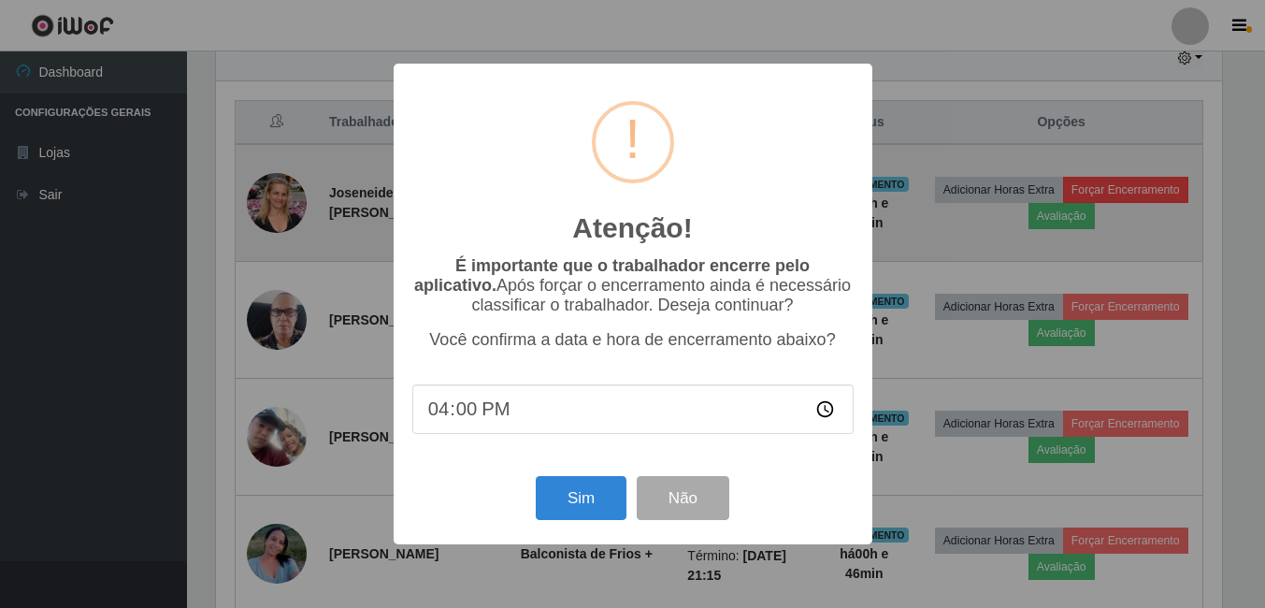
scroll to position [388, 1011]
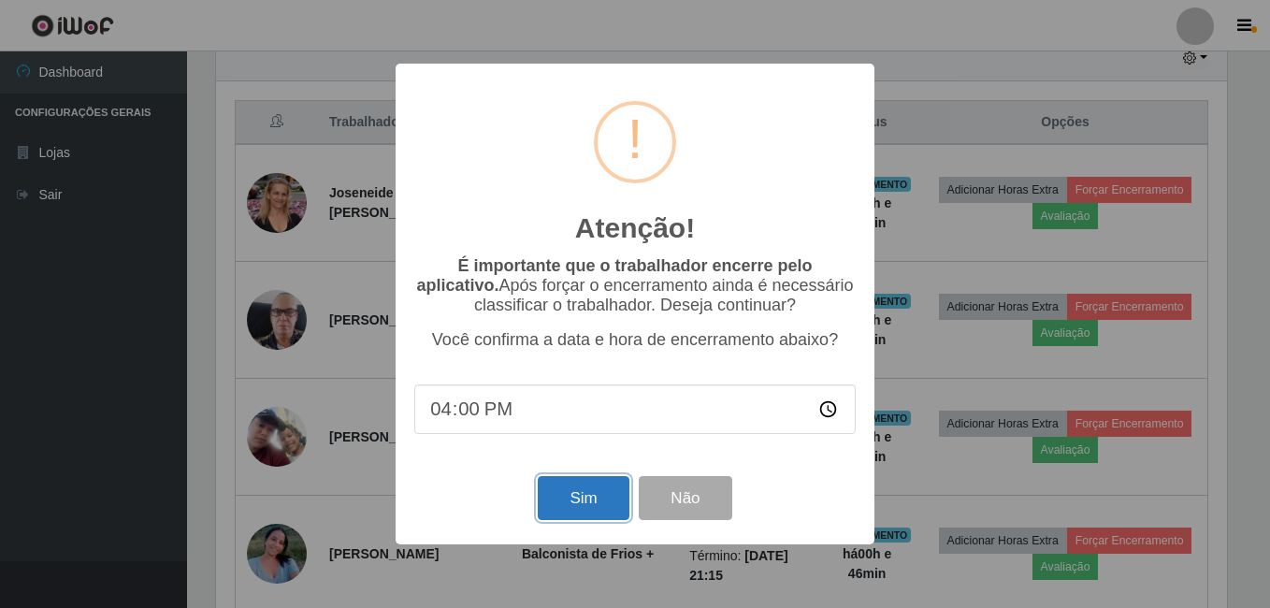
click at [600, 510] on button "Sim" at bounding box center [583, 498] width 91 height 44
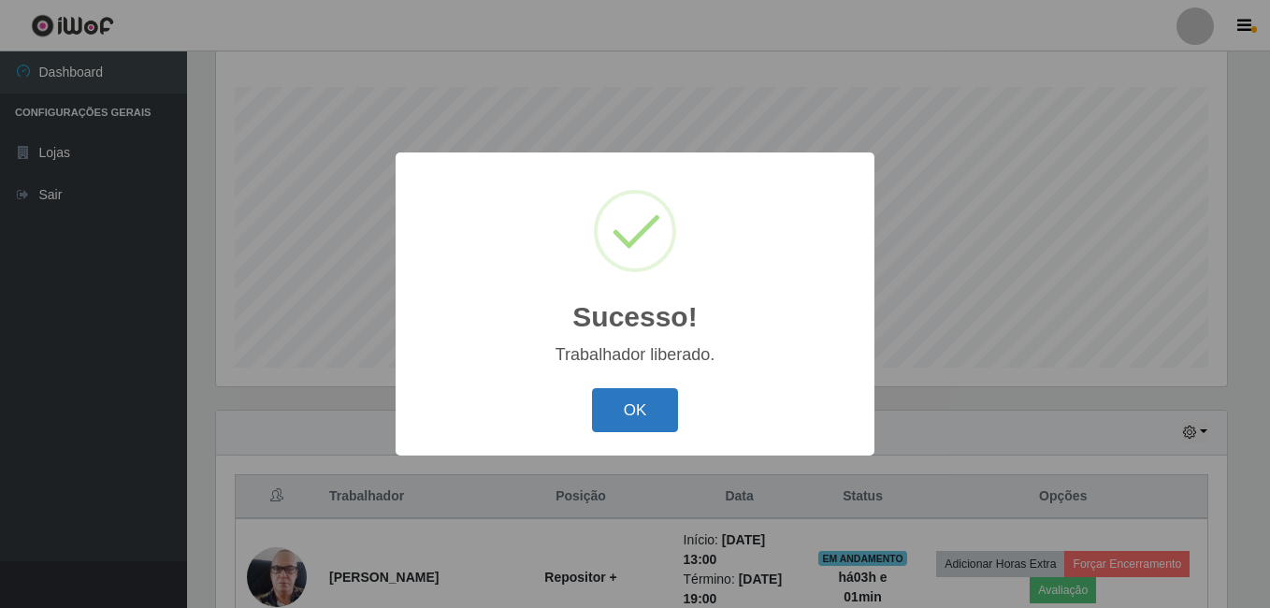
click at [658, 418] on button "OK" at bounding box center [635, 410] width 87 height 44
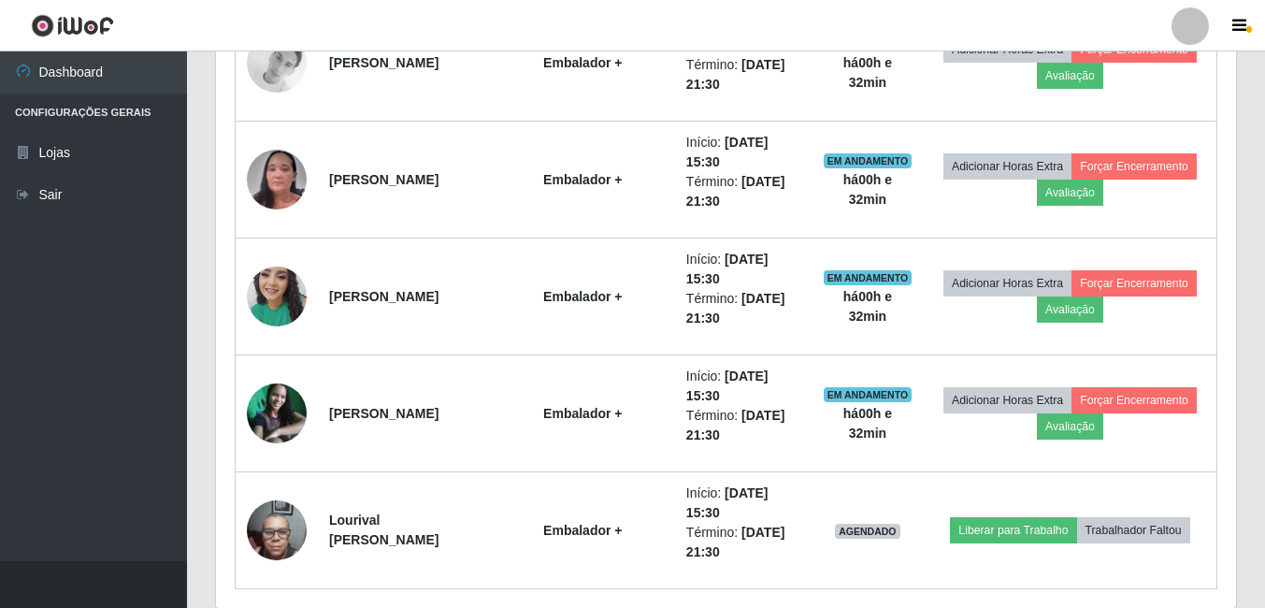
scroll to position [2055, 0]
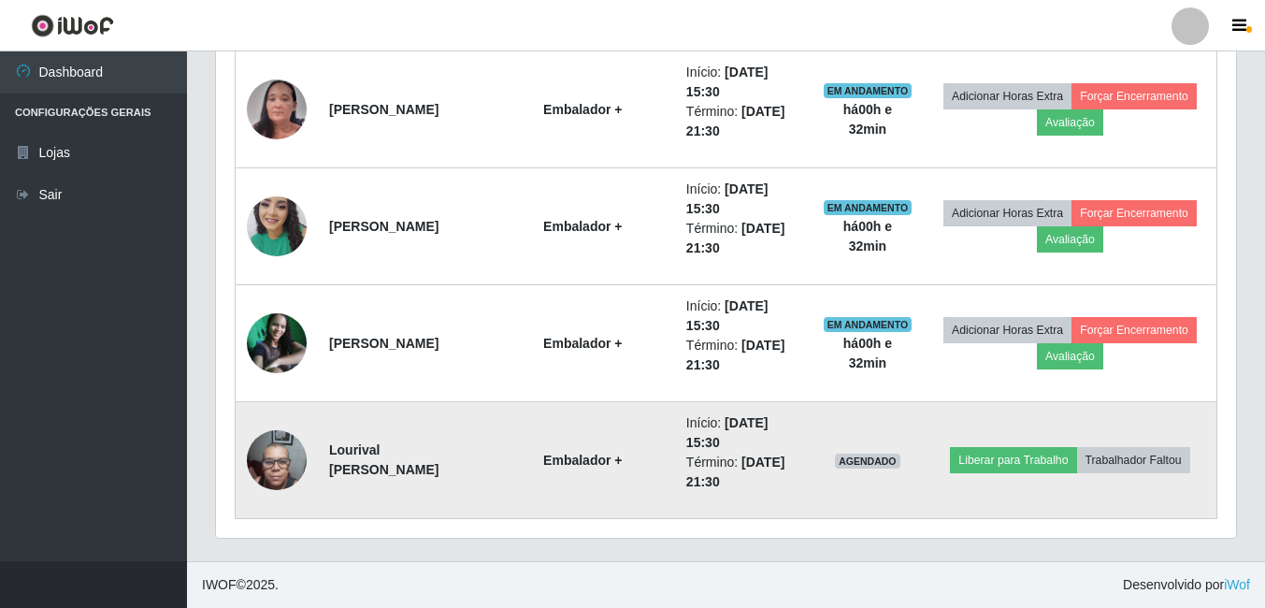
click at [281, 469] on img at bounding box center [277, 459] width 60 height 79
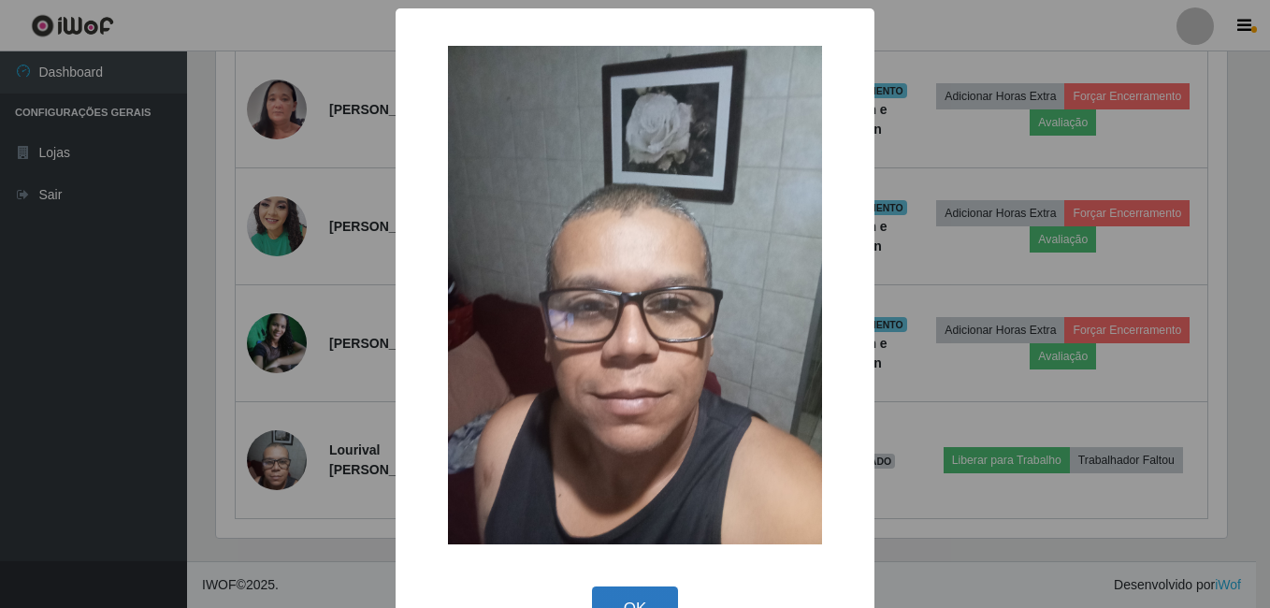
click at [637, 591] on button "OK" at bounding box center [635, 608] width 87 height 44
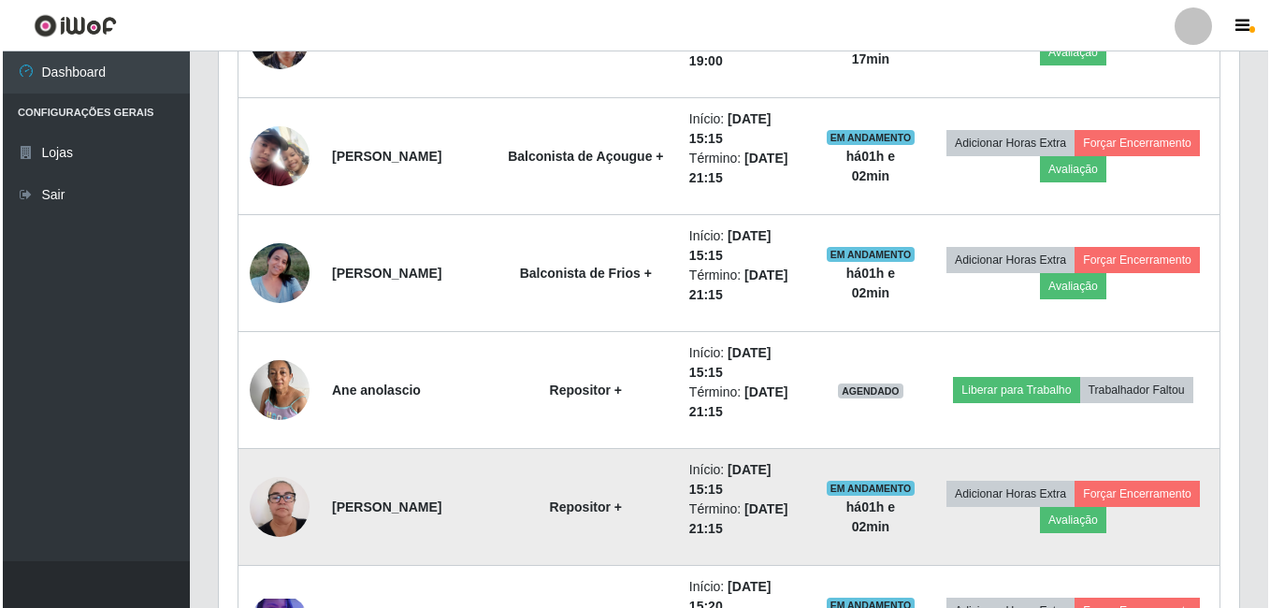
scroll to position [932, 0]
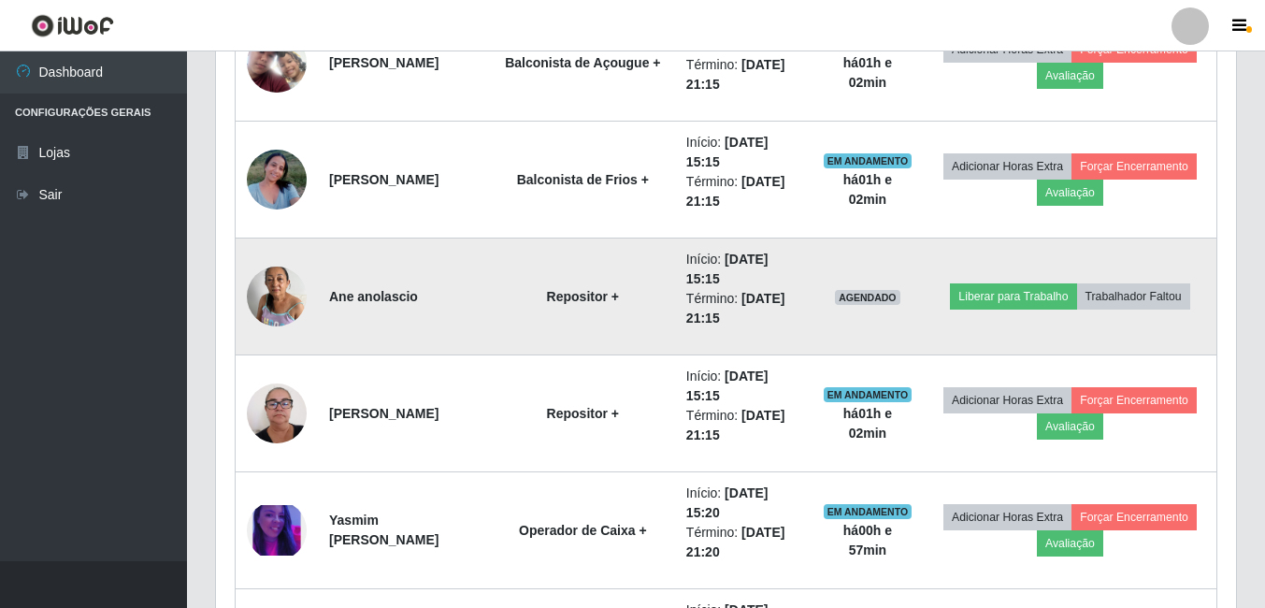
click at [264, 296] on img at bounding box center [277, 295] width 60 height 79
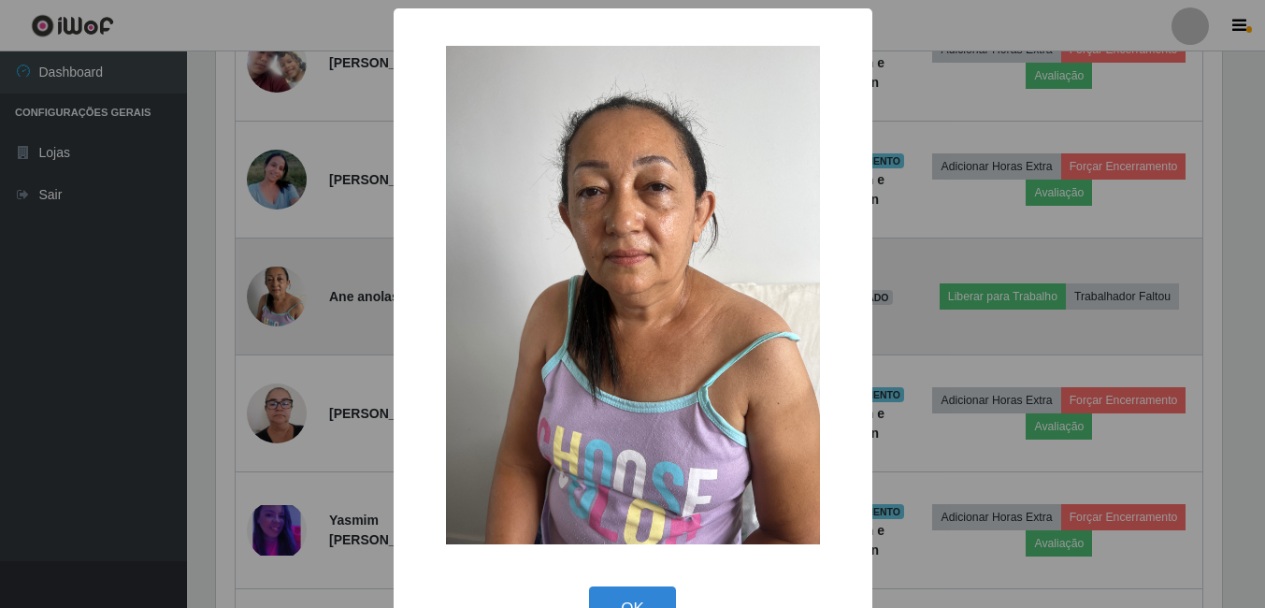
scroll to position [388, 1011]
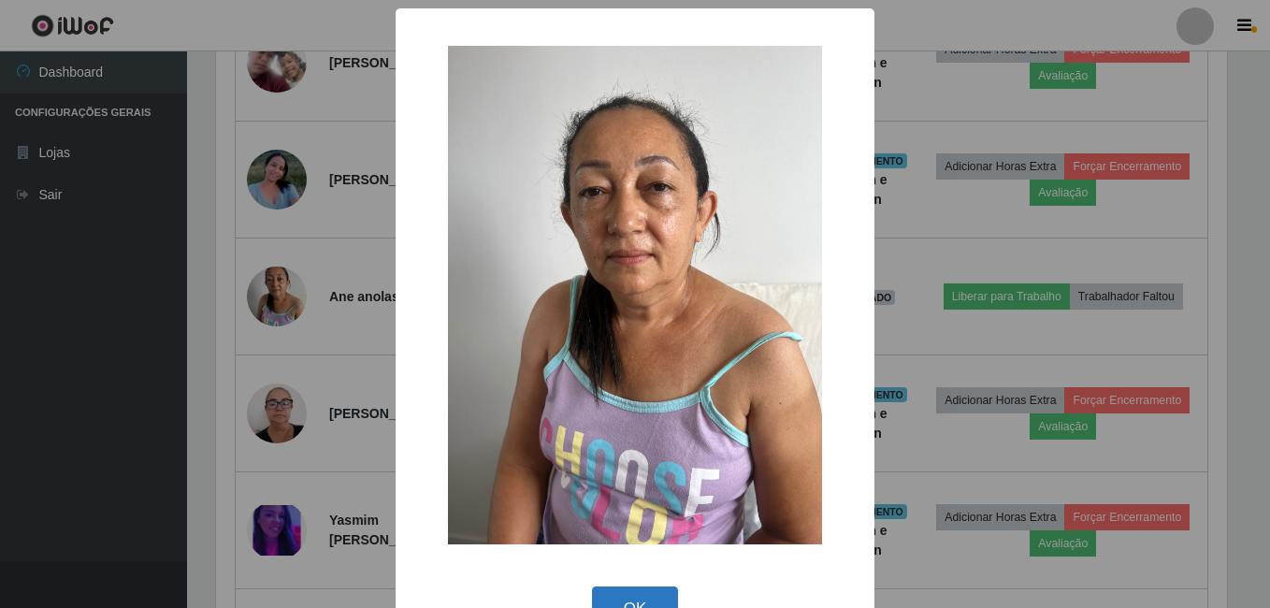
click at [608, 597] on button "OK" at bounding box center [635, 608] width 87 height 44
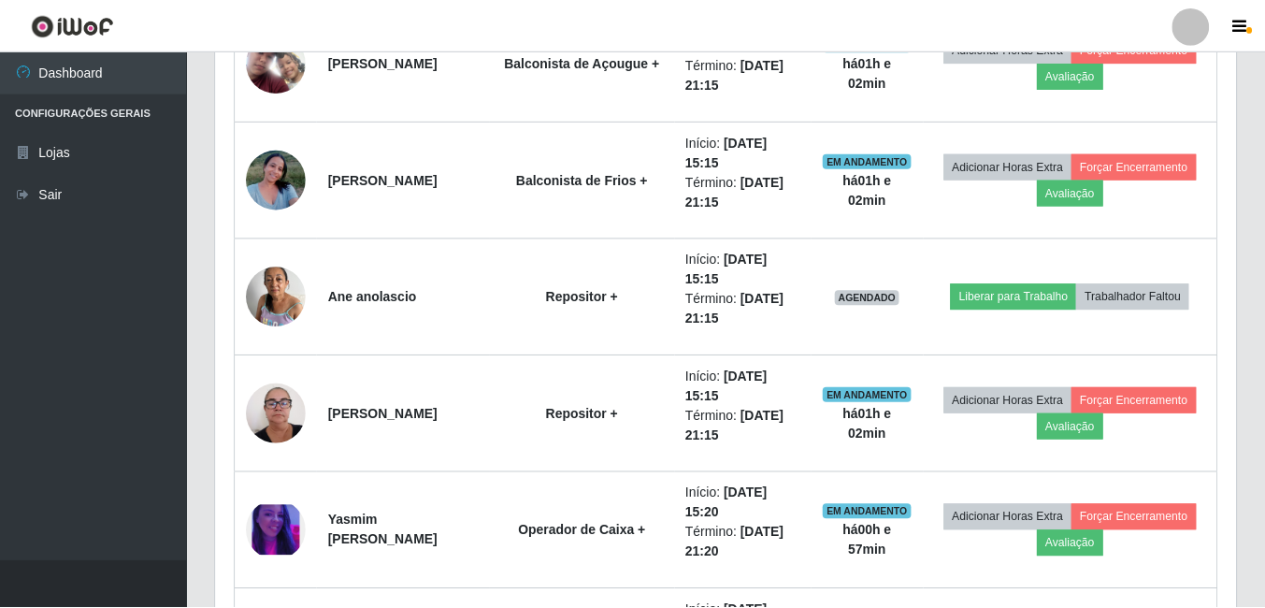
scroll to position [388, 1020]
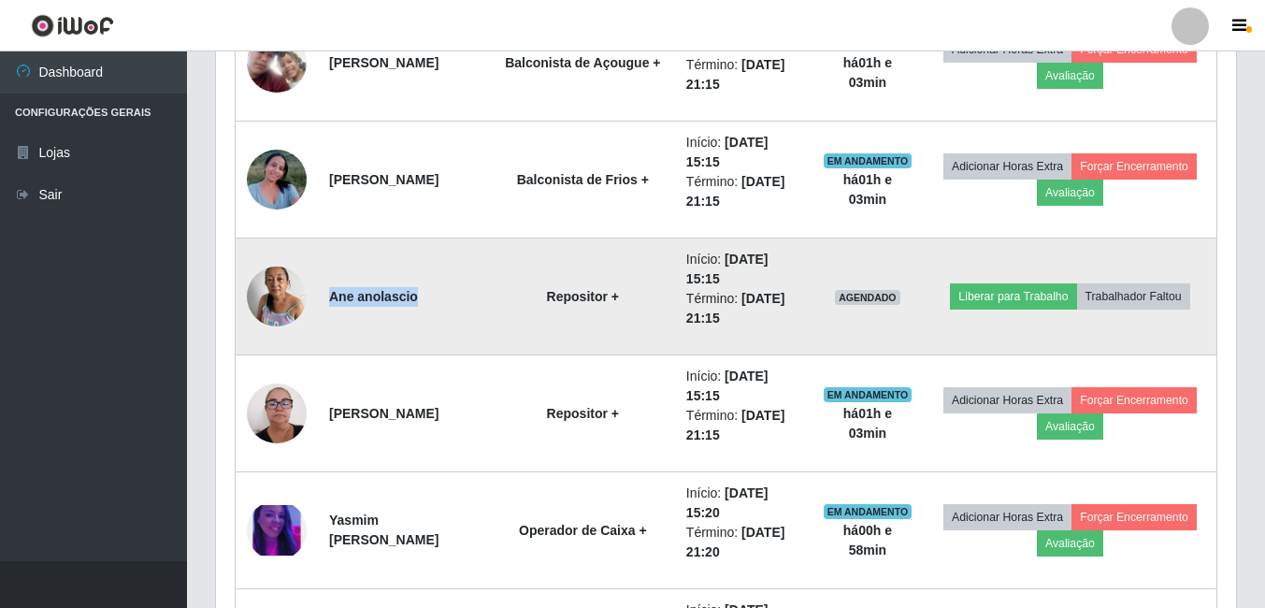
drag, startPoint x: 415, startPoint y: 299, endPoint x: 331, endPoint y: 307, distance: 84.5
click at [331, 307] on td "Ane anolascio" at bounding box center [404, 296] width 173 height 117
drag, startPoint x: 331, startPoint y: 307, endPoint x: 346, endPoint y: 296, distance: 18.2
copy strong "Ane anolascio"
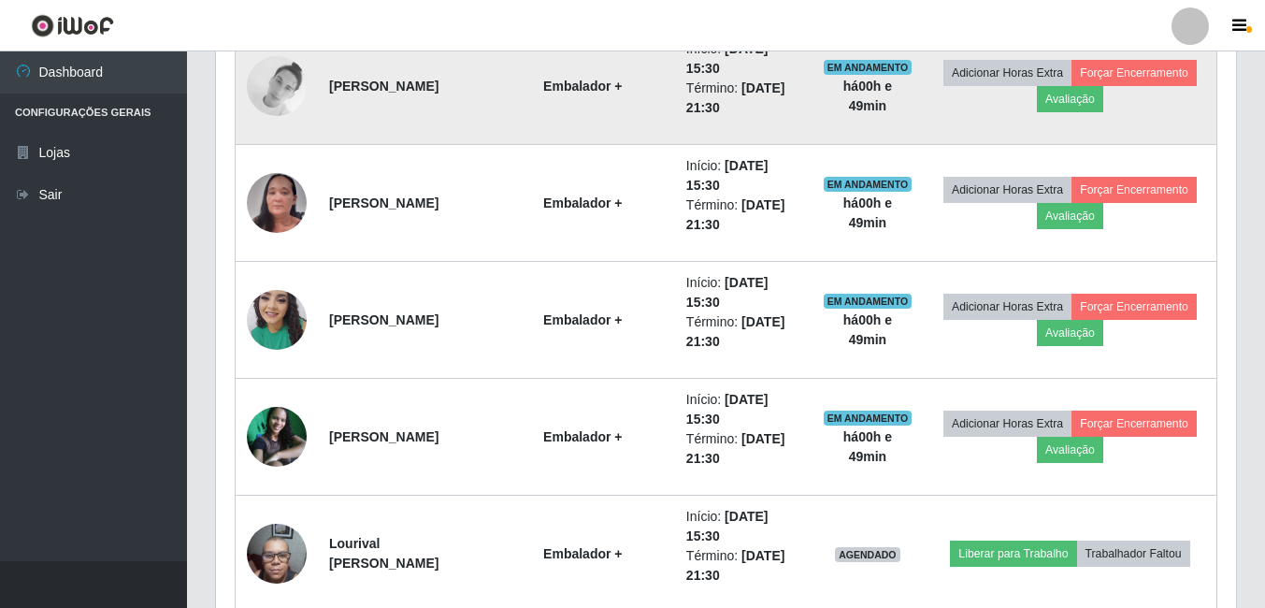
scroll to position [2055, 0]
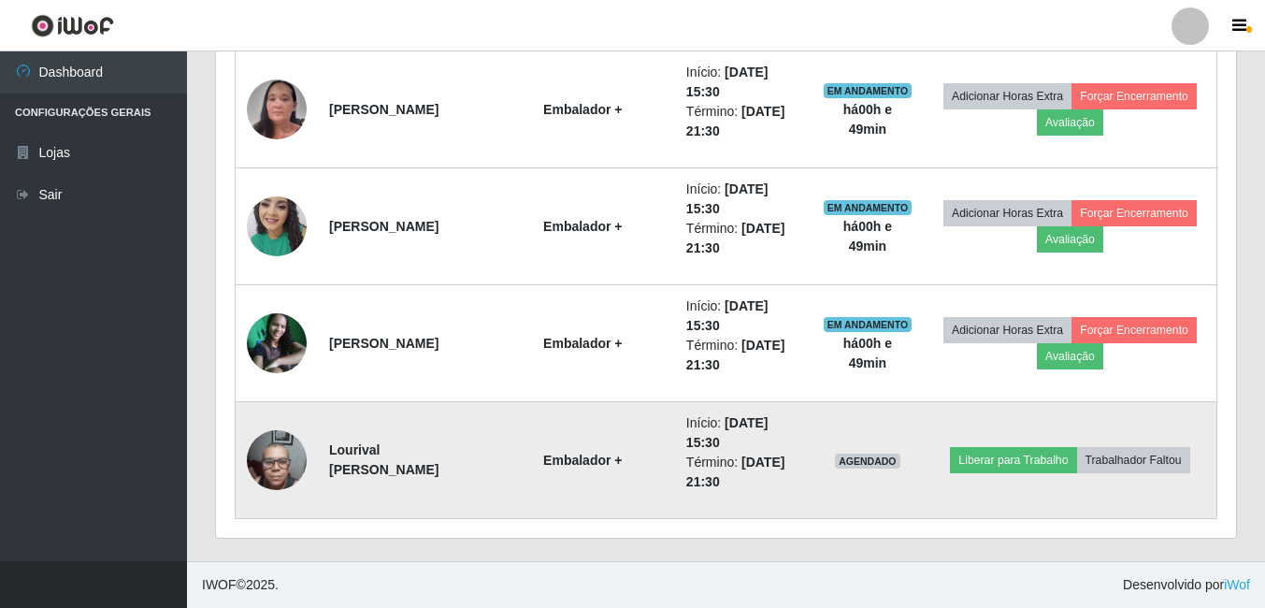
drag, startPoint x: 512, startPoint y: 445, endPoint x: 339, endPoint y: 482, distance: 177.7
click at [339, 482] on td "Lourival Augusto de Oliveira Fernandes" at bounding box center [404, 460] width 173 height 117
drag, startPoint x: 339, startPoint y: 482, endPoint x: 326, endPoint y: 431, distance: 51.9
click at [326, 431] on td "Lourival Augusto de Oliveira Fernandes" at bounding box center [404, 460] width 173 height 117
drag, startPoint x: 337, startPoint y: 454, endPoint x: 350, endPoint y: 467, distance: 18.5
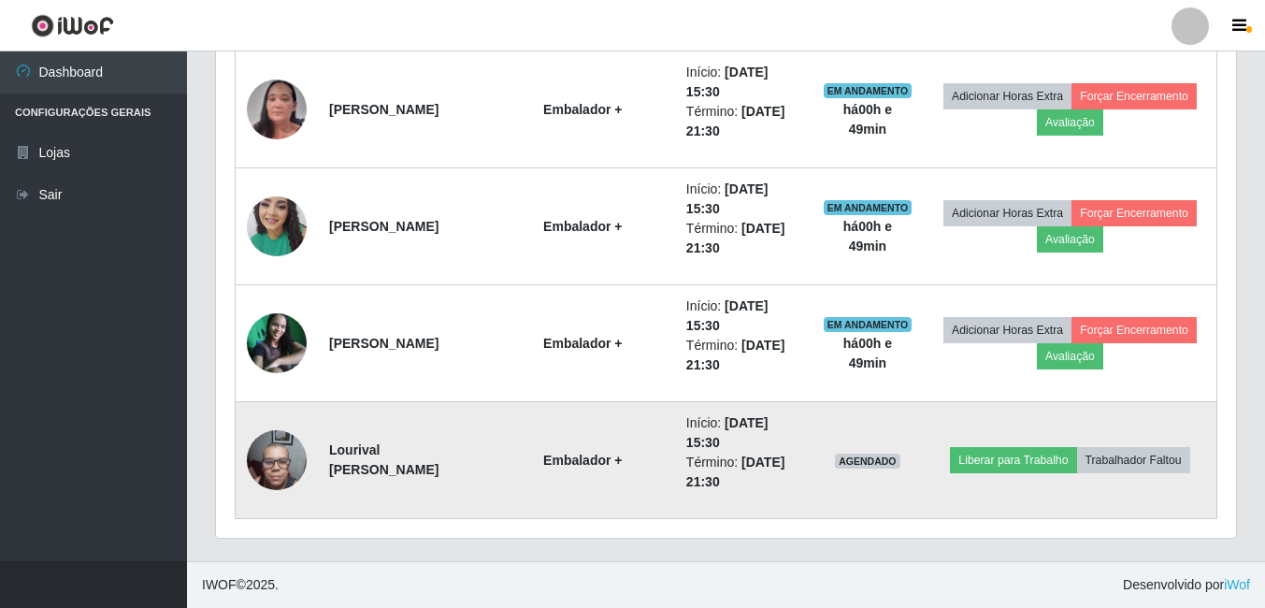
click at [350, 467] on td "Lourival Augusto de Oliveira Fernandes" at bounding box center [404, 460] width 173 height 117
copy strong "Lourival Augusto de Oliveira Fernandes"
click at [1139, 454] on button "Trabalhador Faltou" at bounding box center [1133, 460] width 113 height 26
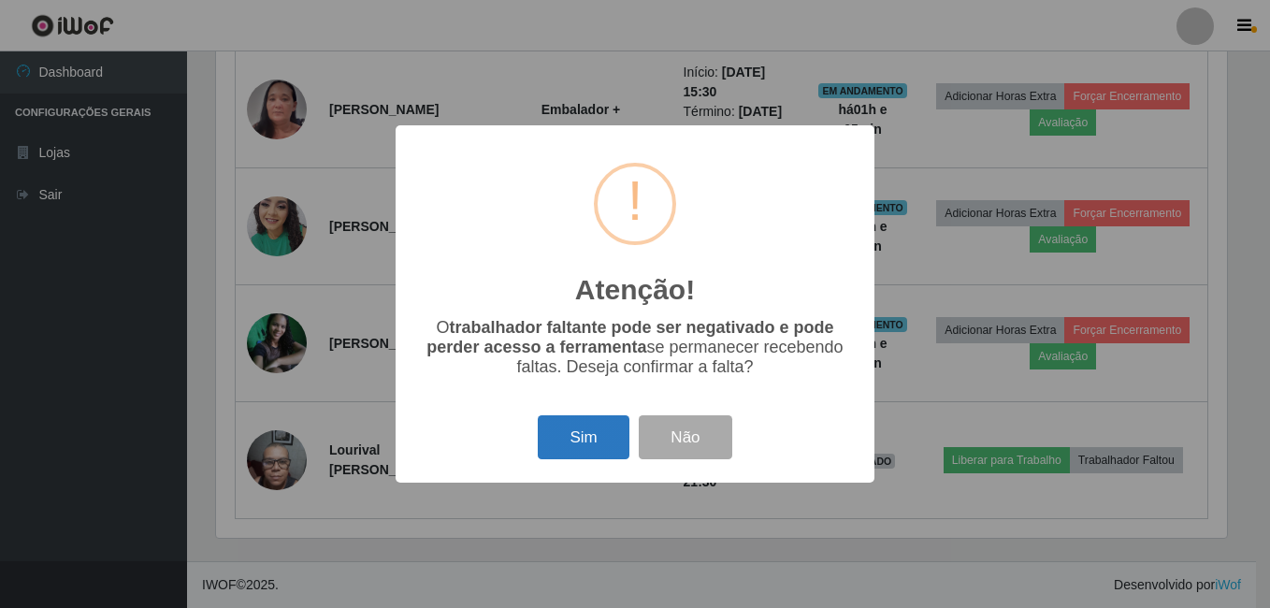
click at [604, 436] on button "Sim" at bounding box center [583, 437] width 91 height 44
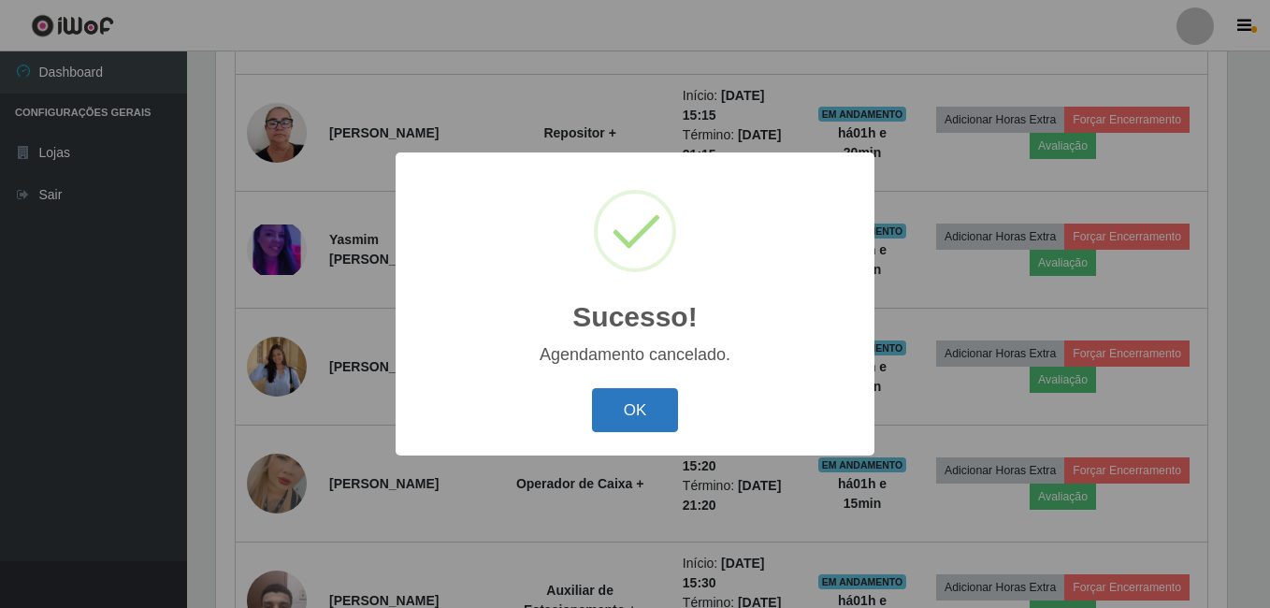
click at [629, 408] on button "OK" at bounding box center [635, 410] width 87 height 44
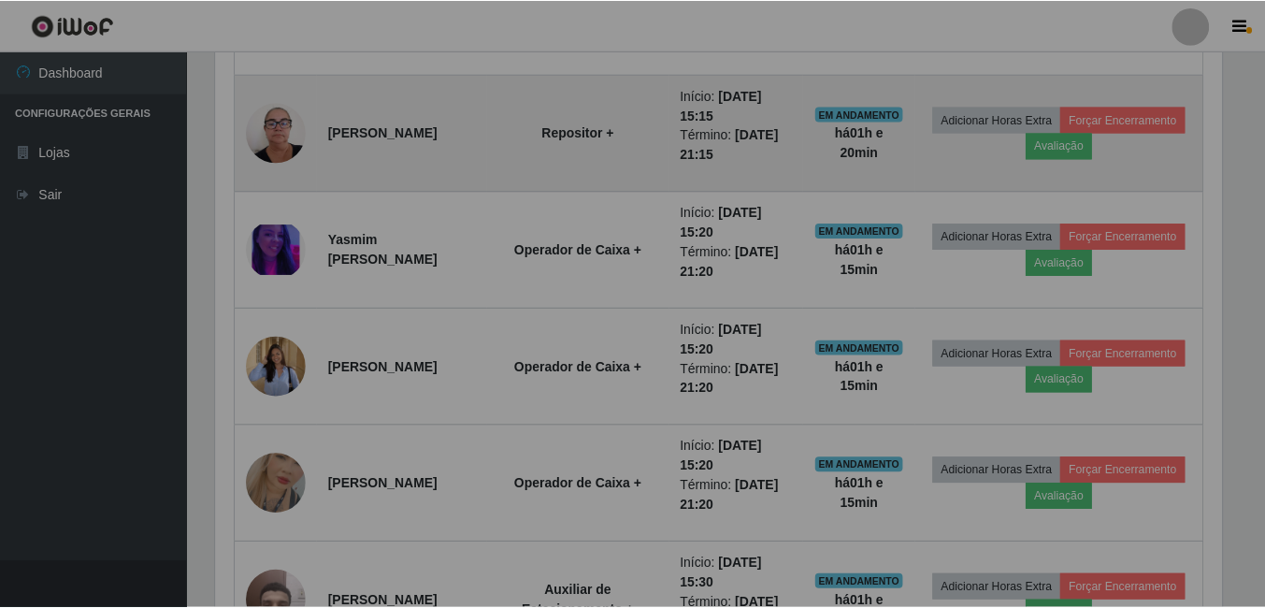
scroll to position [388, 1020]
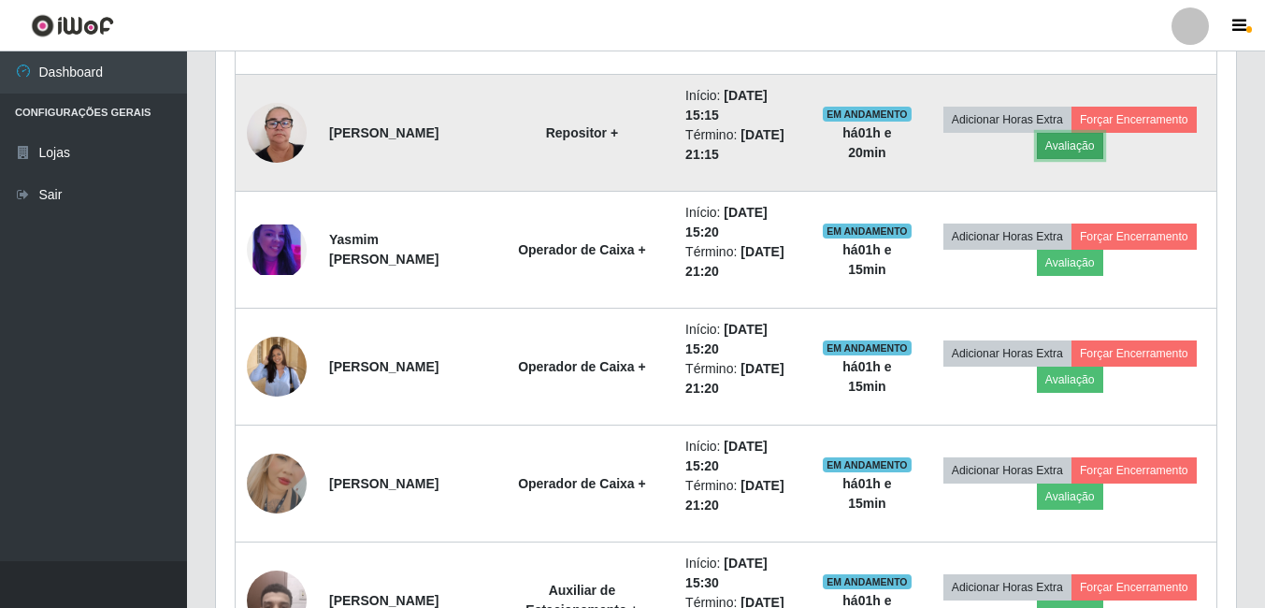
click at [1103, 150] on button "Avaliação" at bounding box center [1070, 146] width 66 height 26
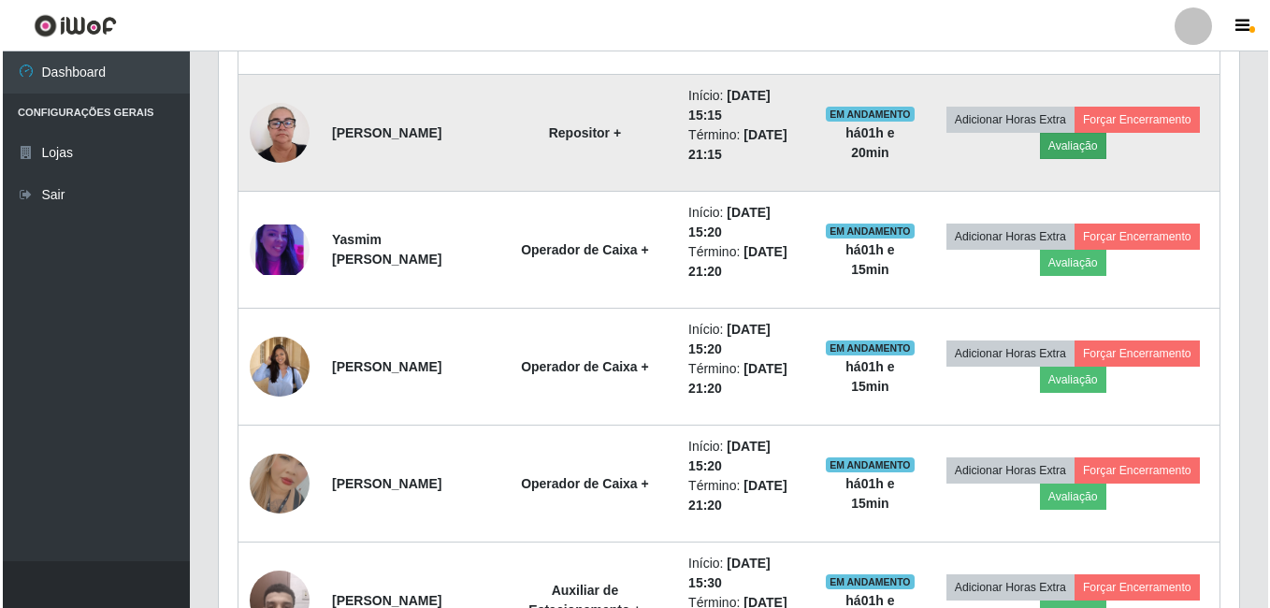
scroll to position [388, 1011]
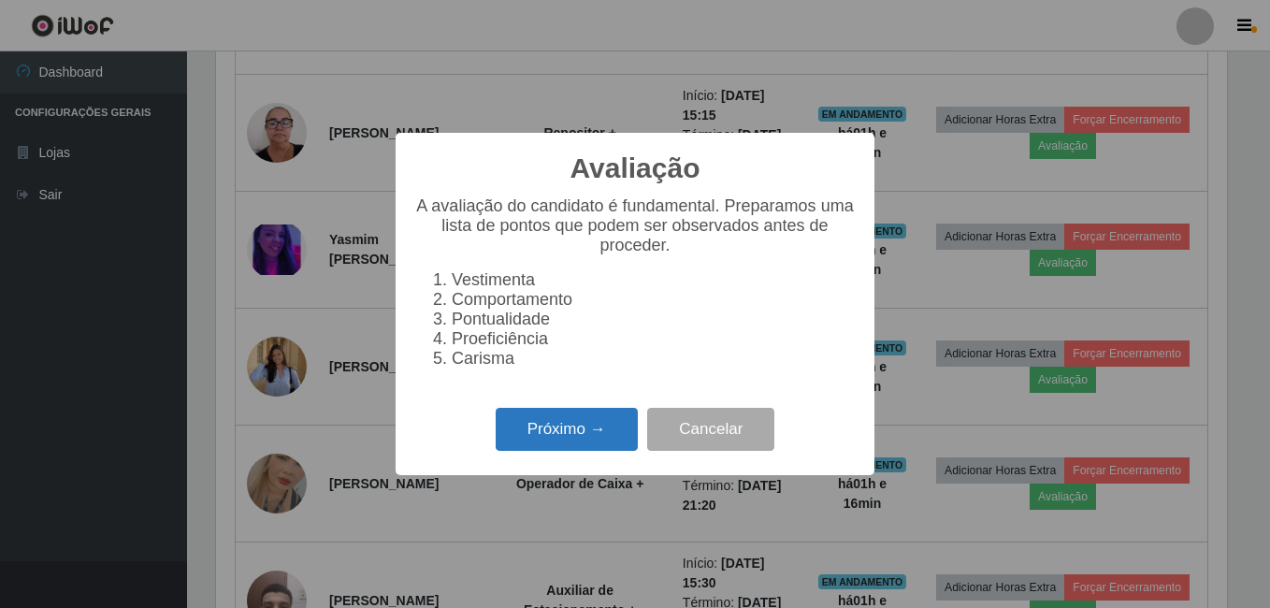
click at [516, 439] on button "Próximo →" at bounding box center [567, 430] width 142 height 44
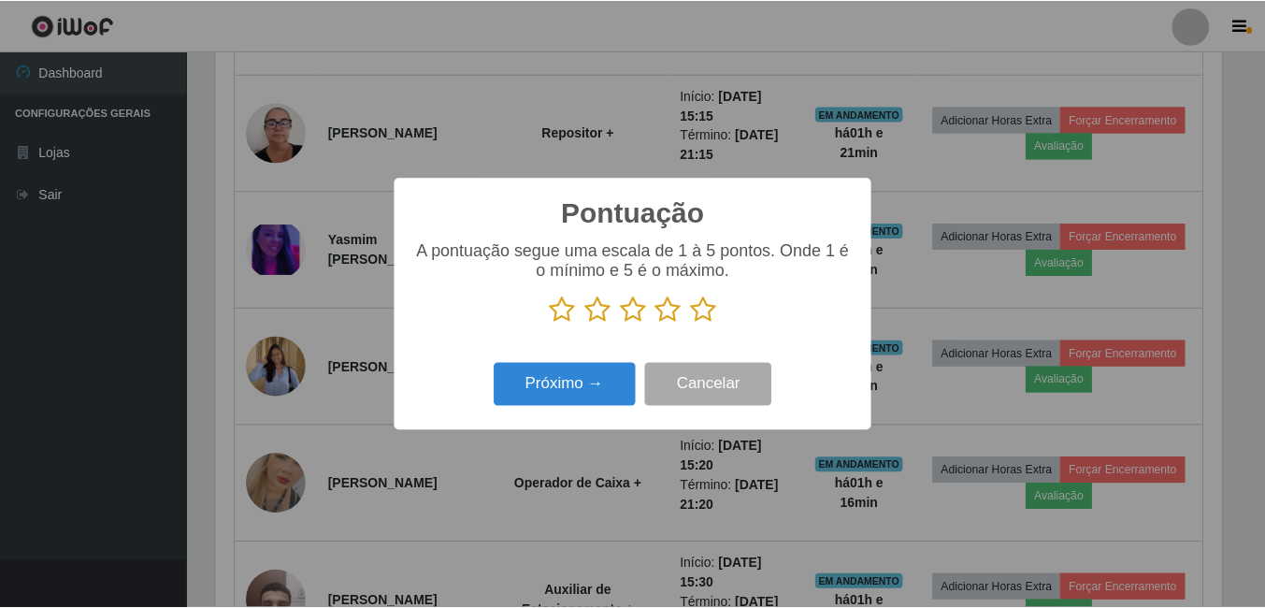
scroll to position [934772, 934149]
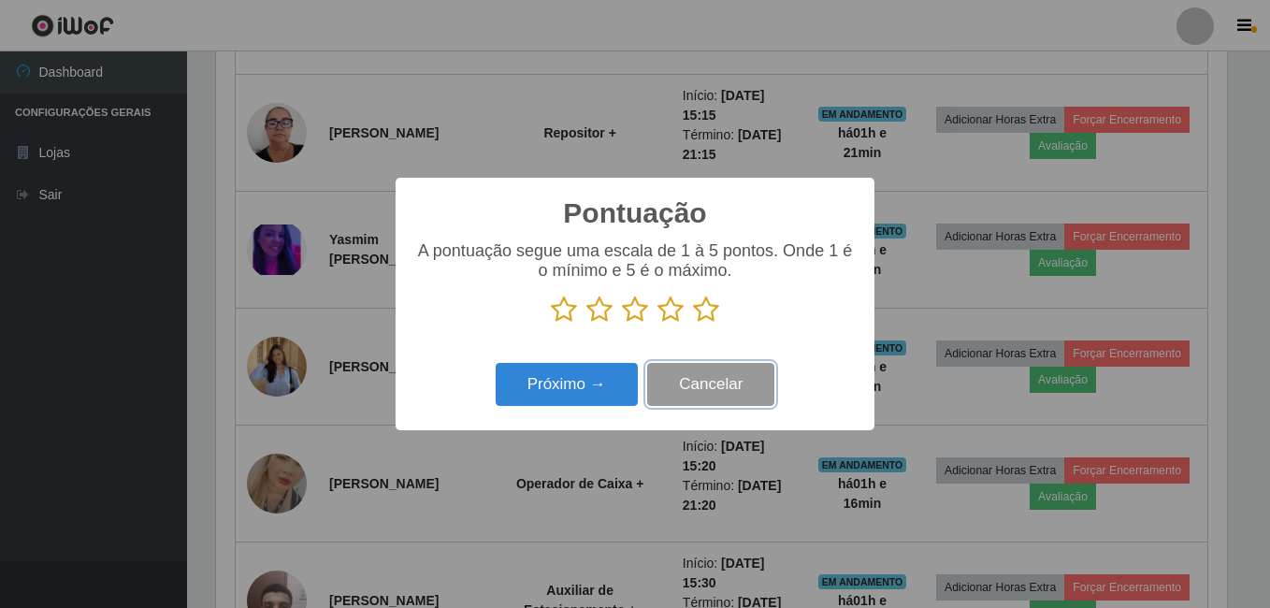
click at [728, 389] on button "Cancelar" at bounding box center [710, 385] width 127 height 44
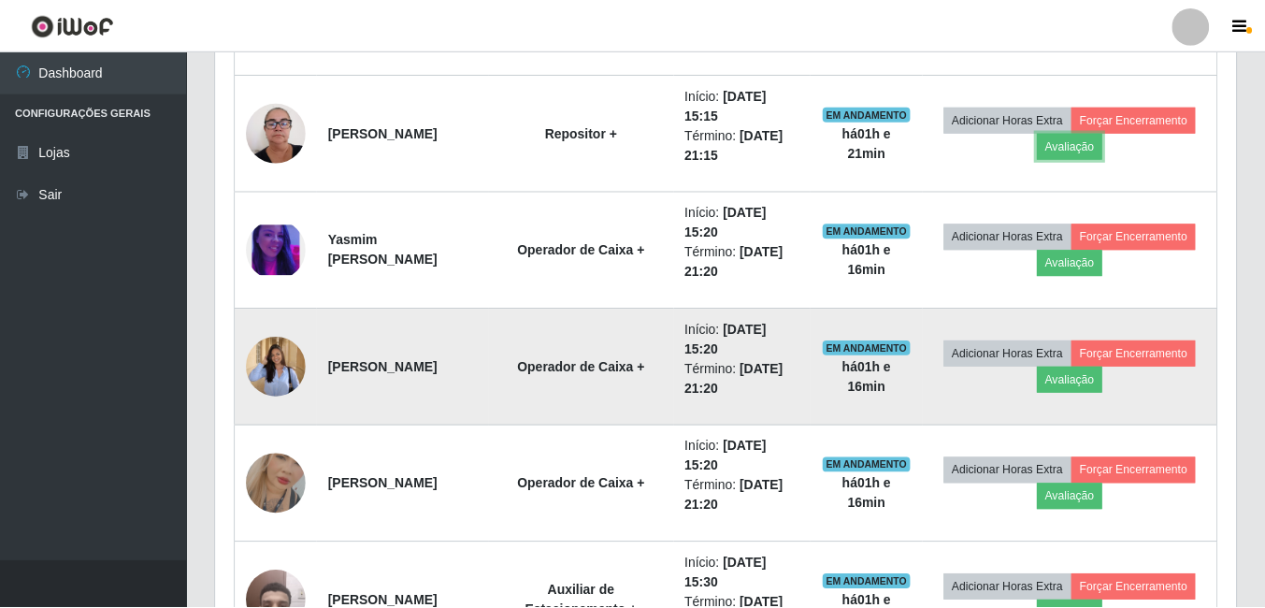
scroll to position [388, 1020]
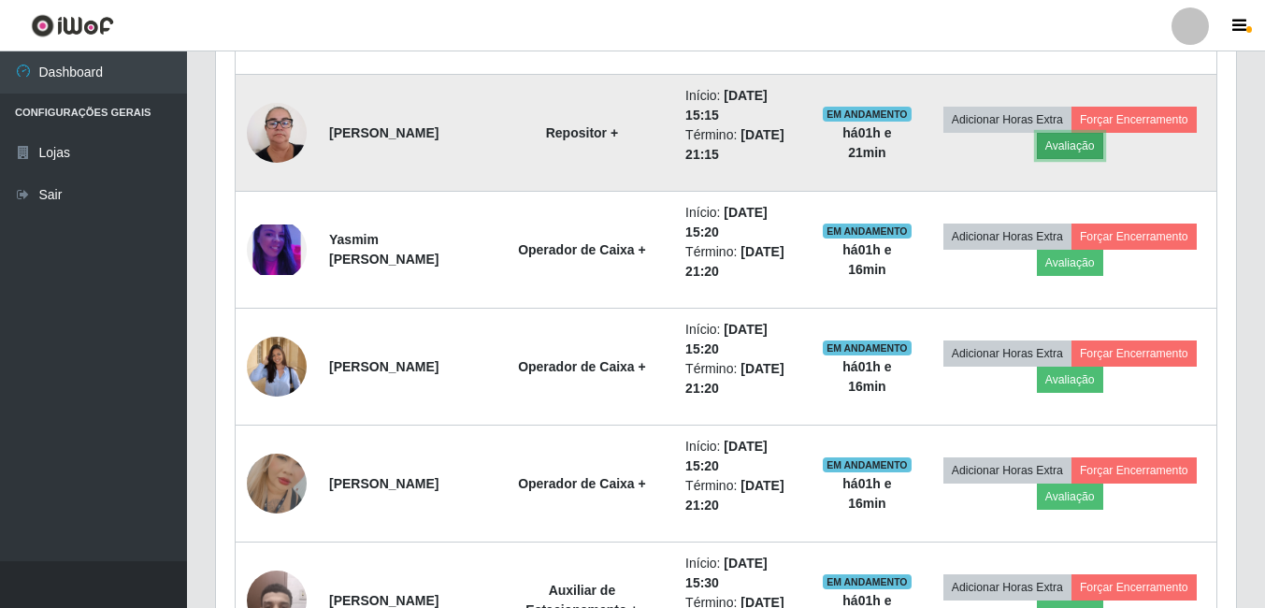
click at [1103, 148] on button "Avaliação" at bounding box center [1070, 146] width 66 height 26
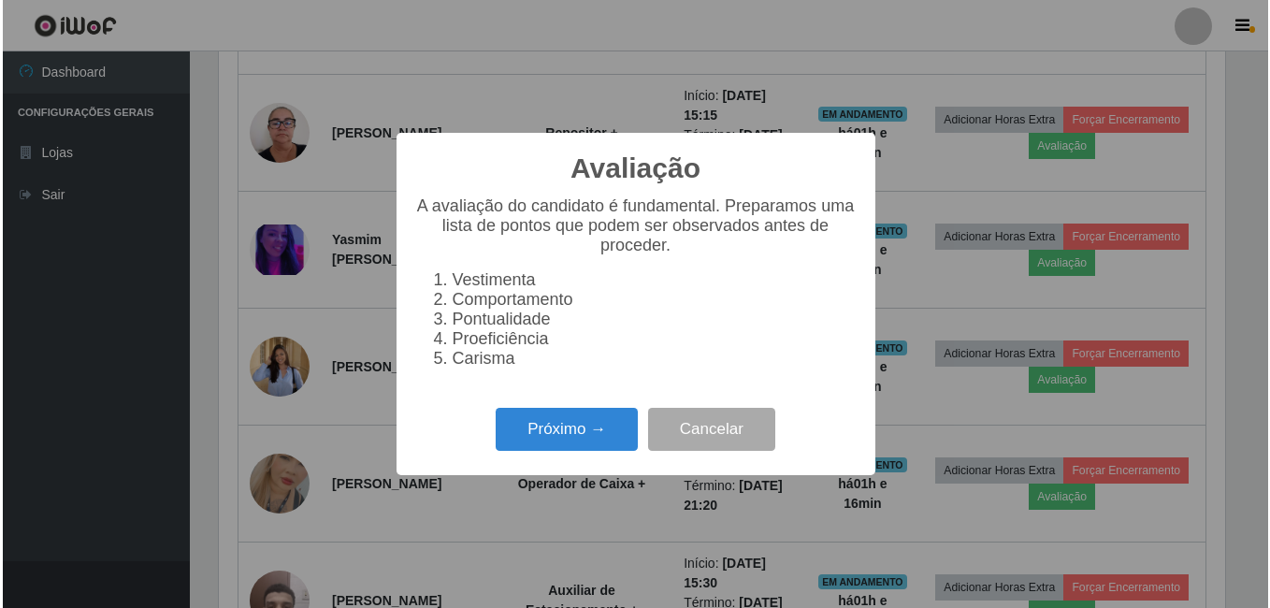
scroll to position [388, 1011]
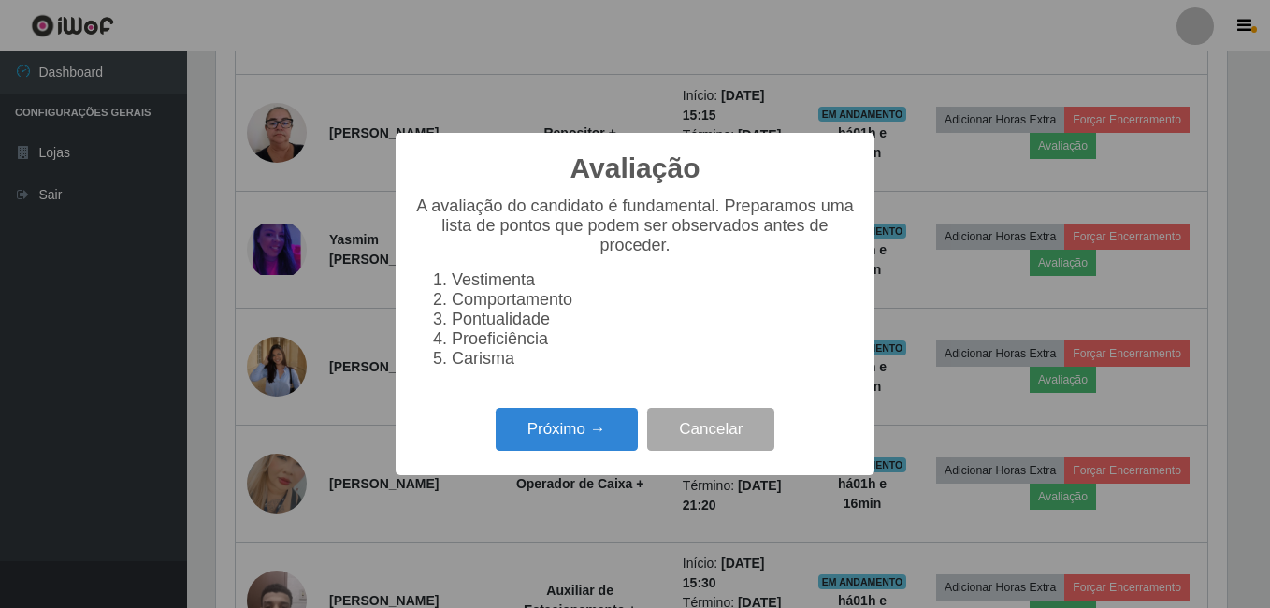
click at [511, 283] on li "Vestimenta" at bounding box center [654, 280] width 404 height 20
click at [533, 441] on button "Próximo →" at bounding box center [567, 430] width 142 height 44
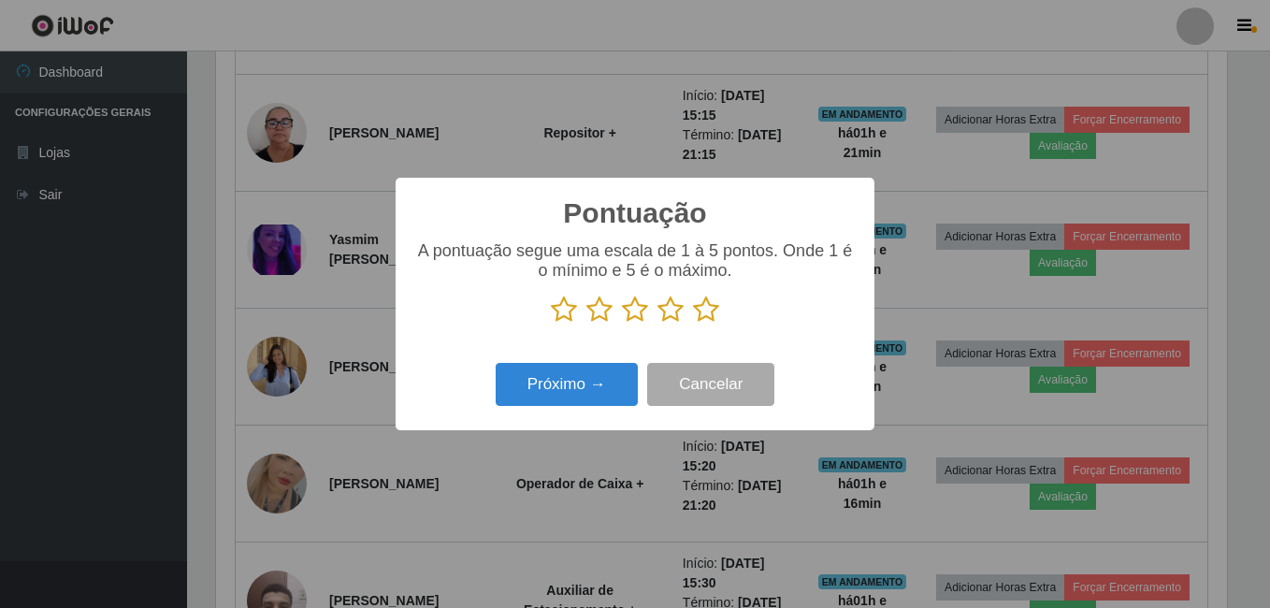
click at [710, 313] on icon at bounding box center [706, 310] width 26 height 28
click at [693, 324] on input "radio" at bounding box center [693, 324] width 0 height 0
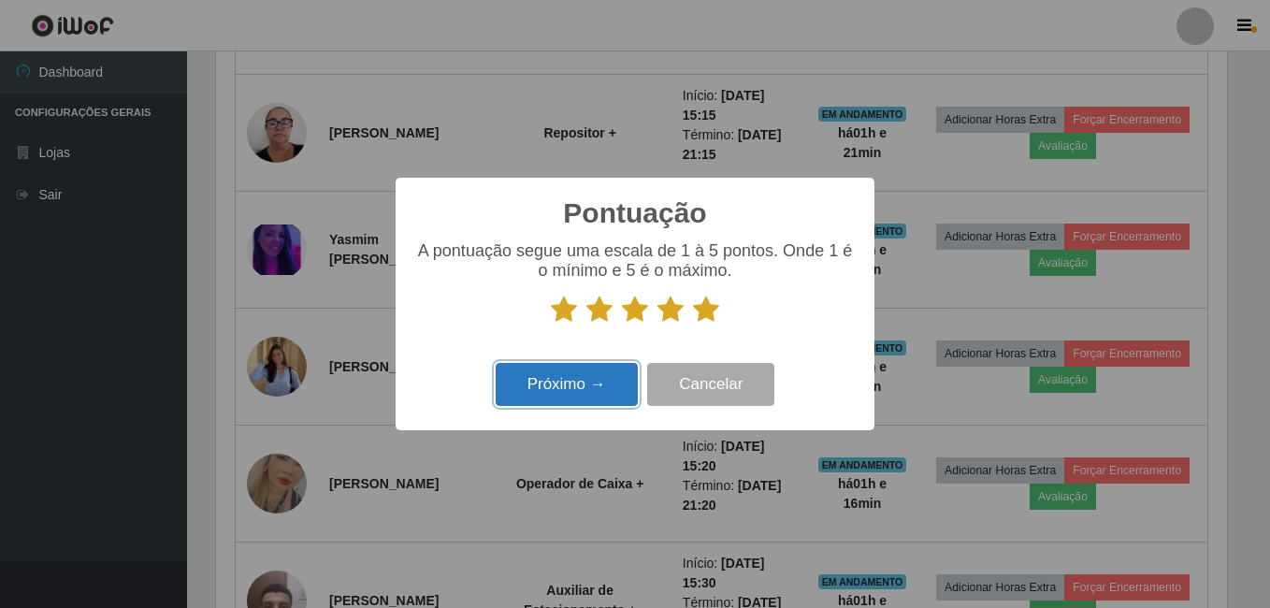
click at [602, 379] on button "Próximo →" at bounding box center [567, 385] width 142 height 44
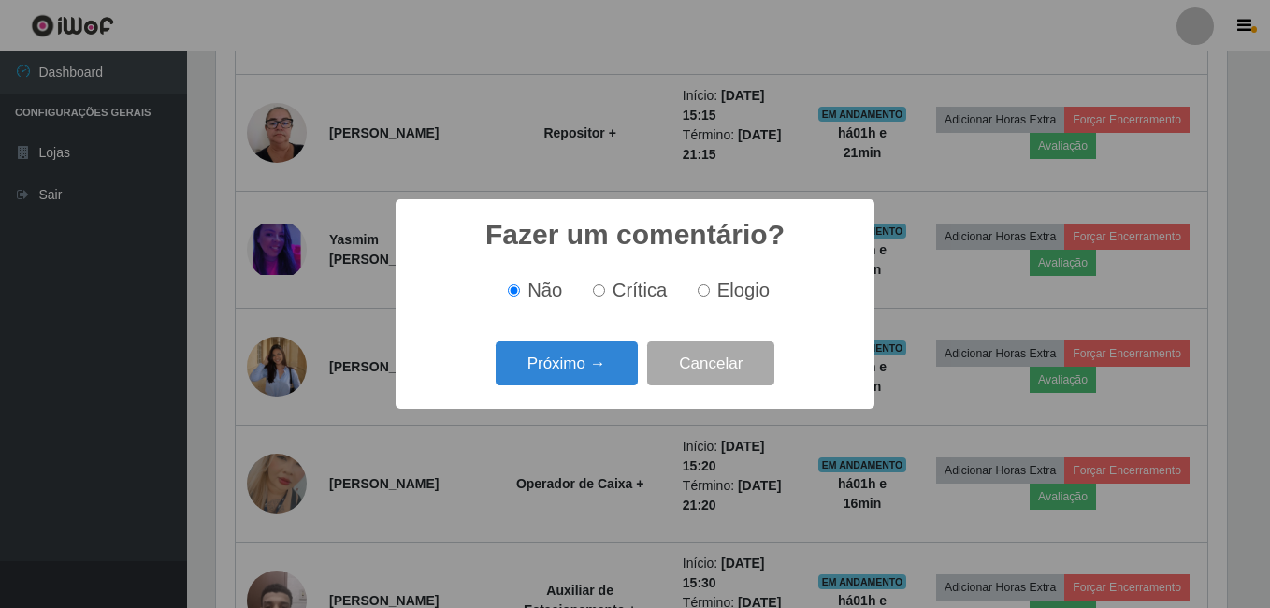
click at [708, 288] on input "Elogio" at bounding box center [704, 290] width 12 height 12
radio input "true"
click at [590, 365] on button "Próximo →" at bounding box center [567, 363] width 142 height 44
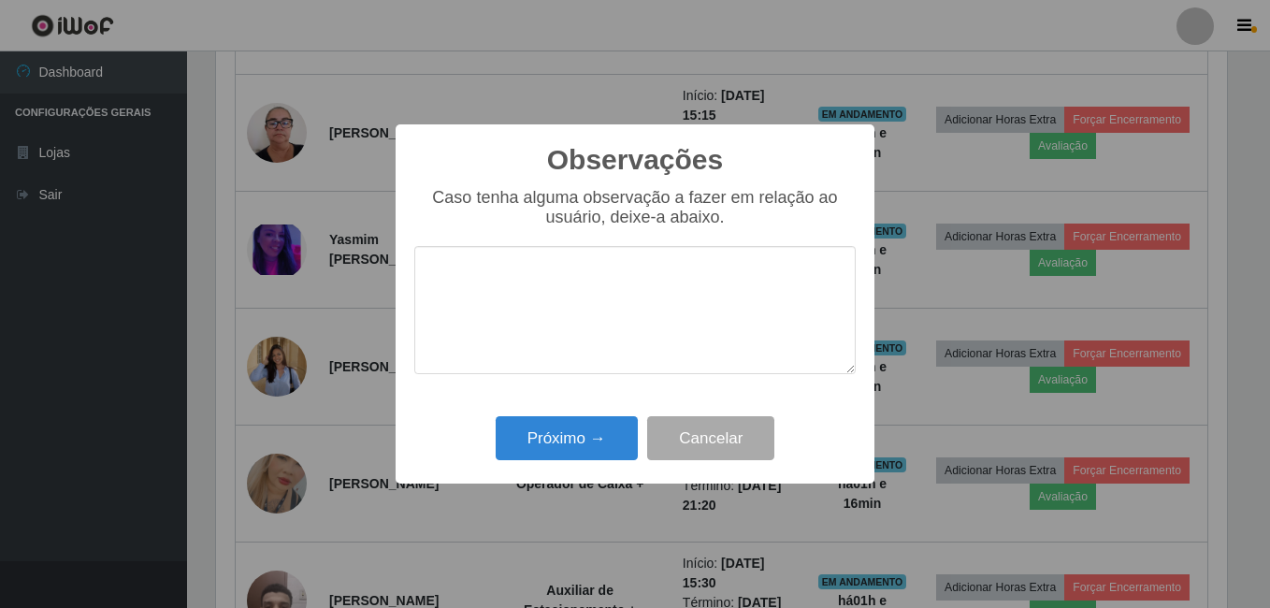
click at [608, 339] on textarea at bounding box center [634, 310] width 441 height 128
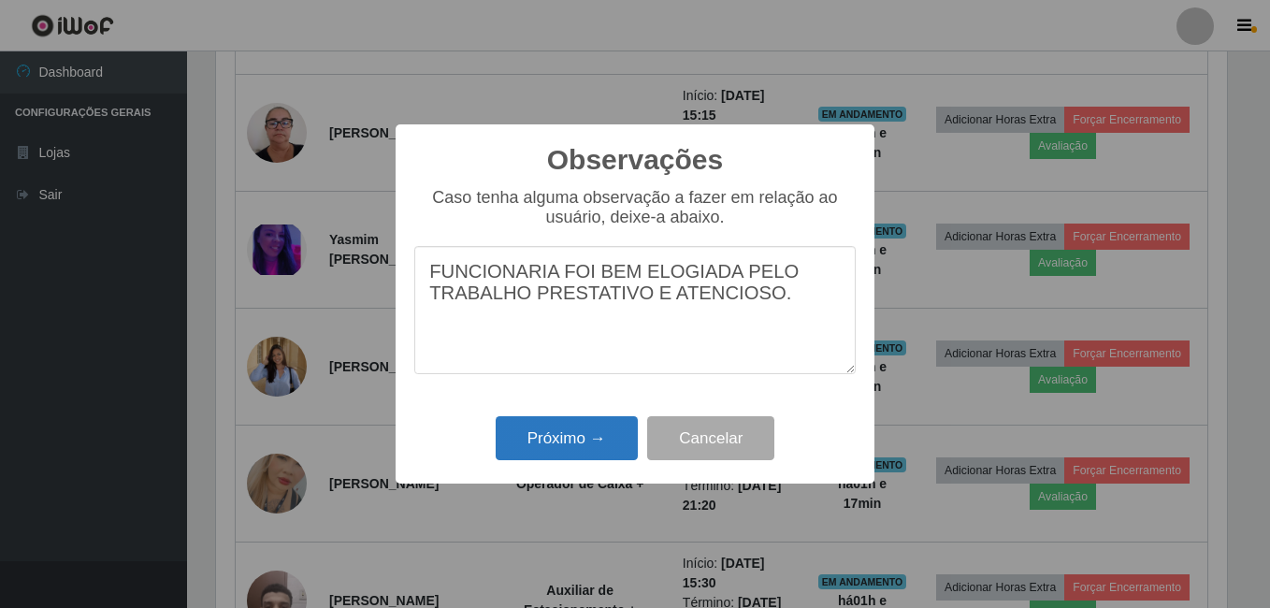
type textarea "FUNCIONARIA FOI BEM ELOGIADA PELO TRABALHO PRESTATIVO E ATENCIOSO."
click at [579, 443] on button "Próximo →" at bounding box center [567, 438] width 142 height 44
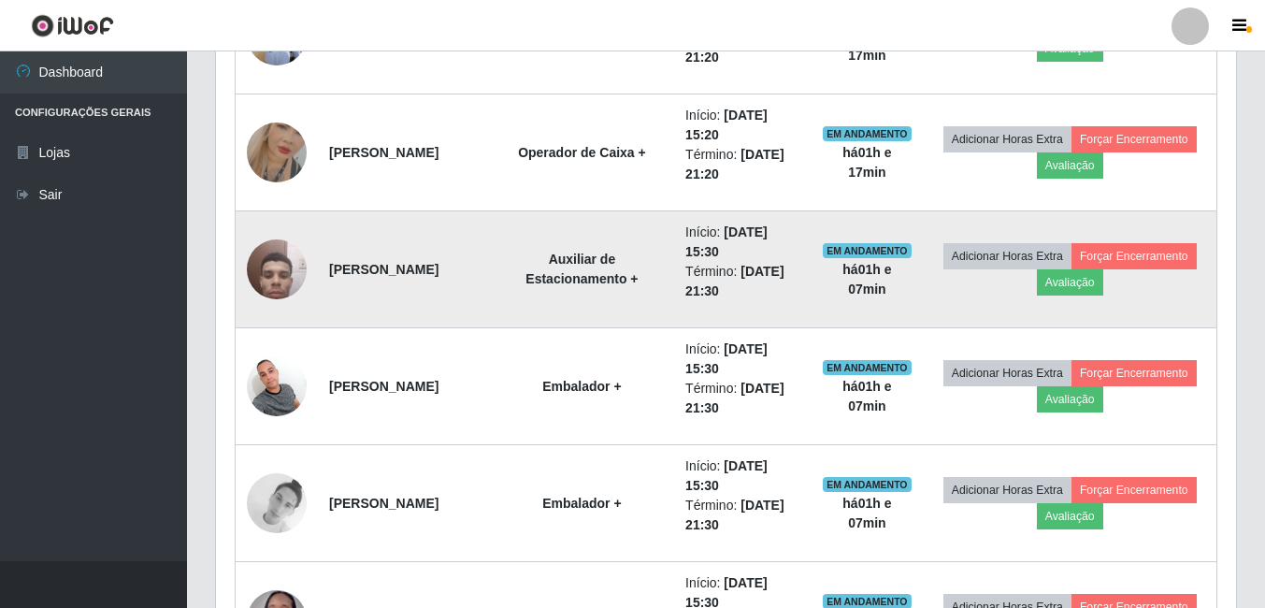
scroll to position [1587, 0]
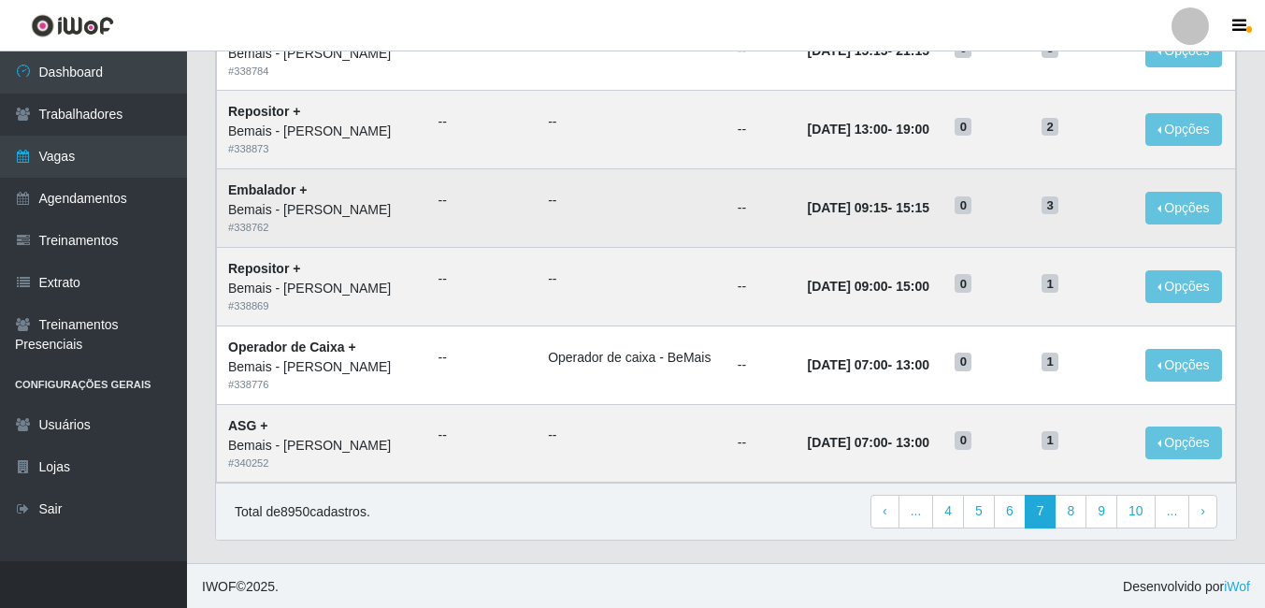
scroll to position [977, 0]
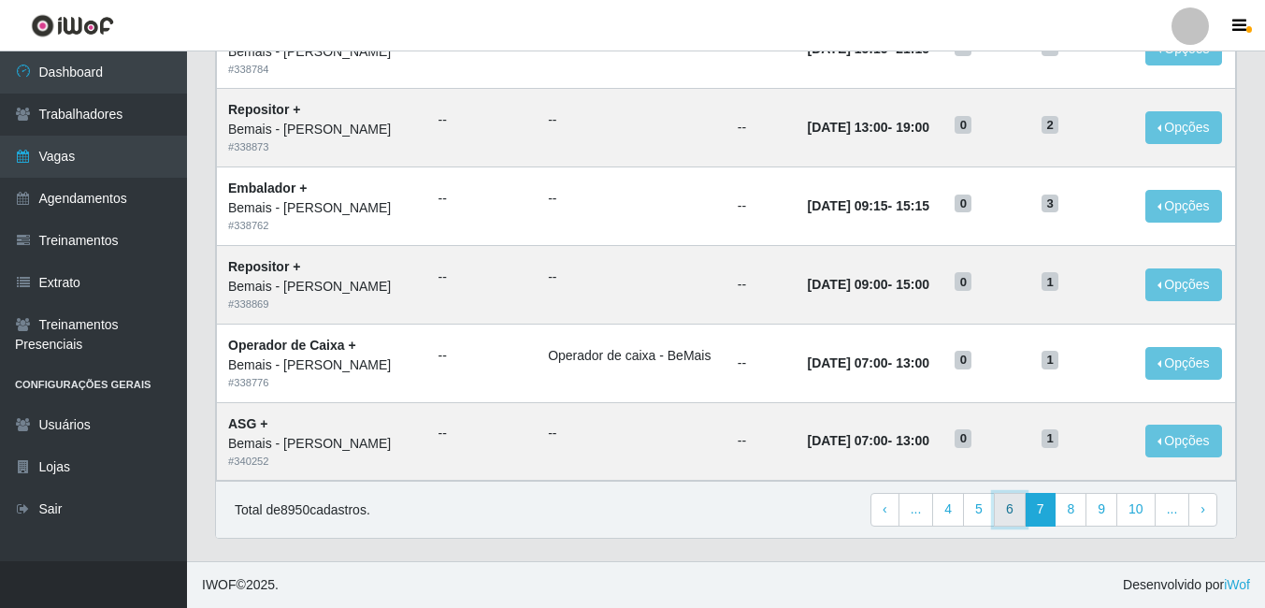
click at [1014, 511] on link "6" at bounding box center [1010, 510] width 32 height 34
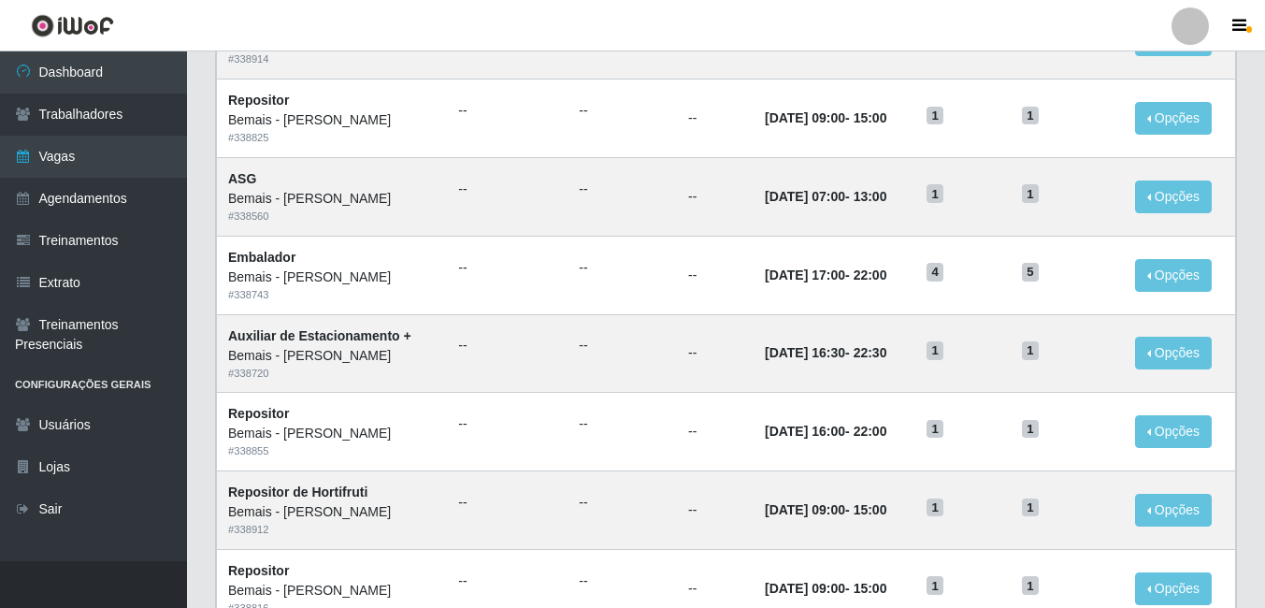
scroll to position [187, 0]
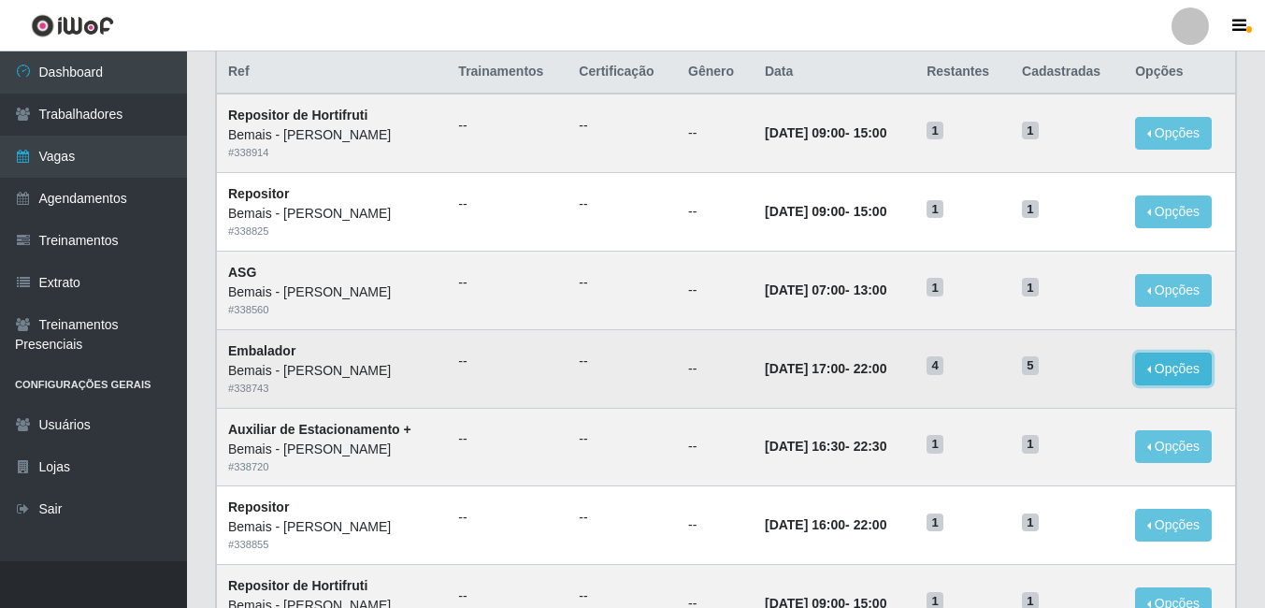
click at [1156, 369] on button "Opções" at bounding box center [1173, 369] width 77 height 33
click at [1028, 371] on link "Editar" at bounding box center [1029, 372] width 53 height 15
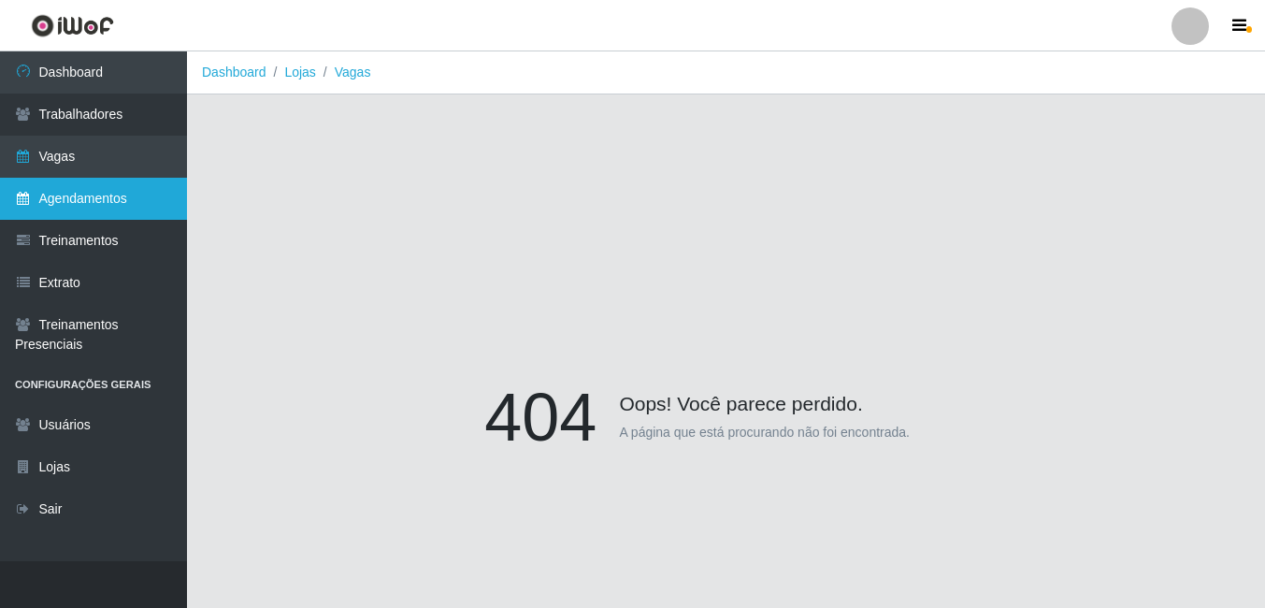
click at [68, 180] on link "Agendamentos" at bounding box center [93, 199] width 187 height 42
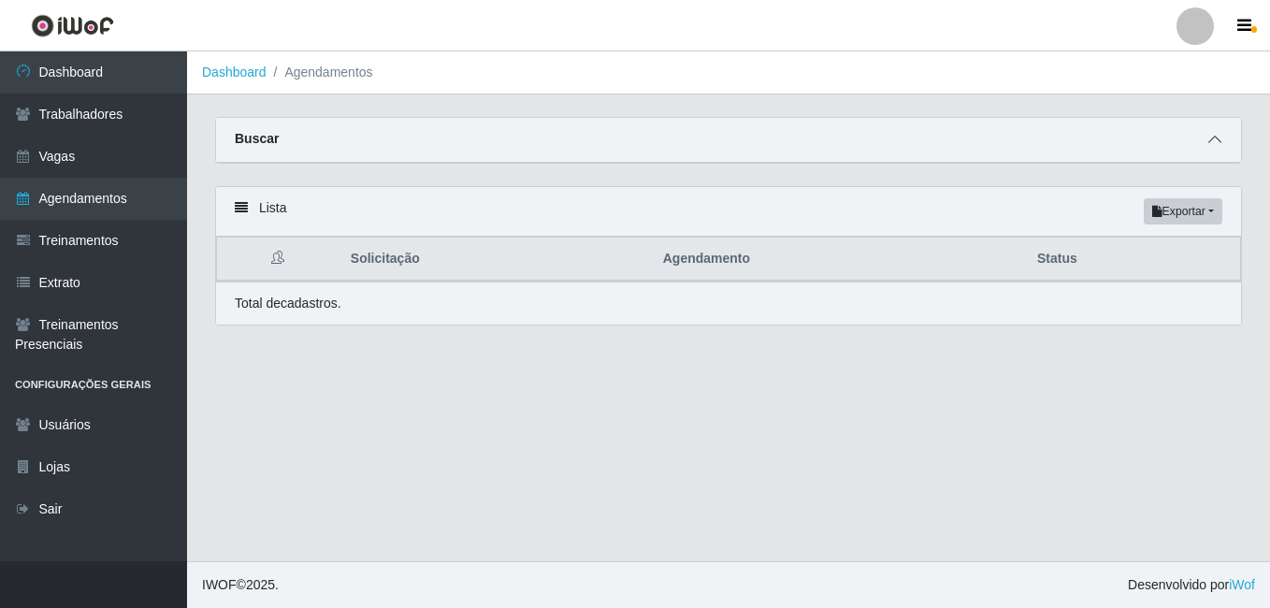
click at [1206, 150] on span at bounding box center [1215, 140] width 22 height 22
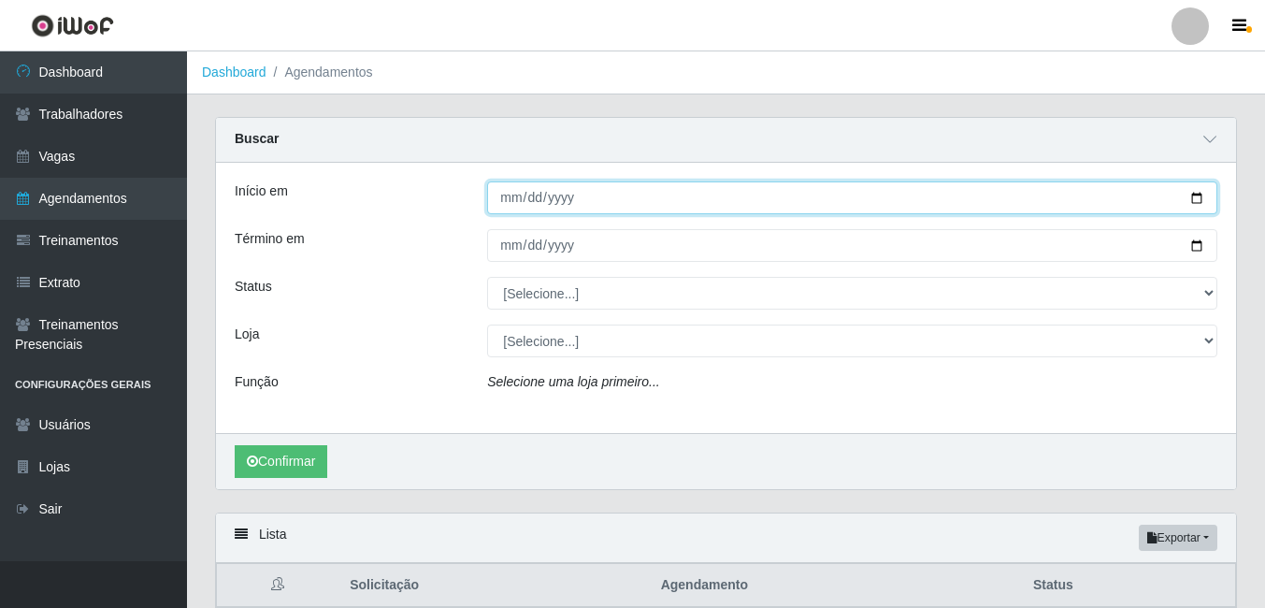
click at [500, 196] on input "Início em" at bounding box center [852, 197] width 730 height 33
click at [1192, 204] on input "Início em" at bounding box center [852, 197] width 730 height 33
type input "2025-09-16"
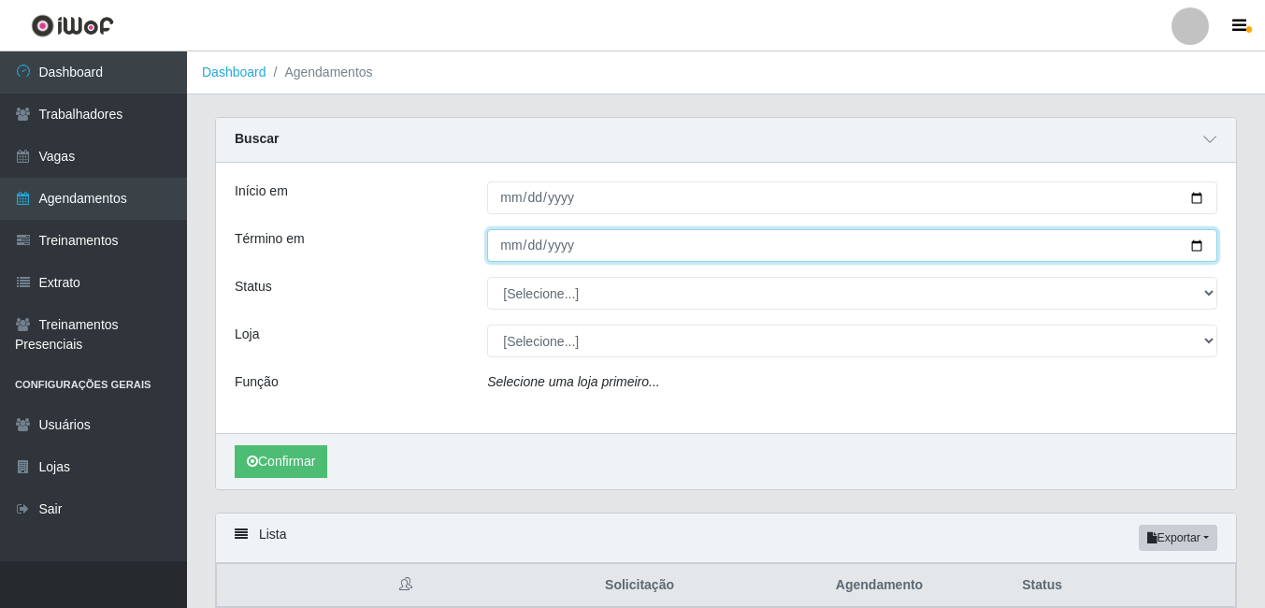
click at [1204, 247] on input "Término em" at bounding box center [852, 245] width 730 height 33
type input "2025-09-16"
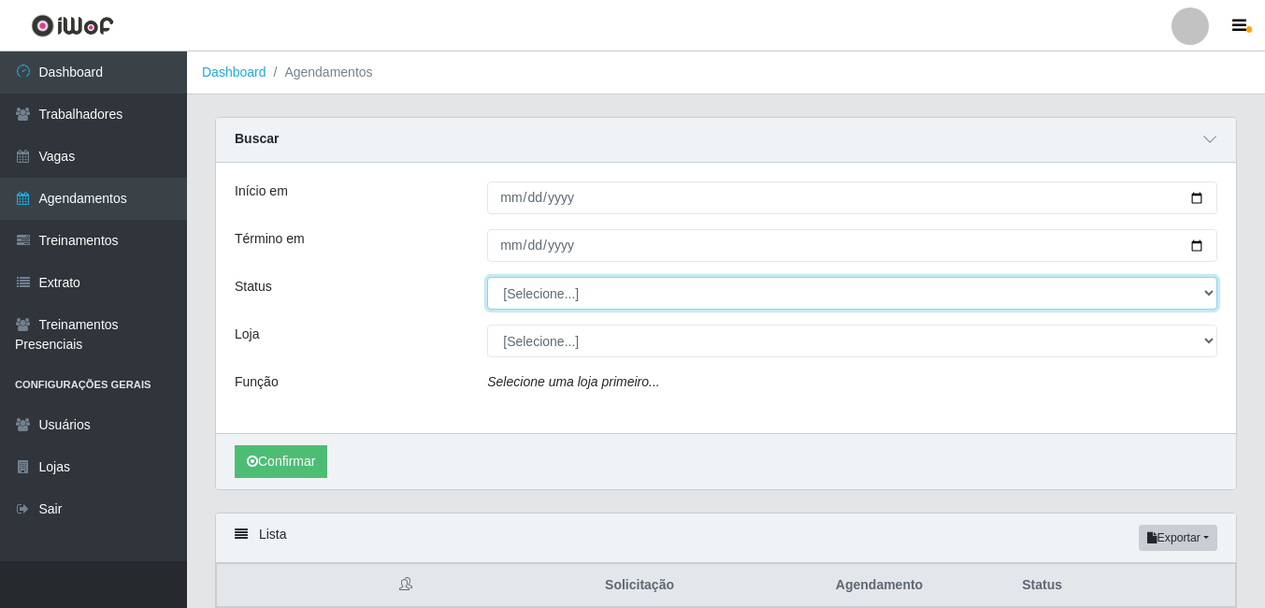
click at [539, 294] on select "[Selecione...] AGENDADO AGUARDANDO LIBERAR EM ANDAMENTO EM REVISÃO FINALIZADO C…" at bounding box center [852, 293] width 730 height 33
select select "AGENDADO"
click at [487, 278] on select "[Selecione...] AGENDADO AGUARDANDO LIBERAR EM ANDAMENTO EM REVISÃO FINALIZADO C…" at bounding box center [852, 293] width 730 height 33
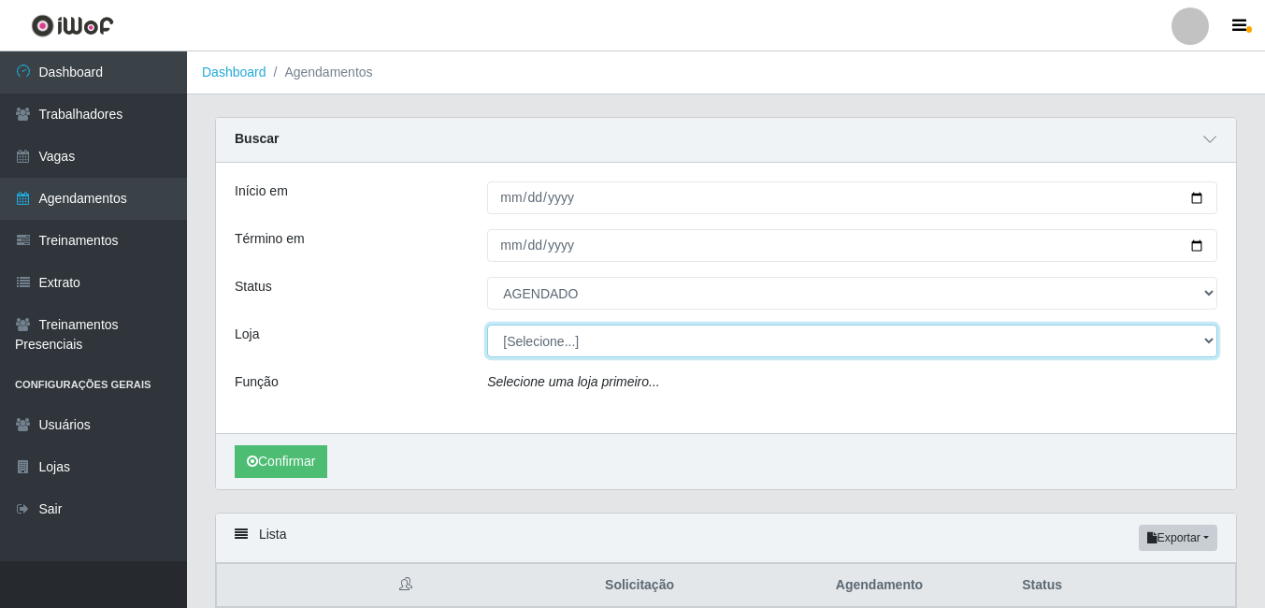
click at [528, 346] on select "[Selecione...] Bemais - Ruy Carneiro" at bounding box center [852, 341] width 730 height 33
select select "230"
click at [487, 325] on select "[Selecione...] Bemais - Ruy Carneiro" at bounding box center [852, 341] width 730 height 33
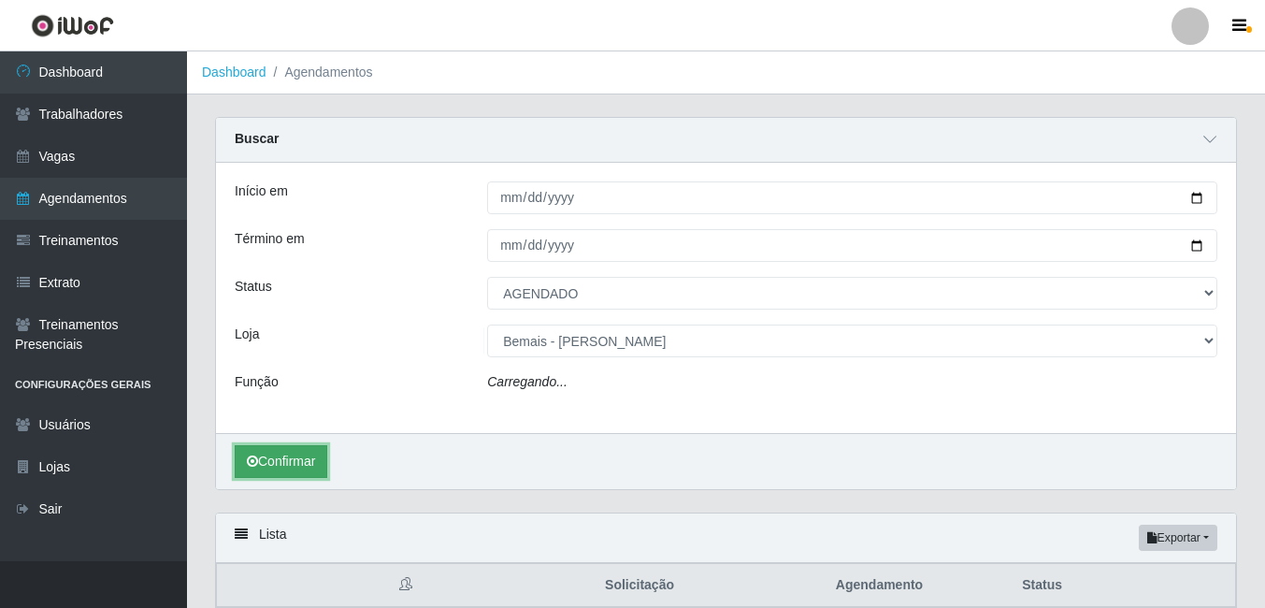
click at [282, 450] on button "Confirmar" at bounding box center [281, 461] width 93 height 33
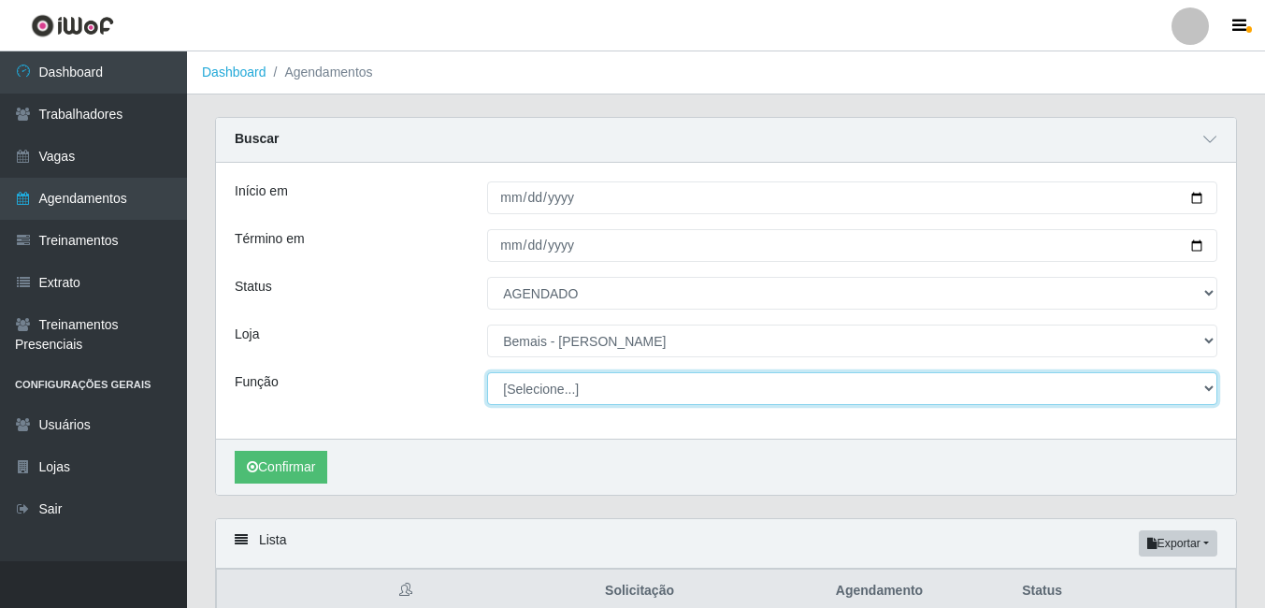
click at [487, 396] on select "[Selecione...] ASG ASG + ASG ++ Auxiliar de Depósito Auxiliar de Depósito + Aux…" at bounding box center [852, 388] width 730 height 33
select select "1"
click at [487, 373] on select "[Selecione...] ASG ASG + ASG ++ Auxiliar de Depósito Auxiliar de Depósito + Aux…" at bounding box center [852, 388] width 730 height 33
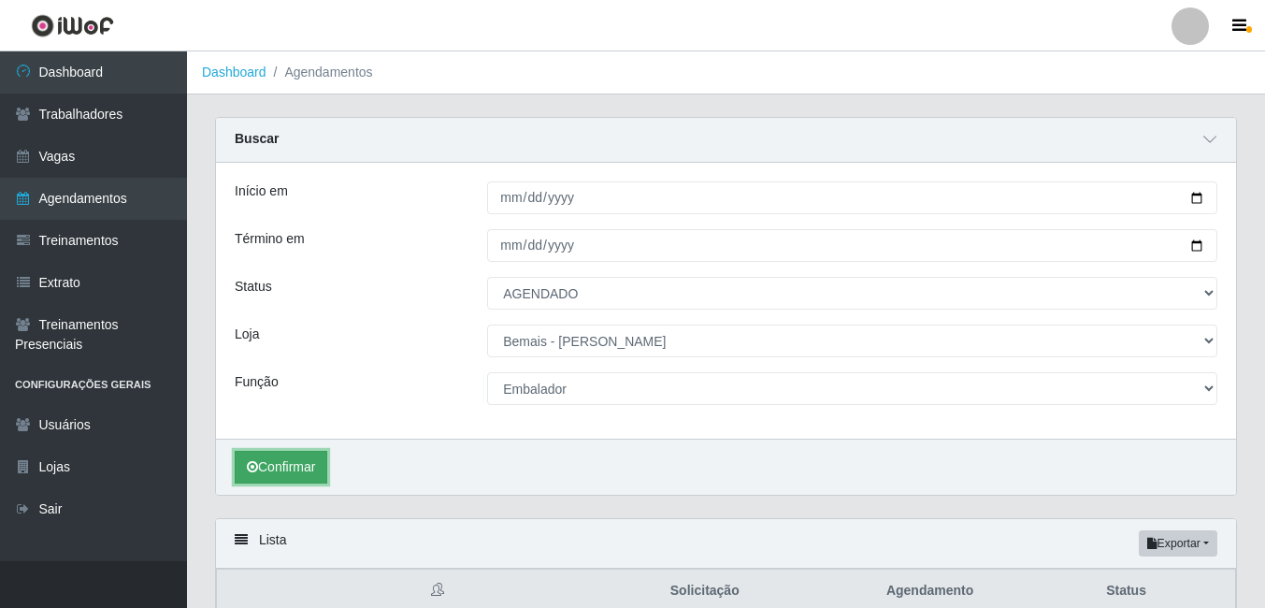
click at [299, 476] on button "Confirmar" at bounding box center [281, 467] width 93 height 33
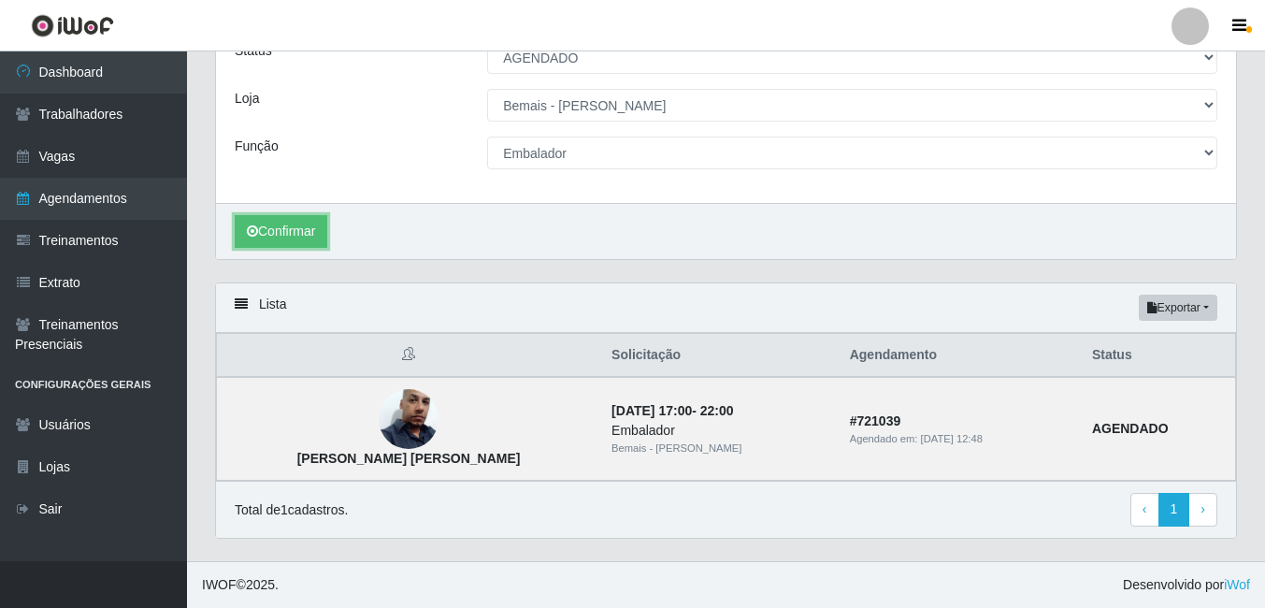
scroll to position [237, 0]
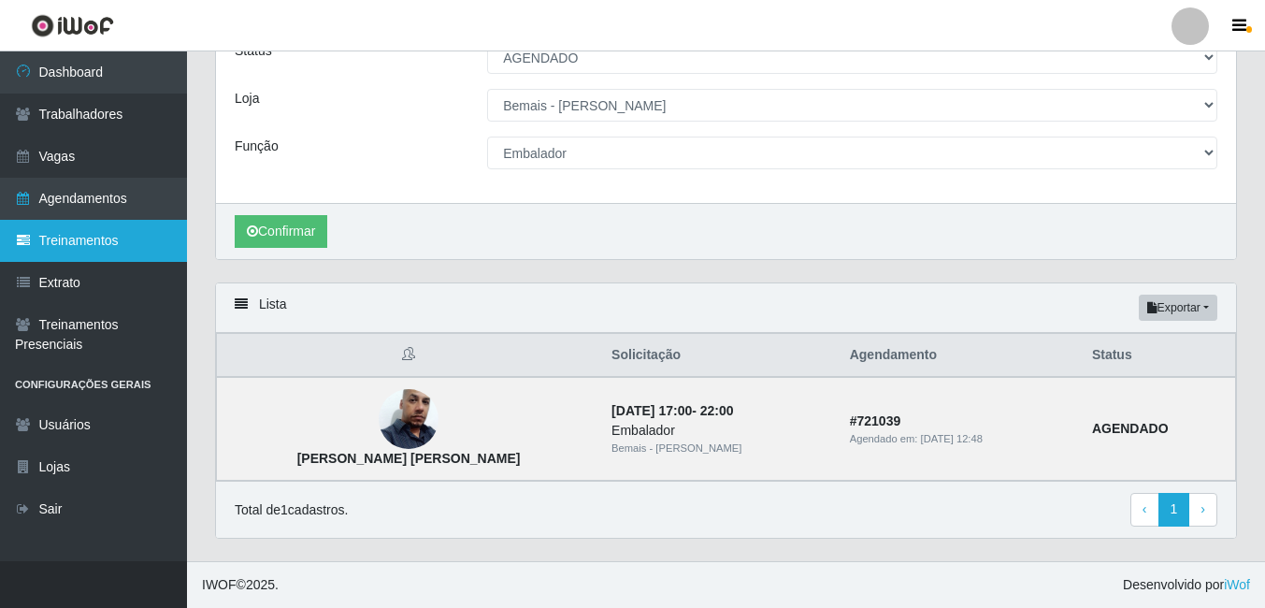
click at [107, 256] on link "Treinamentos" at bounding box center [93, 241] width 187 height 42
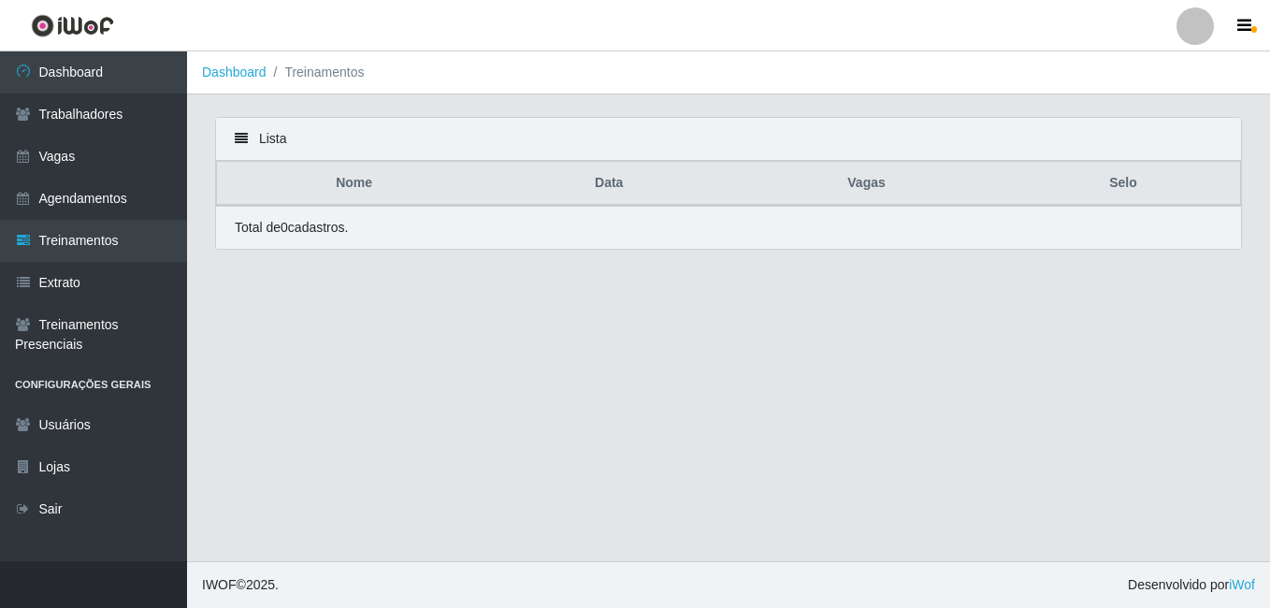
click at [246, 132] on div "Lista" at bounding box center [728, 139] width 1025 height 43
click at [236, 142] on icon at bounding box center [241, 138] width 13 height 13
click at [248, 133] on div "Lista" at bounding box center [728, 139] width 1025 height 43
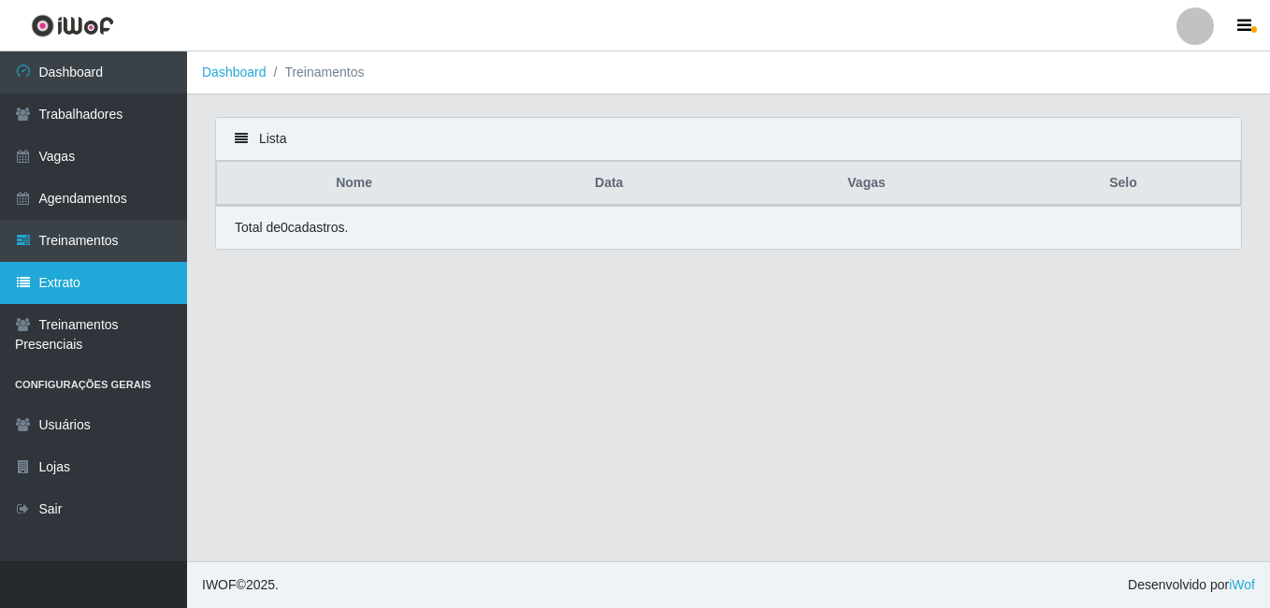
click at [140, 283] on link "Extrato" at bounding box center [93, 283] width 187 height 42
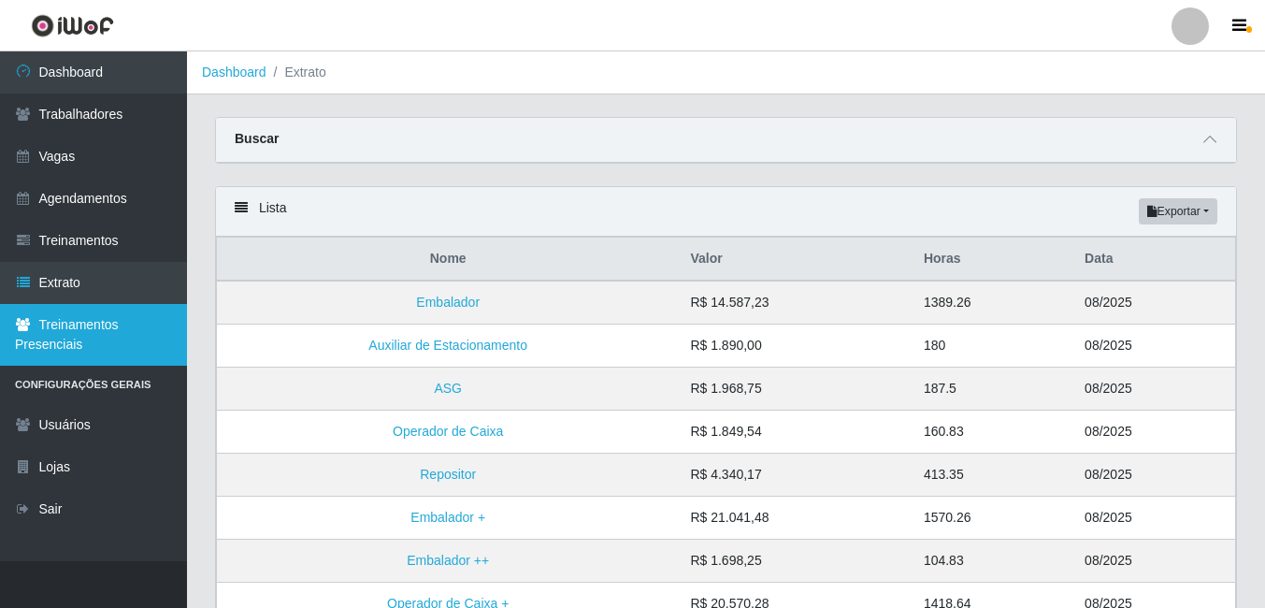
click at [125, 339] on link "Treinamentos Presenciais" at bounding box center [93, 335] width 187 height 62
